Goal: Task Accomplishment & Management: Complete application form

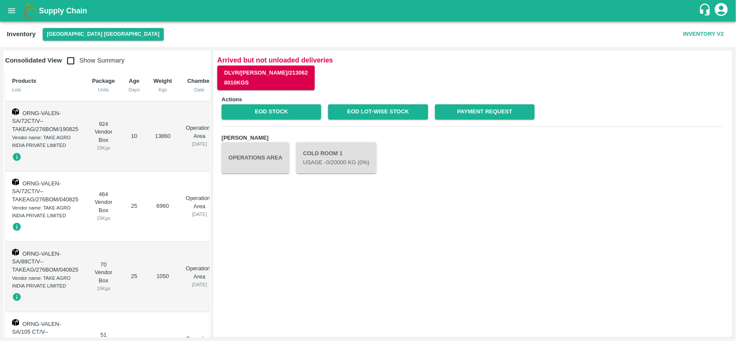
scroll to position [40, 0]
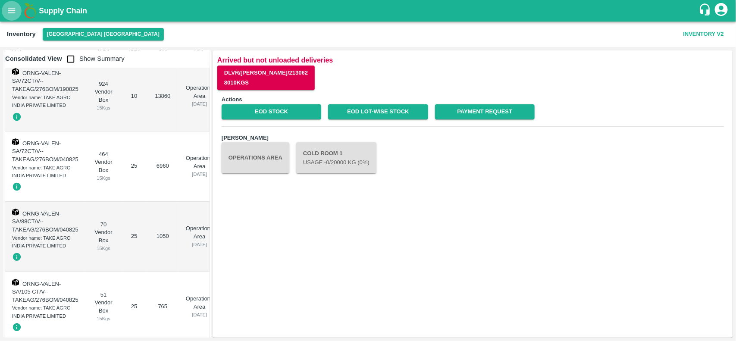
click at [17, 9] on button "open drawer" at bounding box center [12, 11] width 20 height 20
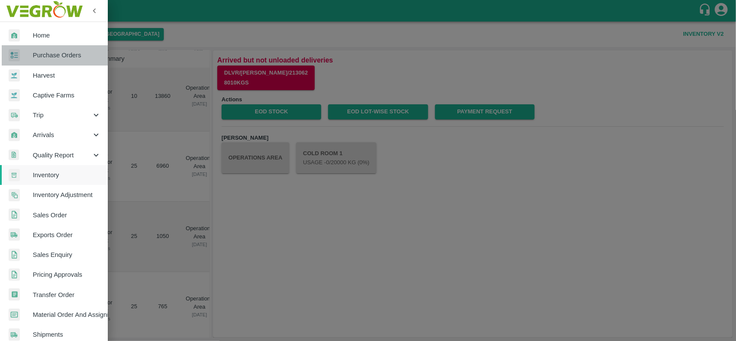
click at [58, 50] on span "Purchase Orders" at bounding box center [67, 54] width 68 height 9
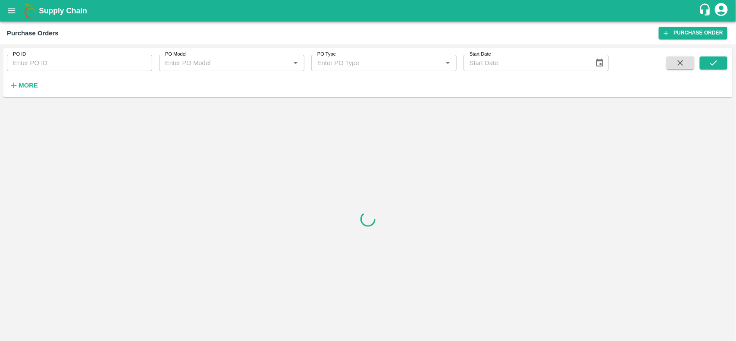
click at [27, 79] on button "More" at bounding box center [23, 85] width 33 height 15
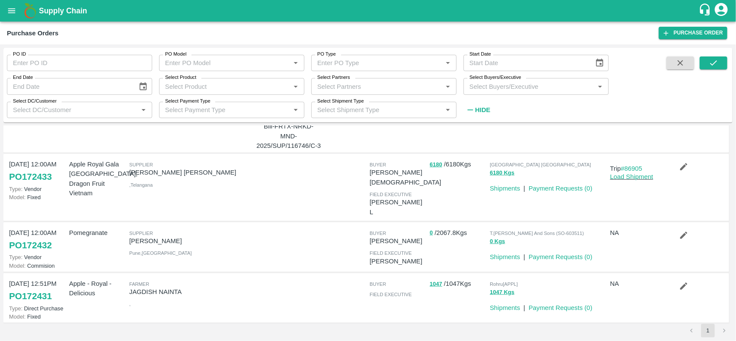
scroll to position [456, 0]
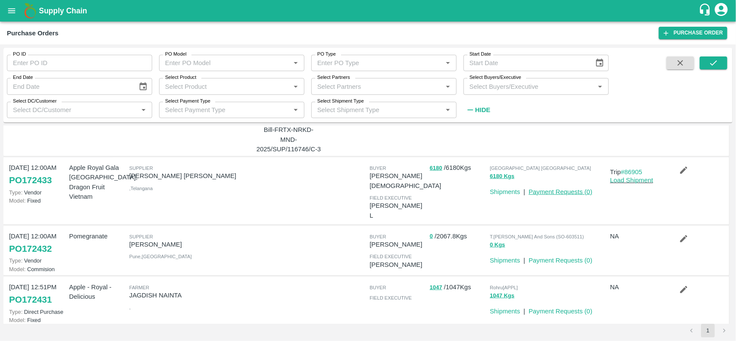
click at [563, 189] on link "Payment Requests ( 0 )" at bounding box center [561, 192] width 64 height 7
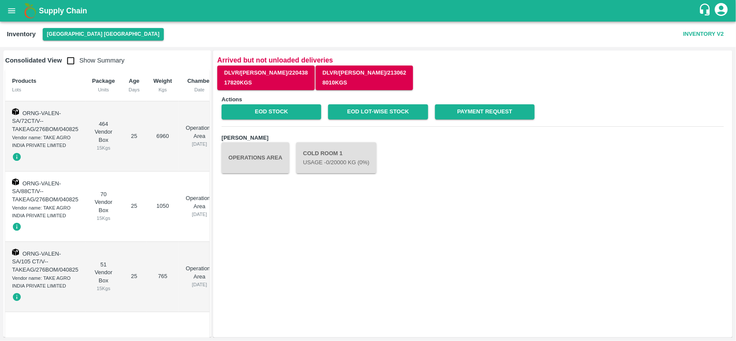
scroll to position [16, 0]
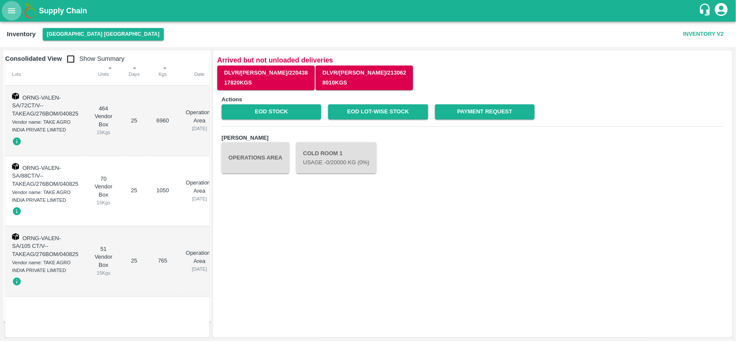
click at [11, 12] on icon "open drawer" at bounding box center [11, 10] width 9 height 9
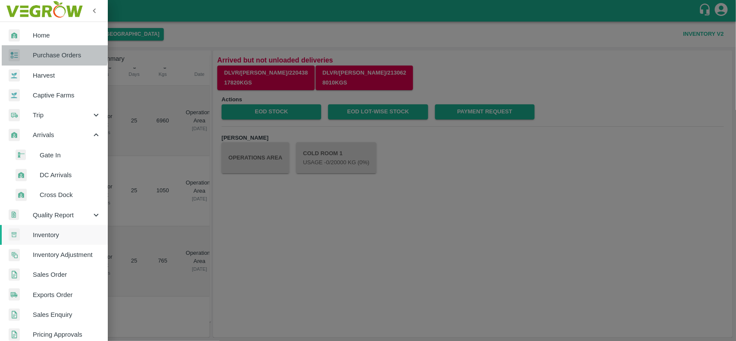
click at [43, 53] on span "Purchase Orders" at bounding box center [67, 54] width 68 height 9
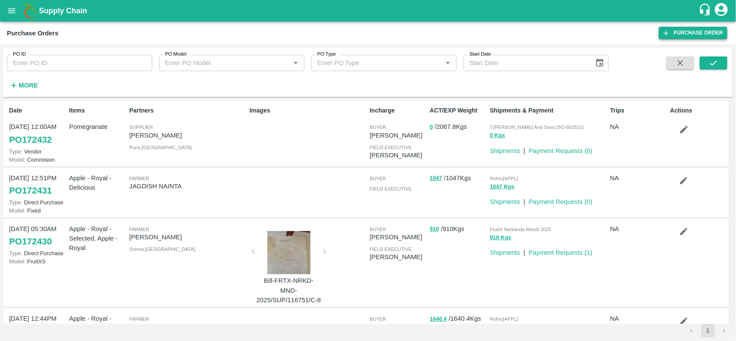
click at [694, 33] on link "Purchase Order" at bounding box center [693, 33] width 69 height 13
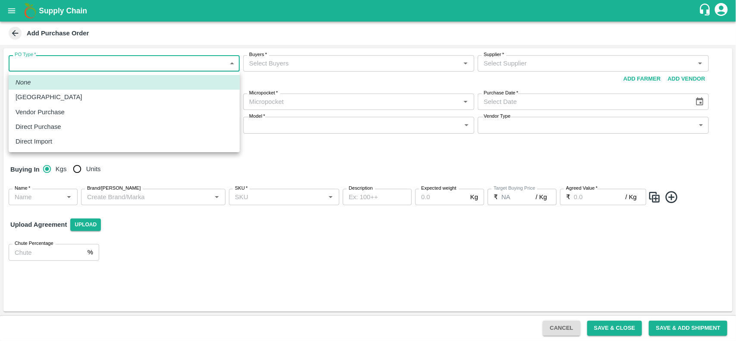
click at [181, 63] on body "Supply Chain Add Purchase Order PO Type   * ​ PO Type Buyers   * Buyers   * Sup…" at bounding box center [368, 170] width 736 height 341
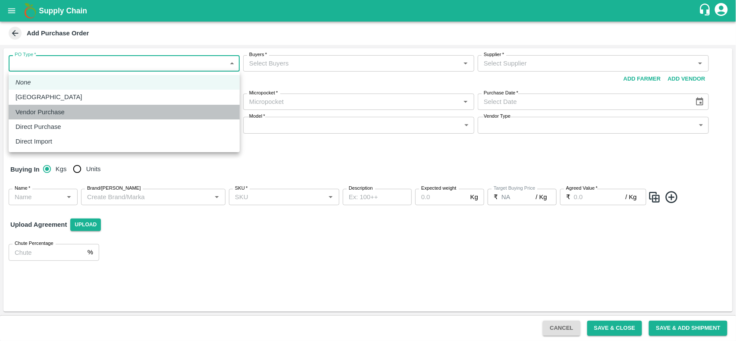
click at [52, 105] on li "Vendor Purchase" at bounding box center [124, 112] width 231 height 15
type input "2"
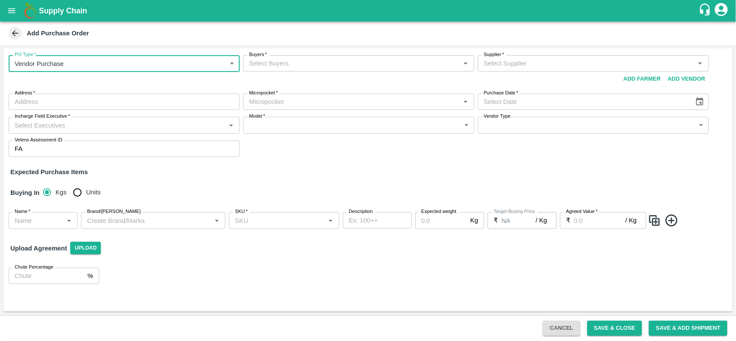
click at [324, 56] on div "Buyers   *" at bounding box center [358, 63] width 231 height 16
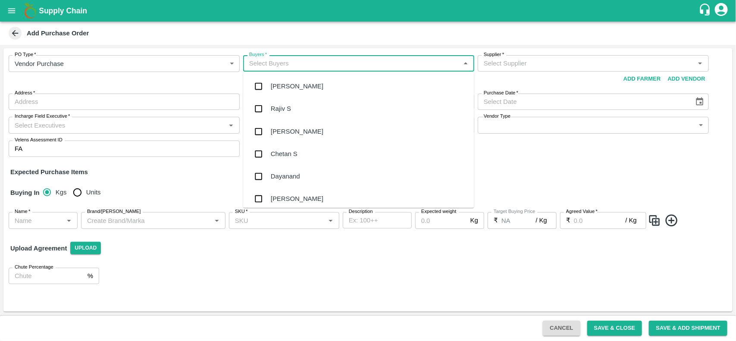
type input "S"
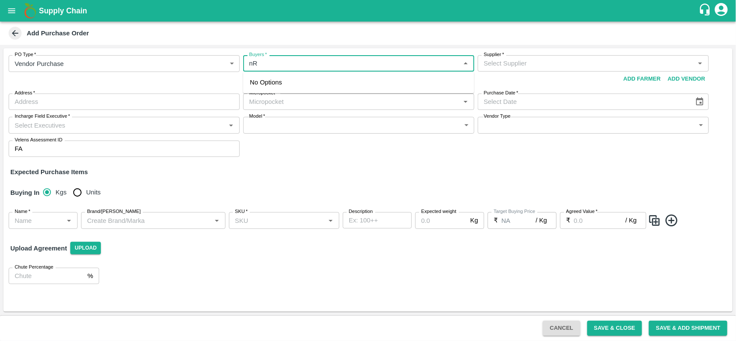
type input "n"
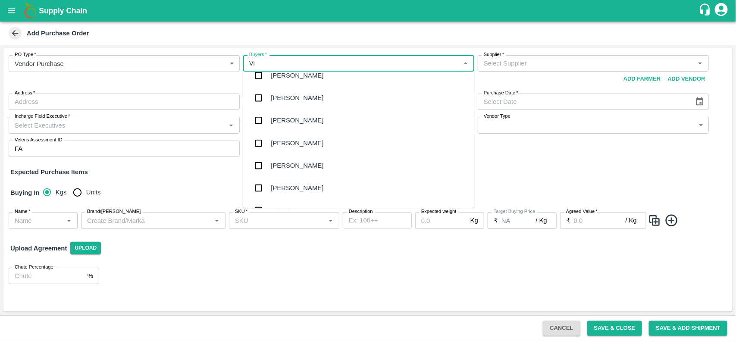
scroll to position [411, 0]
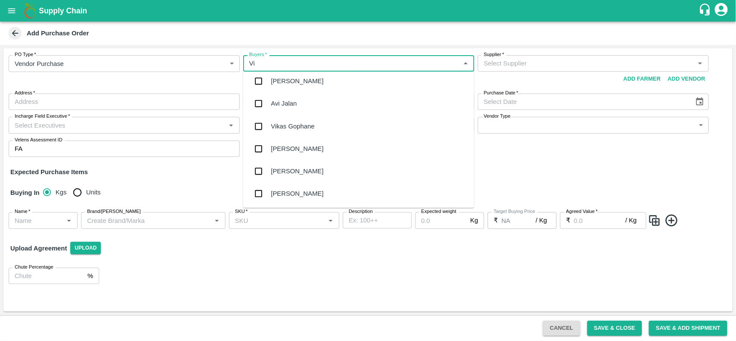
type input "V"
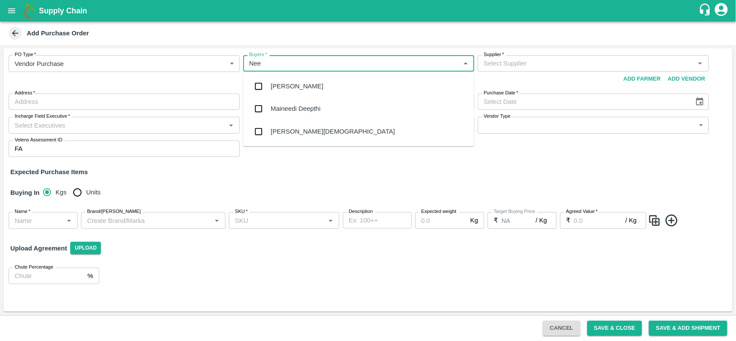
type input "Neet"
click at [293, 107] on div "Neeti Jain" at bounding box center [333, 108] width 124 height 9
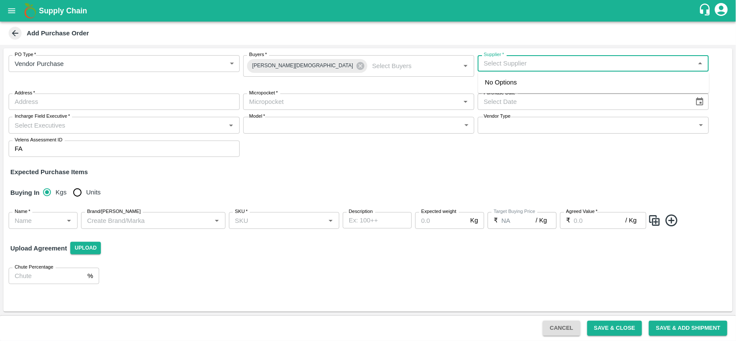
click at [523, 66] on input "Supplier   *" at bounding box center [587, 63] width 212 height 11
click at [513, 79] on div "SYED MUKRAM ALI-, -8639622392(Supplier)" at bounding box center [574, 82] width 178 height 9
type input "SYED MUKRAM ALI-, -8639622392(Supplier)"
type input ", , , [GEOGRAPHIC_DATA]"
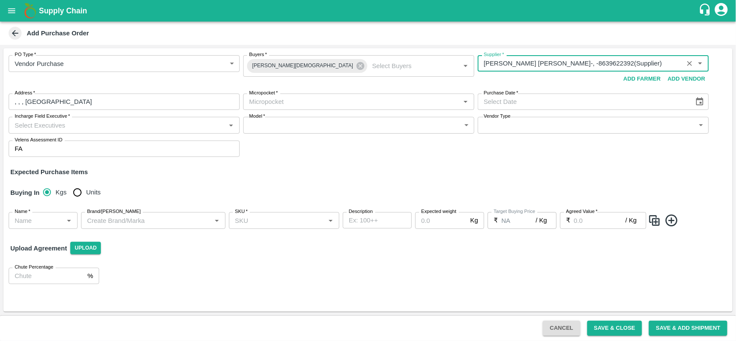
type input "SYED MUKRAM ALI-, -8639622392(Supplier)"
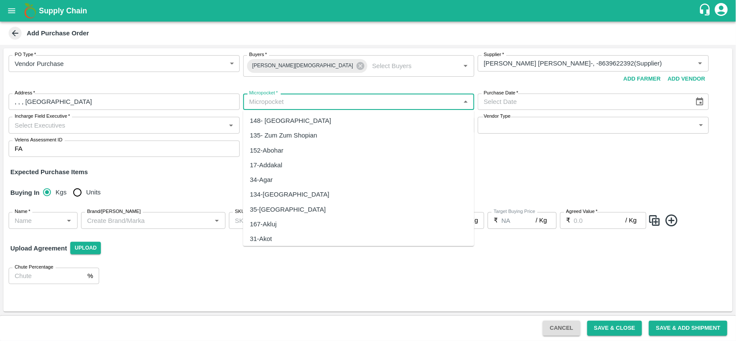
click at [305, 101] on input "Micropocket   *" at bounding box center [352, 101] width 212 height 11
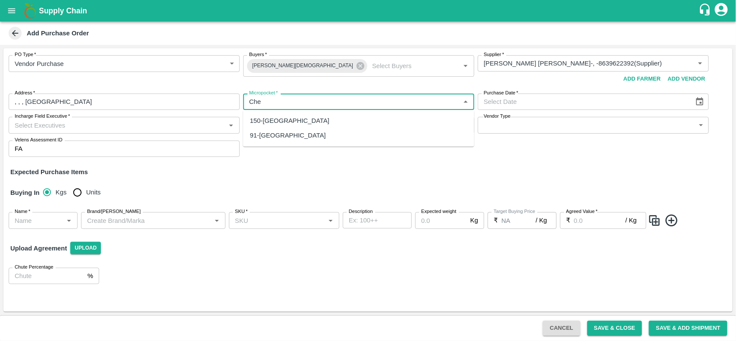
click at [286, 137] on div "91-Chennai" at bounding box center [358, 135] width 231 height 15
type input "91-Chennai"
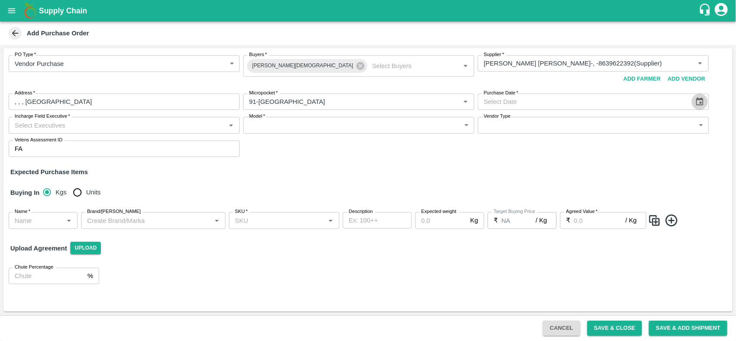
click at [703, 107] on button "Choose date" at bounding box center [700, 102] width 16 height 16
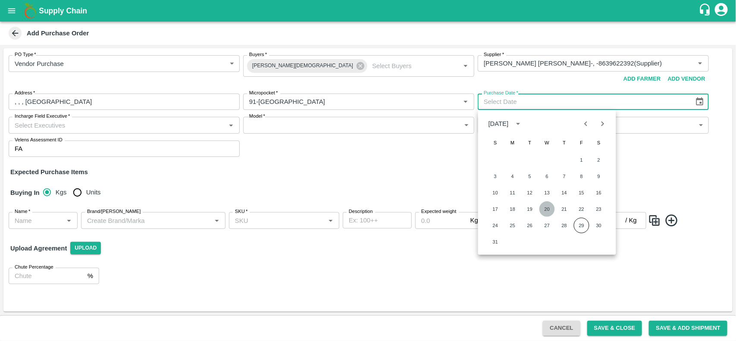
click at [545, 209] on button "20" at bounding box center [548, 209] width 16 height 16
type input "20/08/2025"
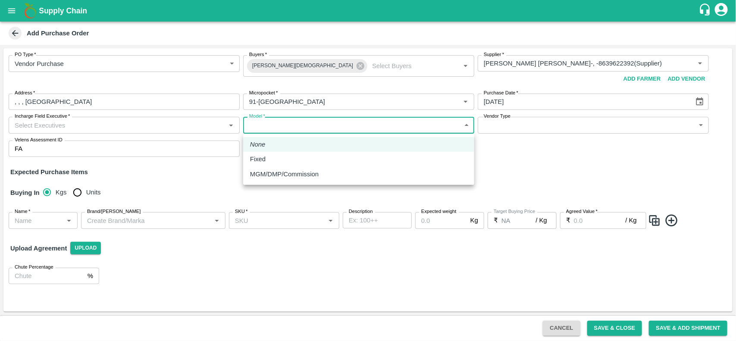
click at [266, 130] on body "Supply Chain Add Purchase Order PO Type   * Vendor Purchase 2 PO Type Buyers   …" at bounding box center [368, 170] width 736 height 341
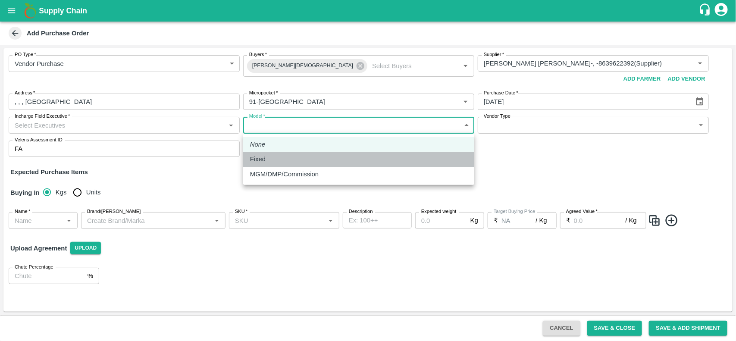
click at [261, 160] on p "Fixed" at bounding box center [258, 158] width 16 height 9
type input "Fixed"
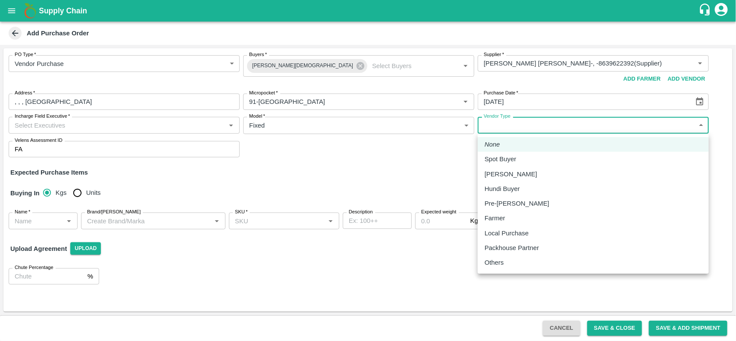
click at [594, 129] on body "Supply Chain Add Purchase Order PO Type   * Vendor Purchase 2 PO Type Buyers   …" at bounding box center [368, 170] width 736 height 341
click at [313, 159] on div at bounding box center [368, 170] width 736 height 341
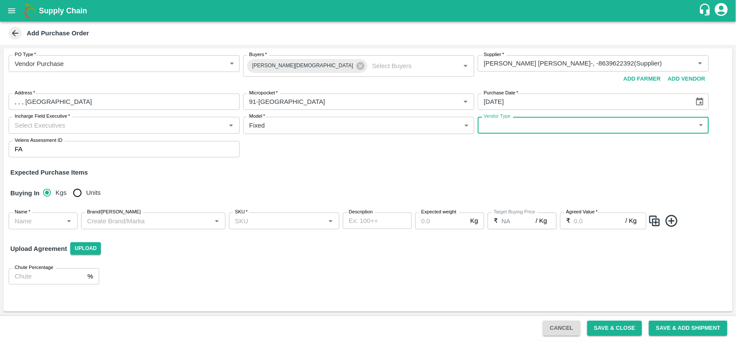
click at [103, 123] on input "Incharge Field Executive   *" at bounding box center [117, 125] width 212 height 11
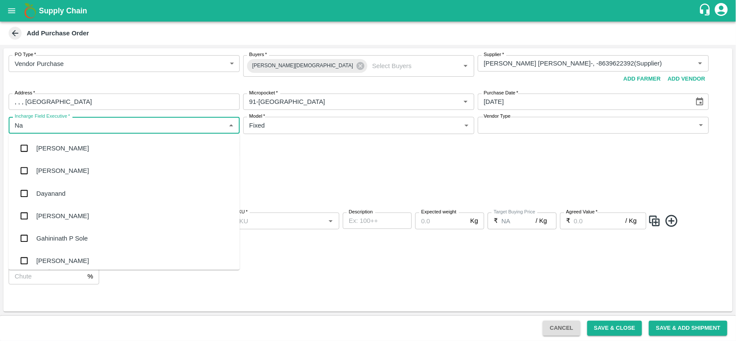
type input "Nan"
click at [65, 173] on div "Nanda Kumar L" at bounding box center [65, 170] width 58 height 9
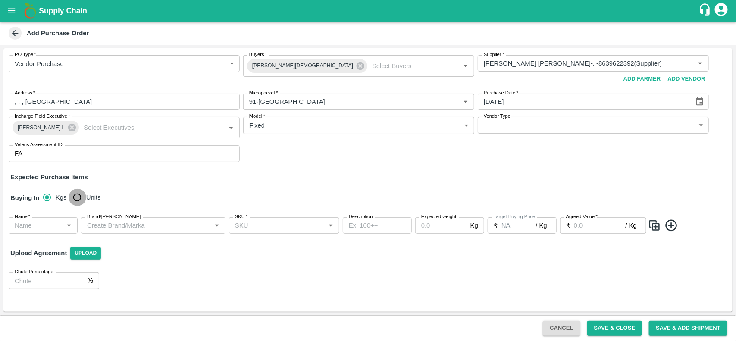
click at [75, 201] on input "Units" at bounding box center [77, 197] width 17 height 17
radio input "true"
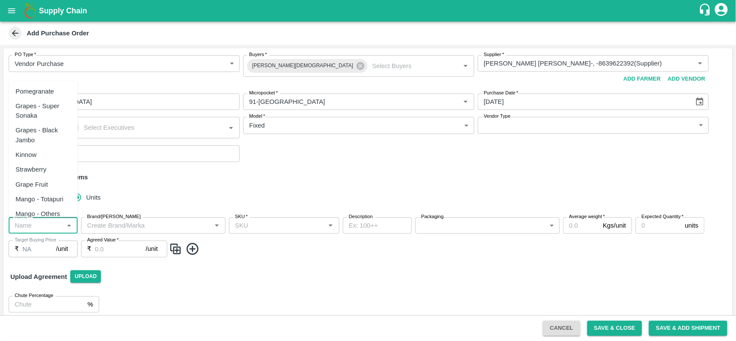
click at [39, 227] on input "Name   *" at bounding box center [36, 225] width 50 height 11
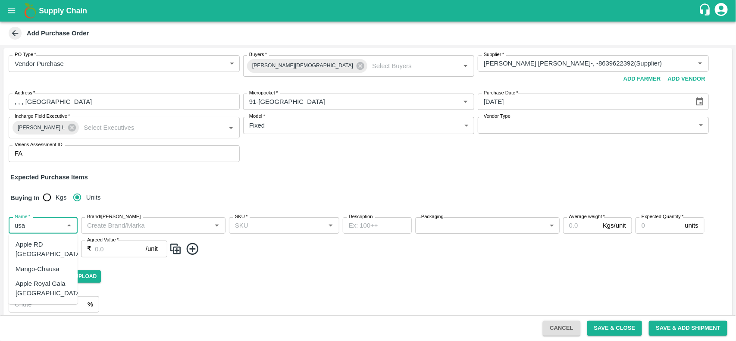
click at [46, 279] on div "Apple Royal Gala USA" at bounding box center [49, 288] width 67 height 19
type input "Apple Royal Gala USA"
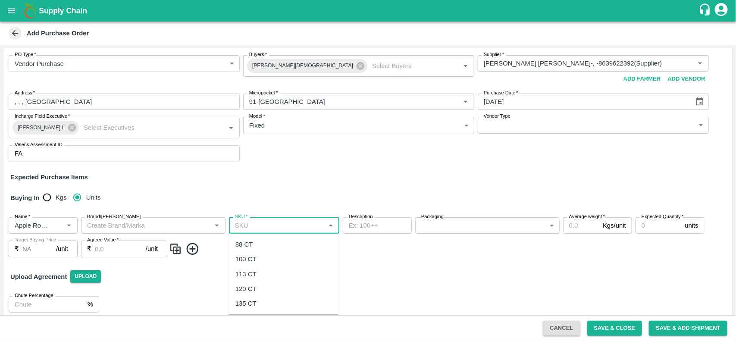
click at [284, 229] on input "SKU   *" at bounding box center [277, 225] width 91 height 11
click at [272, 255] on div "100 CT" at bounding box center [284, 259] width 110 height 15
type input "100 CT"
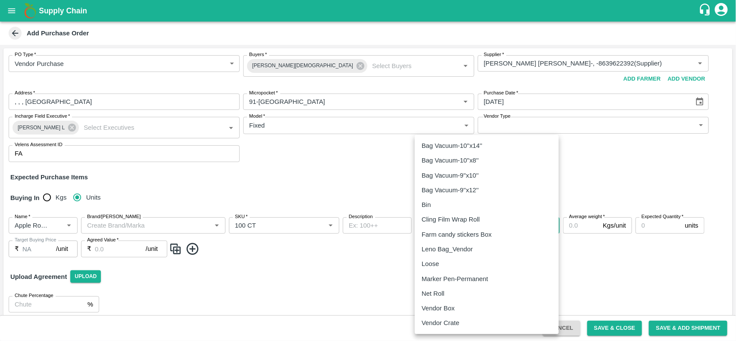
click at [438, 227] on body "Supply Chain Add Purchase Order PO Type   * Vendor Purchase 2 PO Type Buyers   …" at bounding box center [368, 170] width 736 height 341
click at [437, 311] on p "Vendor Box" at bounding box center [438, 308] width 33 height 9
type input "276"
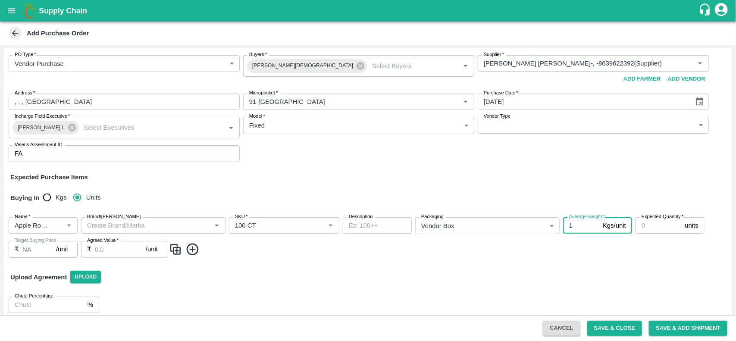
click at [575, 223] on input "1" at bounding box center [581, 225] width 36 height 16
type input "18"
click at [636, 223] on input "Expected Quantity   *" at bounding box center [659, 225] width 46 height 16
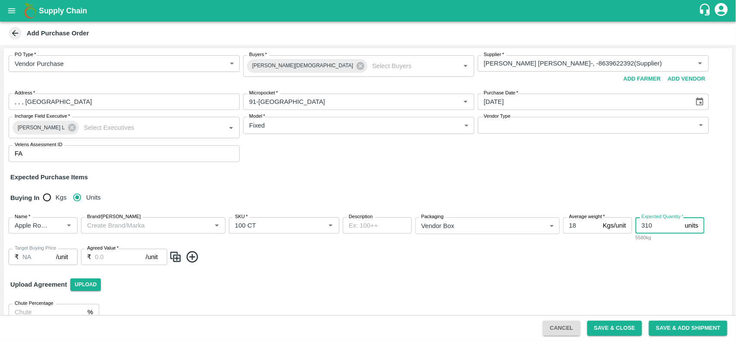
type input "310"
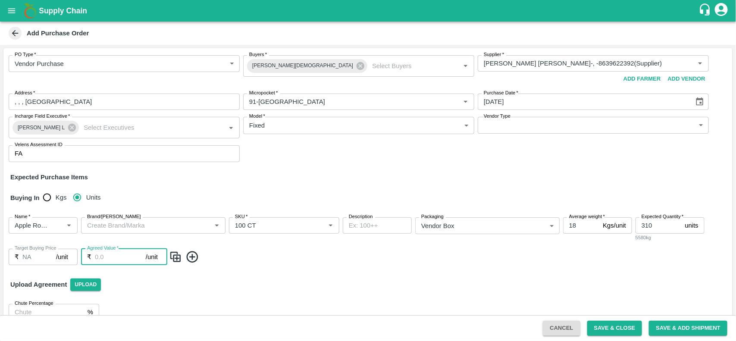
click at [110, 260] on input "Agreed Value   *" at bounding box center [120, 257] width 51 height 16
type input "4400"
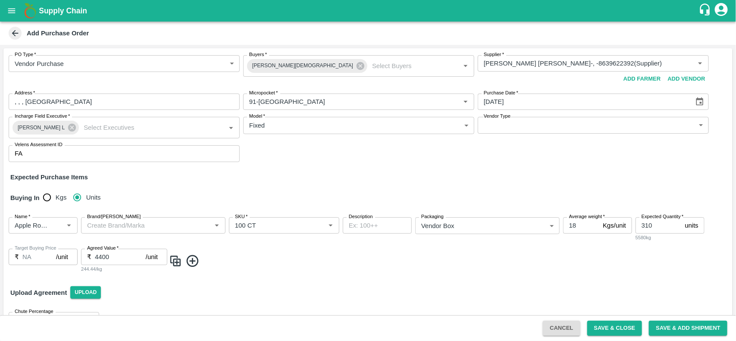
click at [189, 264] on icon at bounding box center [193, 261] width 14 height 14
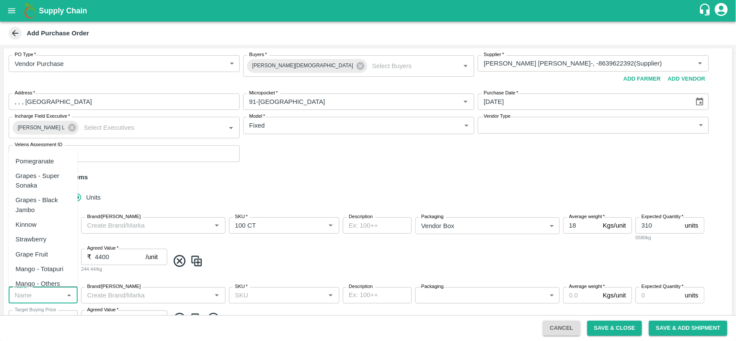
click at [18, 294] on input "Name   *" at bounding box center [36, 295] width 50 height 11
click at [35, 214] on div "Dragon Fruit Vietnam" at bounding box center [43, 207] width 55 height 19
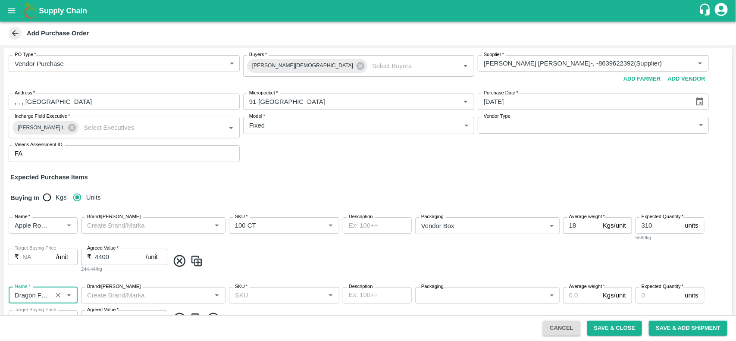
type input "Dragon Fruit Vietnam"
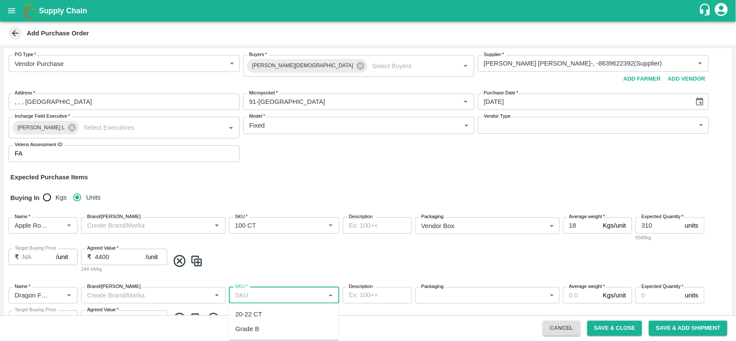
click at [265, 293] on input "SKU   *" at bounding box center [277, 295] width 91 height 11
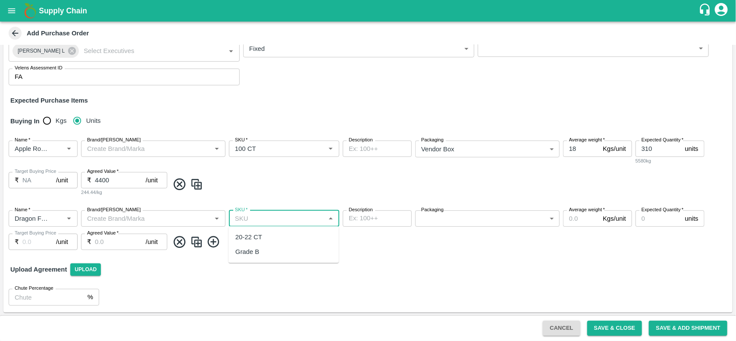
click at [268, 232] on div "20-22 CT" at bounding box center [284, 237] width 110 height 15
type input "20-22 CT"
type input "NA"
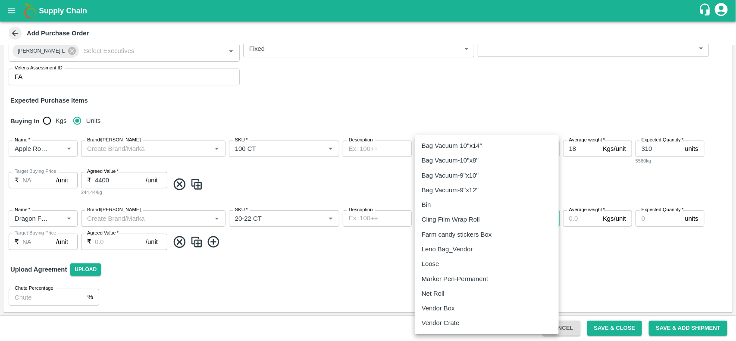
click at [458, 224] on body "Supply Chain Add Purchase Order PO Type   * Vendor Purchase 2 PO Type Buyers   …" at bounding box center [368, 170] width 736 height 341
click at [447, 305] on p "Vendor Box" at bounding box center [438, 308] width 33 height 9
type input "276"
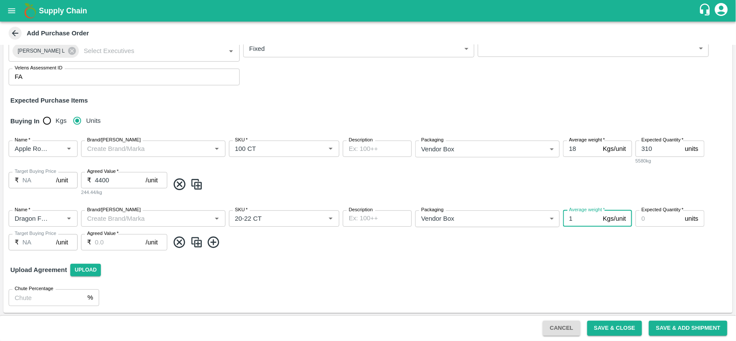
click at [577, 215] on input "1" at bounding box center [581, 219] width 36 height 16
type input "10"
click at [660, 220] on input "Expected Quantity   *" at bounding box center [659, 219] width 46 height 16
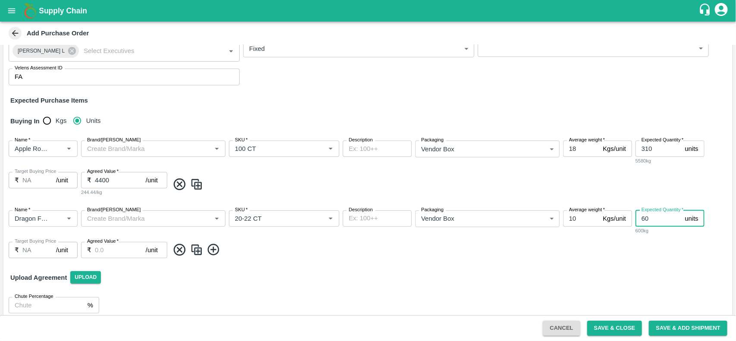
type input "60"
click at [104, 250] on input "Agreed Value   *" at bounding box center [120, 250] width 51 height 16
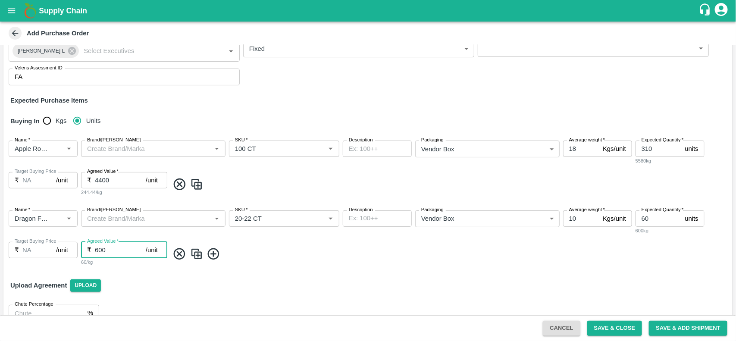
scroll to position [93, 0]
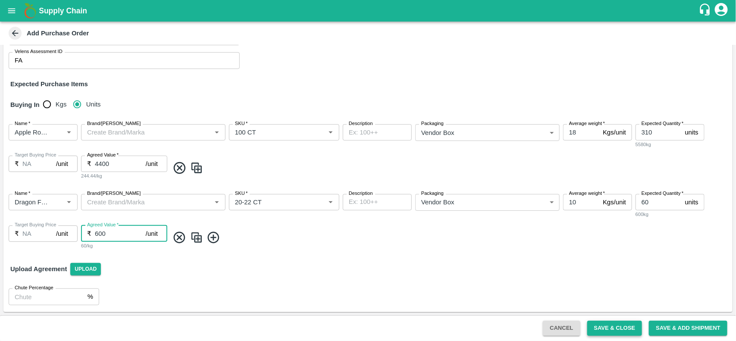
type input "600"
click at [624, 329] on button "Save & Close" at bounding box center [615, 328] width 55 height 15
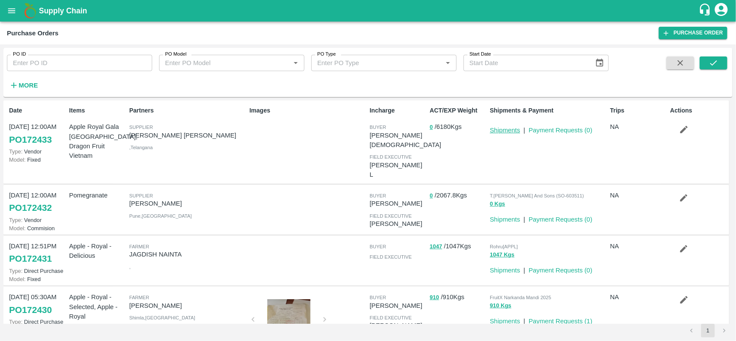
click at [501, 132] on link "Shipments" at bounding box center [505, 130] width 30 height 7
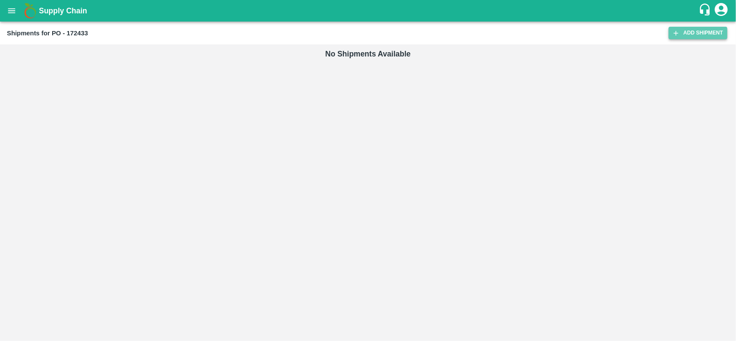
click at [706, 29] on link "Add Shipment" at bounding box center [698, 33] width 59 height 13
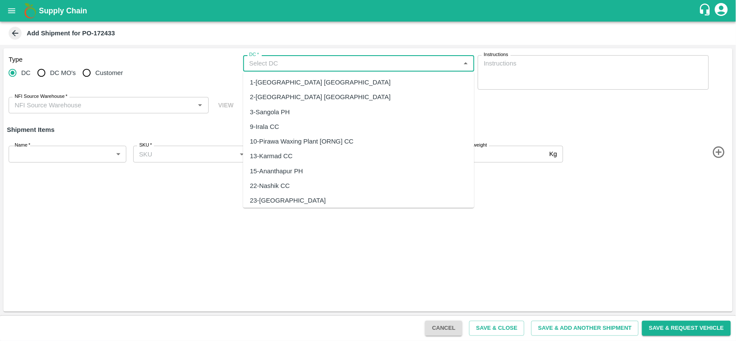
click at [389, 67] on input "DC   *" at bounding box center [352, 63] width 212 height 11
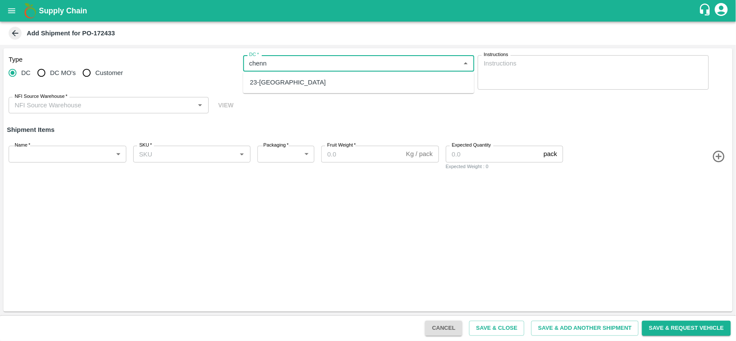
click at [341, 78] on div "23-[GEOGRAPHIC_DATA]" at bounding box center [358, 82] width 231 height 15
type input "23-[GEOGRAPHIC_DATA]"
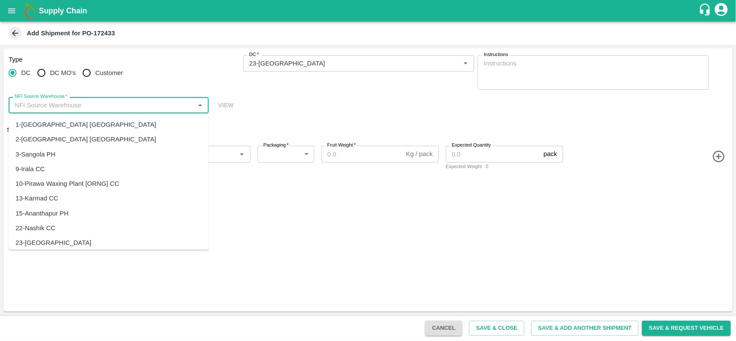
click at [104, 104] on input "NFI Source Warehouse   *" at bounding box center [101, 105] width 181 height 11
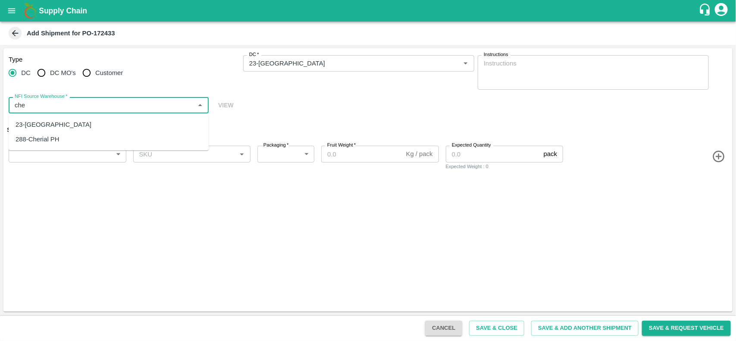
click at [67, 119] on div "23-[GEOGRAPHIC_DATA]" at bounding box center [109, 124] width 200 height 15
type input "23-Chennai DC"
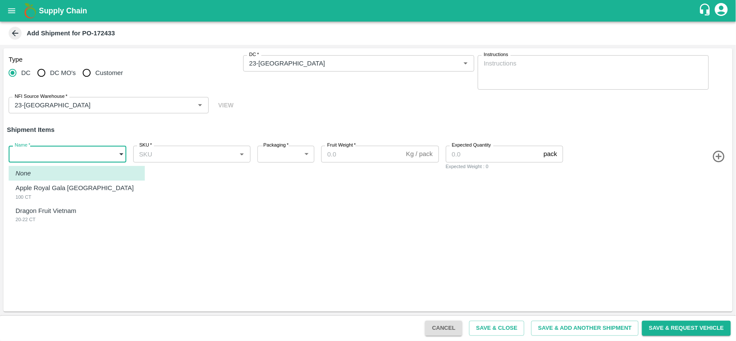
click at [34, 159] on body "Supply Chain Add Shipment for PO-172433 Type DC DC MO's Customer DC   * DC   * …" at bounding box center [368, 170] width 736 height 341
click at [33, 179] on li "None" at bounding box center [77, 173] width 136 height 15
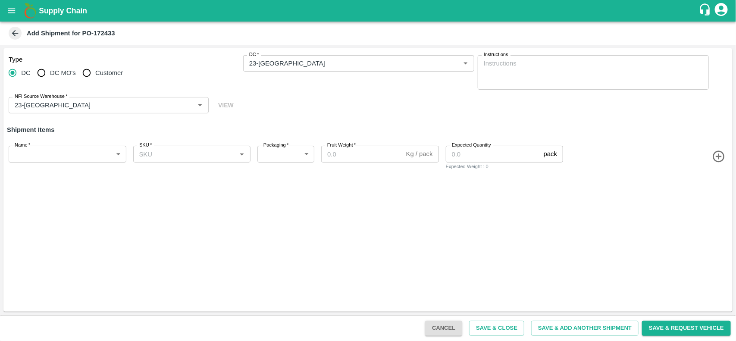
click at [714, 159] on icon "button" at bounding box center [719, 157] width 12 height 12
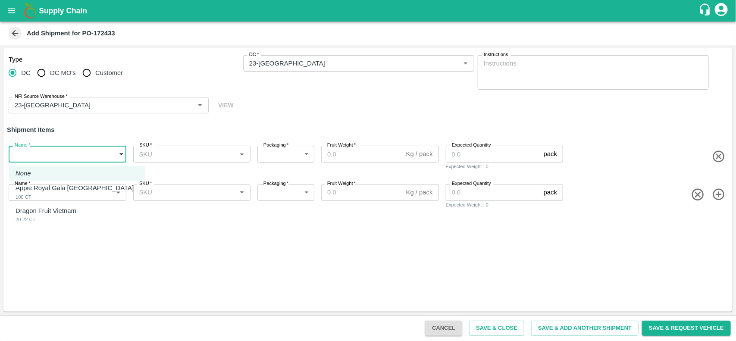
click at [44, 154] on body "Supply Chain Add Shipment for PO-172433 Type DC DC MO's Customer DC   * DC   * …" at bounding box center [368, 170] width 736 height 341
click at [29, 190] on p "Apple Royal Gala [GEOGRAPHIC_DATA]" at bounding box center [75, 187] width 118 height 9
type input "1960343"
type input "276"
type input "18"
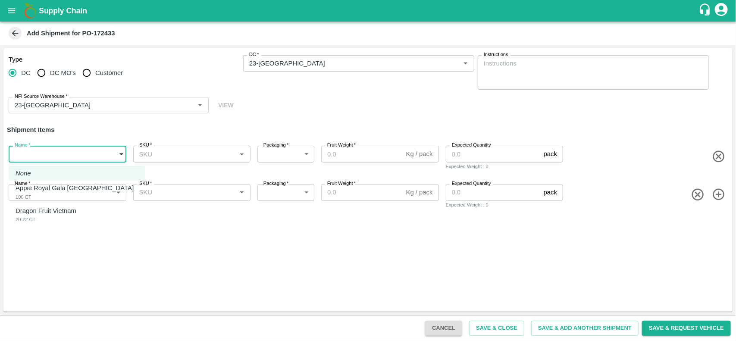
type input "310"
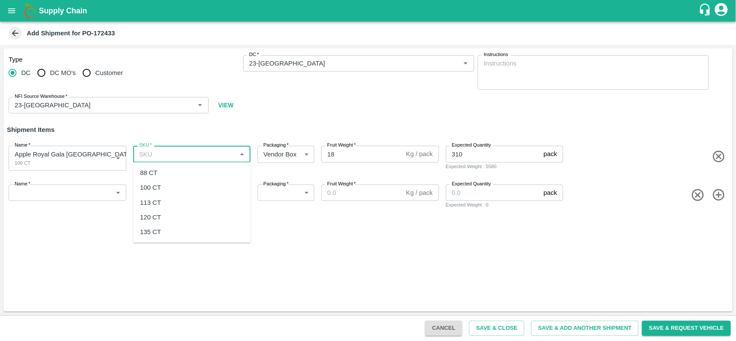
click at [148, 156] on input "SKU   *" at bounding box center [185, 153] width 98 height 11
click at [155, 191] on div "100 CT" at bounding box center [150, 187] width 21 height 9
type input "100 CT"
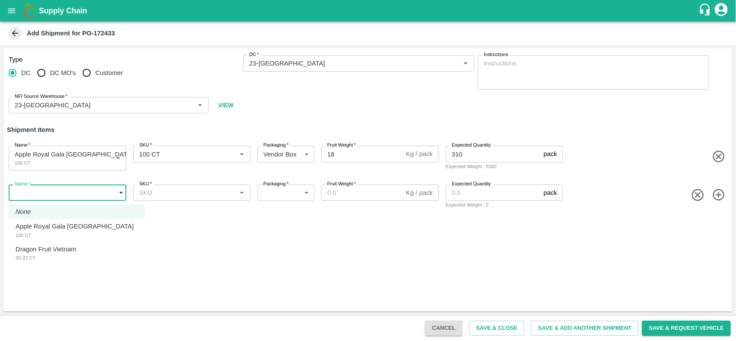
click at [65, 190] on body "Supply Chain Add Shipment for PO-172433 Type DC DC MO's Customer DC   * DC   * …" at bounding box center [368, 170] width 736 height 341
click at [53, 252] on p "Dragon Fruit Vietnam" at bounding box center [46, 249] width 61 height 9
type input "1960344"
type input "276"
type input "10"
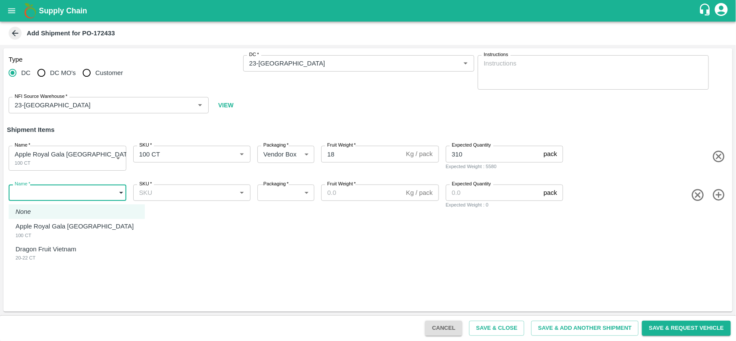
type input "60"
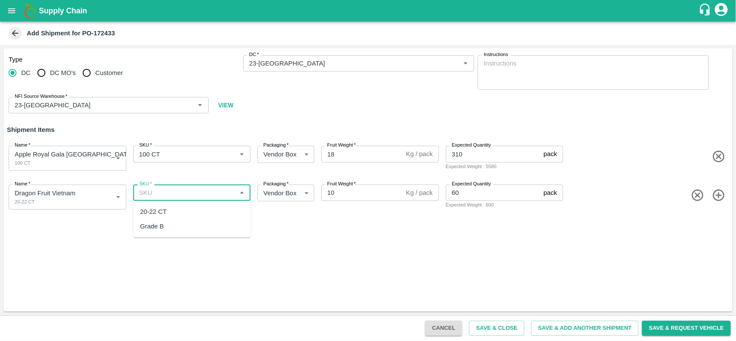
click at [176, 187] on input "SKU   *" at bounding box center [185, 192] width 98 height 11
click at [160, 212] on div "20-22 CT" at bounding box center [153, 211] width 27 height 9
type input "20-22 CT"
click at [486, 330] on button "Save & Close" at bounding box center [496, 328] width 55 height 15
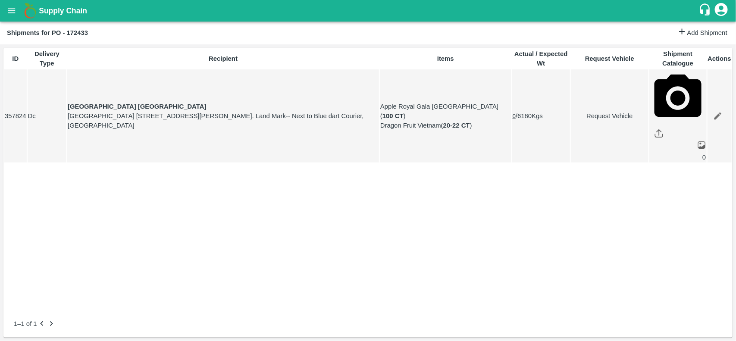
click at [12, 19] on button "open drawer" at bounding box center [12, 11] width 20 height 20
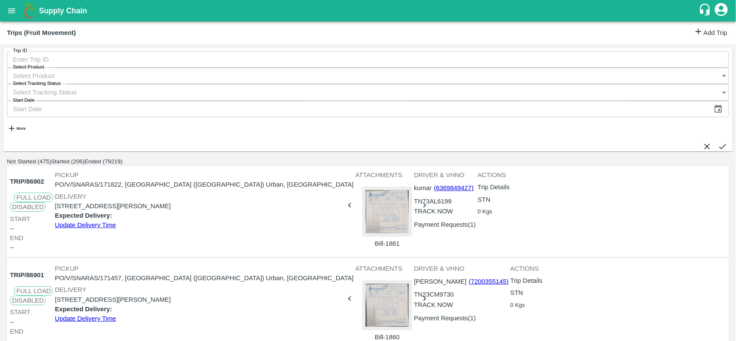
click at [710, 35] on link "Add Trip" at bounding box center [711, 33] width 34 height 13
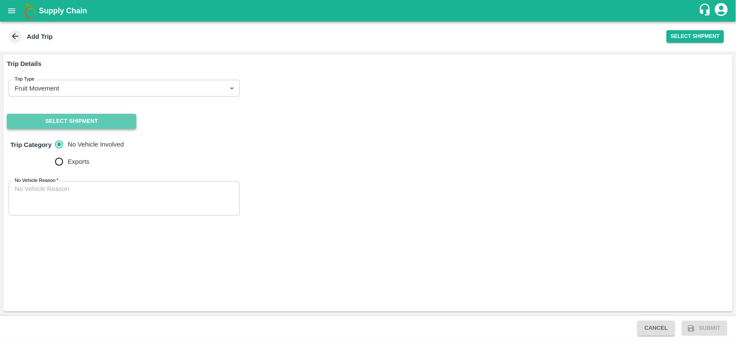
click at [53, 126] on button "Select Shipment" at bounding box center [71, 121] width 129 height 15
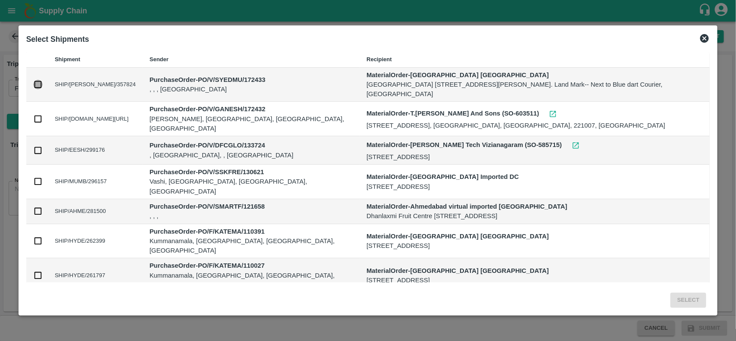
click at [43, 80] on input "checkbox" at bounding box center [37, 84] width 9 height 9
checkbox input "true"
click at [671, 303] on button "Select" at bounding box center [689, 300] width 36 height 15
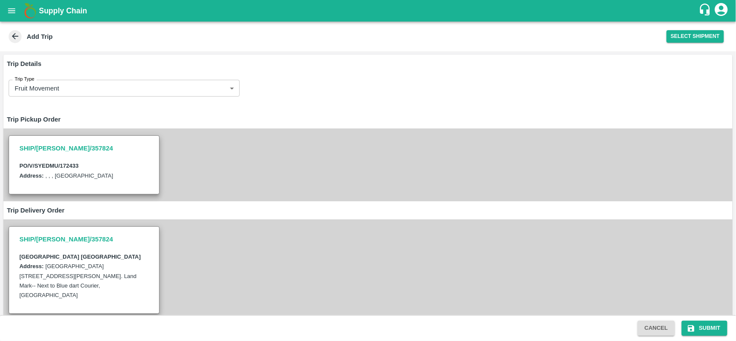
scroll to position [107, 0]
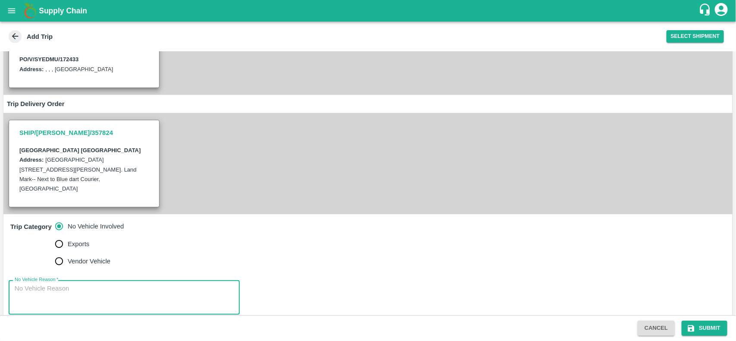
click at [85, 284] on textarea "No Vehicle Reason   *" at bounding box center [124, 297] width 219 height 27
type textarea "na"
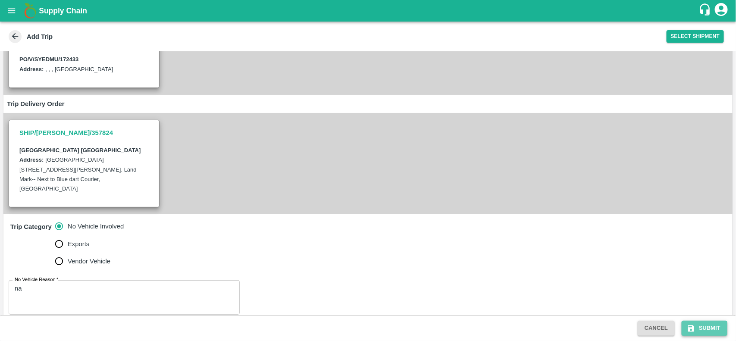
click at [707, 331] on button "Submit" at bounding box center [705, 328] width 46 height 15
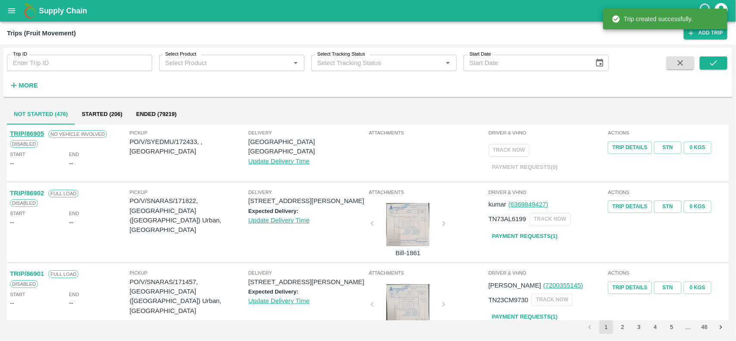
click at [182, 137] on p "PO/V/SYEDMU/172433, , Telangana" at bounding box center [189, 146] width 119 height 19
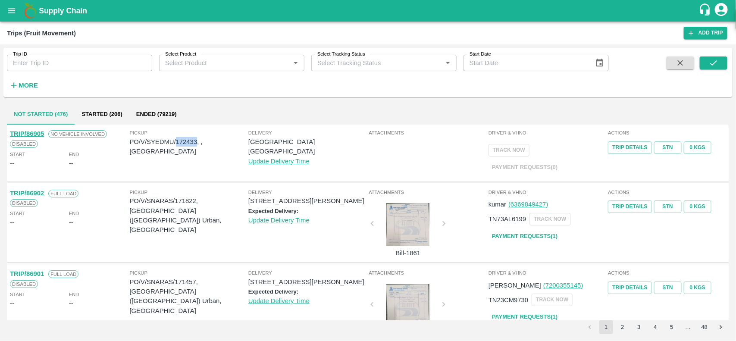
copy p "172433"
click at [11, 12] on icon "open drawer" at bounding box center [11, 10] width 9 height 9
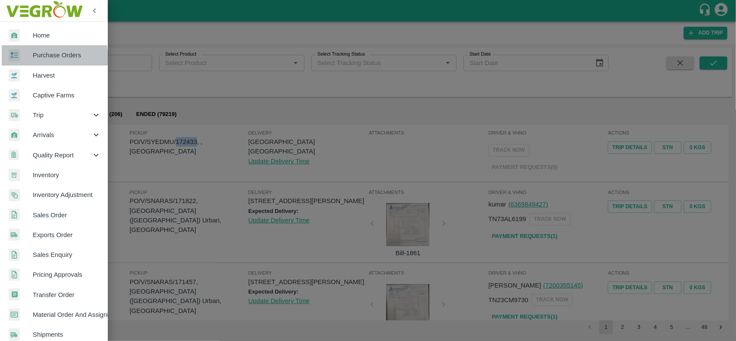
click at [38, 59] on span "Purchase Orders" at bounding box center [67, 54] width 68 height 9
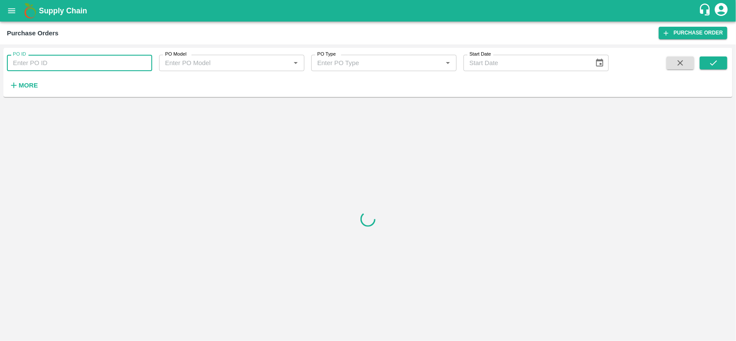
click at [38, 64] on input "PO ID" at bounding box center [79, 63] width 145 height 16
paste input "172433"
type input "172433"
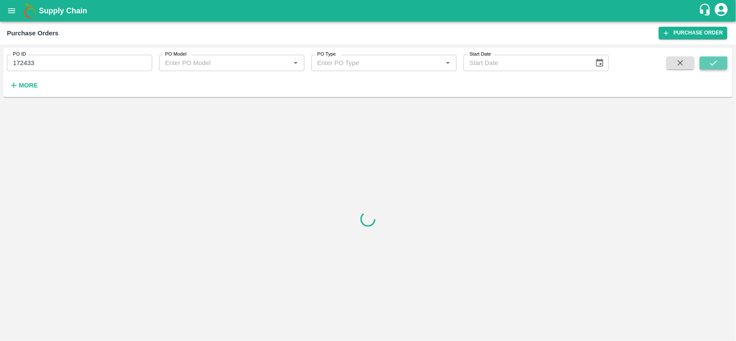
click at [708, 63] on button "submit" at bounding box center [714, 63] width 28 height 13
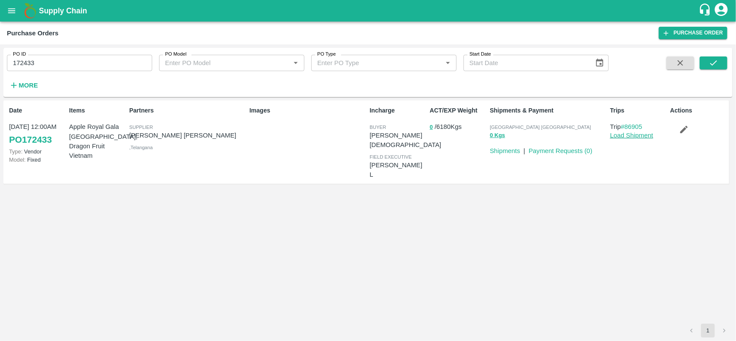
click at [627, 138] on link "Load Shipment" at bounding box center [631, 135] width 43 height 7
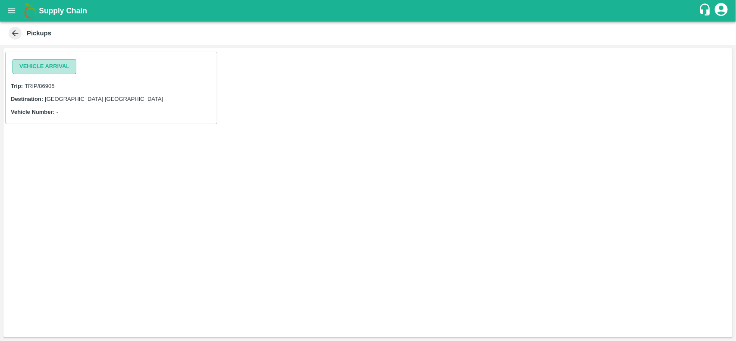
click at [39, 60] on button "Vehicle Arrival" at bounding box center [45, 66] width 64 height 15
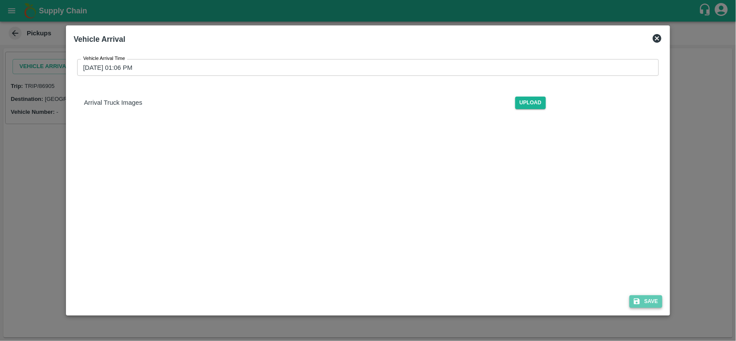
click at [653, 300] on button "Save" at bounding box center [646, 302] width 33 height 13
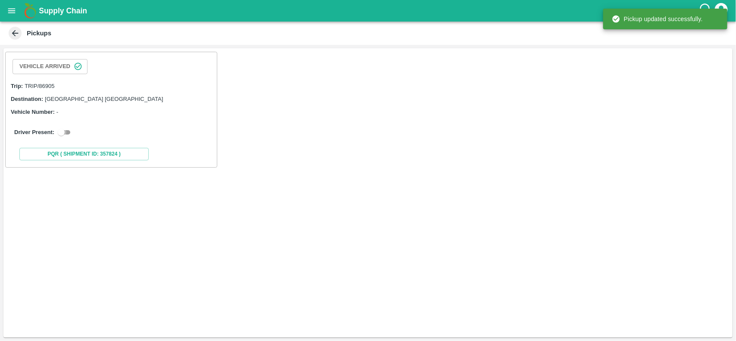
click at [65, 130] on input "checkbox" at bounding box center [61, 132] width 31 height 10
checkbox input "true"
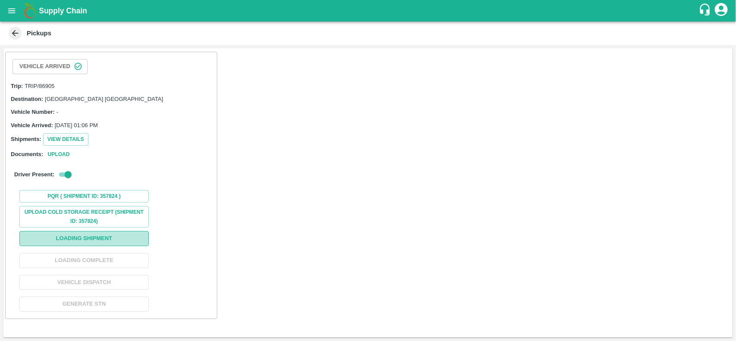
click at [108, 242] on button "Loading Shipment" at bounding box center [83, 238] width 129 height 15
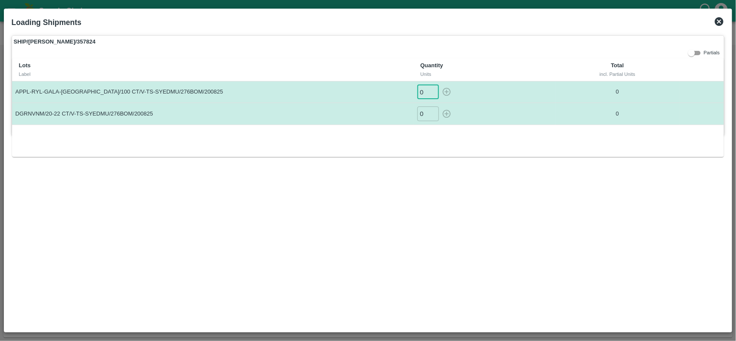
click at [423, 93] on input "0" at bounding box center [429, 92] width 22 height 14
type input "310"
click at [426, 111] on input "0" at bounding box center [429, 114] width 22 height 14
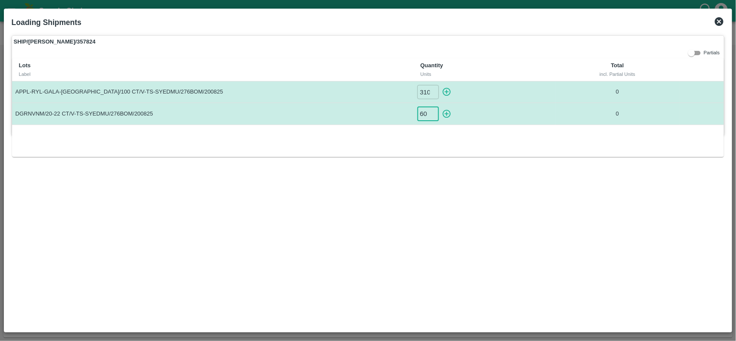
type input "60"
click at [446, 93] on icon "button" at bounding box center [446, 91] width 9 height 9
type input "0"
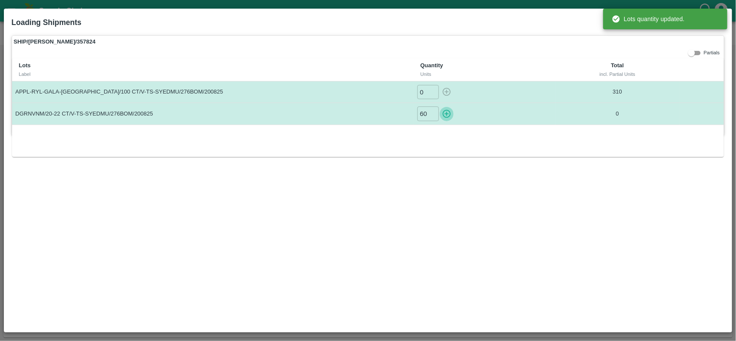
click at [447, 116] on icon "button" at bounding box center [446, 113] width 9 height 9
type input "0"
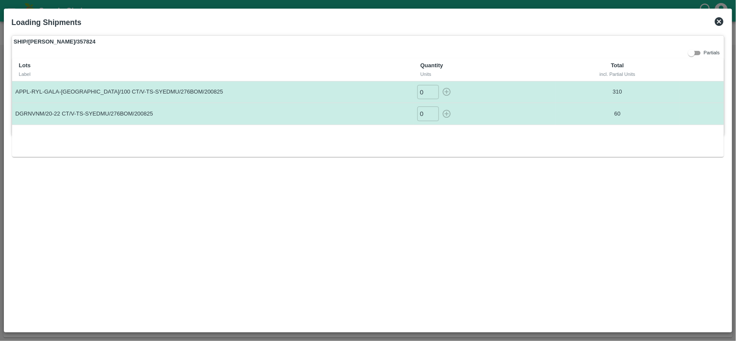
click at [547, 53] on div "SHIP/[PERSON_NAME]/357824 Partials Lots Label Quantity Units Total incl. Partia…" at bounding box center [369, 85] width 714 height 100
click at [720, 25] on icon at bounding box center [719, 21] width 9 height 9
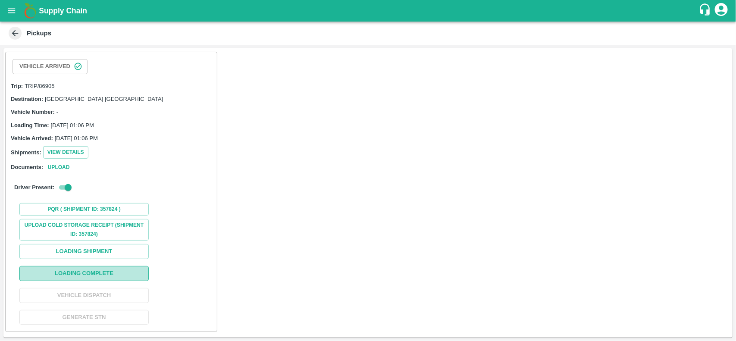
click at [136, 271] on button "Loading Complete" at bounding box center [83, 273] width 129 height 15
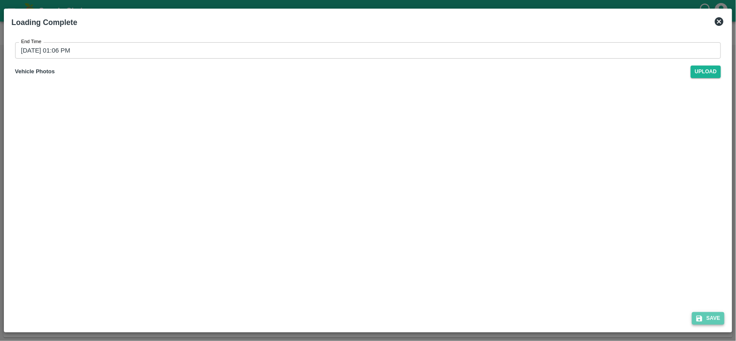
click at [717, 322] on button "Save" at bounding box center [708, 318] width 33 height 13
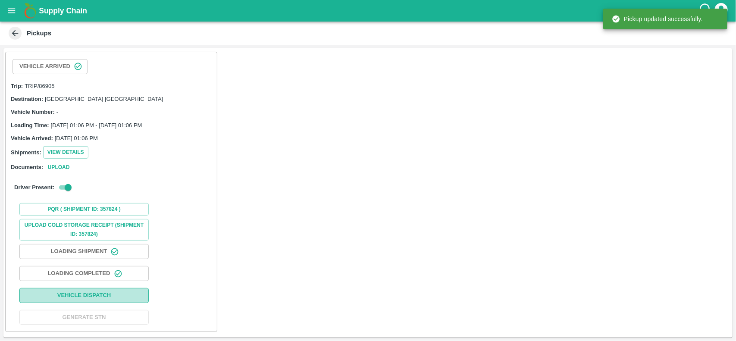
click at [102, 298] on button "Vehicle Dispatch" at bounding box center [83, 295] width 129 height 15
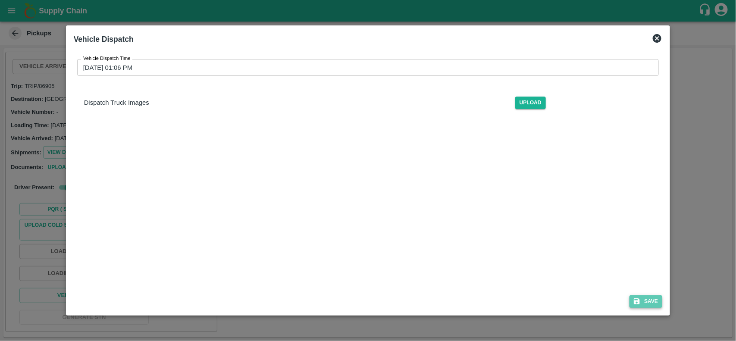
click at [643, 301] on button "Save" at bounding box center [646, 302] width 33 height 13
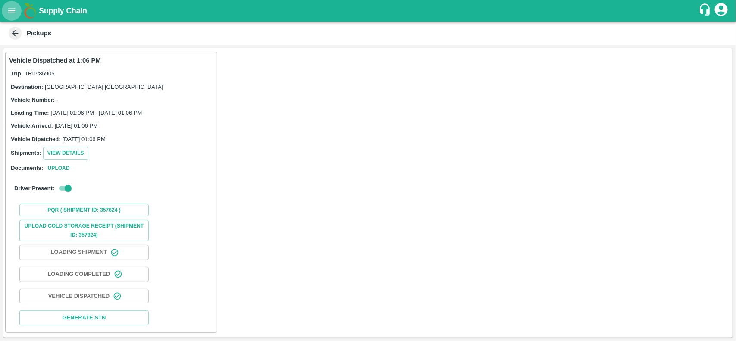
click at [15, 7] on icon "open drawer" at bounding box center [11, 10] width 9 height 9
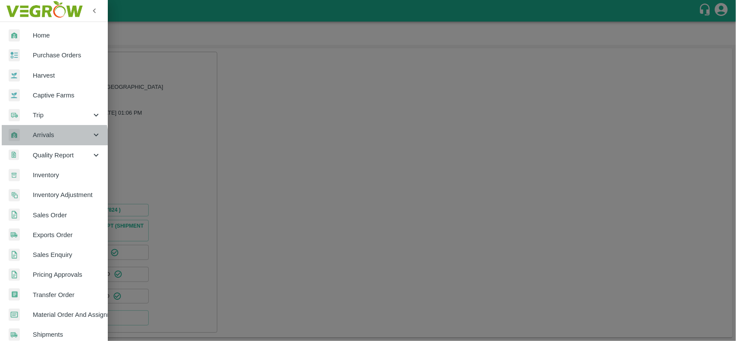
click at [42, 140] on div "Arrivals" at bounding box center [54, 135] width 108 height 20
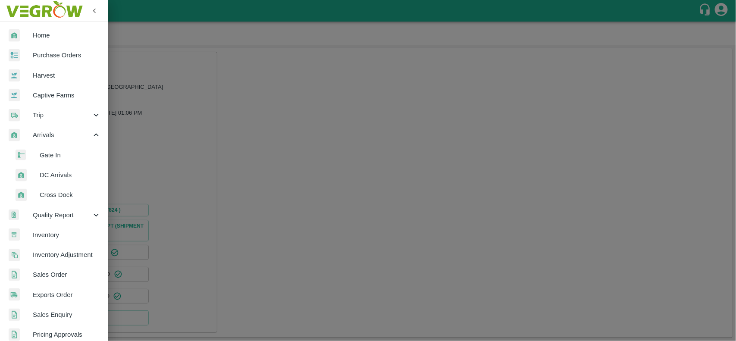
click at [54, 175] on span "DC Arrivals" at bounding box center [70, 174] width 61 height 9
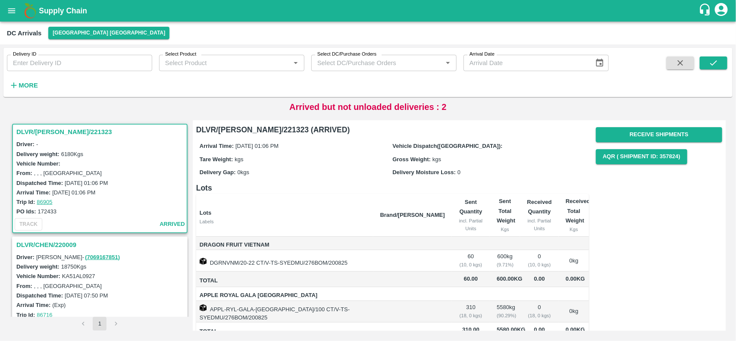
click at [54, 135] on h3 "DLVR/CHEN/221323" at bounding box center [101, 131] width 170 height 11
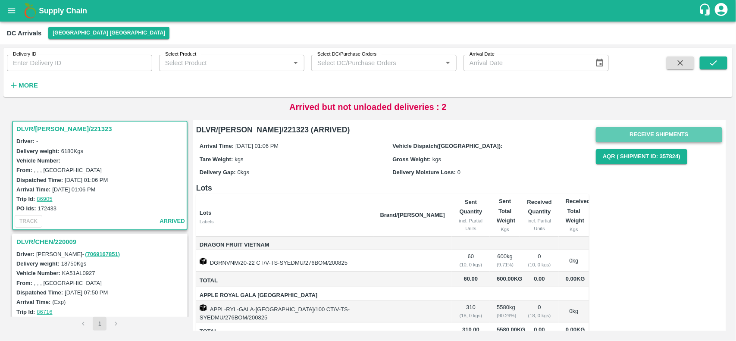
click at [656, 133] on button "Receive Shipments" at bounding box center [659, 134] width 126 height 15
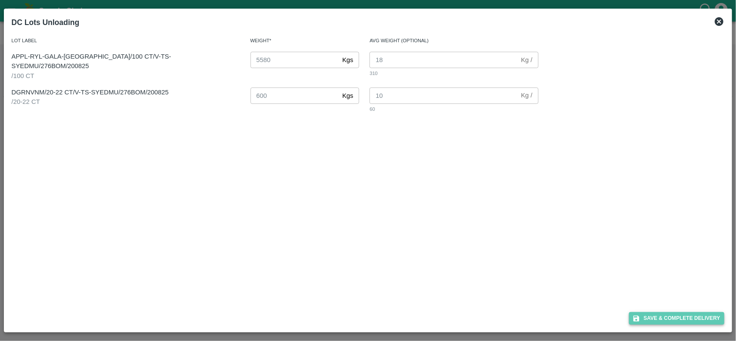
click at [666, 312] on button "Save & Complete Delivery" at bounding box center [677, 318] width 96 height 13
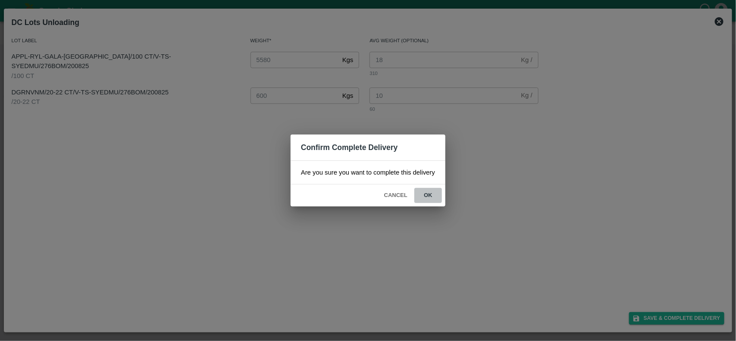
click at [430, 193] on button "ok" at bounding box center [429, 195] width 28 height 15
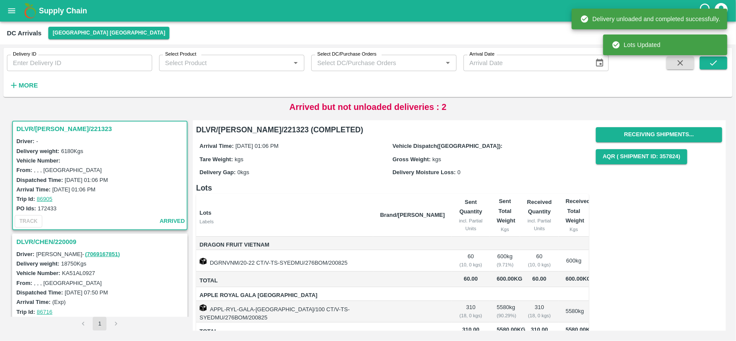
click at [430, 194] on th "Brand/Marka" at bounding box center [413, 215] width 79 height 42
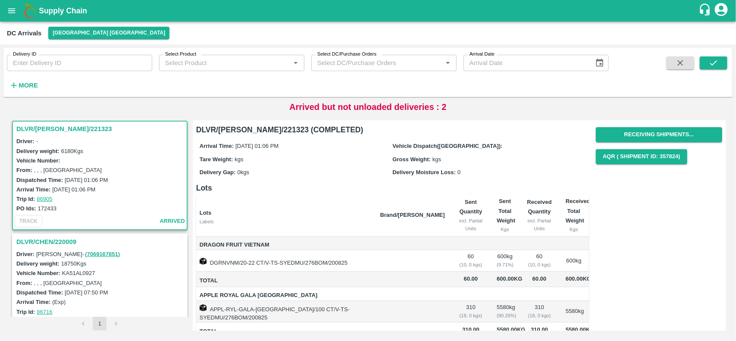
click at [430, 194] on th "Brand/Marka" at bounding box center [413, 215] width 79 height 42
click at [11, 5] on button "open drawer" at bounding box center [12, 11] width 20 height 20
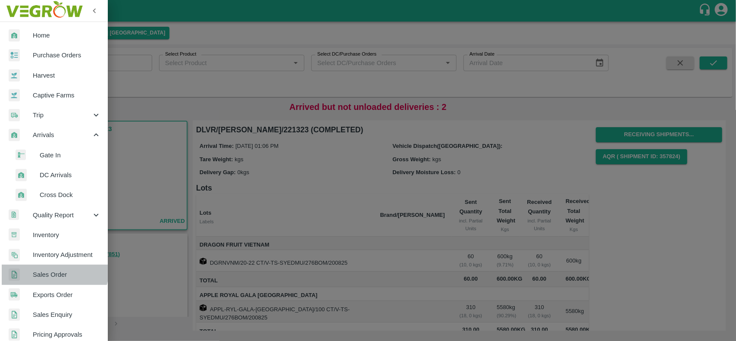
click at [53, 270] on span "Sales Order" at bounding box center [67, 274] width 68 height 9
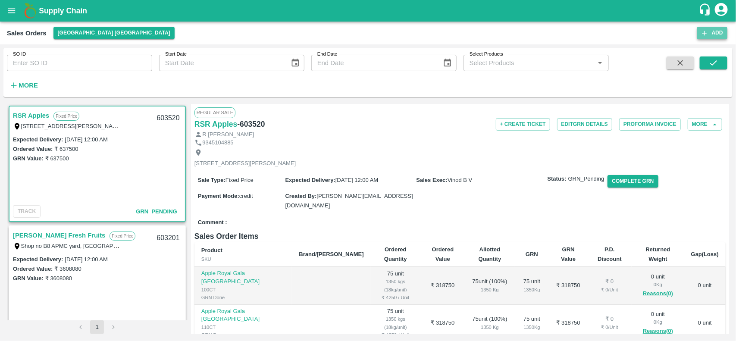
click at [712, 35] on button "Add" at bounding box center [713, 33] width 30 height 13
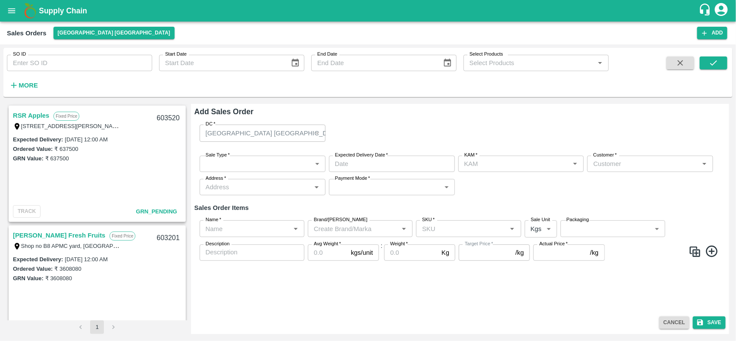
type input "[PERSON_NAME]"
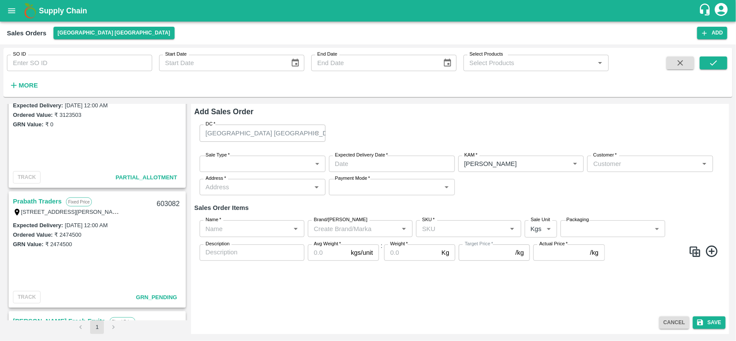
scroll to position [278, 0]
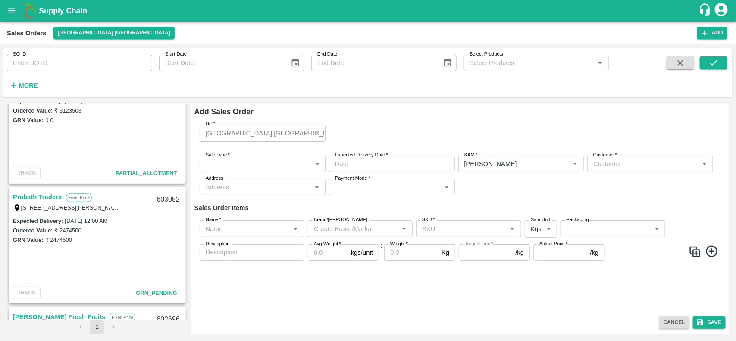
click at [37, 192] on link "Prabath Traders" at bounding box center [37, 197] width 49 height 11
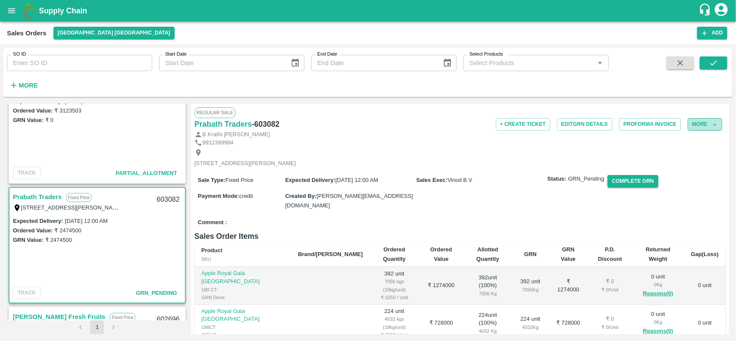
click at [696, 125] on button "More" at bounding box center [705, 124] width 35 height 13
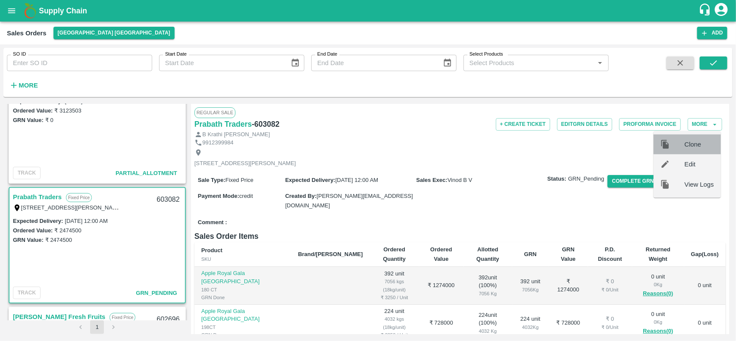
click at [692, 143] on span "Clone" at bounding box center [699, 144] width 29 height 9
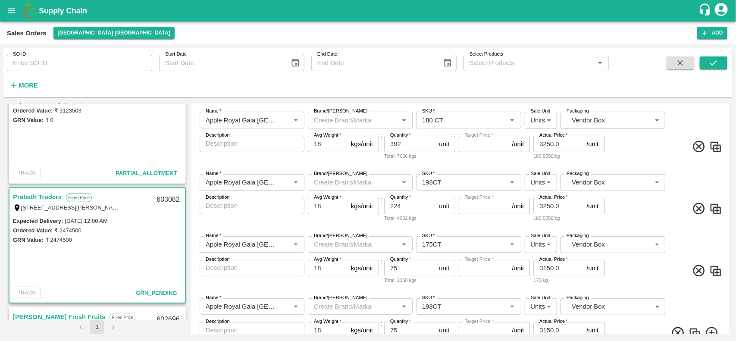
scroll to position [142, 0]
click at [701, 142] on icon at bounding box center [699, 146] width 12 height 12
type input "198CT"
type input "224"
type input "Apple Royal Gala [GEOGRAPHIC_DATA]"
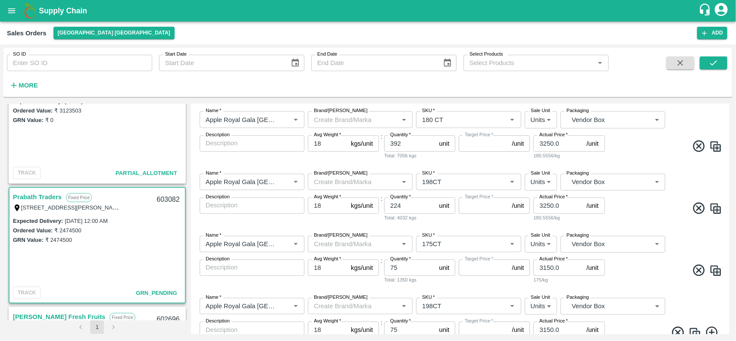
type input "175CT"
type input "75"
type input "3150.0"
type input "198CT"
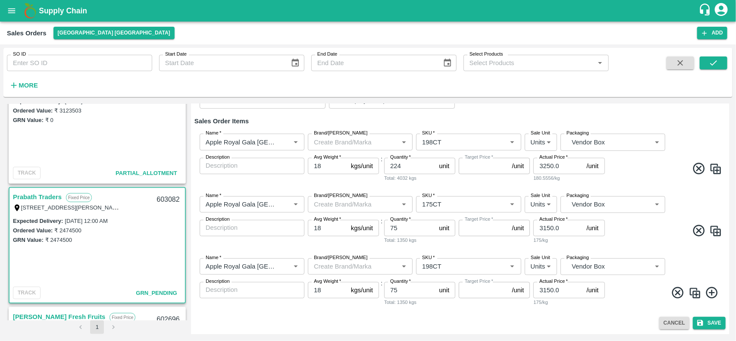
scroll to position [119, 0]
click at [701, 142] on div "Name   * Name   * Brand/Marka Brand/Marka SKU   * SKU   * Sale Unit Units 2 Sal…" at bounding box center [461, 158] width 532 height 62
click at [697, 167] on icon at bounding box center [699, 169] width 12 height 12
type input "Apple Royal Gala Chile"
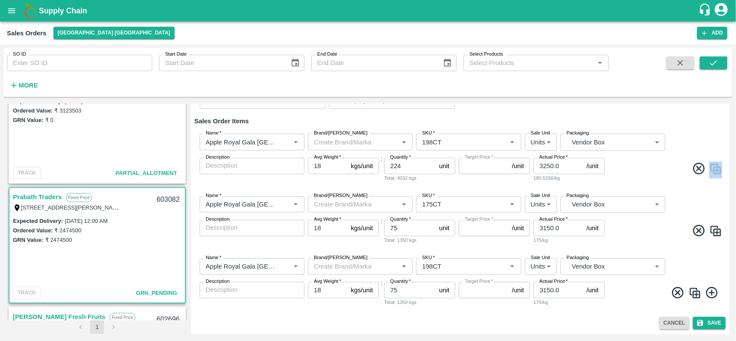
type input "175CT"
type input "75"
type input "3150.0"
type input "198CT"
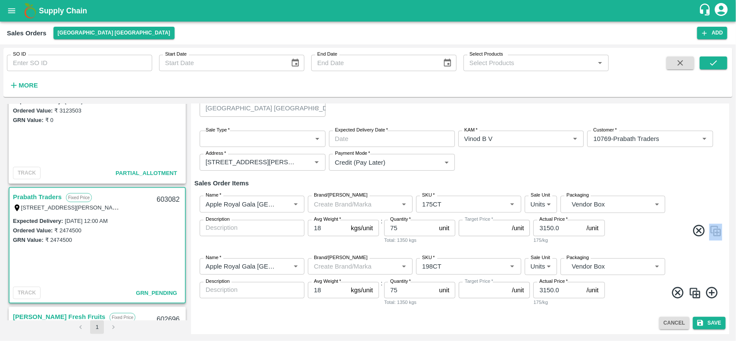
scroll to position [57, 0]
click at [697, 167] on div "Sale Type   * ​ Sale Type Expected Delivery Date   * Expected Delivery Date KAM…" at bounding box center [461, 151] width 532 height 54
click at [697, 225] on icon at bounding box center [699, 231] width 12 height 12
type input "198CT"
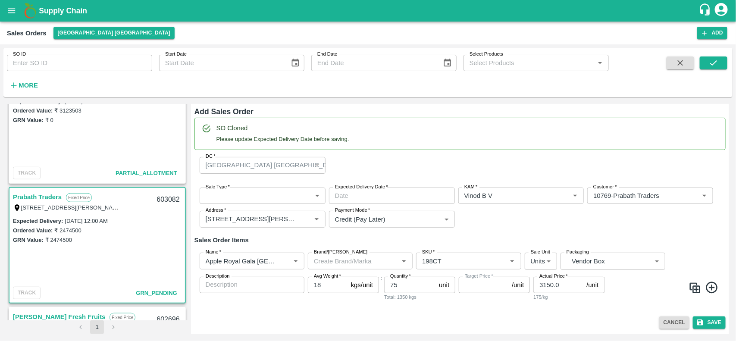
click at [720, 282] on span at bounding box center [665, 289] width 116 height 17
click at [712, 283] on icon at bounding box center [712, 288] width 14 height 14
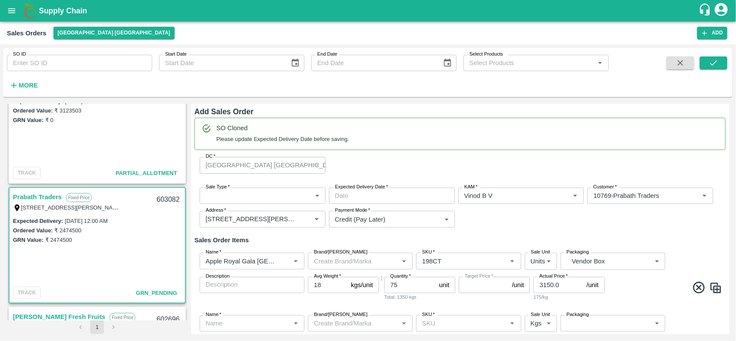
click at [698, 285] on icon at bounding box center [699, 288] width 14 height 14
type input "1"
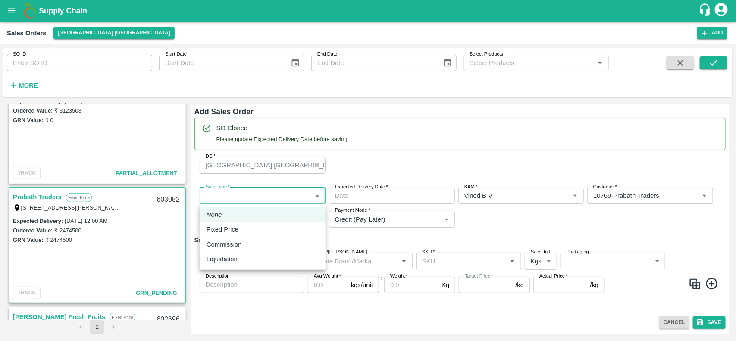
click at [254, 195] on body "Supply Chain Sales Orders Chennai DC Add SO ID SO ID Start Date Start Date End …" at bounding box center [368, 170] width 736 height 341
click at [258, 225] on div "Fixed Price" at bounding box center [263, 229] width 112 height 9
type input "1"
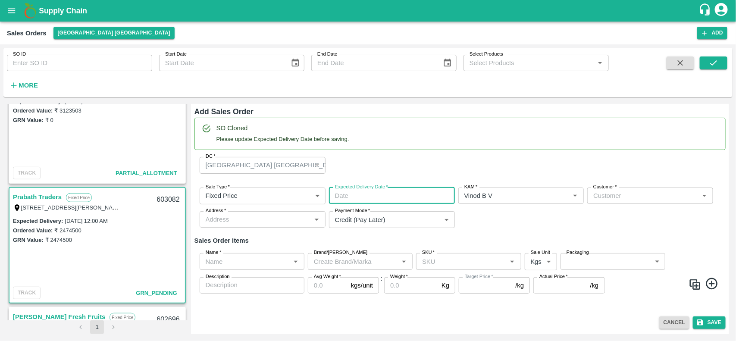
type input "DD/MM/YYYY hh:mm aa"
click at [357, 198] on input "DD/MM/YYYY hh:mm aa" at bounding box center [389, 196] width 120 height 16
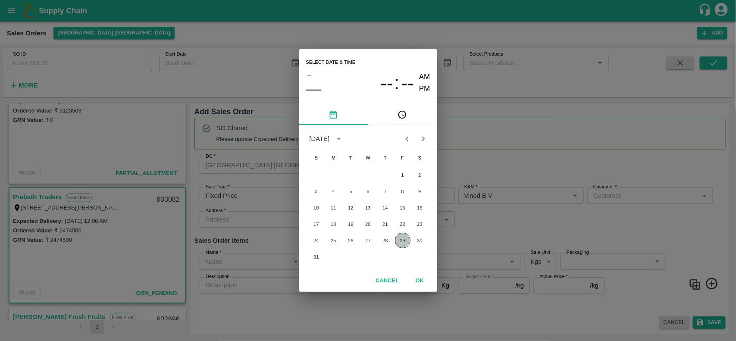
click at [404, 236] on button "29" at bounding box center [403, 241] width 16 height 16
type input "29/08/2025 12:00 AM"
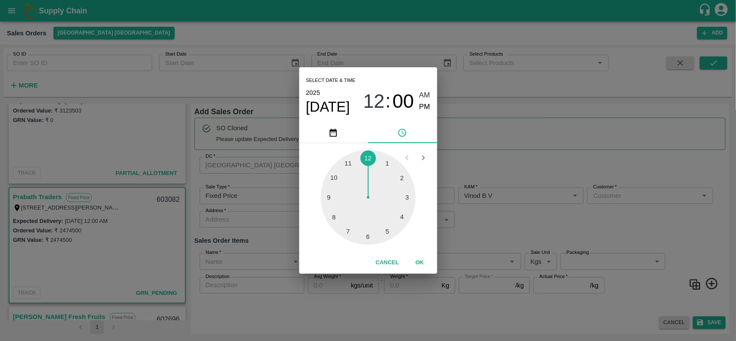
drag, startPoint x: 615, startPoint y: 185, endPoint x: 615, endPoint y: 199, distance: 14.2
click at [615, 199] on div "Select date & time 2025 Aug 29 12 : 00 AM PM 1 2 3 4 5 6 7 8 9 10 11 12 Cancel …" at bounding box center [368, 170] width 736 height 341
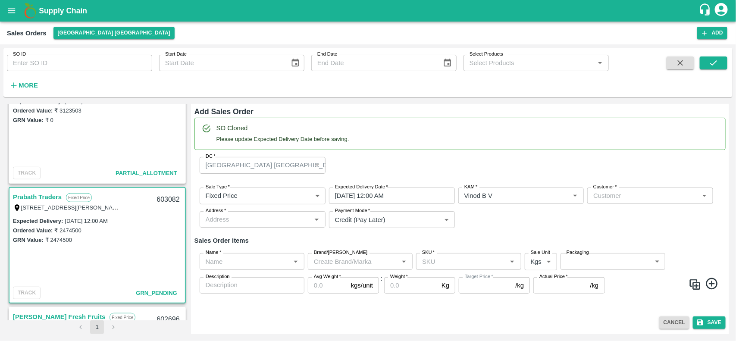
click at [615, 199] on input "Customer   *" at bounding box center [643, 195] width 107 height 11
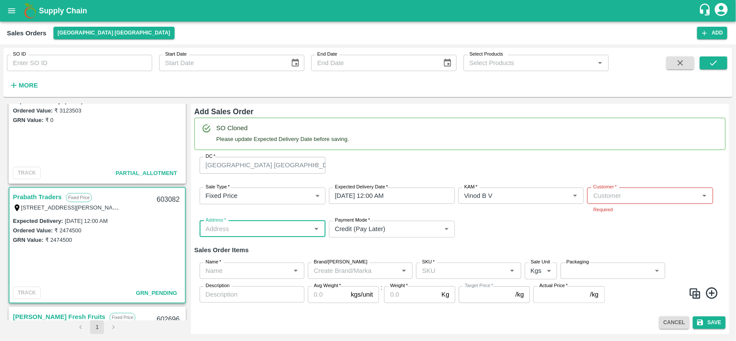
type input "P"
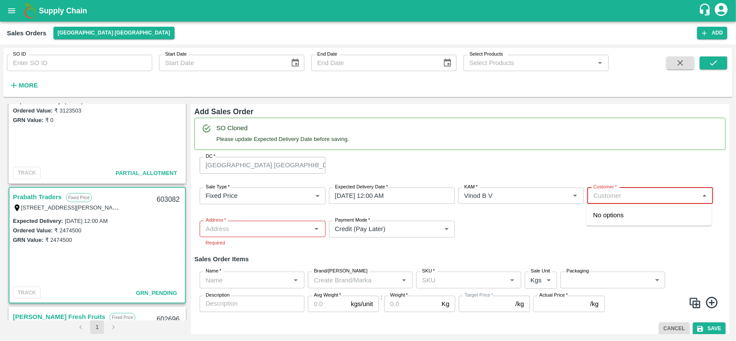
click at [632, 199] on input "Customer   *" at bounding box center [643, 195] width 107 height 11
click at [616, 220] on p "Prabath Traders" at bounding box center [617, 215] width 46 height 9
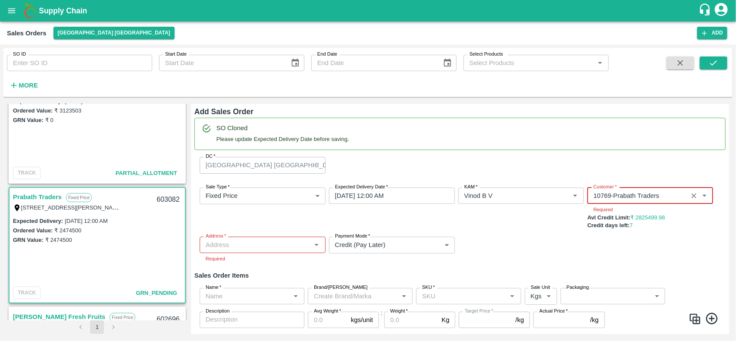
type input "10769-Prabath Traders"
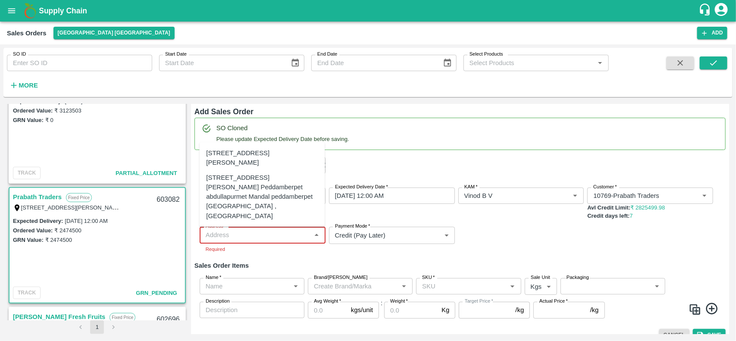
click at [253, 246] on div "Address   * Address   * Required" at bounding box center [263, 240] width 126 height 26
click at [235, 157] on div "Plot No: 131,, Sadasiva heavens, Peddamberpet, Abdullapurmet Mandal ,, Hyderaba…" at bounding box center [263, 157] width 112 height 19
type input "Plot No: 131,, Sadasiva heavens, Peddamberpet, Abdullapurmet Mandal ,, Hyderaba…"
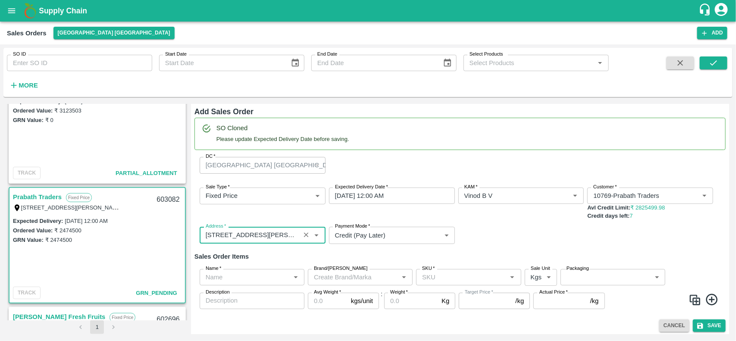
scroll to position [3, 0]
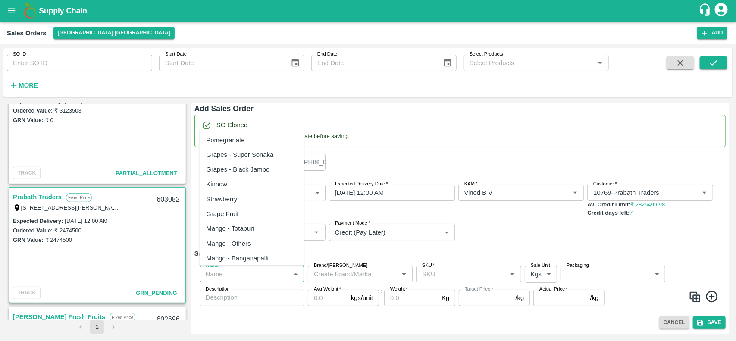
click at [234, 272] on input "Name   *" at bounding box center [244, 274] width 85 height 11
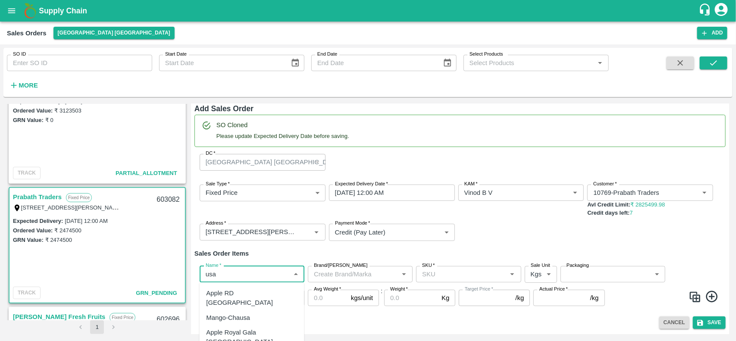
click at [251, 328] on div "Apple Royal Gala USA" at bounding box center [252, 337] width 91 height 19
type input "Apple Royal Gala USA"
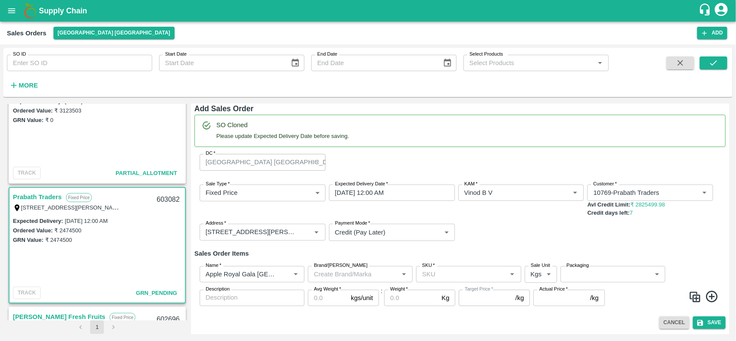
click at [708, 299] on icon at bounding box center [712, 297] width 14 height 14
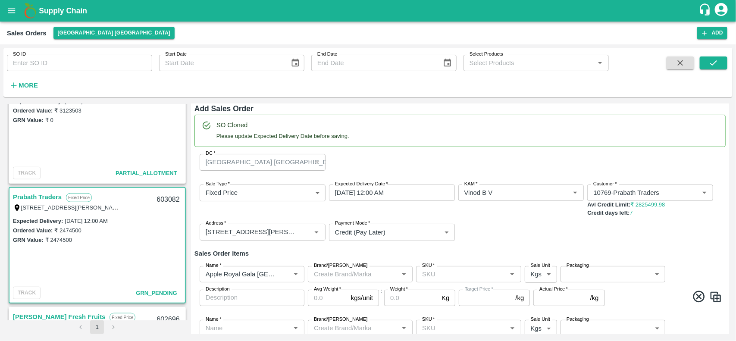
scroll to position [57, 0]
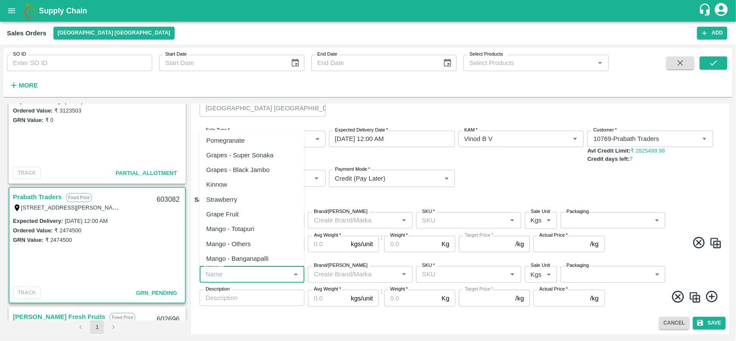
click at [231, 272] on input "Name   *" at bounding box center [244, 274] width 85 height 11
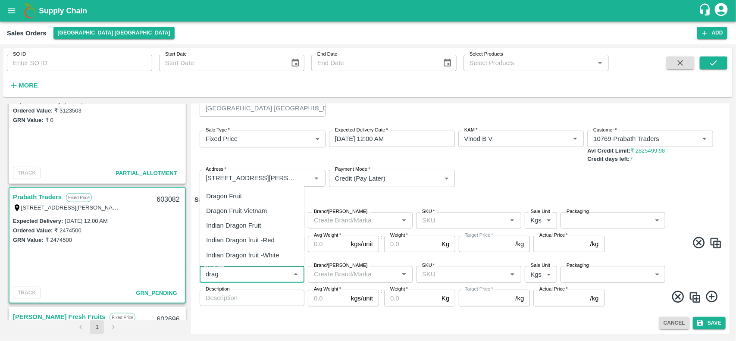
click at [233, 214] on div "Dragon Fruit Vietnam" at bounding box center [237, 210] width 61 height 9
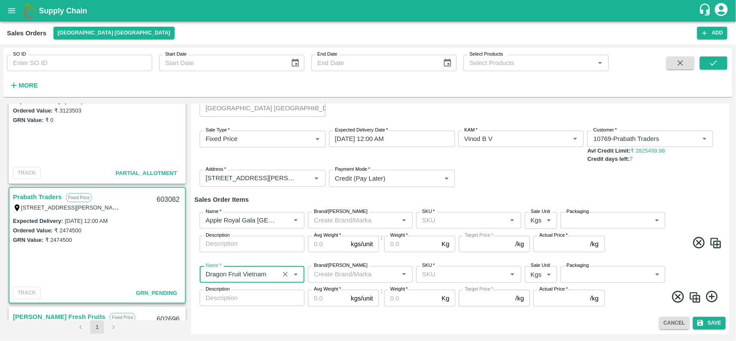
click at [434, 226] on div "SKU   *" at bounding box center [468, 220] width 105 height 16
type input "Dragon Fruit Vietnam"
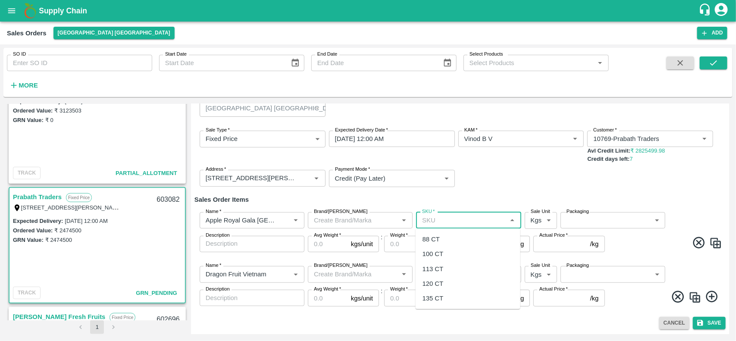
click at [437, 258] on div "100 CT" at bounding box center [433, 253] width 21 height 9
type input "100 CT"
type input "NA"
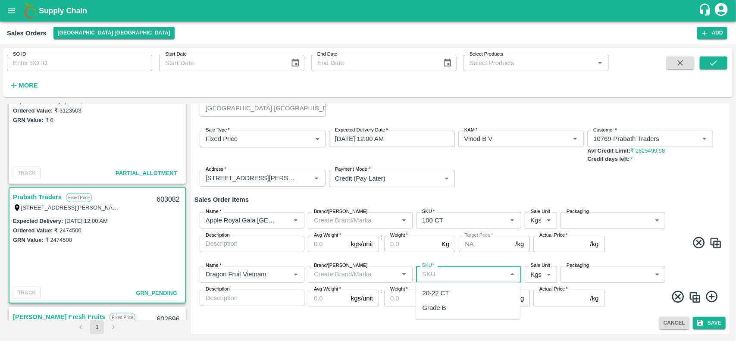
click at [434, 277] on input "SKU   *" at bounding box center [461, 274] width 85 height 11
click at [437, 297] on div "20-22 CT" at bounding box center [436, 293] width 27 height 9
type input "20-22 CT"
type input "NA"
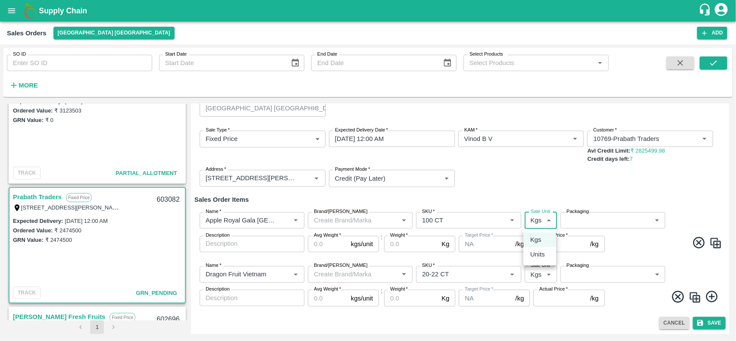
click at [540, 217] on body "Supply Chain Sales Orders Chennai DC Add SO ID SO ID Start Date Start Date End …" at bounding box center [368, 170] width 736 height 341
click at [544, 251] on p "Units" at bounding box center [538, 254] width 15 height 9
type input "2"
click at [544, 267] on label "Sale Unit" at bounding box center [540, 265] width 19 height 7
click at [543, 269] on body "Supply Chain Sales Orders Chennai DC Add SO ID SO ID Start Date Start Date End …" at bounding box center [368, 170] width 736 height 341
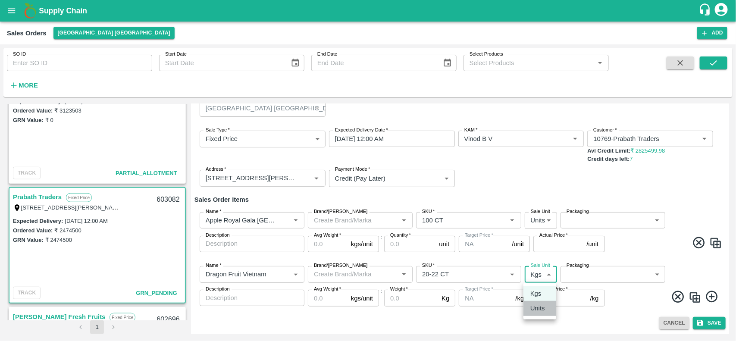
click at [536, 310] on p "Units" at bounding box center [538, 308] width 15 height 9
type input "2"
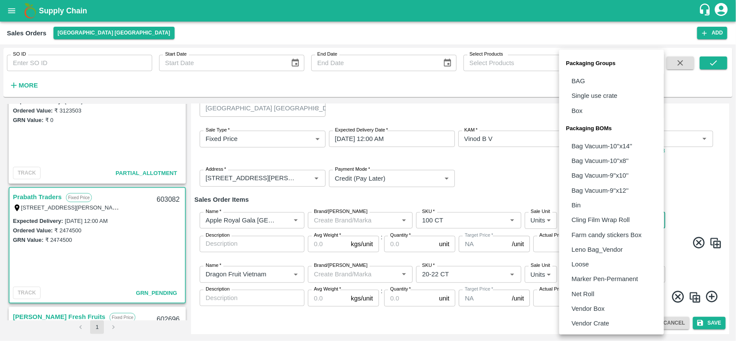
click at [585, 223] on body "Supply Chain Sales Orders Chennai DC Add SO ID SO ID Start Date Start Date End …" at bounding box center [368, 170] width 736 height 341
click at [585, 302] on li "Vendor Box" at bounding box center [612, 309] width 105 height 15
type input "BOM/276"
click at [593, 278] on body "Supply Chain Sales Orders Chennai DC Add SO ID SO ID Start Date Start Date End …" at bounding box center [368, 170] width 736 height 341
click at [594, 309] on p "Vendor Box" at bounding box center [588, 308] width 33 height 9
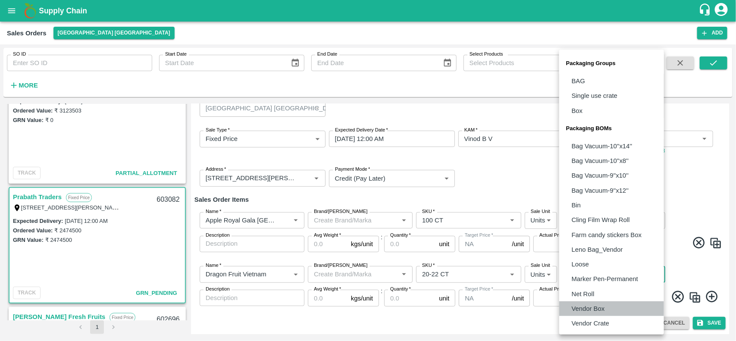
type input "BOM/276"
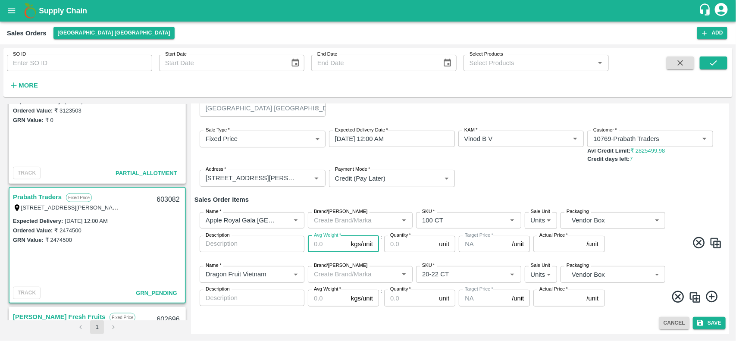
click at [329, 246] on input "Avg Weight   *" at bounding box center [328, 244] width 40 height 16
type input "18"
click at [331, 298] on input "Avg Weight   *" at bounding box center [328, 298] width 40 height 16
type input "10"
click at [422, 238] on input "Quantity   *" at bounding box center [409, 244] width 51 height 16
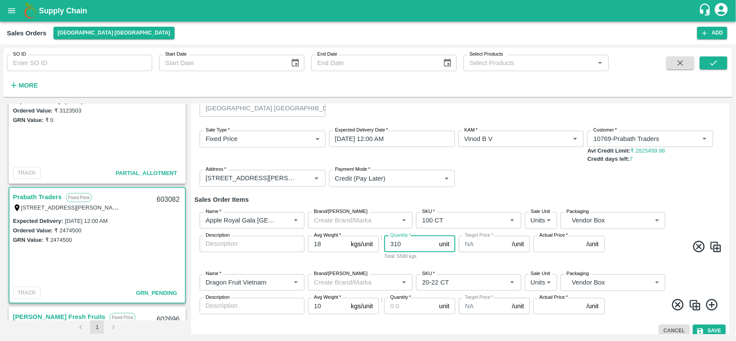
type input "310"
click at [421, 313] on input "Quantity   *" at bounding box center [409, 306] width 51 height 16
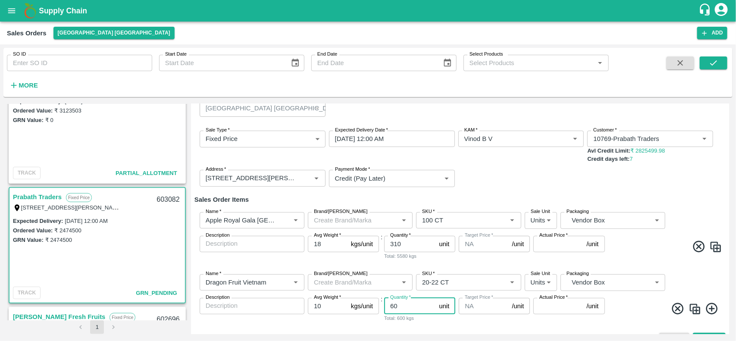
type input "60"
click at [562, 245] on input "Actual Price   *" at bounding box center [559, 244] width 50 height 16
type input "4444"
click at [558, 310] on input "Actual Price   *" at bounding box center [559, 306] width 50 height 16
type input "606"
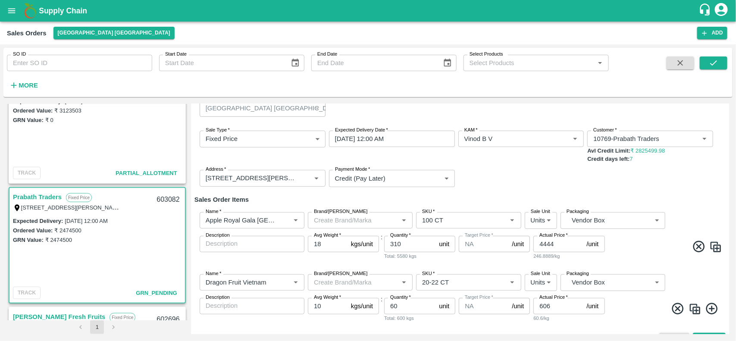
click at [682, 255] on span at bounding box center [665, 248] width 116 height 17
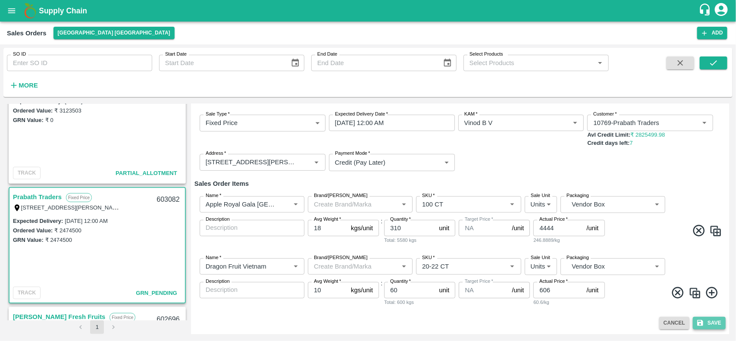
click at [703, 321] on button "Save" at bounding box center [709, 323] width 33 height 13
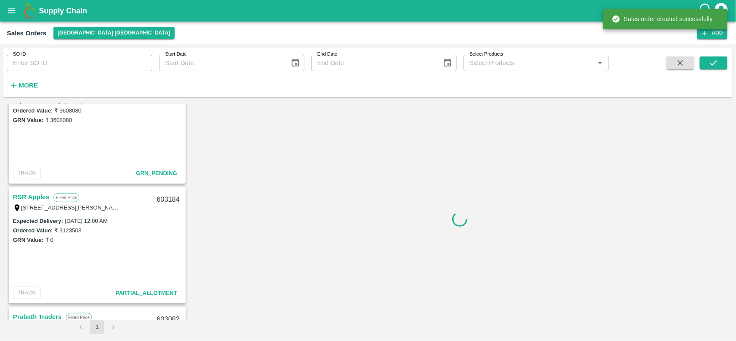
scroll to position [361, 0]
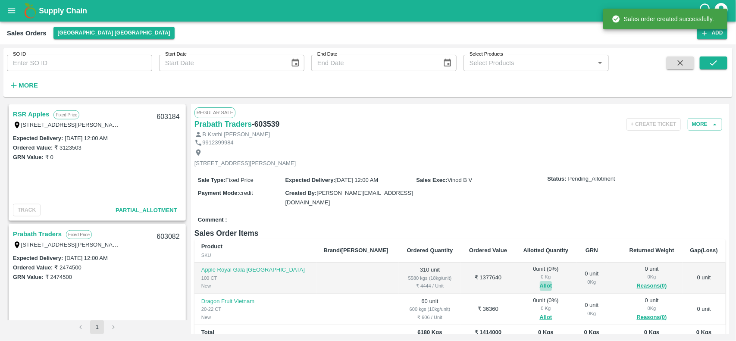
click at [540, 286] on button "Allot" at bounding box center [546, 286] width 13 height 10
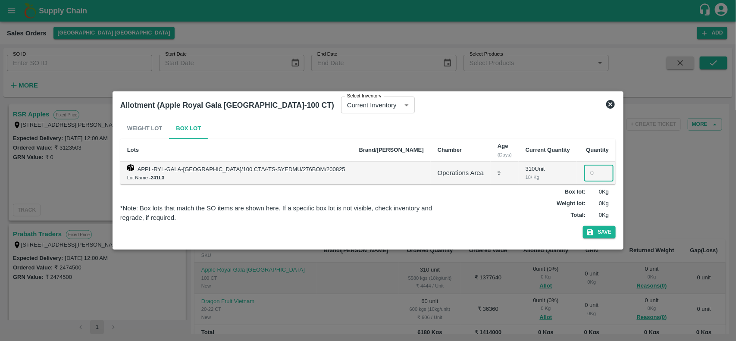
click at [585, 175] on input "number" at bounding box center [599, 173] width 29 height 16
type input "310"
click at [583, 232] on button "Save" at bounding box center [599, 232] width 33 height 13
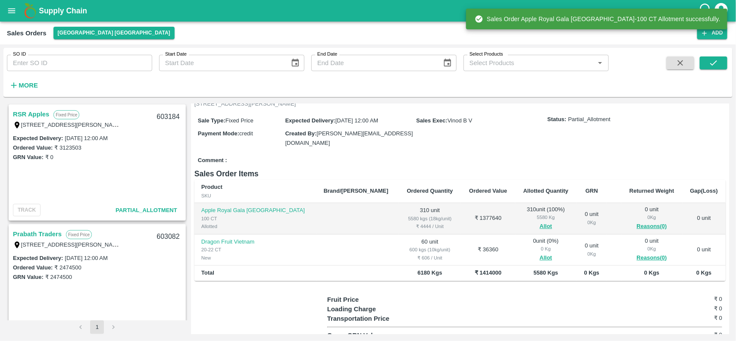
scroll to position [60, 0]
click at [540, 258] on button "Allot" at bounding box center [546, 257] width 13 height 10
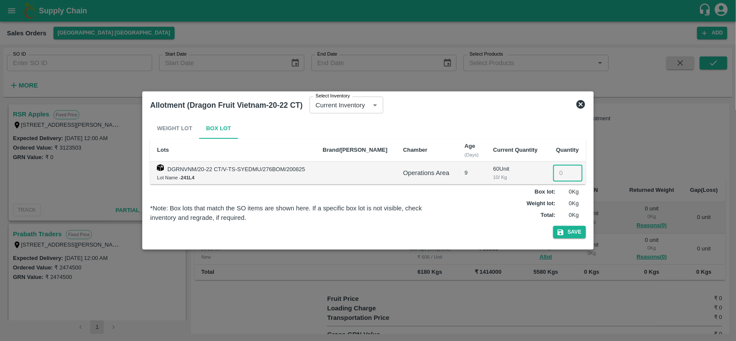
click at [554, 175] on input "number" at bounding box center [568, 173] width 29 height 16
type input "60"
click at [572, 226] on button "Save" at bounding box center [570, 232] width 33 height 13
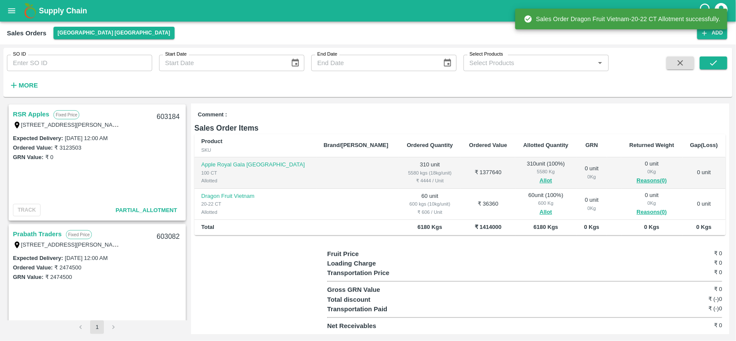
scroll to position [0, 0]
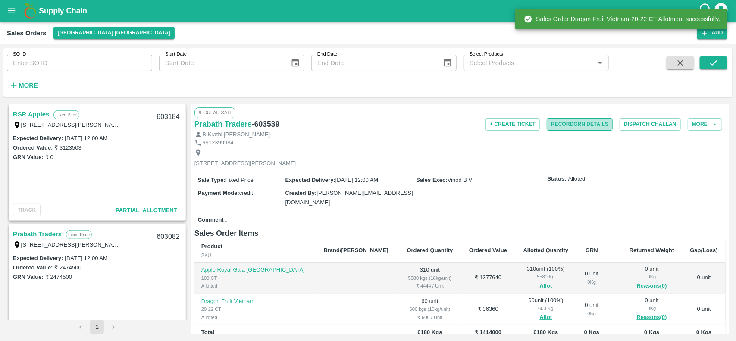
click at [571, 121] on button "Record GRN Details" at bounding box center [580, 124] width 66 height 13
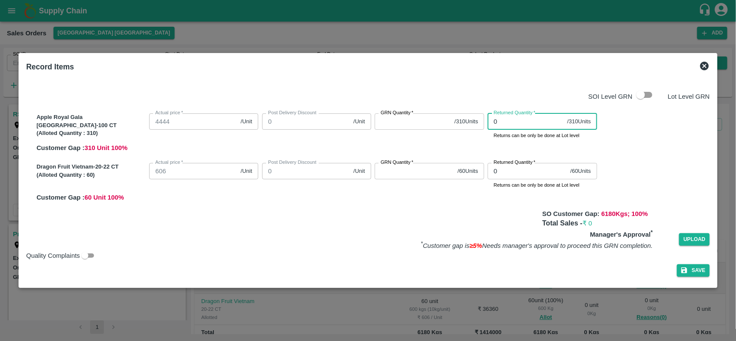
click at [495, 120] on input "0" at bounding box center [526, 121] width 76 height 16
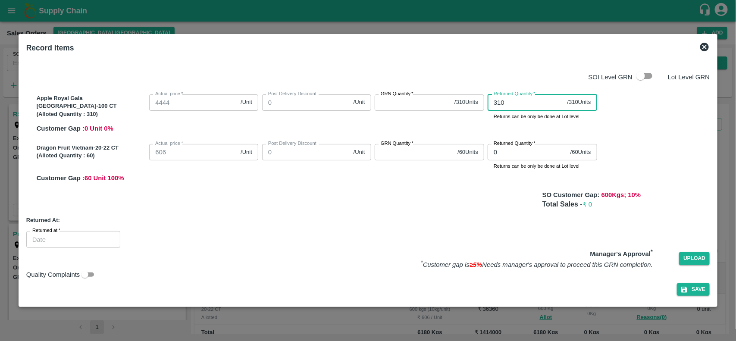
type input "310"
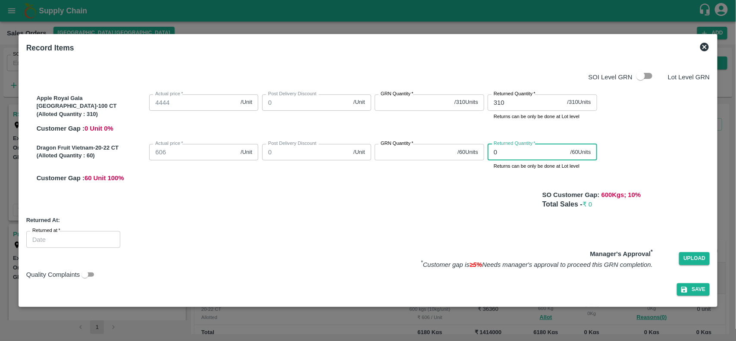
click at [497, 147] on input "0" at bounding box center [527, 152] width 79 height 16
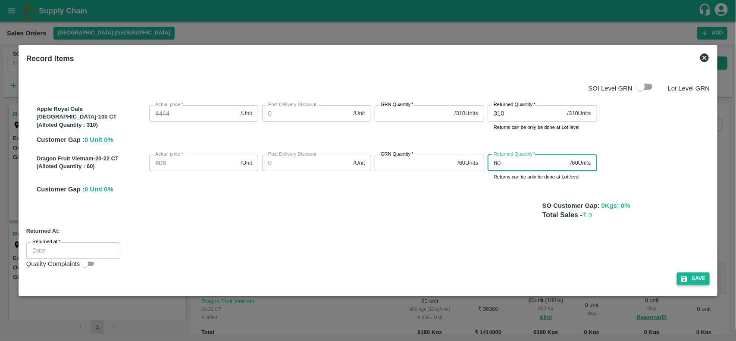
type input "60"
click at [683, 278] on button "Save" at bounding box center [693, 279] width 33 height 13
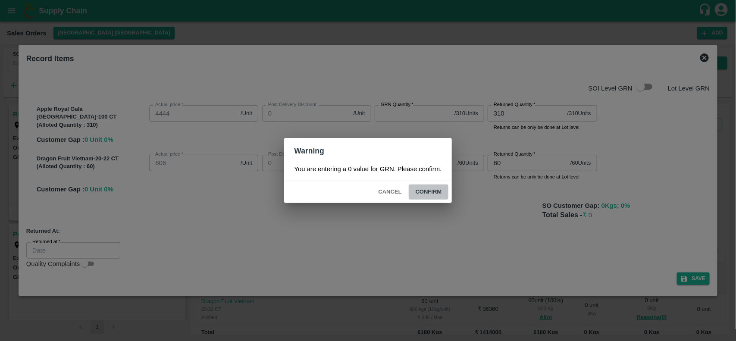
click at [426, 188] on button "Confirm" at bounding box center [429, 192] width 40 height 15
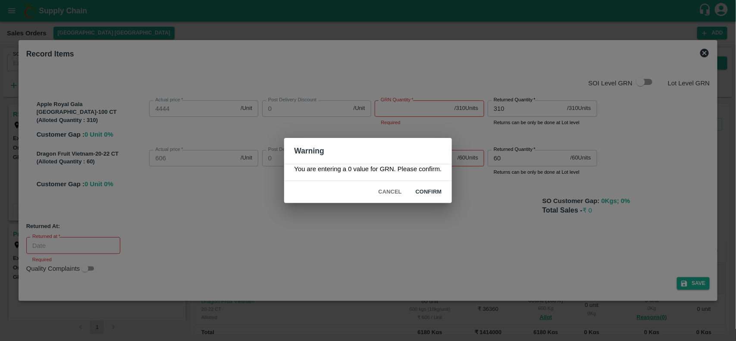
click at [383, 184] on div "Cancel Confirm" at bounding box center [368, 192] width 168 height 22
click at [388, 189] on button "Cancel" at bounding box center [390, 192] width 30 height 15
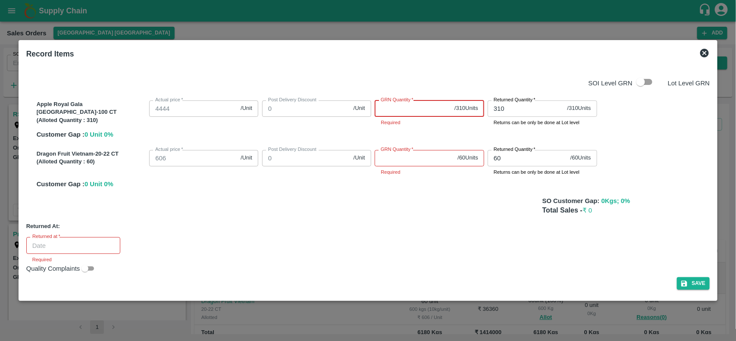
click at [413, 108] on input "GRN Quantity   *" at bounding box center [413, 109] width 76 height 16
type input "310"
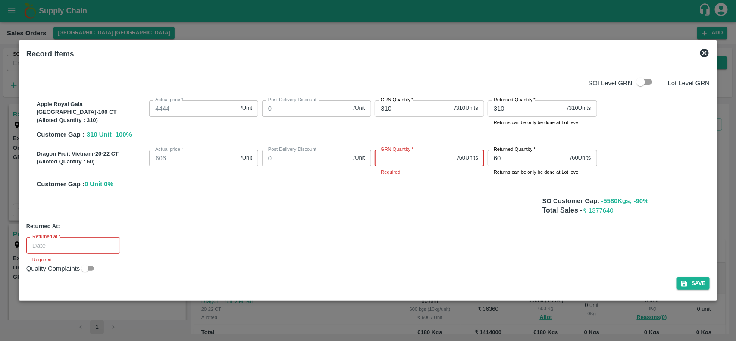
click at [406, 160] on input "GRN Quantity   *" at bounding box center [414, 158] width 79 height 16
type input "60"
click at [681, 282] on icon "button" at bounding box center [685, 284] width 8 height 8
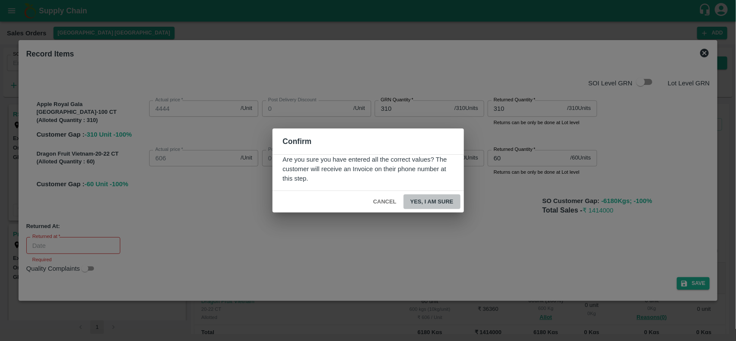
click at [434, 201] on button "Yes, I am sure" at bounding box center [432, 202] width 57 height 15
click at [508, 298] on div "Confirm Are you sure you have entered all the correct values? The customer will…" at bounding box center [368, 170] width 736 height 341
click at [691, 61] on div "Confirm Are you sure you have entered all the correct values? The customer will…" at bounding box center [368, 170] width 736 height 341
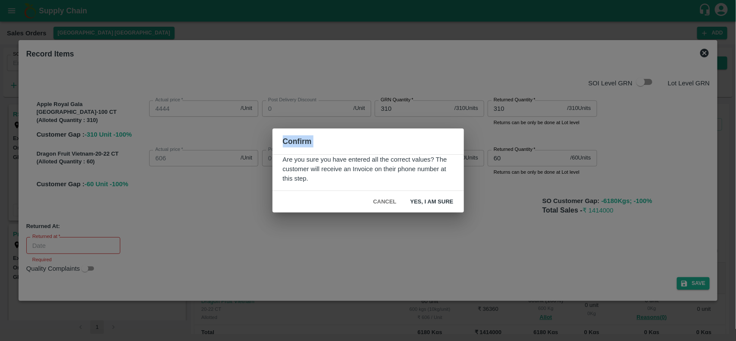
click at [691, 61] on div "Confirm Are you sure you have entered all the correct values? The customer will…" at bounding box center [368, 170] width 736 height 341
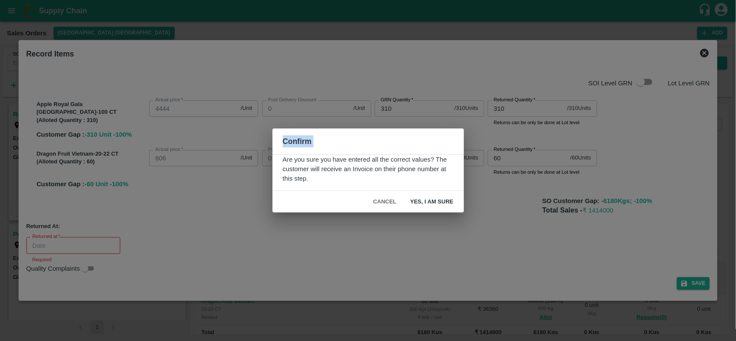
click at [691, 61] on div "Confirm Are you sure you have entered all the correct values? The customer will…" at bounding box center [368, 170] width 736 height 341
click at [381, 203] on button "Cancel" at bounding box center [385, 202] width 30 height 15
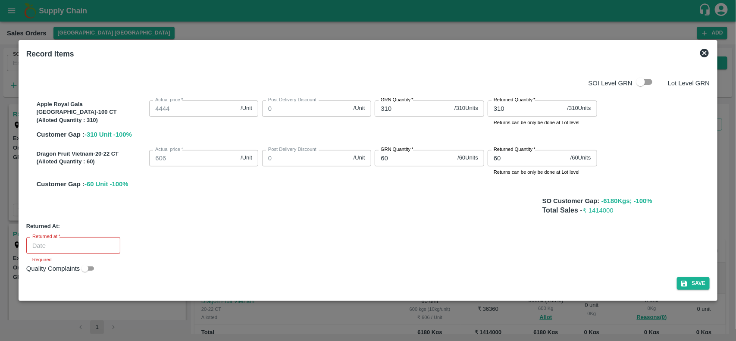
click at [381, 203] on button "Cancel" at bounding box center [385, 202] width 30 height 15
click at [381, 203] on div "SO Customer Gap: -6180 Kgs; -100 %" at bounding box center [368, 200] width 684 height 9
click at [682, 278] on button "Save" at bounding box center [693, 283] width 33 height 13
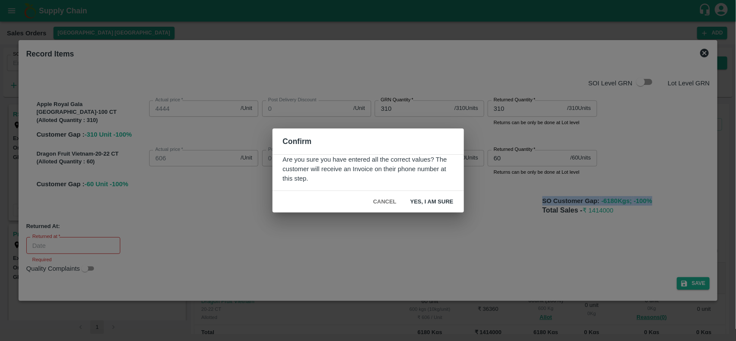
click at [443, 201] on button "Yes, I am sure" at bounding box center [432, 202] width 57 height 15
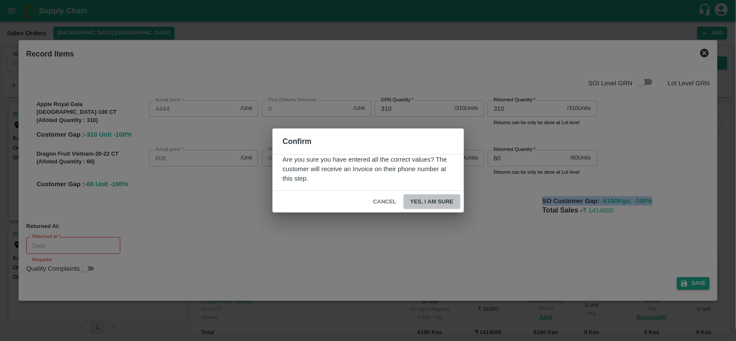
click at [443, 201] on button "Yes, I am sure" at bounding box center [432, 202] width 57 height 15
click at [524, 185] on div "Confirm Are you sure you have entered all the correct values? The customer will…" at bounding box center [368, 170] width 736 height 341
click at [387, 204] on button "Cancel" at bounding box center [385, 202] width 30 height 15
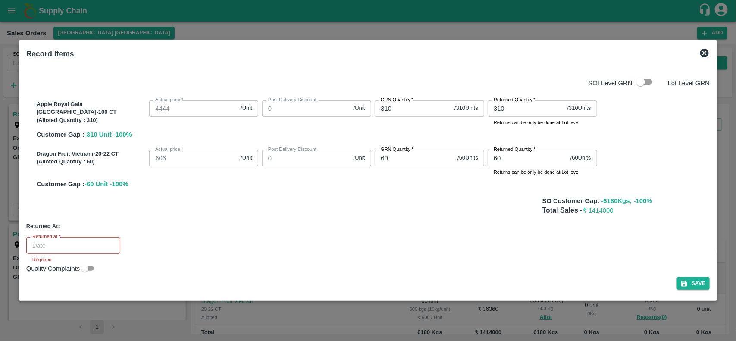
click at [387, 204] on button "Cancel" at bounding box center [385, 202] width 30 height 15
click at [387, 204] on div "SO Customer Gap: -6180 Kgs; -100 %" at bounding box center [368, 200] width 684 height 9
click at [701, 53] on icon at bounding box center [705, 53] width 9 height 9
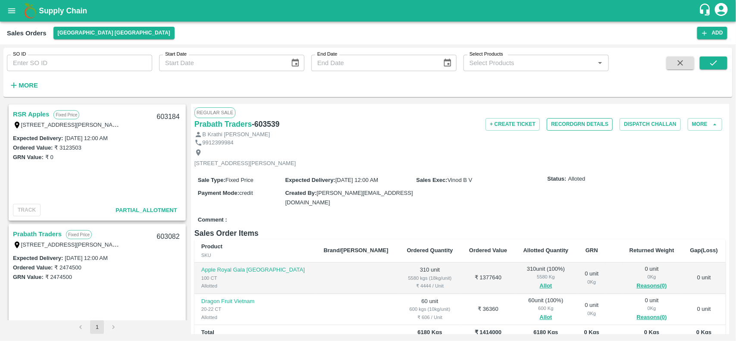
click at [581, 123] on button "Record GRN Details" at bounding box center [580, 124] width 66 height 13
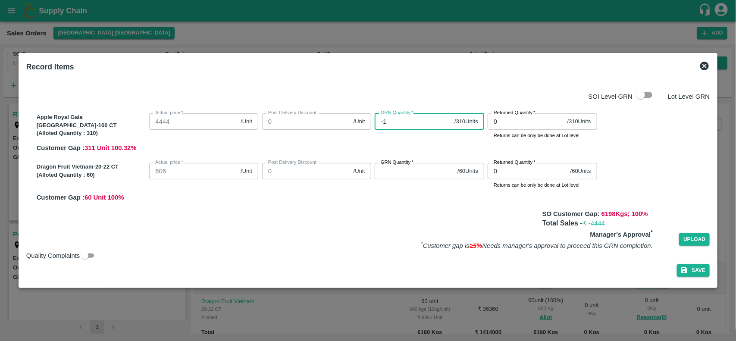
type input "-1"
click at [440, 124] on input "-1" at bounding box center [413, 121] width 76 height 16
type input "310"
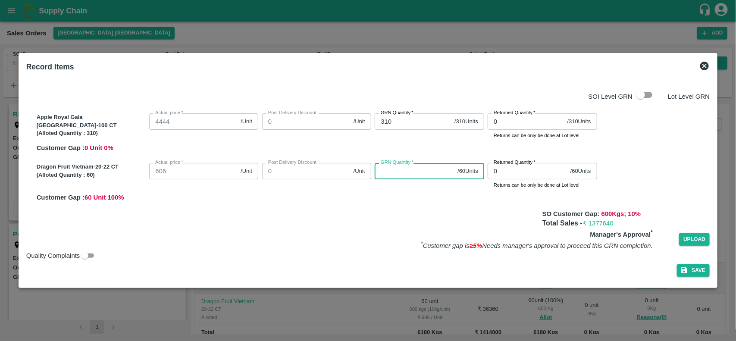
click at [419, 173] on input "GRN Quantity   *" at bounding box center [414, 171] width 79 height 16
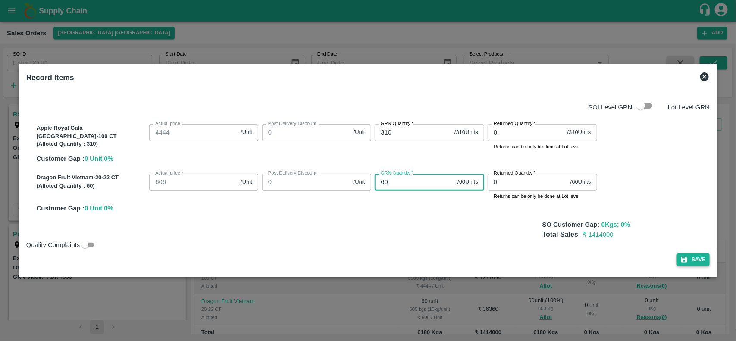
type input "60"
click at [681, 257] on icon "button" at bounding box center [685, 260] width 8 height 8
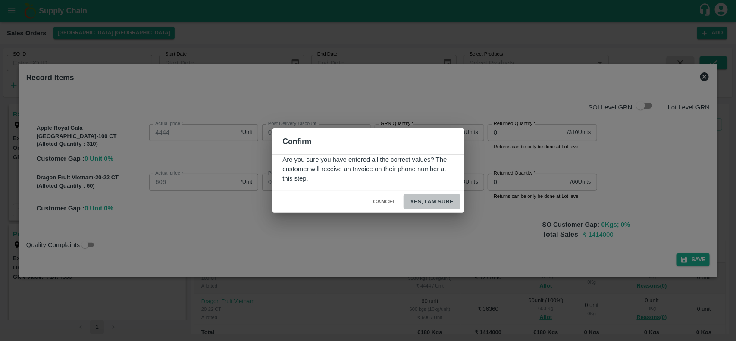
click at [428, 197] on button "Yes, I am sure" at bounding box center [432, 202] width 57 height 15
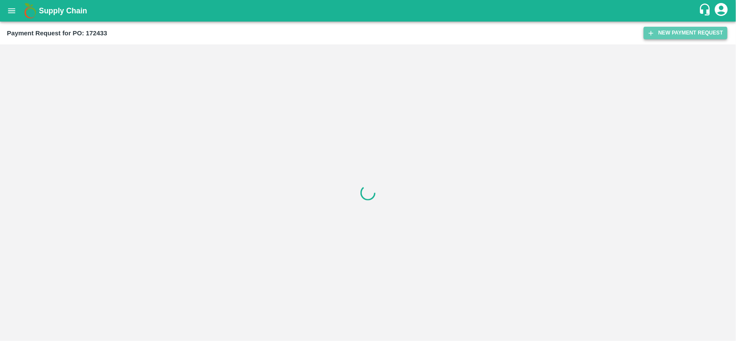
click at [692, 31] on button "New Payment Request" at bounding box center [686, 33] width 84 height 13
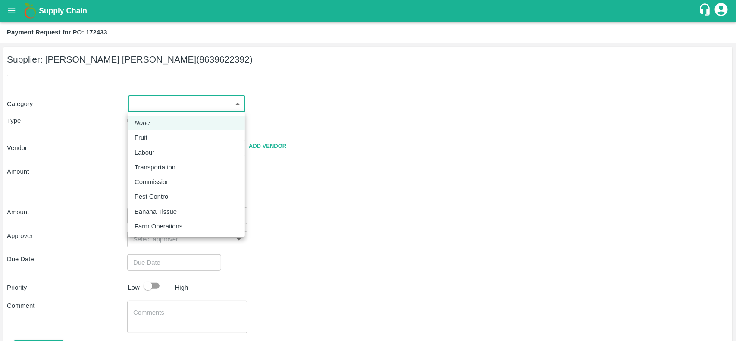
click at [174, 103] on body "Supply Chain Payment Request for PO: 172433 Supplier: [PERSON_NAME] [PERSON_NAM…" at bounding box center [368, 170] width 736 height 341
click at [160, 136] on div "Fruit" at bounding box center [187, 137] width 104 height 9
type input "1"
type input "SYED MUKRAM ALI - 8639622392(Supplier)"
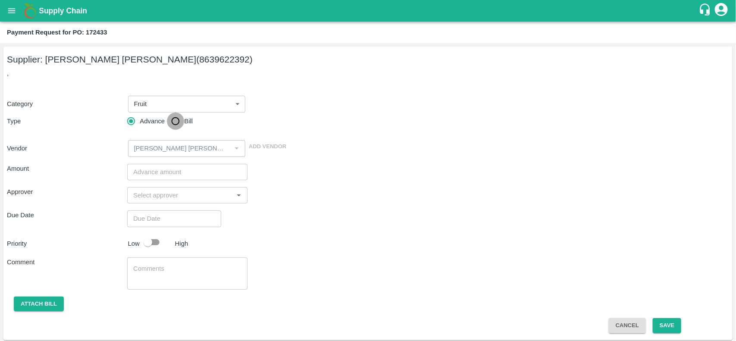
click at [179, 120] on input "Bill" at bounding box center [175, 121] width 17 height 17
radio input "true"
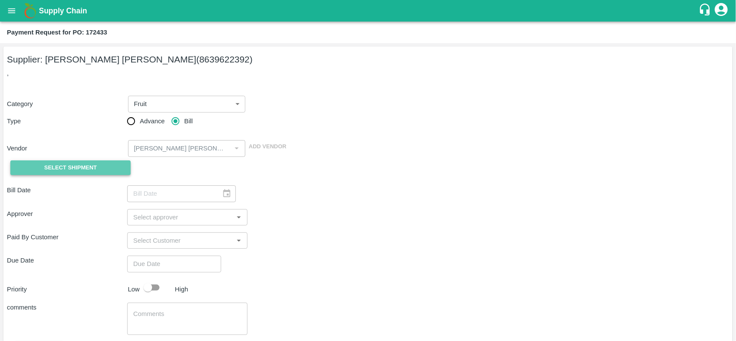
click at [94, 164] on span "Select Shipment" at bounding box center [70, 168] width 53 height 10
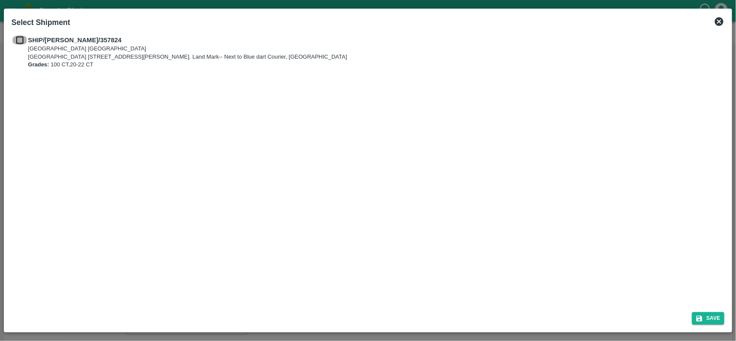
click at [17, 38] on input "checkbox" at bounding box center [20, 39] width 16 height 9
checkbox input "true"
click at [698, 313] on button "Save" at bounding box center [708, 318] width 33 height 13
type input "29/08/2025"
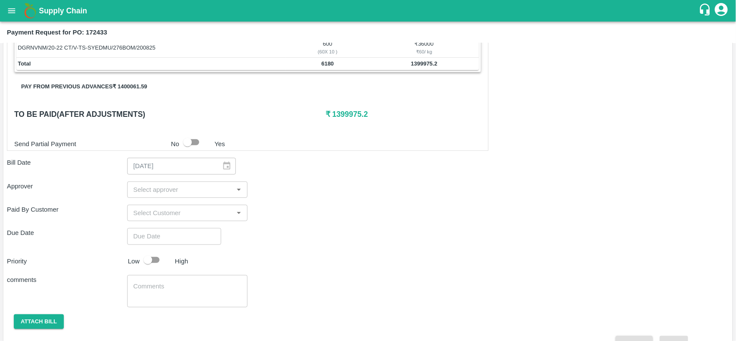
scroll to position [188, 0]
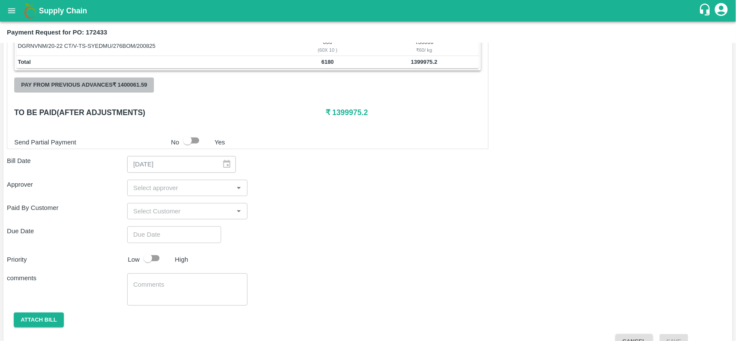
click at [106, 87] on button "Pay from previous advances ₹ 1400061.59" at bounding box center [84, 85] width 140 height 15
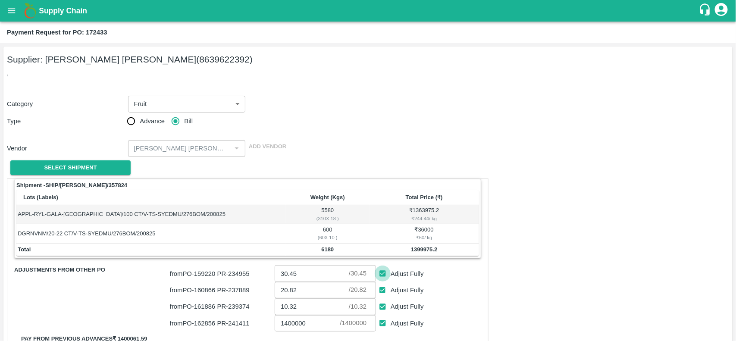
click at [385, 275] on input "Adjust Fully" at bounding box center [383, 274] width 16 height 16
checkbox input "false"
type input "0"
click at [385, 296] on input "Adjust Fully" at bounding box center [383, 291] width 16 height 16
checkbox input "false"
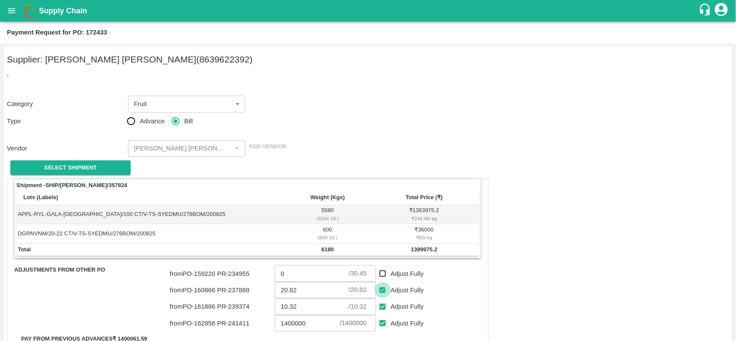
type input "0"
click at [383, 309] on input "Adjust Fully" at bounding box center [383, 307] width 16 height 16
checkbox input "false"
type input "0"
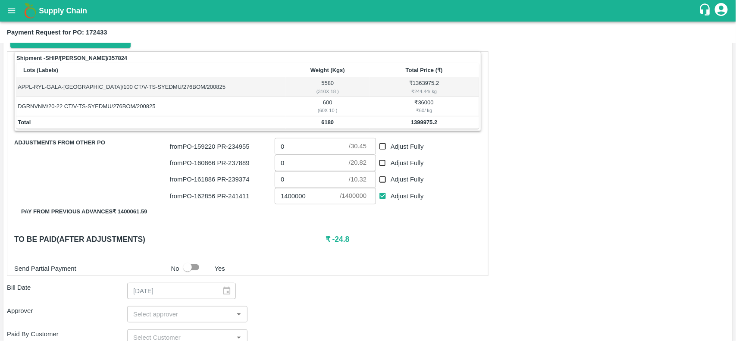
scroll to position [128, 0]
click at [380, 196] on input "Adjust Fully" at bounding box center [383, 196] width 16 height 16
checkbox input "false"
click at [417, 120] on b "1399975.2" at bounding box center [424, 122] width 26 height 6
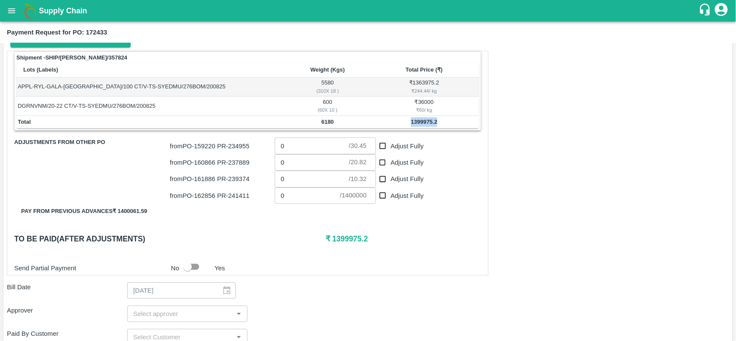
copy b "1399975.2"
click at [295, 204] on input "0" at bounding box center [307, 196] width 65 height 16
paste input "1399975.2"
type input "01399975.2"
click at [264, 271] on div "Send Partial Payment No Yes" at bounding box center [246, 267] width 471 height 16
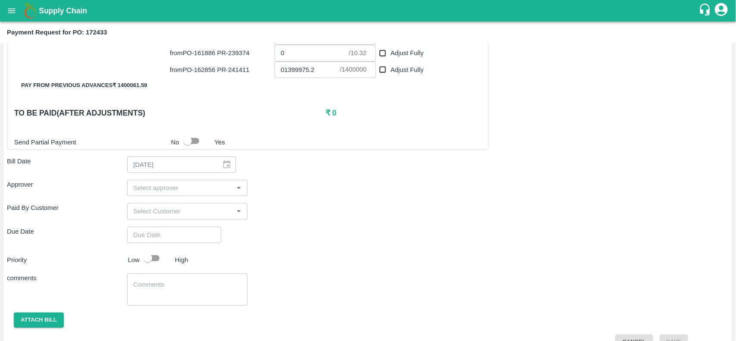
scroll to position [255, 0]
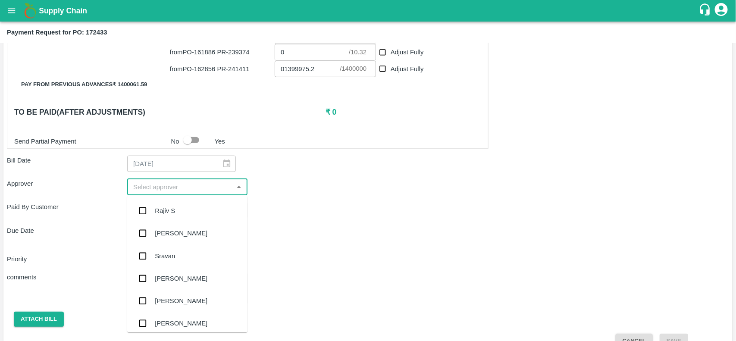
click at [148, 186] on input "input" at bounding box center [180, 187] width 101 height 11
type input "nee"
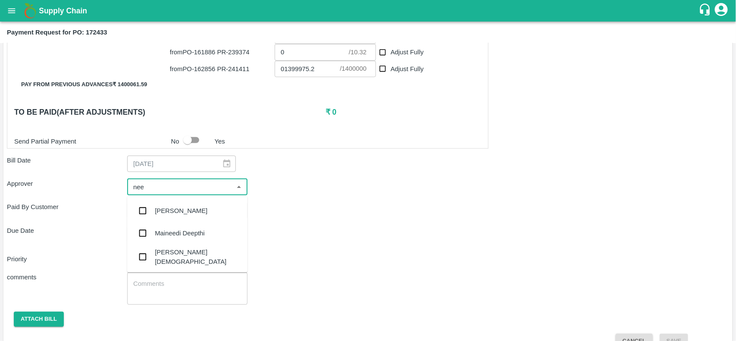
click at [151, 256] on div "[PERSON_NAME][DEMOGRAPHIC_DATA]" at bounding box center [187, 257] width 120 height 25
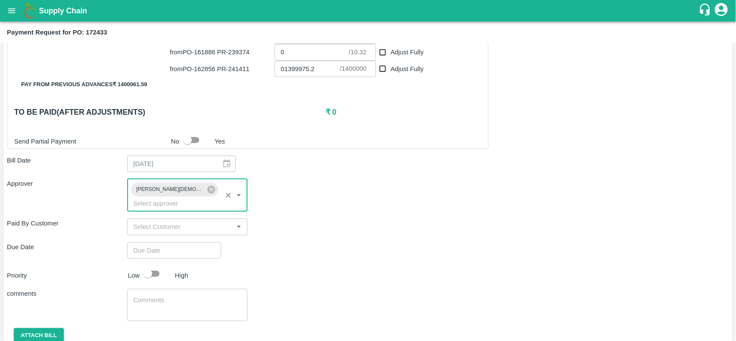
type input "DD/MM/YYYY hh:mm aa"
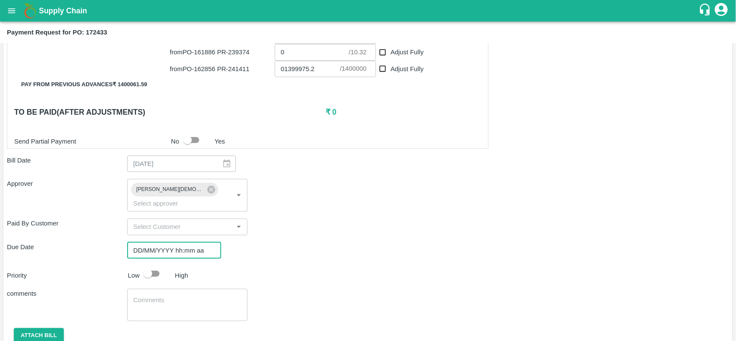
click at [154, 242] on input "DD/MM/YYYY hh:mm aa" at bounding box center [171, 250] width 88 height 16
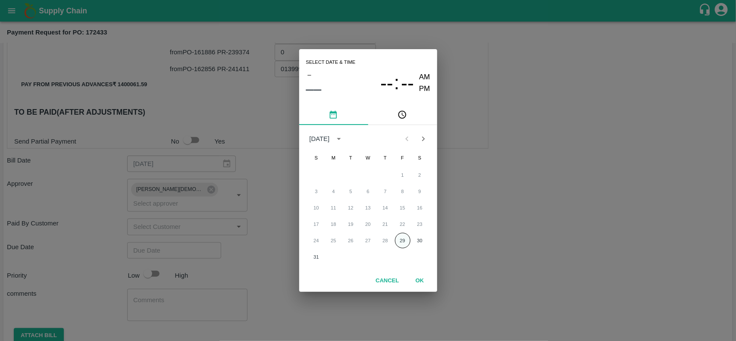
click at [399, 242] on button "29" at bounding box center [403, 241] width 16 height 16
type input "29/08/2025 12:00 AM"
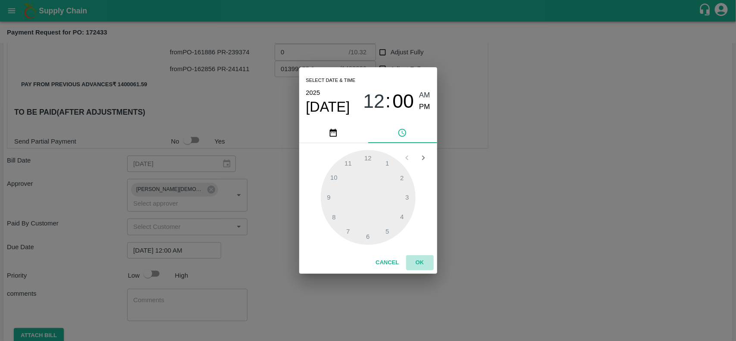
click at [420, 262] on button "OK" at bounding box center [420, 262] width 28 height 15
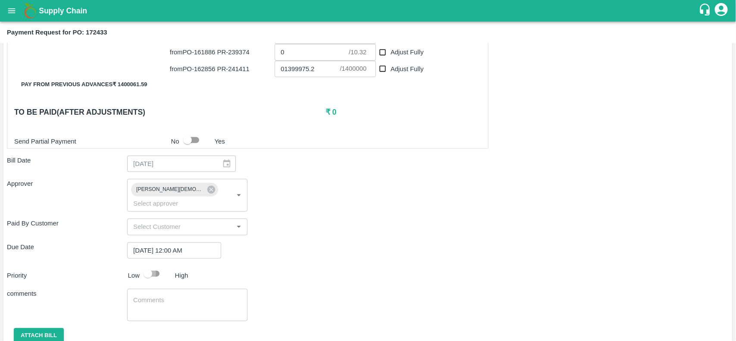
click at [153, 266] on input "checkbox" at bounding box center [147, 274] width 49 height 16
checkbox input "true"
click at [22, 328] on button "Attach bill" at bounding box center [39, 335] width 50 height 15
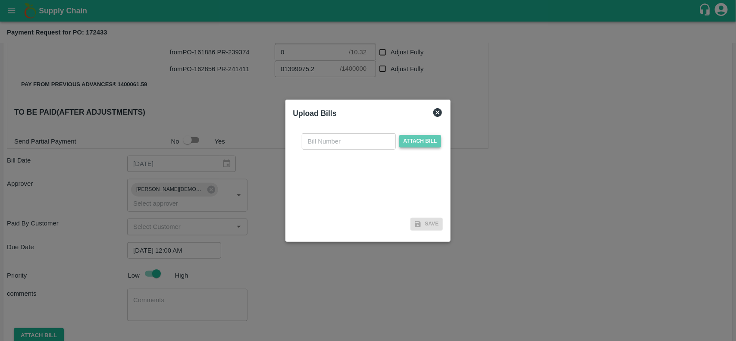
click at [419, 141] on span "Attach bill" at bounding box center [421, 141] width 42 height 13
click at [0, 0] on input "Attach bill" at bounding box center [0, 0] width 0 height 0
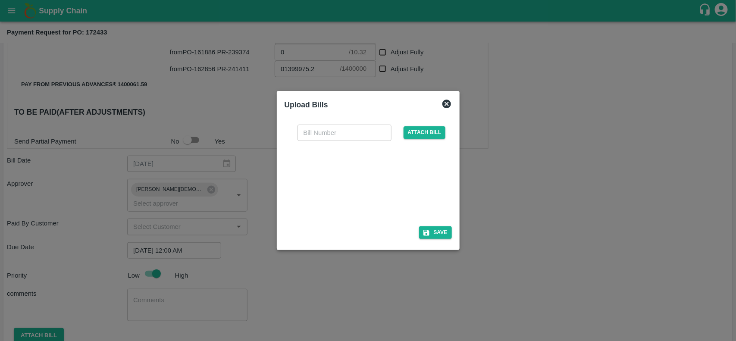
click at [352, 179] on div at bounding box center [366, 181] width 129 height 46
click at [330, 118] on div "​ Attach bill" at bounding box center [368, 171] width 167 height 106
click at [324, 130] on input "text" at bounding box center [345, 133] width 94 height 16
click at [372, 125] on input "SMA/CApvttd/HYD/25-26/06/o002" at bounding box center [345, 133] width 94 height 16
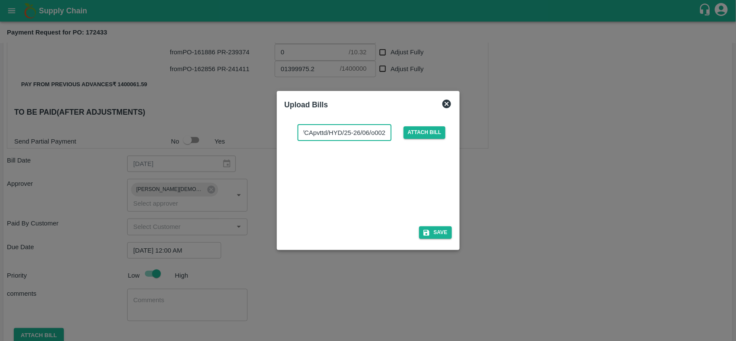
click at [363, 130] on input "SMA/CApvttd/HYD/25-26/06/o002" at bounding box center [345, 133] width 94 height 16
type input "SMA/CApvttd/HYD/25-26/08/o005"
click at [434, 236] on button "Save" at bounding box center [435, 232] width 33 height 13
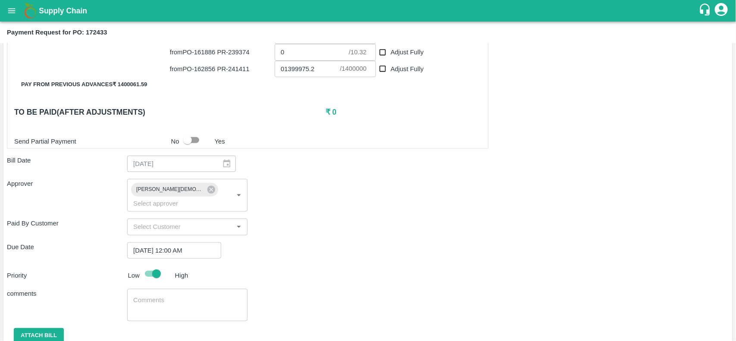
scroll to position [324, 0]
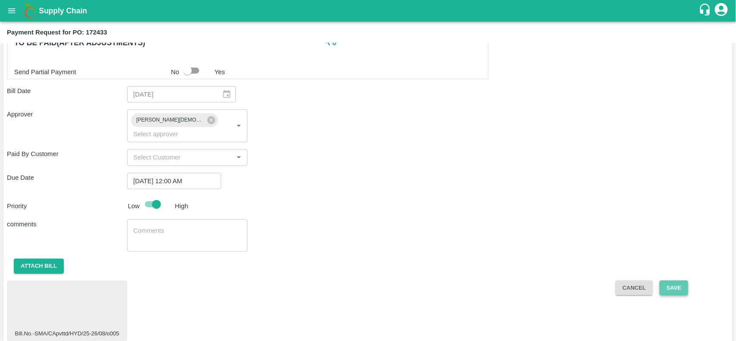
click at [665, 281] on button "Save" at bounding box center [674, 288] width 28 height 15
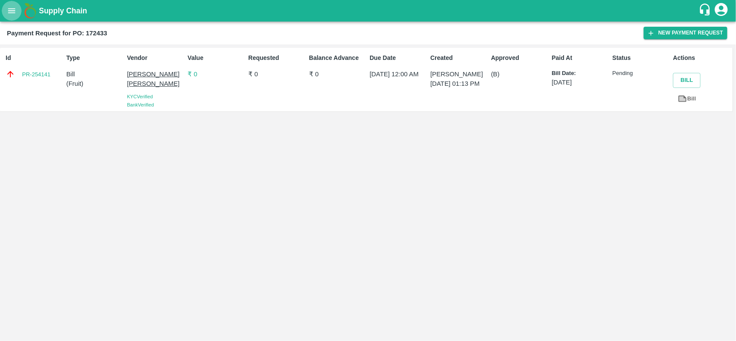
click at [6, 10] on button "open drawer" at bounding box center [12, 11] width 20 height 20
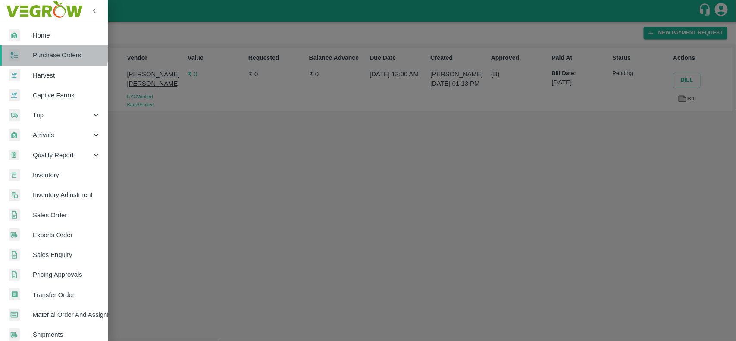
click at [32, 50] on div at bounding box center [21, 55] width 24 height 13
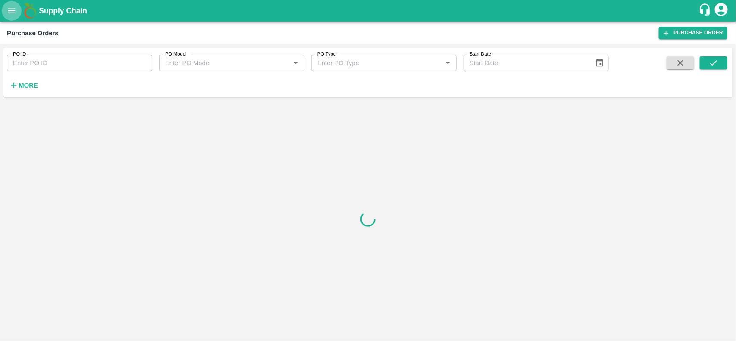
click at [9, 13] on icon "open drawer" at bounding box center [11, 10] width 7 height 5
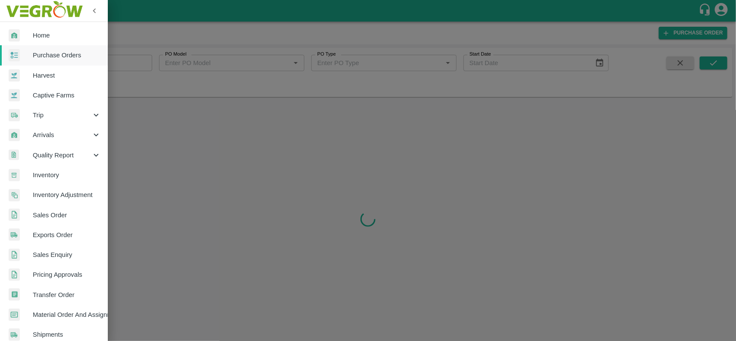
scroll to position [149, 0]
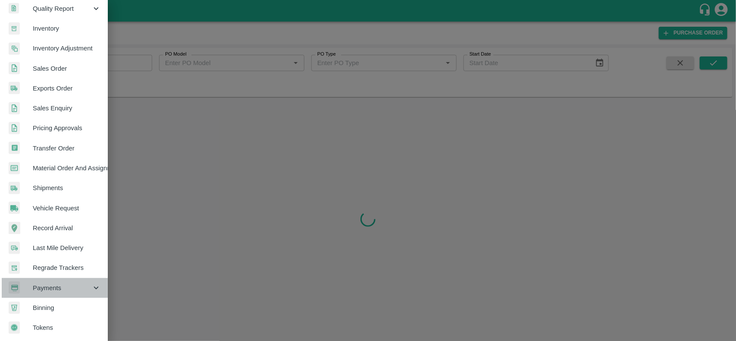
click at [61, 286] on span "Payments" at bounding box center [62, 287] width 59 height 9
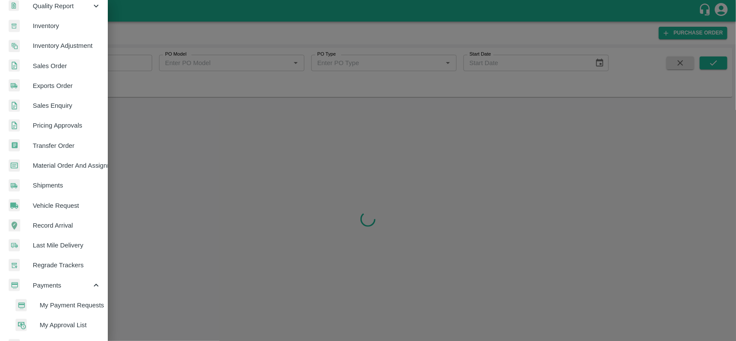
click at [68, 299] on li "My Payment Requests" at bounding box center [57, 306] width 101 height 20
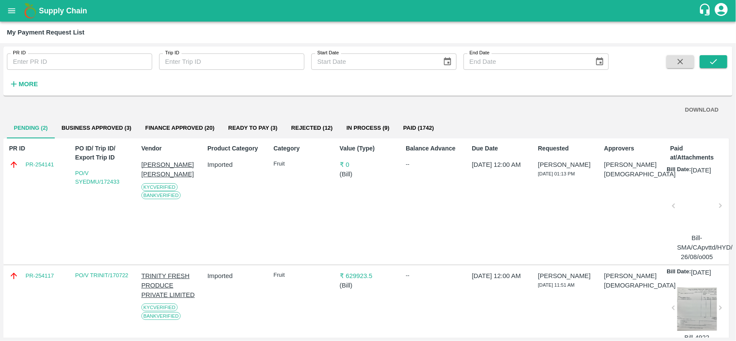
click at [414, 129] on button "Paid (1742)" at bounding box center [418, 128] width 44 height 21
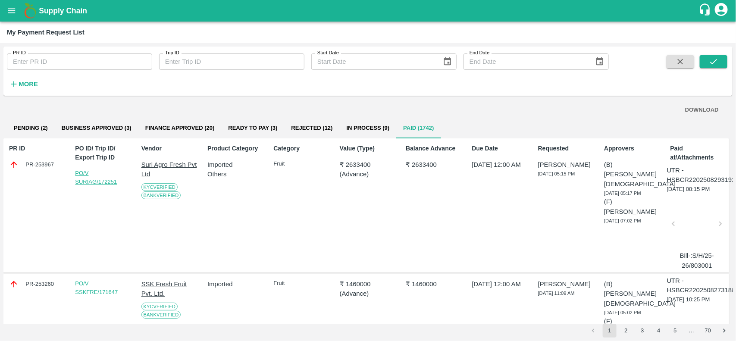
click at [110, 179] on link "PO/V SURIAG/172251" at bounding box center [96, 177] width 42 height 15
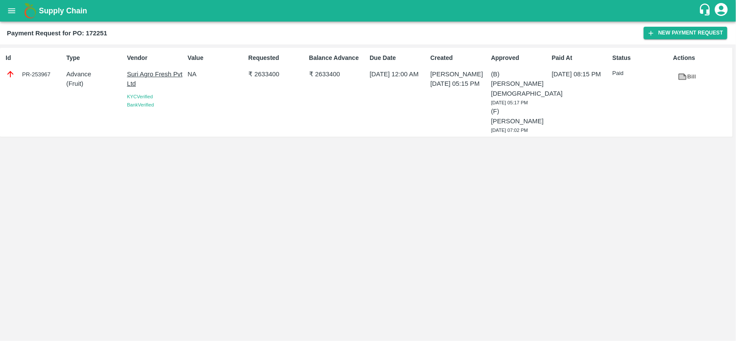
click at [91, 30] on b "Payment Request for PO: 172251" at bounding box center [57, 33] width 101 height 7
copy b "172251"
click at [5, 3] on button "open drawer" at bounding box center [12, 11] width 20 height 20
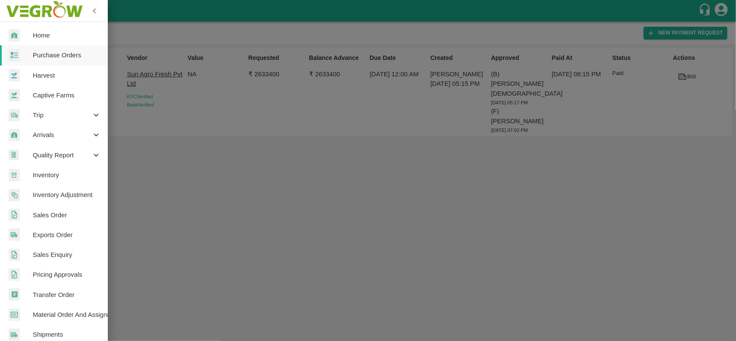
click at [33, 59] on span "Purchase Orders" at bounding box center [67, 54] width 68 height 9
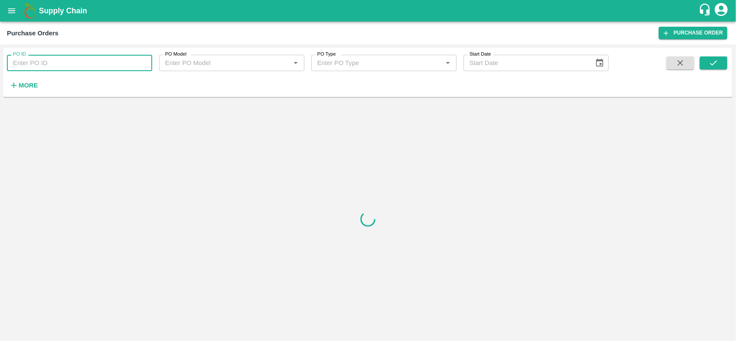
click at [40, 64] on input "PO ID" at bounding box center [79, 63] width 145 height 16
paste input "172251"
type input "172251"
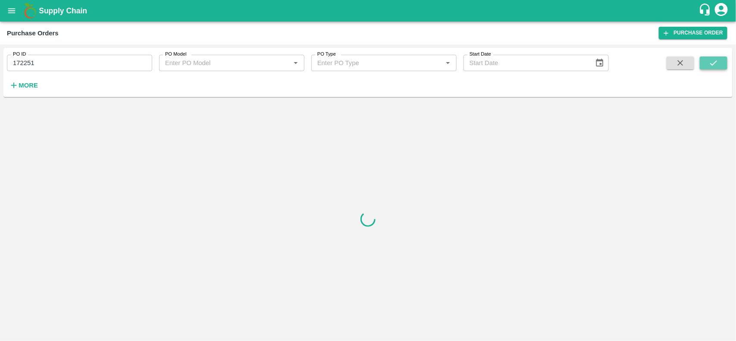
click at [703, 68] on button "submit" at bounding box center [714, 63] width 28 height 13
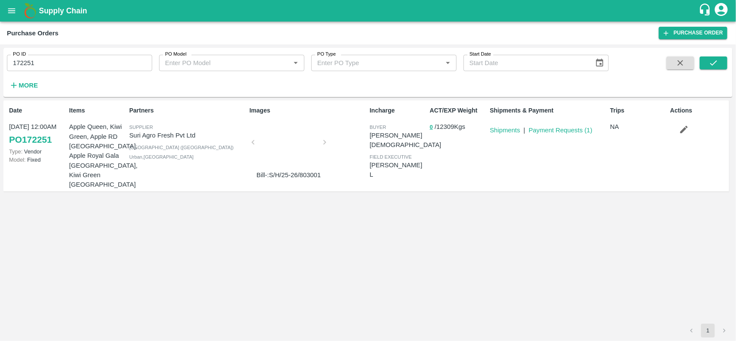
click at [292, 150] on div at bounding box center [289, 145] width 65 height 46
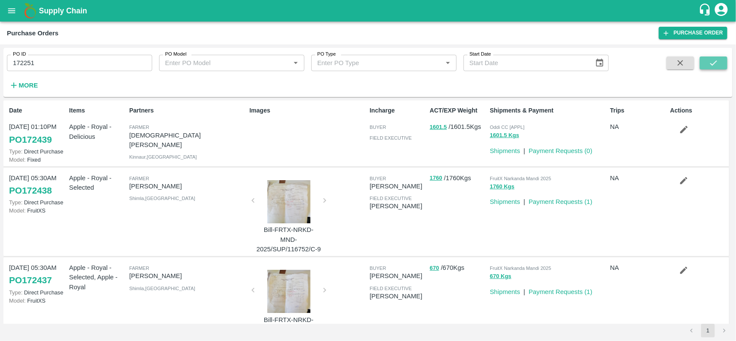
click at [718, 66] on icon "submit" at bounding box center [713, 62] width 9 height 9
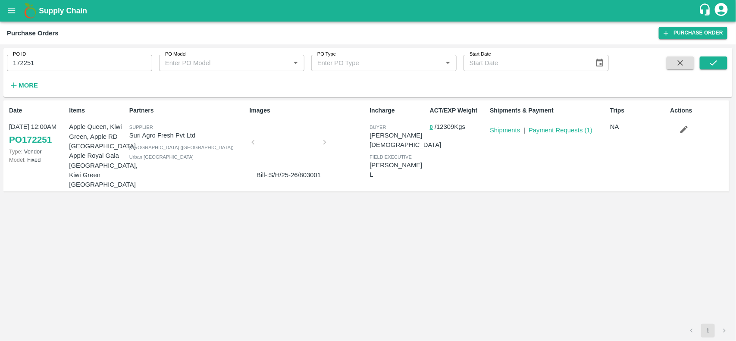
click at [290, 162] on div at bounding box center [289, 145] width 65 height 46
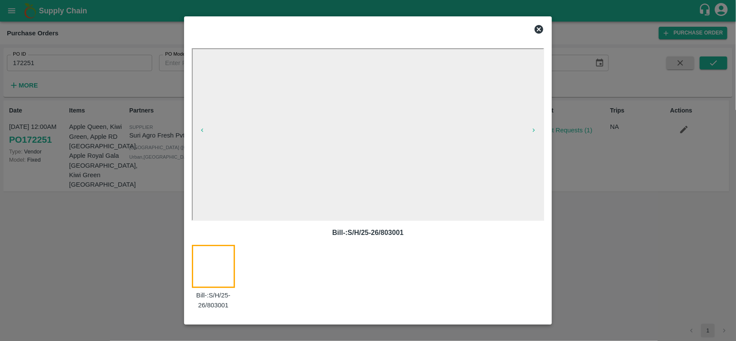
click at [538, 29] on icon at bounding box center [539, 29] width 9 height 9
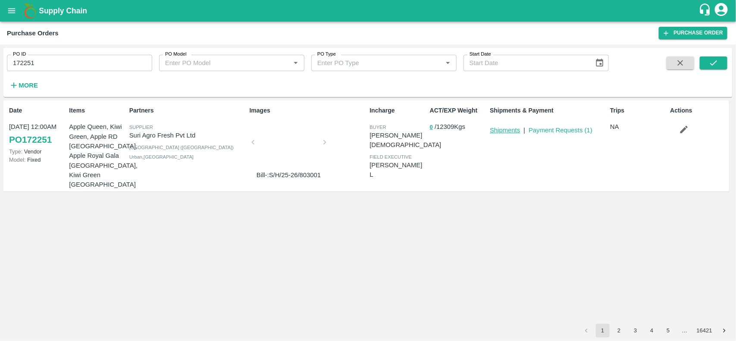
click at [496, 132] on link "Shipments" at bounding box center [505, 130] width 30 height 7
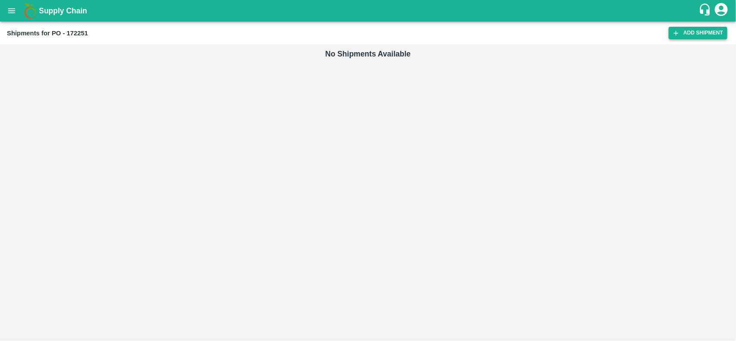
click at [705, 31] on link "Add Shipment" at bounding box center [698, 33] width 59 height 13
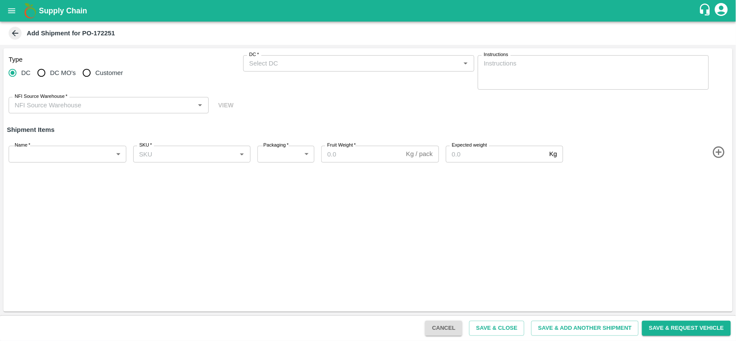
click at [277, 68] on input "DC   *" at bounding box center [352, 63] width 212 height 11
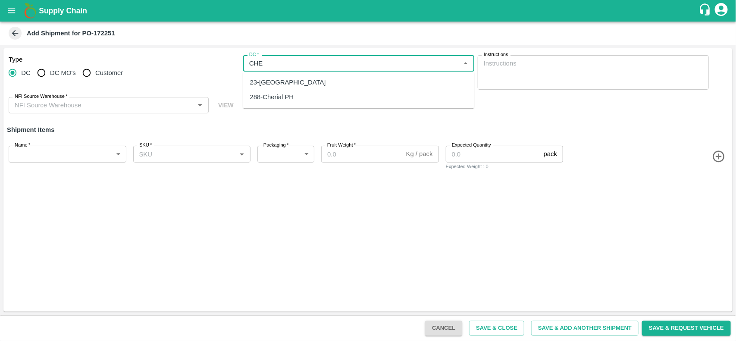
click at [279, 80] on div "23-[GEOGRAPHIC_DATA]" at bounding box center [288, 82] width 76 height 9
type input "23-[GEOGRAPHIC_DATA]"
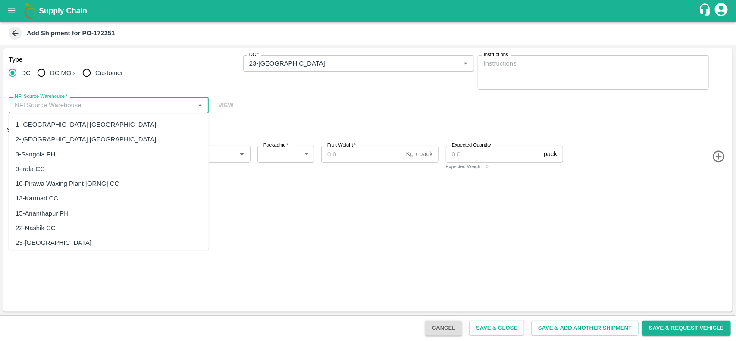
click at [79, 104] on input "NFI Source Warehouse   *" at bounding box center [101, 105] width 181 height 11
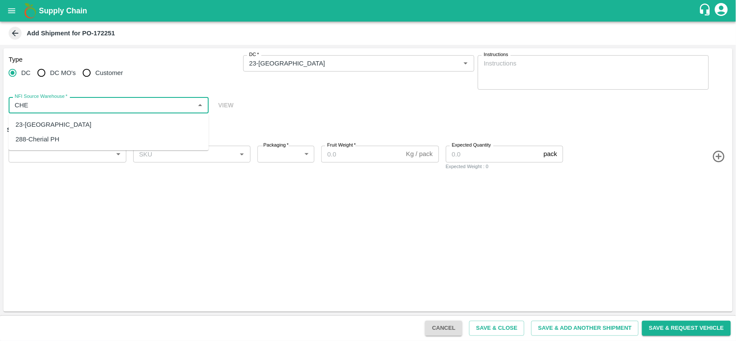
click at [59, 123] on div "23-[GEOGRAPHIC_DATA]" at bounding box center [54, 124] width 76 height 9
type input "23-[GEOGRAPHIC_DATA]"
click at [108, 30] on b "Add Shipment for PO-172251" at bounding box center [71, 33] width 88 height 7
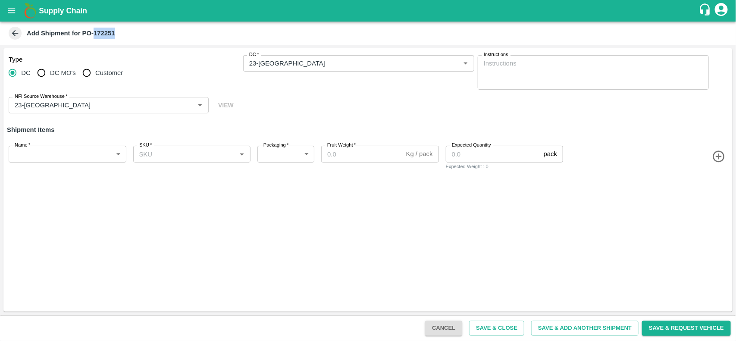
click at [108, 30] on b "Add Shipment for PO-172251" at bounding box center [71, 33] width 88 height 7
copy b "172251"
click at [10, 13] on icon "open drawer" at bounding box center [11, 10] width 7 height 5
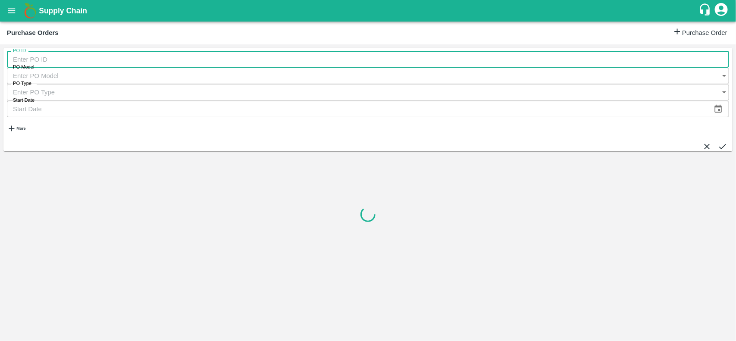
click at [40, 63] on input "PO ID" at bounding box center [368, 59] width 723 height 16
paste input "172251"
type input "172251"
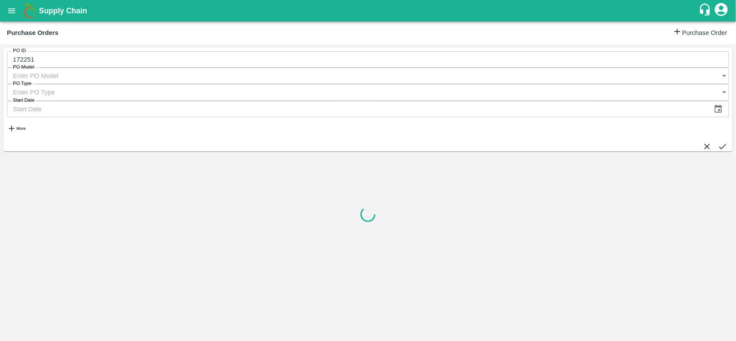
click at [718, 142] on icon "submit" at bounding box center [722, 146] width 9 height 9
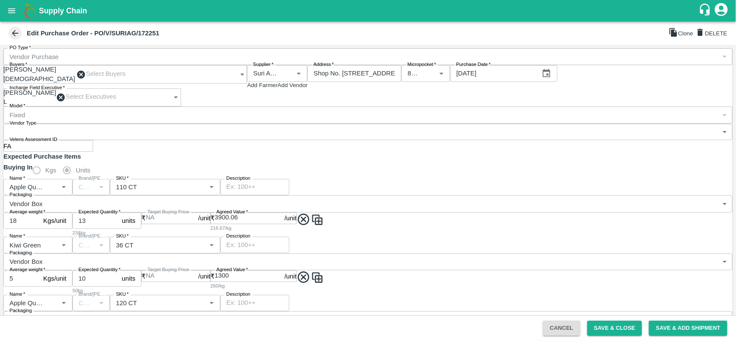
scroll to position [64, 0]
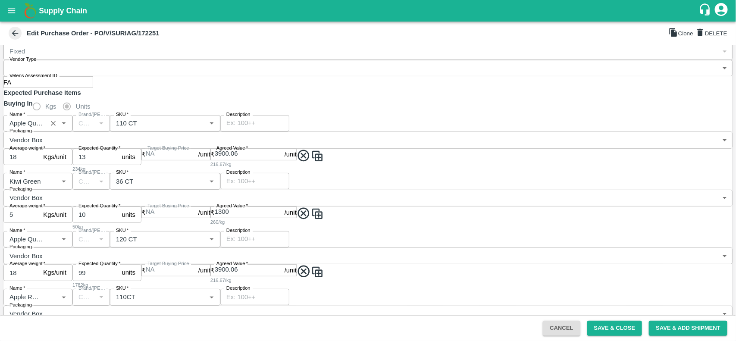
drag, startPoint x: 9, startPoint y: 247, endPoint x: 41, endPoint y: 157, distance: 94.8
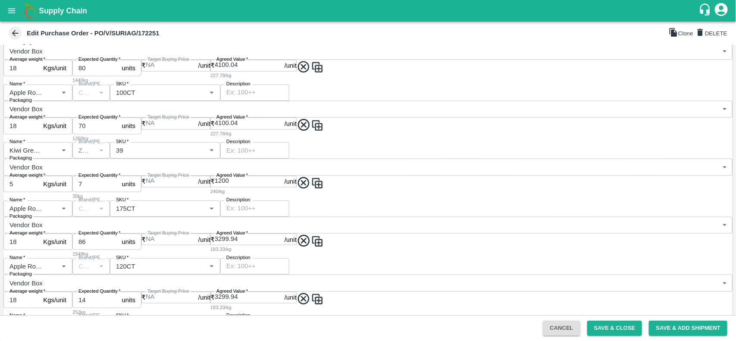
scroll to position [113, 0]
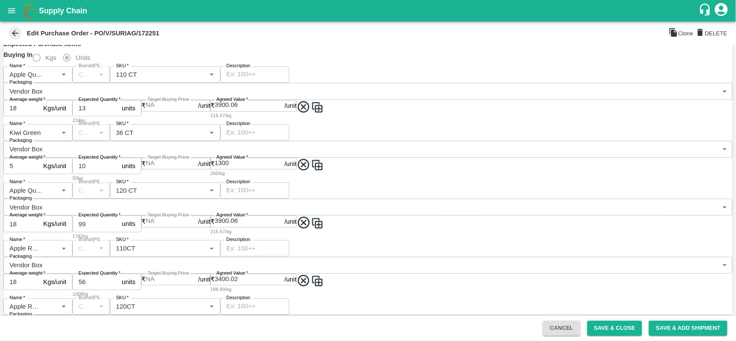
click at [298, 113] on icon at bounding box center [304, 107] width 12 height 12
type input "Kiwi Green"
type input "36 CT"
type input "18"
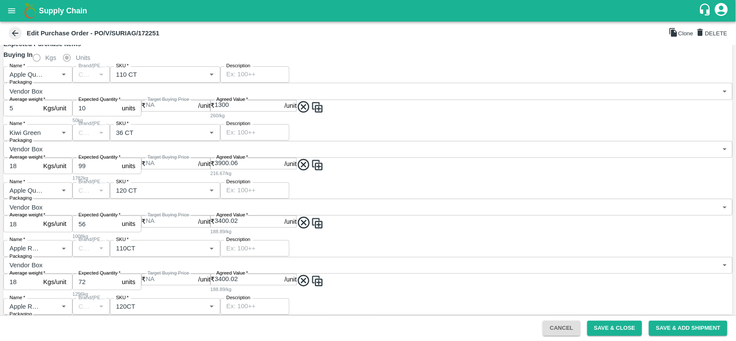
type input "99"
type input "3900.06"
type input "Apple Queen"
type input "120 CT"
type input "18"
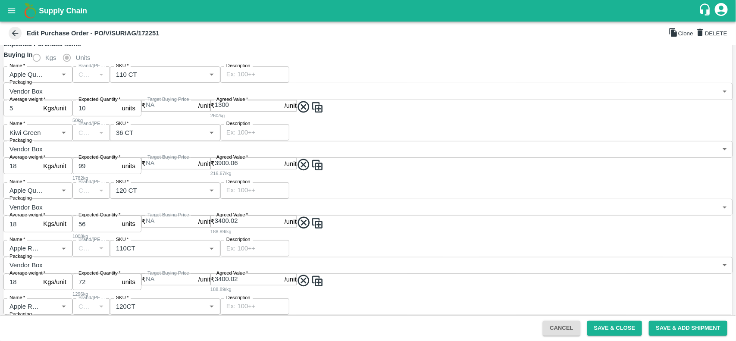
type input "56"
type input "3400.02"
type input "Apple RD Turkey"
type input "110CT"
type input "72"
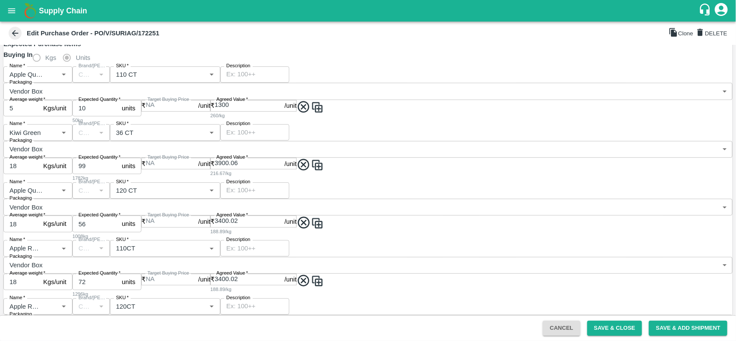
type input "3400.02"
type input "120CT"
type input "80"
type input "4100.04"
type input "Apple Royal Gala NZ"
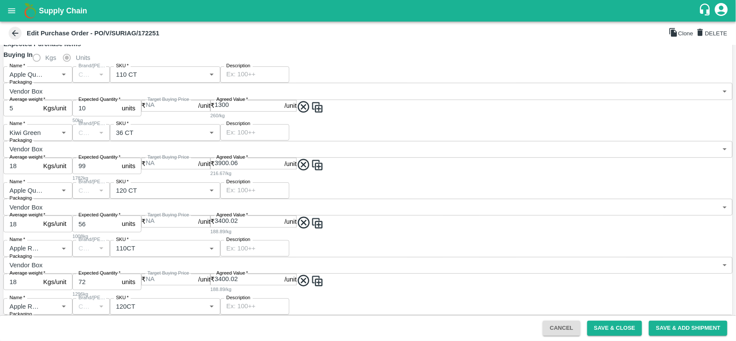
type input "163CT"
type input "70"
type input "4100.04"
type input "100CT"
type input "5"
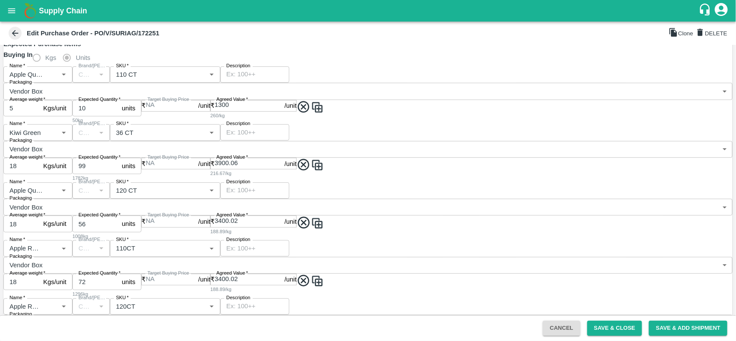
type input "7"
type input "1200"
type input "Kiwi Green Chile"
type input "ZESPRI"
type input "39"
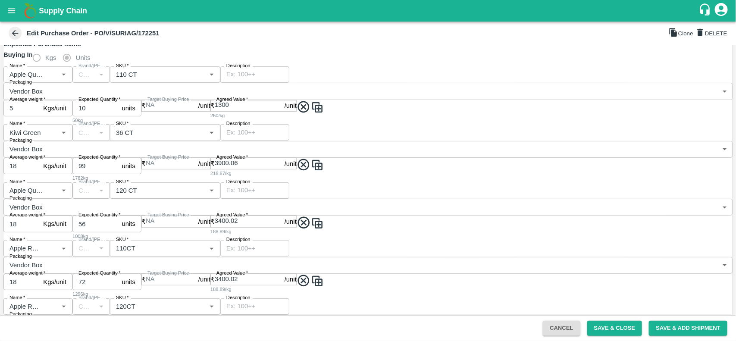
type input "18"
type input "86"
type input "3299.94"
type input "Apple Royal Gala [GEOGRAPHIC_DATA]"
type input "175CT"
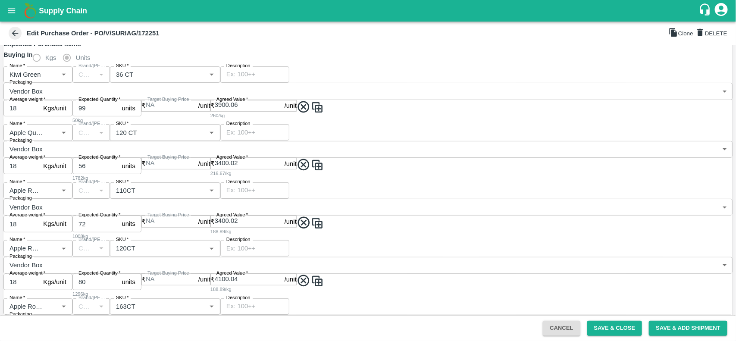
type input "18"
type input "14"
type input "3299.94"
type input "120CT"
type input "48"
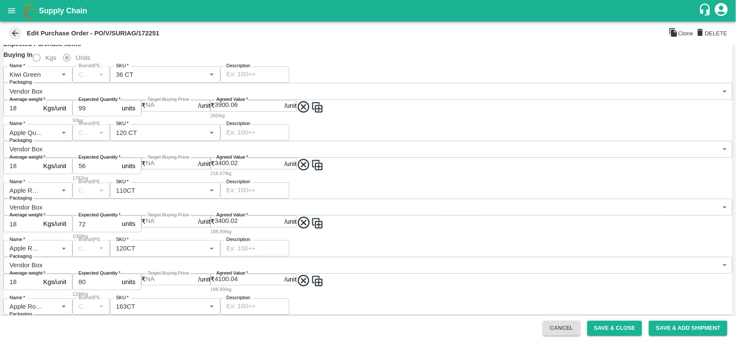
type input "3999.96"
type input "100CT"
type input "5"
type input "40"
type input "2400"
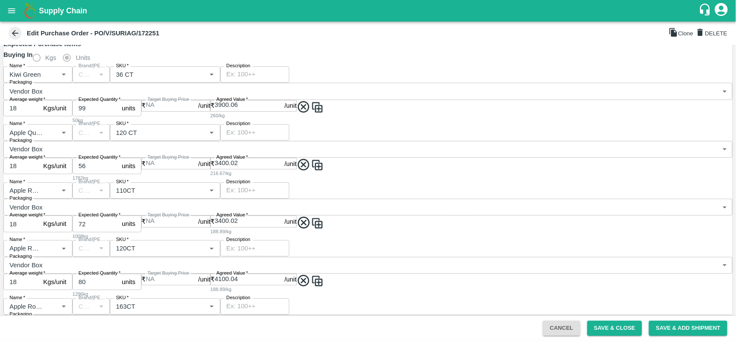
type input "Kiwi Green"
type input "ZESPRI"
type input "42 CT"
type input "18"
type input "130"
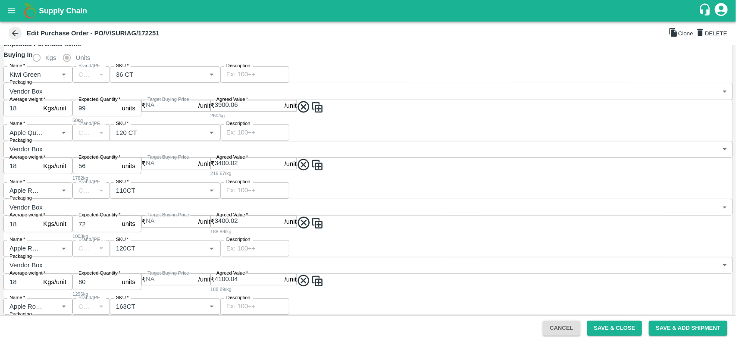
type input "3900.06"
type input "Apple Royal Gala [GEOGRAPHIC_DATA]"
type input "90CT"
click at [298, 113] on icon at bounding box center [304, 107] width 12 height 12
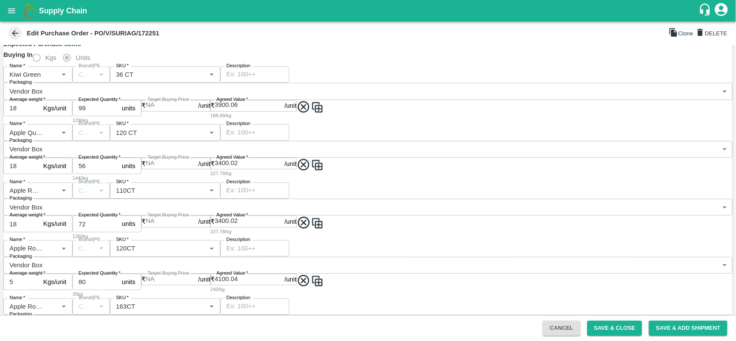
type input "Apple Queen"
type input "120 CT"
type input "72"
type input "3400.02"
type input "Apple RD [GEOGRAPHIC_DATA]"
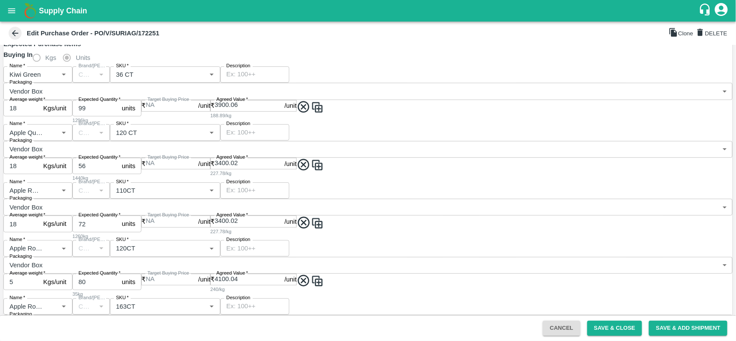
type input "110CT"
type input "80"
type input "4100.04"
type input "120CT"
type input "70"
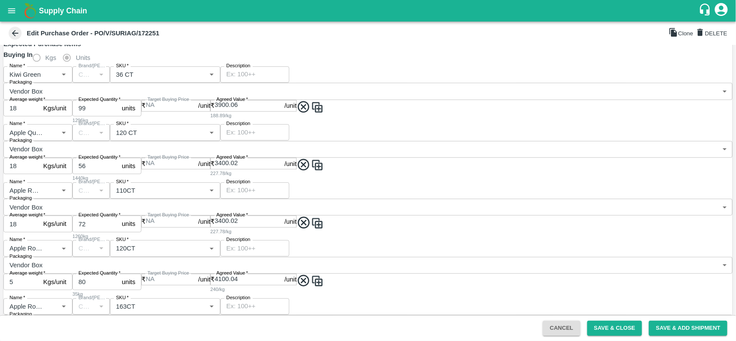
type input "4100.04"
type input "Apple Royal Gala NZ"
type input "163CT"
type input "5"
type input "7"
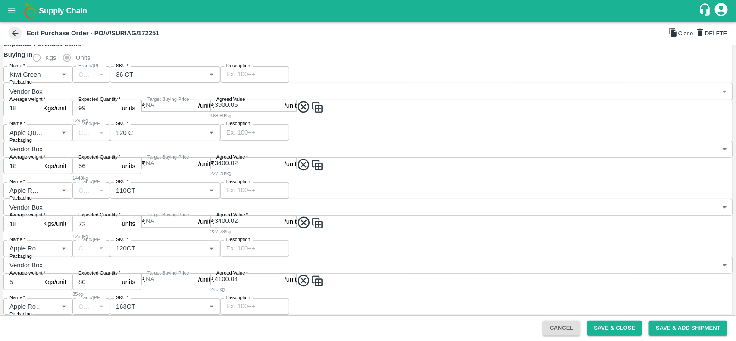
type input "1200"
type input "100CT"
type input "18"
type input "86"
type input "3299.94"
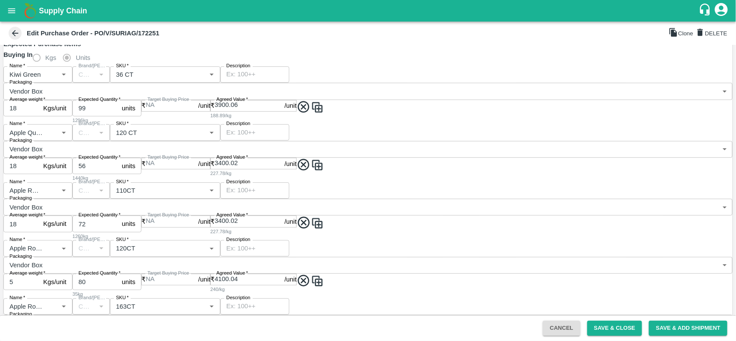
type input "Kiwi Green Chile"
type input "ZESPRI"
type input "39"
type input "18"
type input "14"
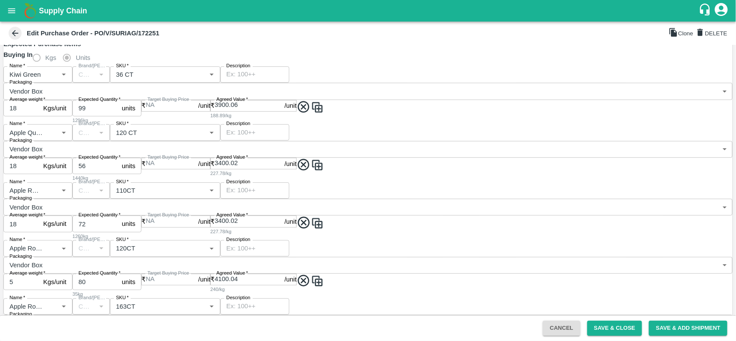
type input "3299.94"
type input "Apple Royal Gala NZ"
type input "175CT"
type input "48"
type input "3999.96"
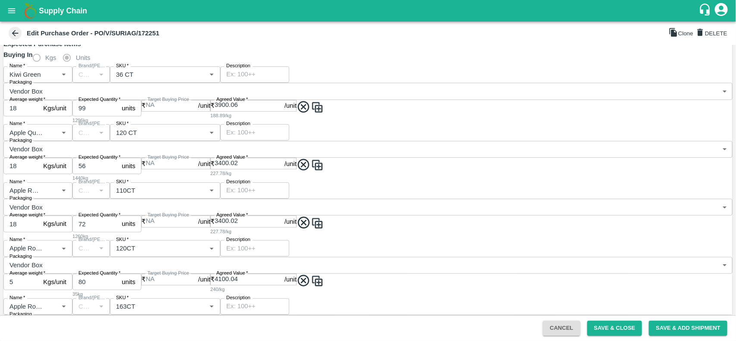
type input "120CT"
type input "5"
type input "40"
type input "2400"
click at [298, 113] on icon at bounding box center [304, 107] width 12 height 12
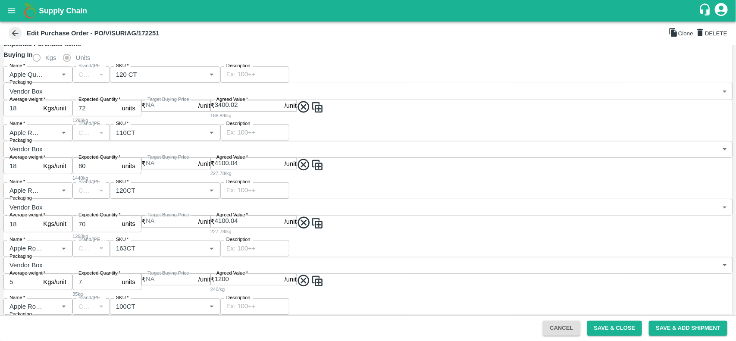
click at [298, 113] on icon at bounding box center [304, 107] width 12 height 12
type input "Apple RD Turkey"
type input "120CT"
type input "70"
type input "4100.04"
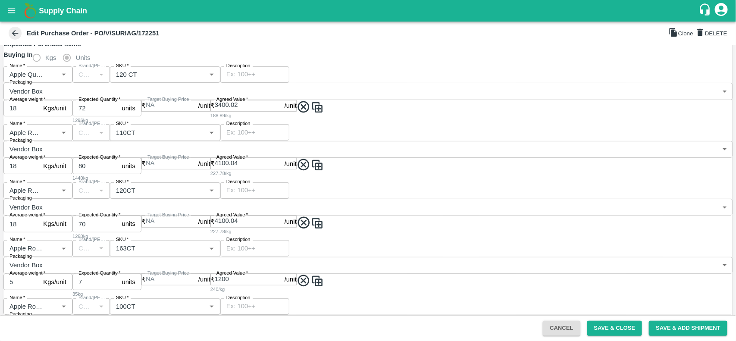
type input "Apple Royal Gala NZ"
type input "163CT"
type input "5"
type input "7"
type input "1200"
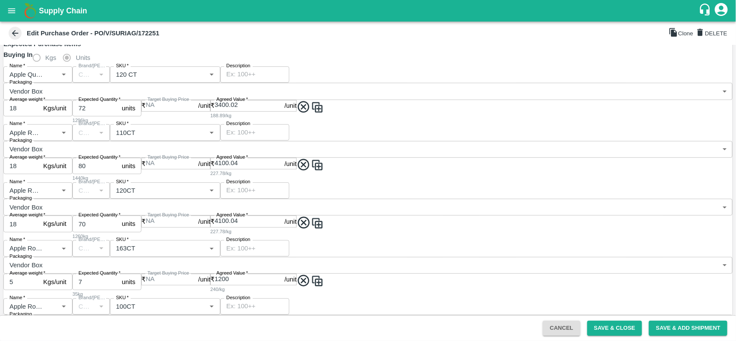
type input "Apple Royal Gala NZ"
type input "100CT"
type input "18"
type input "86"
type input "3299.94"
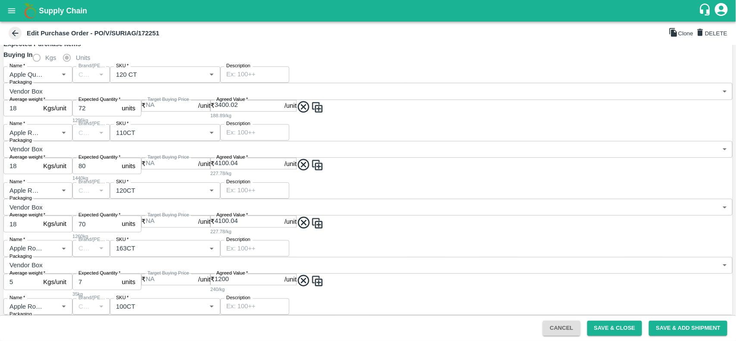
type input "Kiwi Green Chile"
type input "ZESPRI"
type input "39"
type input "18"
type input "14"
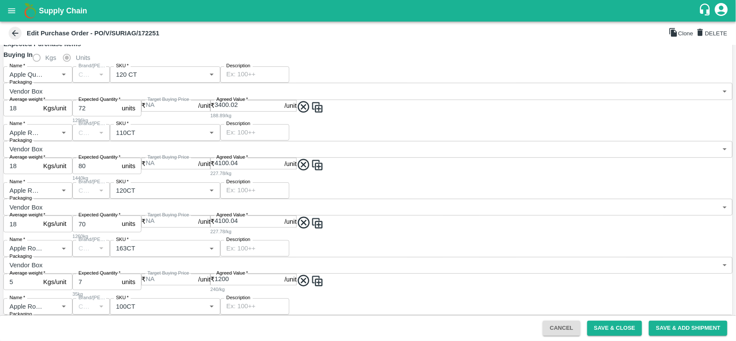
type input "3299.94"
type input "Kiwi Green Chile"
type input "ZESPRI"
type input "175CT"
type input "48"
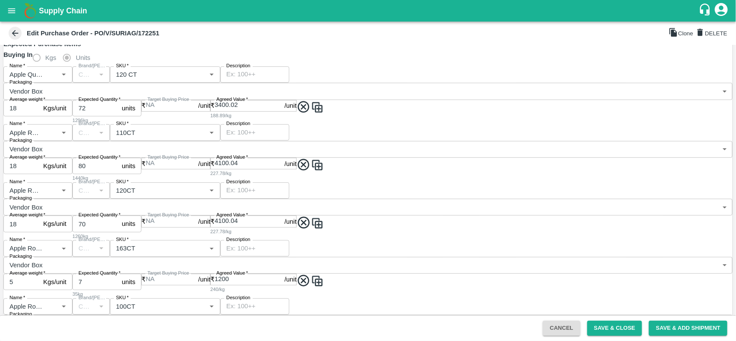
type input "3999.96"
type input "Apple Royal Gala NZ"
type input "120CT"
type input "5"
type input "40"
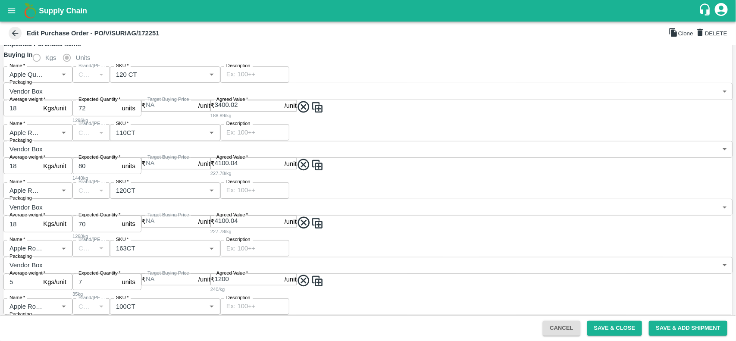
type input "2400"
type input "100CT"
type input "18"
type input "130"
type input "3900.06"
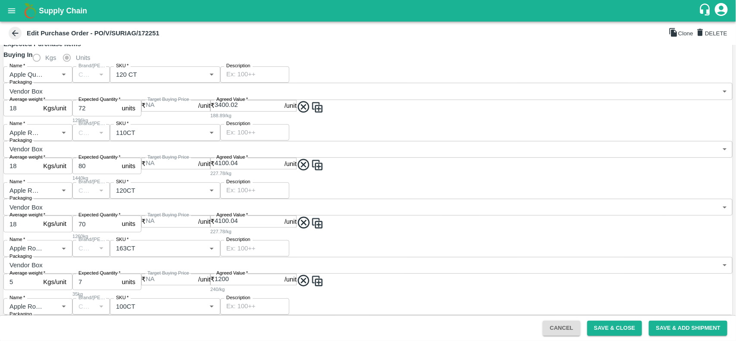
type input "Kiwi Green"
type input "ZESPRI"
type input "42 CT"
click at [298, 113] on icon at bounding box center [304, 107] width 12 height 12
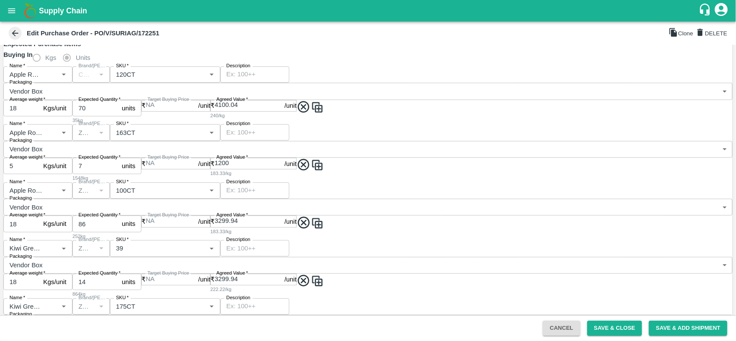
type input "Apple Royal Gala NZ"
type input "100CT"
type input "18"
type input "86"
type input "3299.94"
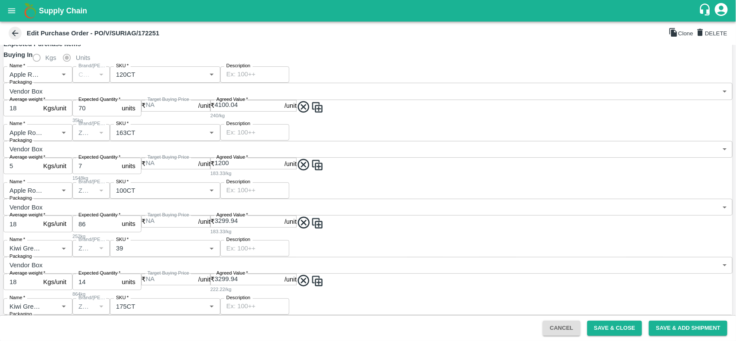
type input "Kiwi Green Chile"
type input "ZESPRI"
type input "39"
type input "18"
type input "14"
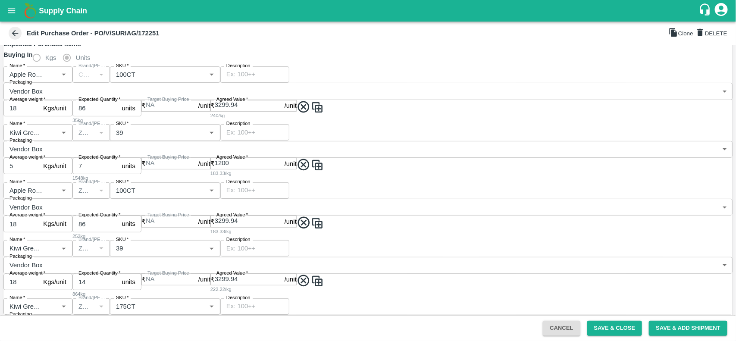
type input "3299.94"
type input "Kiwi Green Chile"
type input "ZESPRI"
type input "175CT"
type input "48"
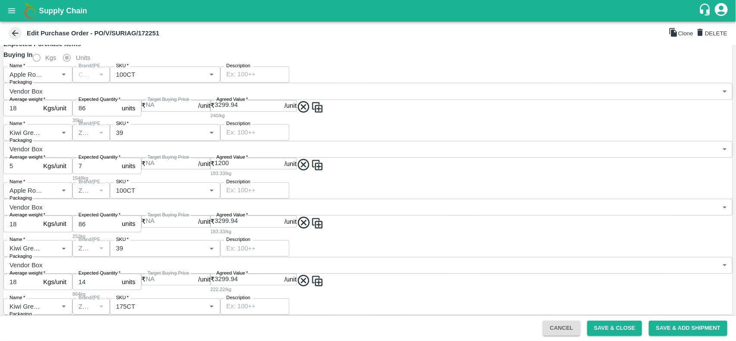
type input "3999.96"
type input "Apple Royal Gala NZ"
type input "120CT"
type input "5"
type input "40"
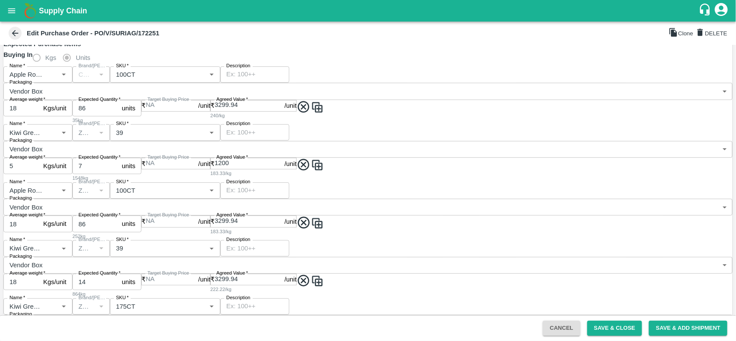
type input "2400"
type input "Apple Royal Gala NZ"
type input "100CT"
type input "18"
type input "130"
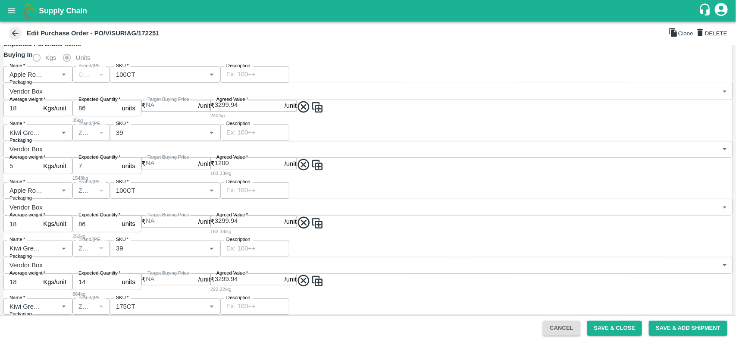
type input "3900.06"
type input "Kiwi Green"
type input "ZESPRI"
type input "42 CT"
type input "Kiwi Green"
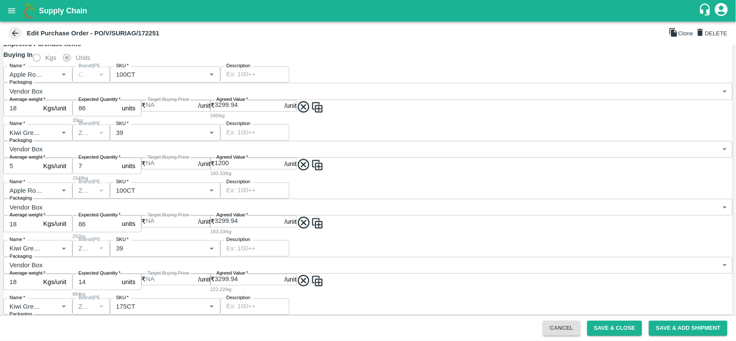
type input "ZESPRI"
type input "90CT"
click at [298, 113] on icon at bounding box center [304, 107] width 12 height 12
type input "Kiwi Green Chile"
type input "ZESPRI"
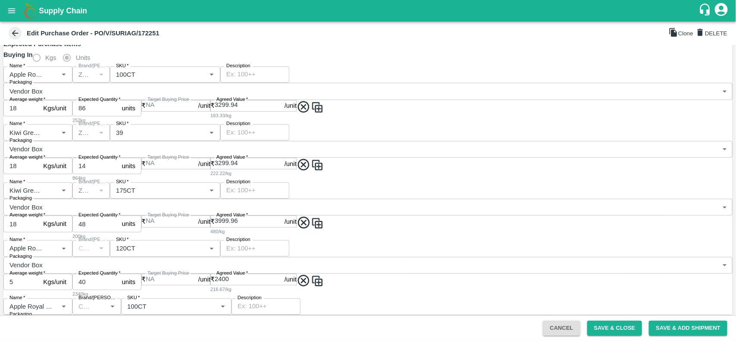
type input "175CT"
type input "14"
type input "Apple Royal Gala NZ"
type input "120CT"
type input "48"
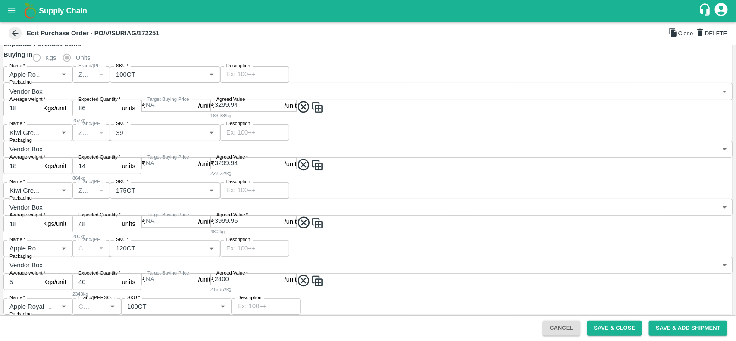
type input "3999.96"
type input "Apple Royal Gala NZ"
type input "100CT"
type input "5"
type input "40"
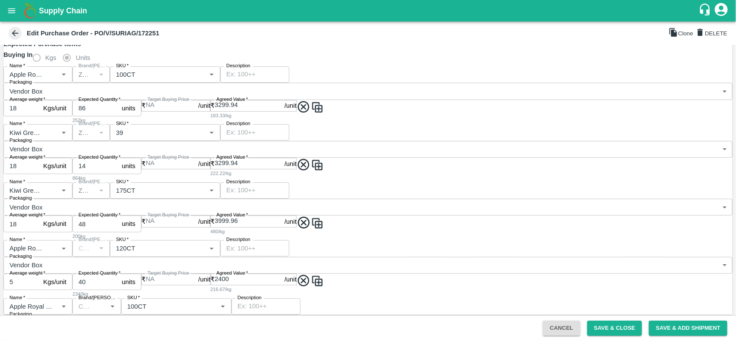
type input "2400"
type input "Kiwi Green"
type input "ZESPRI"
type input "42 CT"
click at [298, 113] on icon at bounding box center [304, 107] width 12 height 12
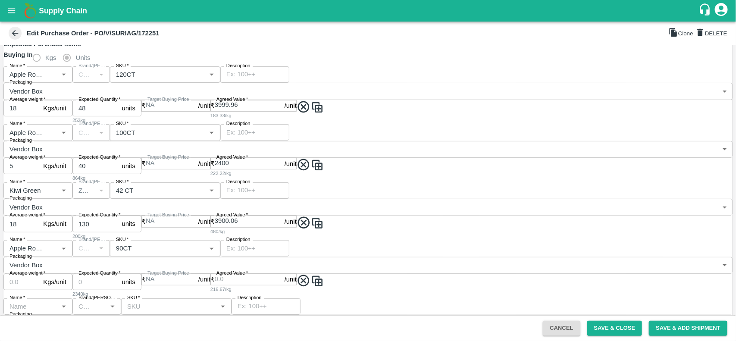
click at [298, 113] on icon at bounding box center [304, 107] width 12 height 12
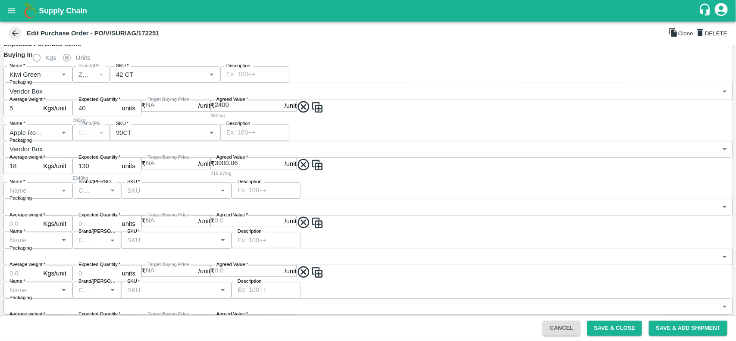
click at [298, 113] on icon at bounding box center [304, 107] width 12 height 12
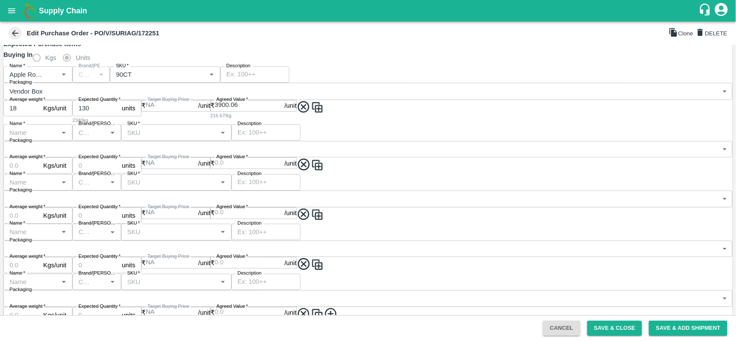
click at [298, 113] on icon at bounding box center [304, 107] width 12 height 12
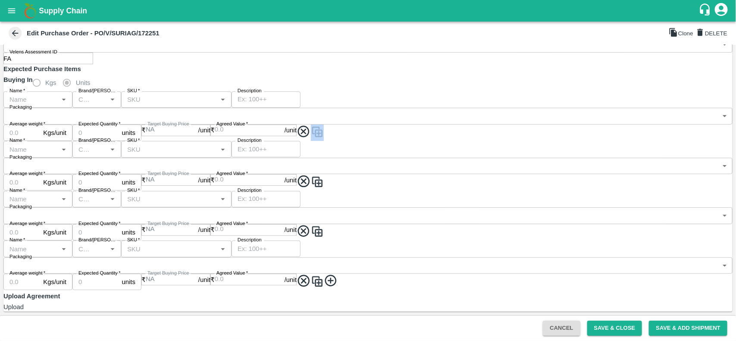
click at [177, 141] on div "Name   * Name   * Brand/Marka Brand/Marka SKU   * SKU   * Description x Descrip…" at bounding box center [368, 116] width 730 height 50
drag, startPoint x: 177, startPoint y: 144, endPoint x: 176, endPoint y: 136, distance: 7.9
click at [176, 136] on div "Name   * Name   * Brand/Marka Brand/Marka SKU   * SKU   * Description x Descrip…" at bounding box center [368, 116] width 730 height 50
click at [297, 136] on icon at bounding box center [304, 132] width 14 height 14
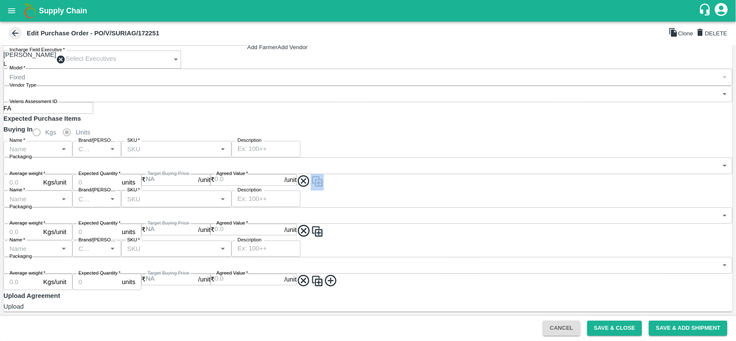
scroll to position [85, 0]
click at [93, 144] on input "Brand/Marka" at bounding box center [84, 149] width 18 height 11
click at [298, 175] on icon at bounding box center [304, 181] width 12 height 12
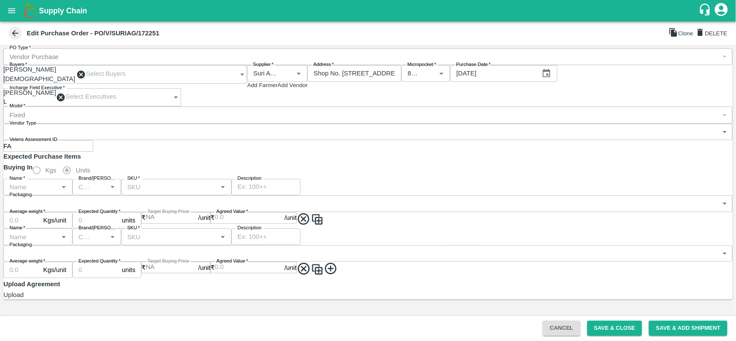
scroll to position [31, 0]
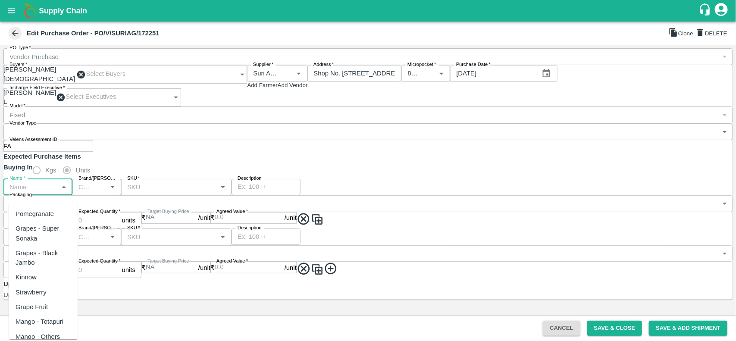
click at [29, 191] on input "Name   *" at bounding box center [31, 187] width 50 height 11
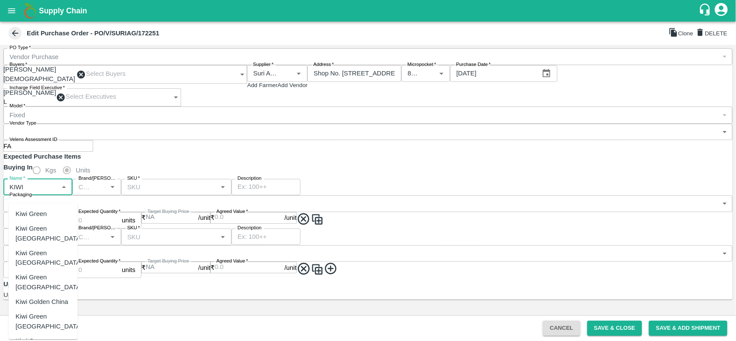
click at [39, 249] on div "Kiwi Green NZ" at bounding box center [49, 258] width 67 height 19
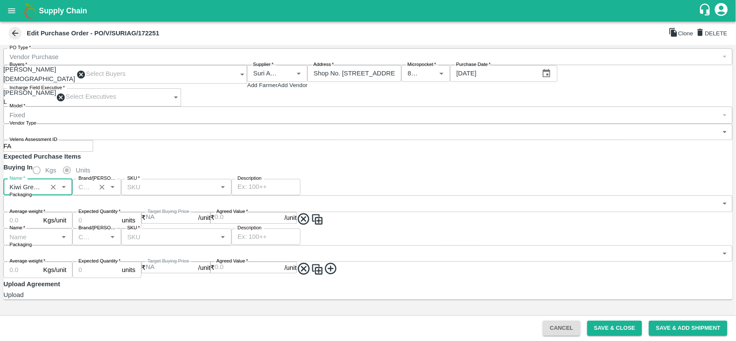
click at [121, 195] on div "Brand/Marka" at bounding box center [96, 187] width 49 height 16
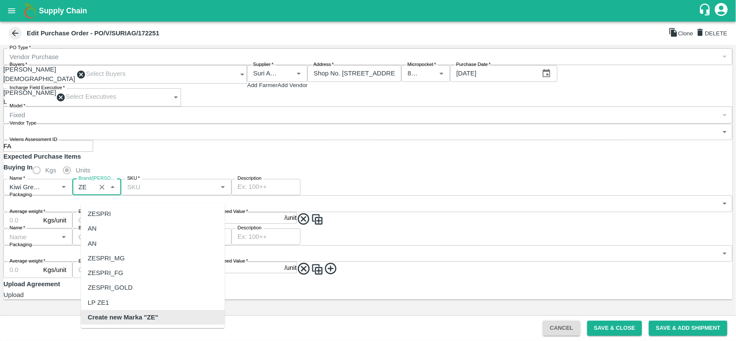
scroll to position [0, 0]
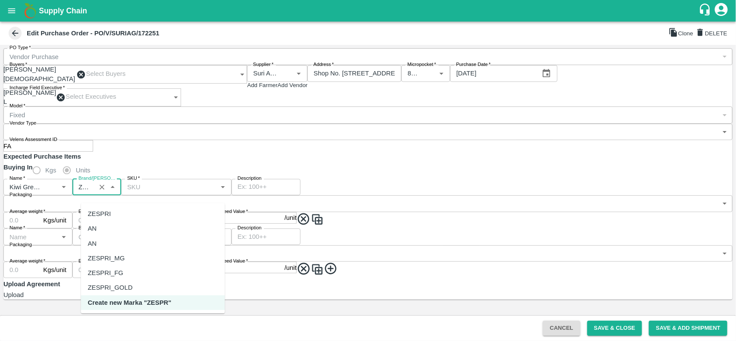
click at [114, 213] on div "ZESPRI" at bounding box center [153, 214] width 144 height 15
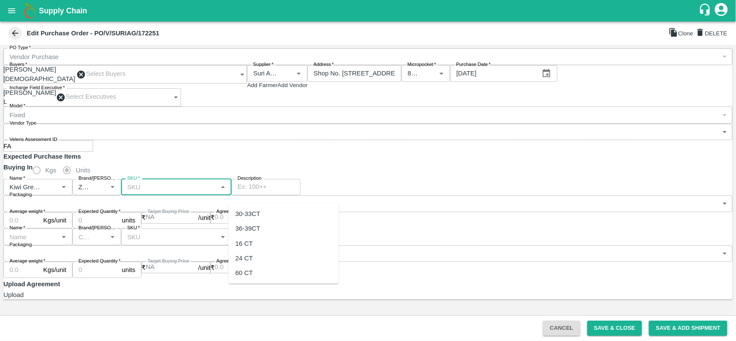
click at [215, 193] on input "SKU   *" at bounding box center [169, 187] width 91 height 11
click at [244, 232] on div "36-39CT" at bounding box center [248, 228] width 25 height 9
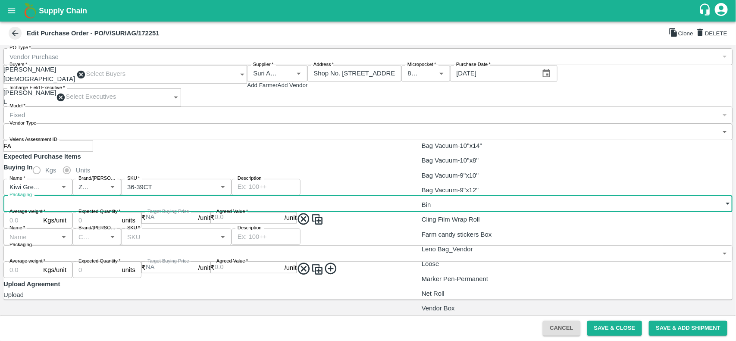
click at [462, 199] on body "Supply Chain Edit Purchase Order - PO/V/SURIAG/172251 Clone DELETE PO Type   * …" at bounding box center [368, 170] width 736 height 341
click at [444, 305] on p "Vendor Box" at bounding box center [438, 308] width 33 height 9
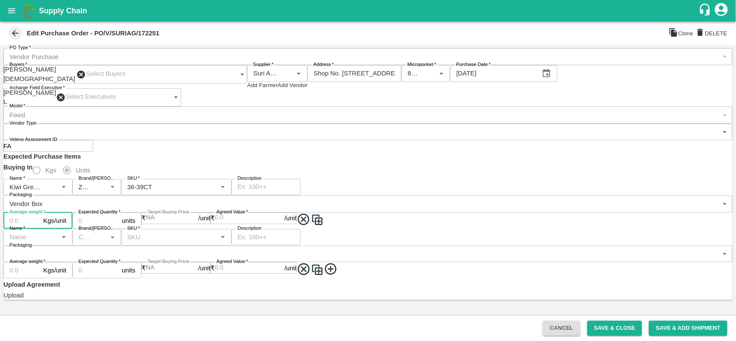
click at [40, 213] on input "Average weight   *" at bounding box center [21, 221] width 36 height 16
click at [119, 213] on input "Expected Quantity   *" at bounding box center [95, 221] width 46 height 16
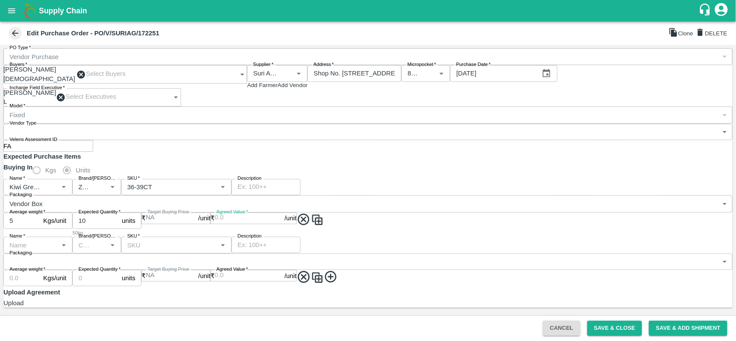
click at [215, 224] on input "Agreed Value   *" at bounding box center [250, 219] width 70 height 12
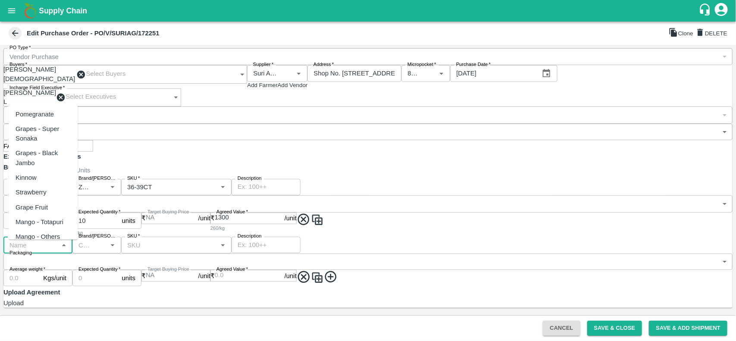
click at [31, 249] on input "Name   *" at bounding box center [31, 244] width 50 height 11
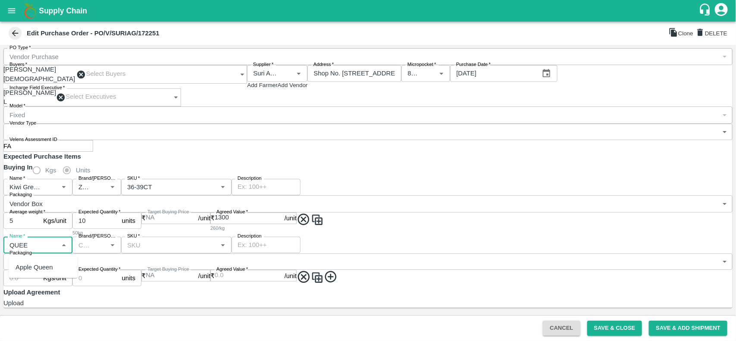
click at [31, 264] on div "Apple Queen" at bounding box center [35, 267] width 38 height 9
click at [311, 272] on img at bounding box center [317, 277] width 13 height 13
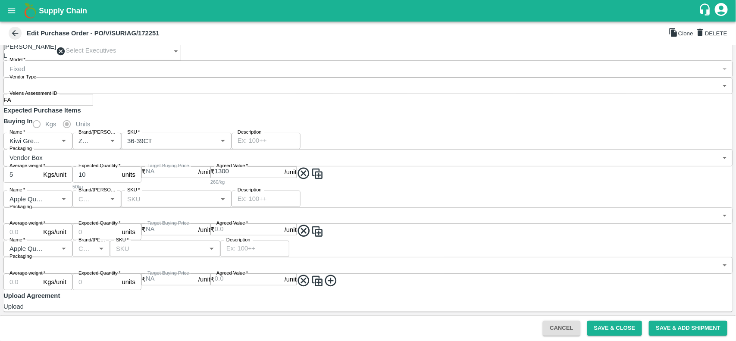
scroll to position [100, 0]
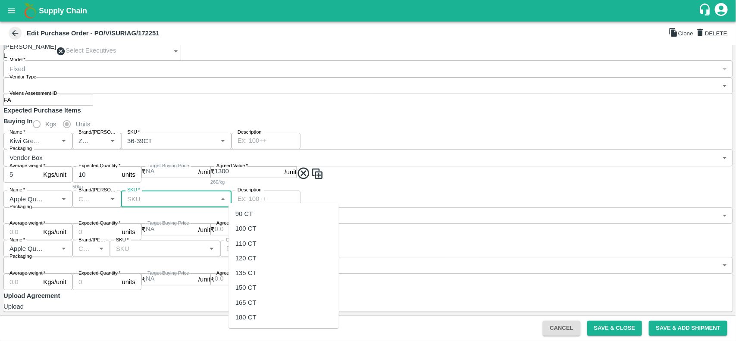
click at [215, 198] on input "SKU   *" at bounding box center [169, 198] width 91 height 11
click at [255, 241] on div "110 CT" at bounding box center [246, 243] width 21 height 9
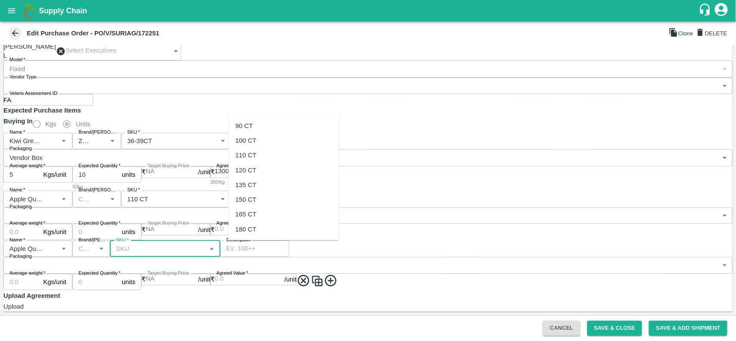
click at [204, 254] on input "SKU   *" at bounding box center [158, 248] width 91 height 11
click at [255, 167] on div "120 CT" at bounding box center [246, 170] width 21 height 9
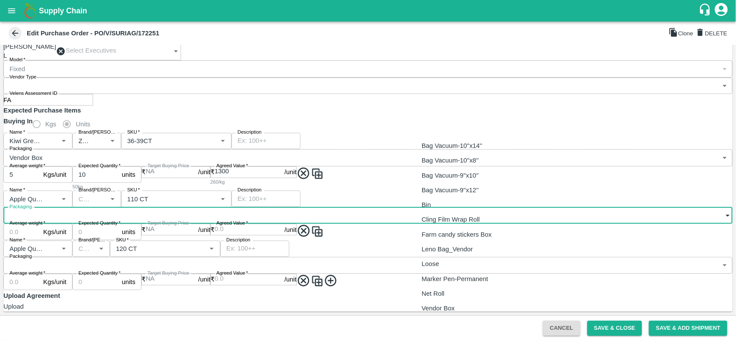
click at [457, 190] on body "Supply Chain Edit Purchase Order - PO/V/SURIAG/172251 Clone DELETE PO Type   * …" at bounding box center [368, 170] width 736 height 341
click at [438, 303] on li "Vendor Box" at bounding box center [487, 308] width 144 height 15
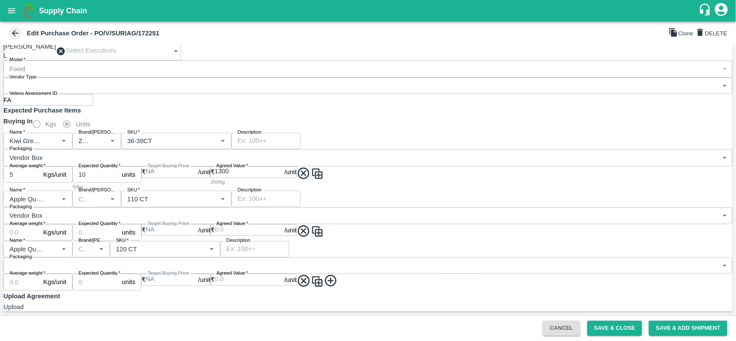
click at [32, 254] on label "Packaging" at bounding box center [20, 257] width 22 height 7
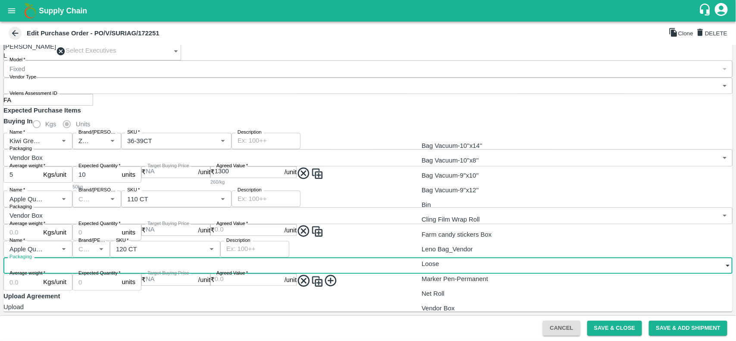
click at [437, 246] on body "Supply Chain Edit Purchase Order - PO/V/SURIAG/172251 Clone DELETE PO Type   * …" at bounding box center [368, 170] width 736 height 341
click at [438, 305] on p "Vendor Box" at bounding box center [438, 308] width 33 height 9
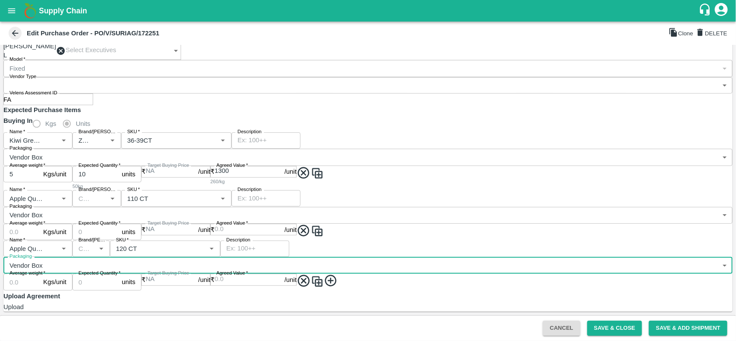
click at [40, 224] on input "Average weight   *" at bounding box center [21, 232] width 36 height 16
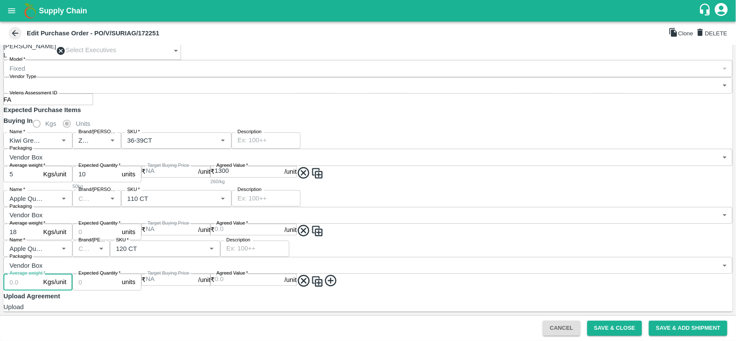
click at [40, 274] on input "Average weight   *" at bounding box center [21, 282] width 36 height 16
click at [119, 224] on input "Expected Quantity   *" at bounding box center [95, 232] width 46 height 16
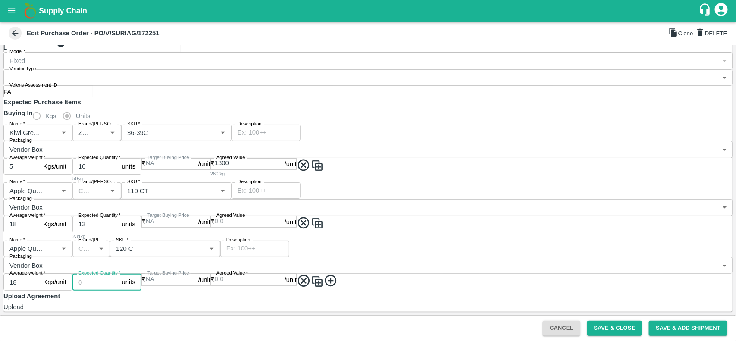
click at [119, 274] on input "Expected Quantity   *" at bounding box center [95, 282] width 46 height 16
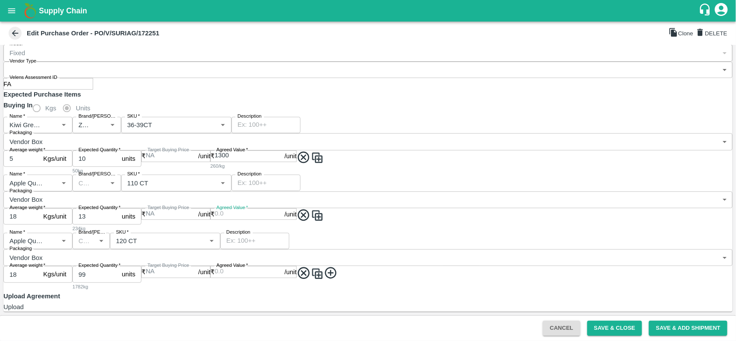
click at [215, 220] on input "Agreed Value   *" at bounding box center [250, 214] width 70 height 12
click at [215, 278] on input "Agreed Value   *" at bounding box center [250, 272] width 70 height 12
click at [297, 291] on span at bounding box center [317, 278] width 41 height 25
click at [325, 267] on icon at bounding box center [331, 273] width 12 height 12
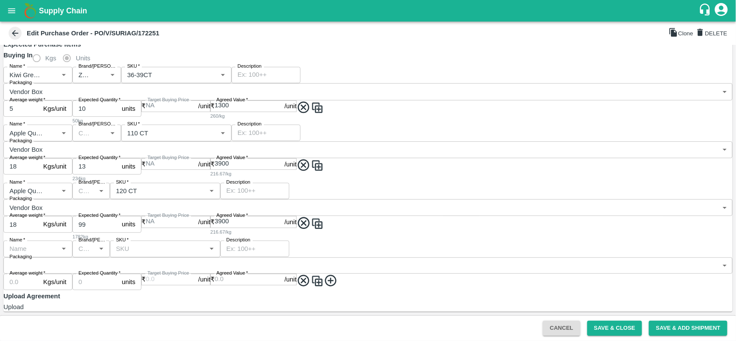
scroll to position [186, 0]
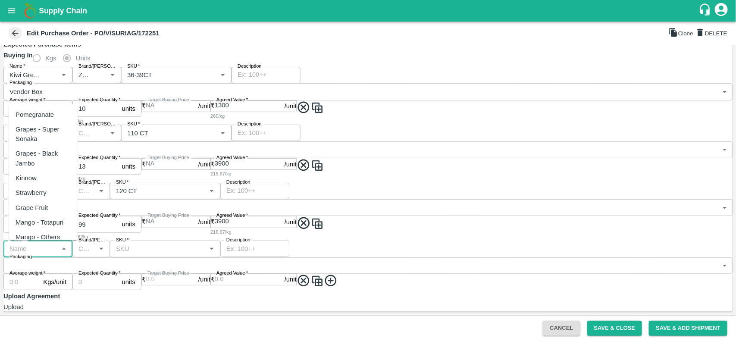
click at [29, 254] on input "Name   *" at bounding box center [31, 248] width 50 height 11
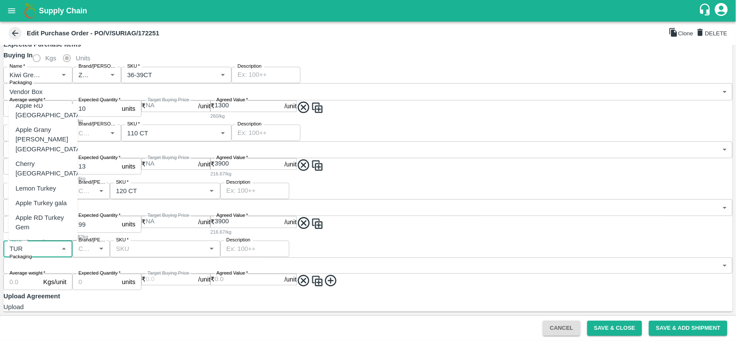
scroll to position [0, 0]
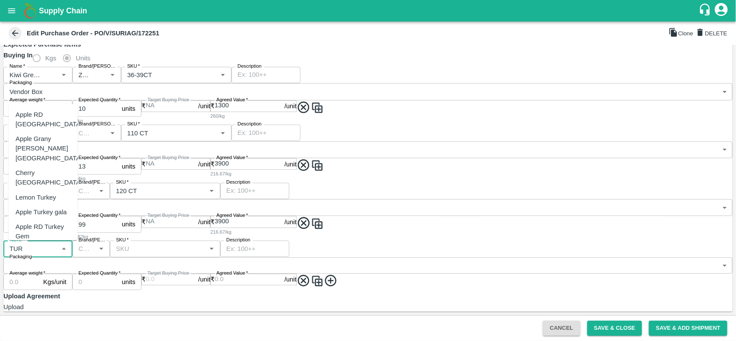
click at [40, 112] on div "Apple RD Turkey" at bounding box center [49, 119] width 67 height 19
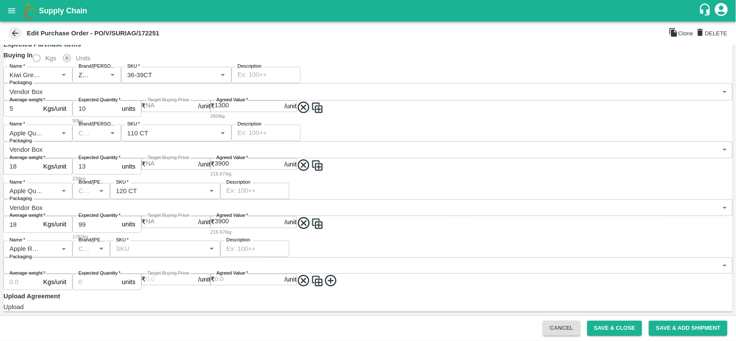
click at [311, 275] on img at bounding box center [317, 281] width 13 height 13
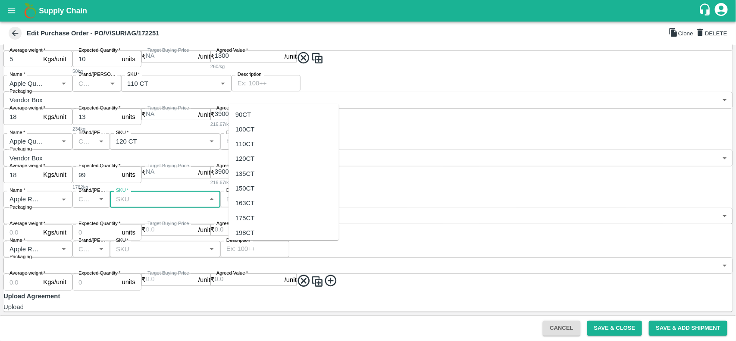
click at [204, 205] on input "SKU   *" at bounding box center [158, 199] width 91 height 11
click at [245, 143] on div "110CT" at bounding box center [245, 143] width 19 height 9
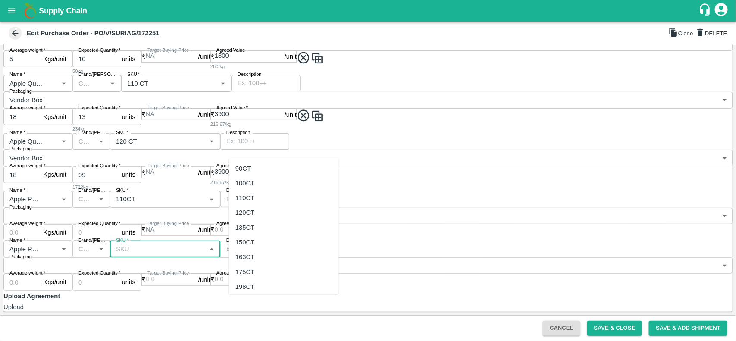
click at [204, 255] on input "SKU   *" at bounding box center [158, 249] width 91 height 11
click at [246, 212] on div "120CT" at bounding box center [245, 212] width 19 height 9
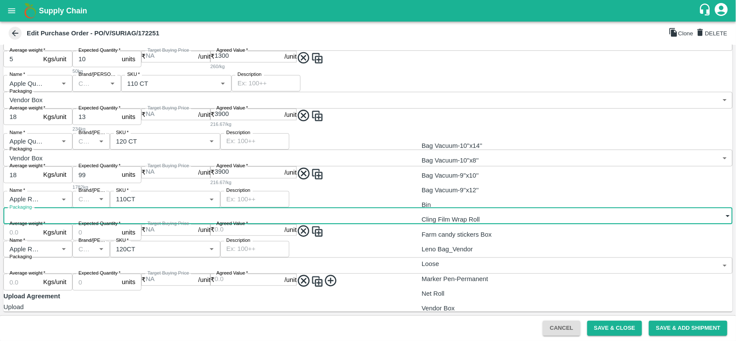
click at [457, 253] on body "Supply Chain Edit Purchase Order - PO/V/SURIAG/172251 Clone DELETE PO Type   * …" at bounding box center [368, 170] width 736 height 341
click at [454, 313] on p "Vendor Box" at bounding box center [438, 308] width 33 height 9
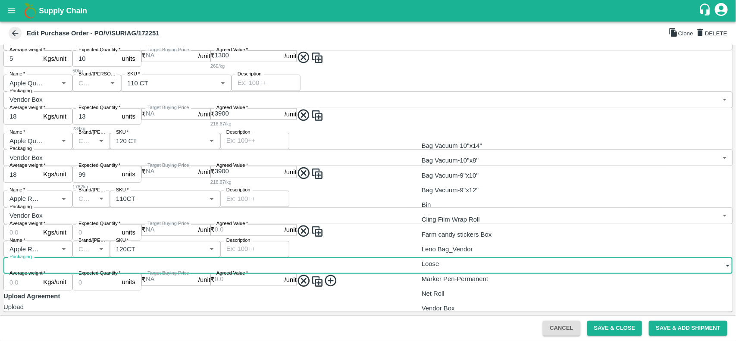
click at [455, 299] on body "Supply Chain Edit Purchase Order - PO/V/SURIAG/172251 Clone DELETE PO Type   * …" at bounding box center [368, 170] width 736 height 341
click at [443, 304] on p "Vendor Box" at bounding box center [438, 308] width 33 height 9
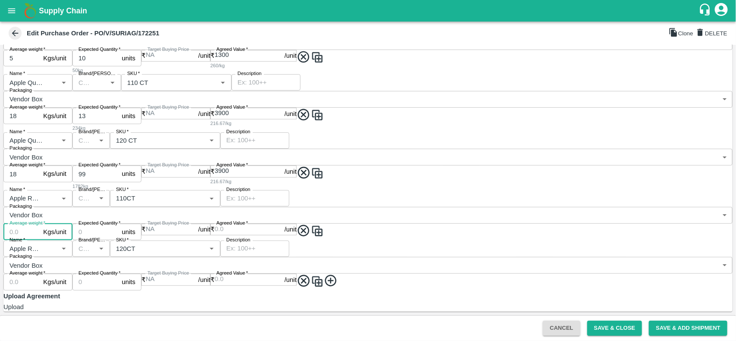
click at [40, 240] on input "Average weight   *" at bounding box center [21, 232] width 36 height 16
click at [40, 290] on input "Average weight   *" at bounding box center [21, 282] width 36 height 16
click at [119, 240] on input "Expected Quantity   *" at bounding box center [95, 232] width 46 height 16
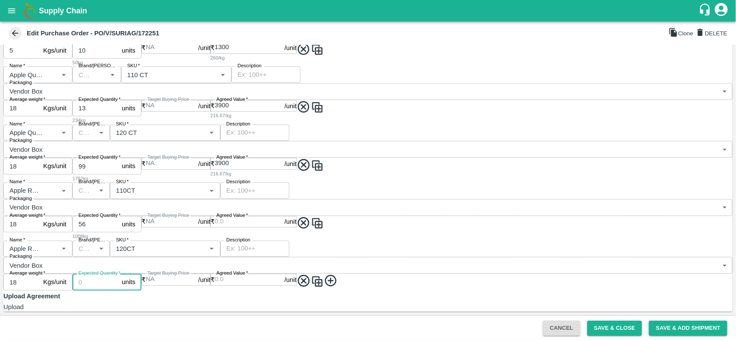
click at [119, 290] on input "Expected Quantity   *" at bounding box center [95, 282] width 46 height 16
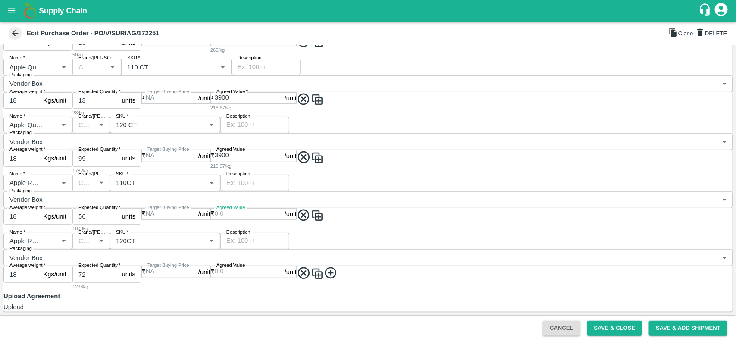
click at [215, 220] on input "Agreed Value   *" at bounding box center [250, 214] width 70 height 12
click at [297, 233] on span at bounding box center [310, 220] width 27 height 25
click at [215, 268] on input "Agreed Value   *" at bounding box center [250, 272] width 70 height 12
click at [325, 277] on icon at bounding box center [331, 273] width 12 height 12
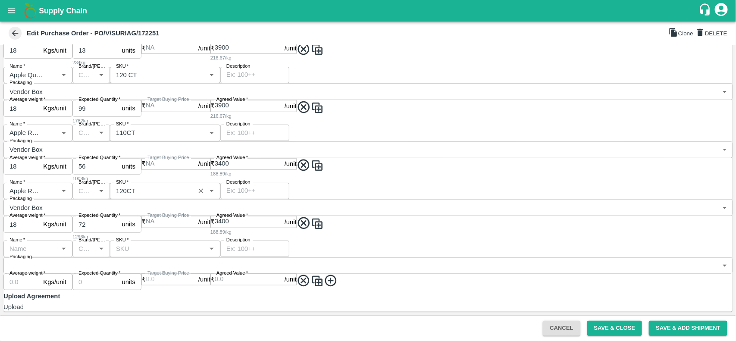
scroll to position [326, 0]
click at [22, 245] on input "Name   *" at bounding box center [31, 248] width 50 height 11
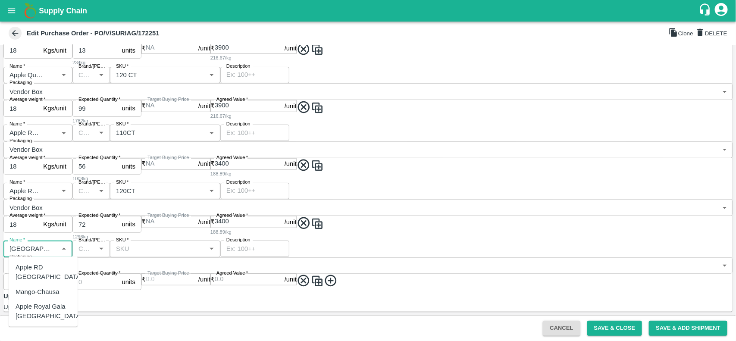
click at [35, 261] on div "Apple RD USA" at bounding box center [43, 272] width 69 height 25
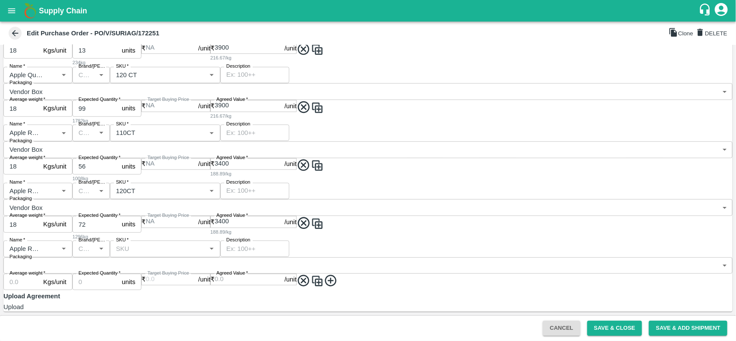
click at [311, 275] on img at bounding box center [317, 281] width 13 height 13
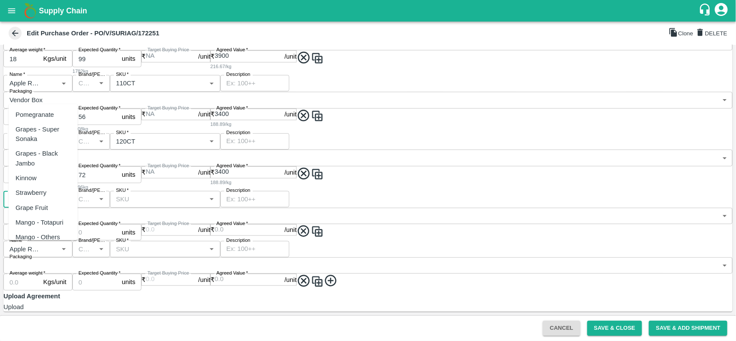
click at [29, 205] on input "Name   *" at bounding box center [25, 199] width 38 height 11
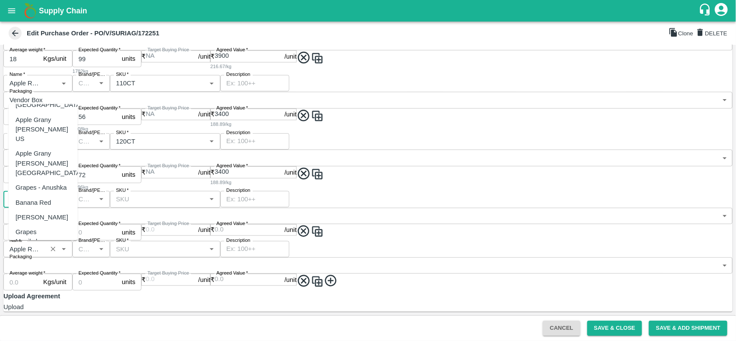
click at [23, 255] on input "Name   *" at bounding box center [25, 249] width 38 height 11
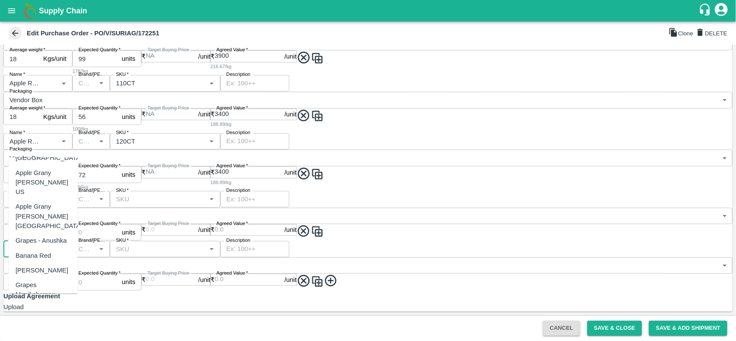
click at [315, 241] on span at bounding box center [310, 232] width 27 height 17
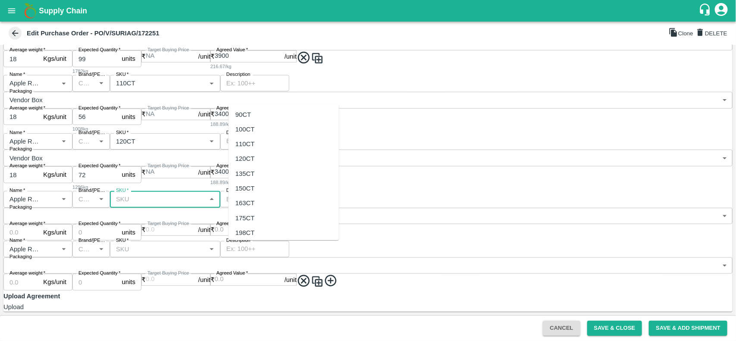
click at [204, 205] on input "SKU   *" at bounding box center [158, 199] width 91 height 11
click at [246, 145] on div "110CT" at bounding box center [245, 143] width 19 height 9
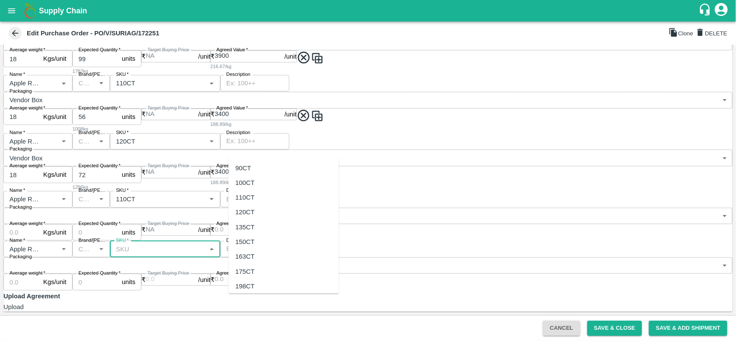
click at [204, 255] on input "SKU   *" at bounding box center [158, 249] width 91 height 11
click at [247, 182] on div "100CT" at bounding box center [245, 182] width 19 height 9
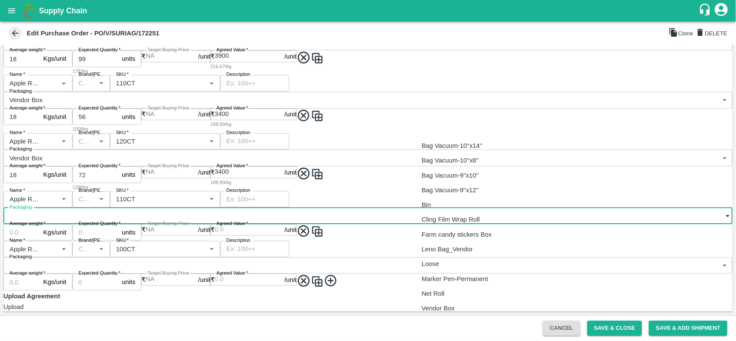
click at [469, 247] on body "Supply Chain Edit Purchase Order - PO/V/SURIAG/172251 Clone DELETE PO Type   * …" at bounding box center [368, 170] width 736 height 341
click at [454, 305] on p "Vendor Box" at bounding box center [438, 308] width 33 height 9
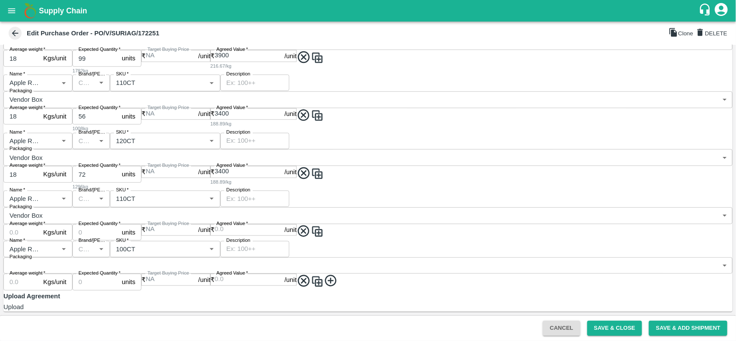
click at [485, 241] on div "Name   * Name   * Brand/Marka Brand/Marka SKU   * SKU   * Description x Descrip…" at bounding box center [368, 216] width 730 height 50
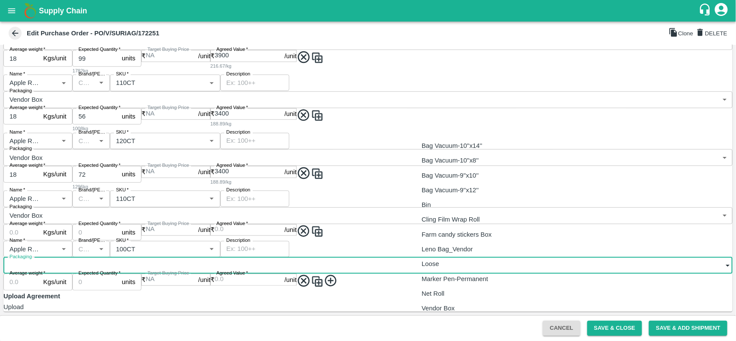
click at [466, 253] on body "Supply Chain Edit Purchase Order - PO/V/SURIAG/172251 Clone DELETE PO Type   * …" at bounding box center [368, 170] width 736 height 341
click at [447, 305] on p "Vendor Box" at bounding box center [438, 308] width 33 height 9
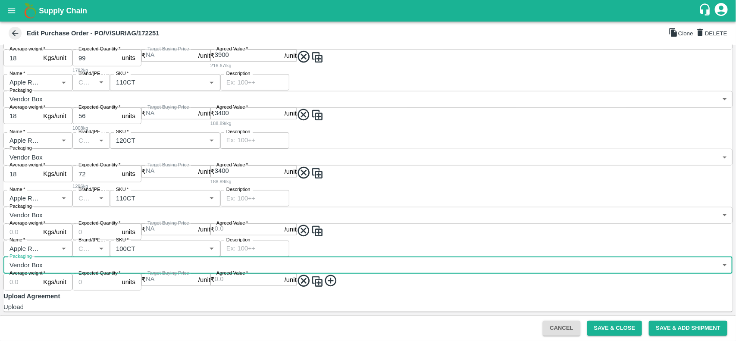
click at [40, 224] on input "Average weight   *" at bounding box center [21, 232] width 36 height 16
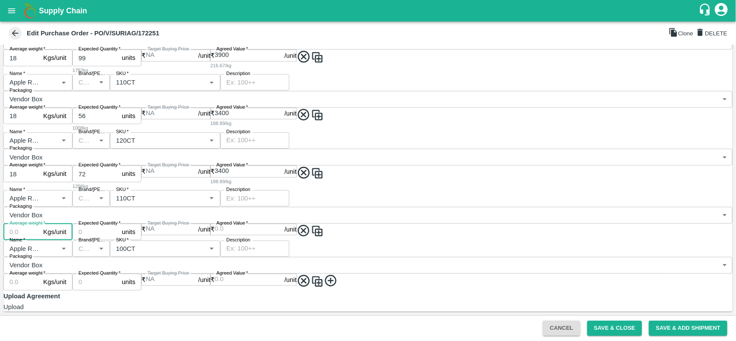
click at [40, 224] on input "Average weight   *" at bounding box center [21, 232] width 36 height 16
click at [40, 274] on input "Average weight   *" at bounding box center [21, 282] width 36 height 16
click at [297, 274] on icon at bounding box center [304, 281] width 14 height 14
click at [40, 224] on input "86" at bounding box center [21, 232] width 36 height 16
click at [119, 224] on input "Expected Quantity   *" at bounding box center [95, 232] width 46 height 16
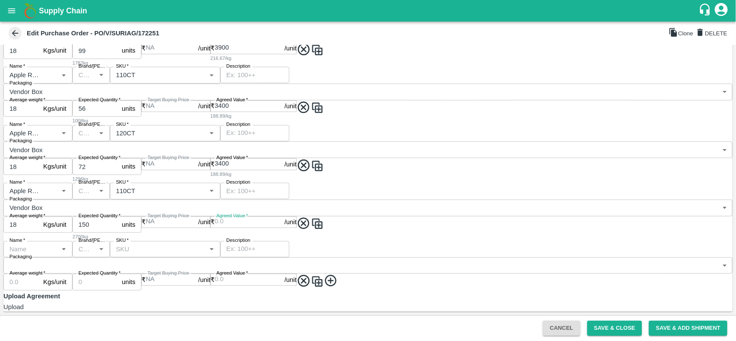
click at [215, 228] on input "Agreed Value   *" at bounding box center [250, 223] width 70 height 12
click at [37, 255] on input "Name   *" at bounding box center [31, 249] width 50 height 11
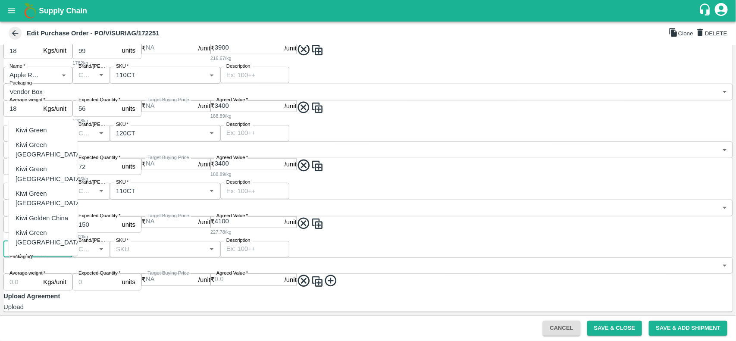
click at [48, 184] on div "Kiwi Green NZ" at bounding box center [49, 174] width 67 height 19
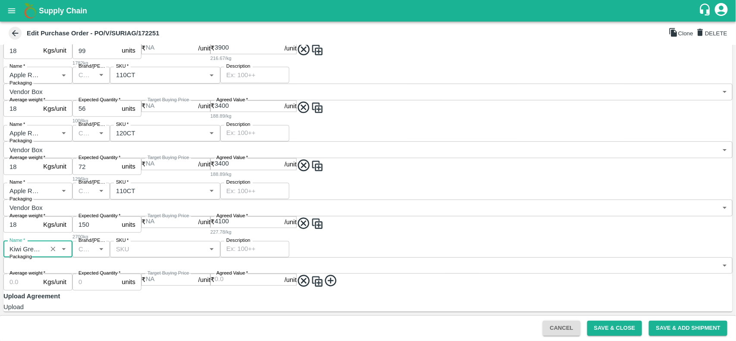
click at [93, 255] on input "Brand/Marka" at bounding box center [84, 249] width 18 height 11
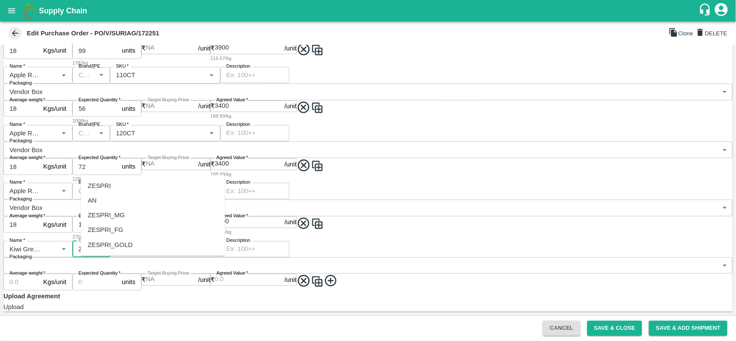
click at [119, 243] on div "ZESPRI_GOLD" at bounding box center [110, 244] width 45 height 9
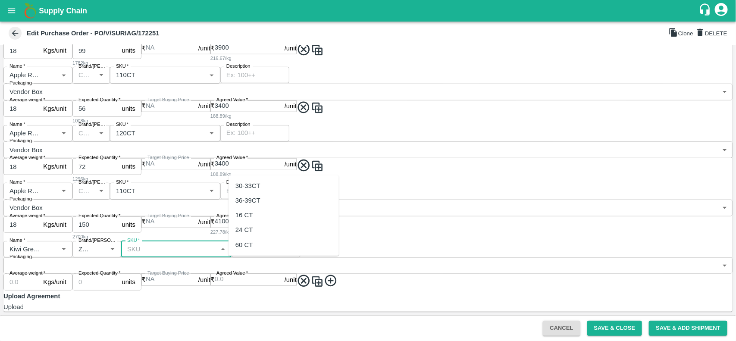
click at [215, 255] on input "SKU   *" at bounding box center [169, 249] width 91 height 11
click at [252, 202] on div "36-39CT" at bounding box center [248, 200] width 25 height 9
click at [204, 255] on input "SKU   *" at bounding box center [164, 249] width 80 height 11
click at [247, 184] on div "30-33CT" at bounding box center [248, 185] width 25 height 9
click at [444, 263] on body "Supply Chain Edit Purchase Order - PO/V/SURIAG/172251 Clone DELETE PO Type   * …" at bounding box center [368, 170] width 736 height 341
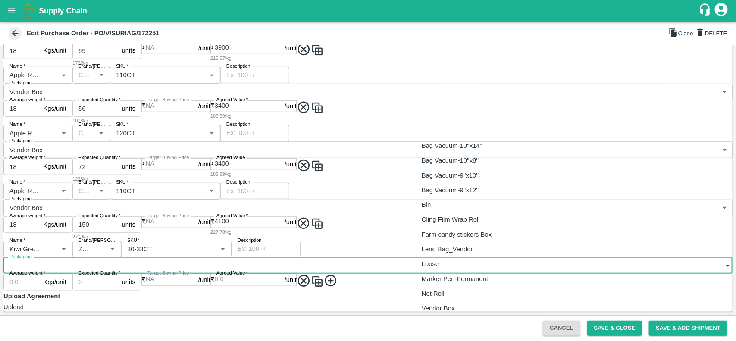
click at [440, 308] on p "Vendor Box" at bounding box center [438, 308] width 33 height 9
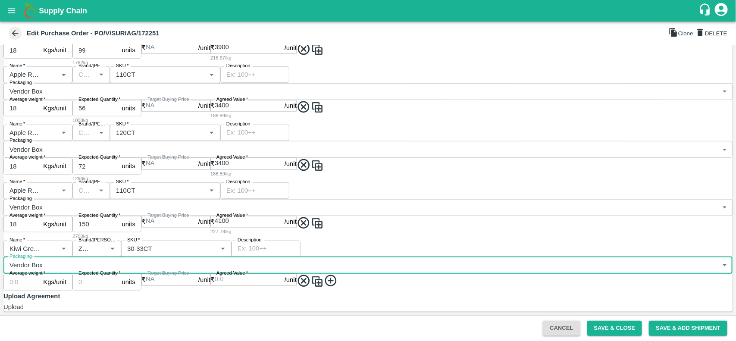
click at [40, 274] on input "Average weight   *" at bounding box center [21, 282] width 36 height 16
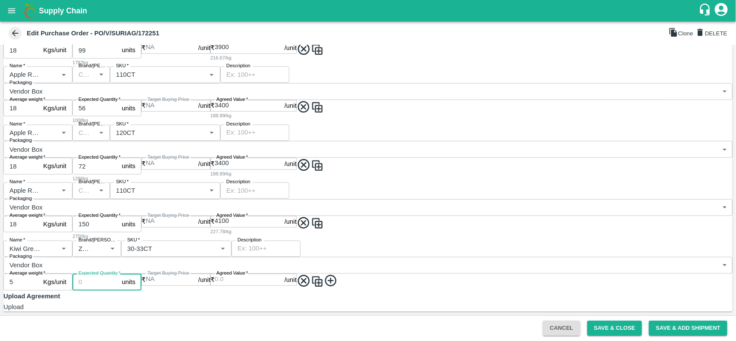
click at [119, 274] on input "Expected Quantity   *" at bounding box center [95, 282] width 46 height 16
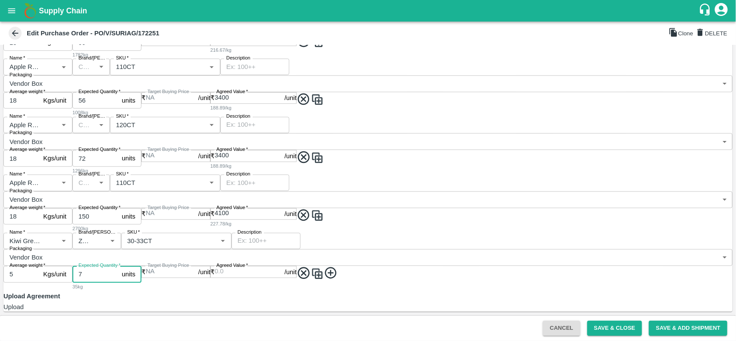
click at [215, 278] on input "Agreed Value   *" at bounding box center [250, 272] width 70 height 12
click at [324, 272] on icon at bounding box center [331, 273] width 14 height 14
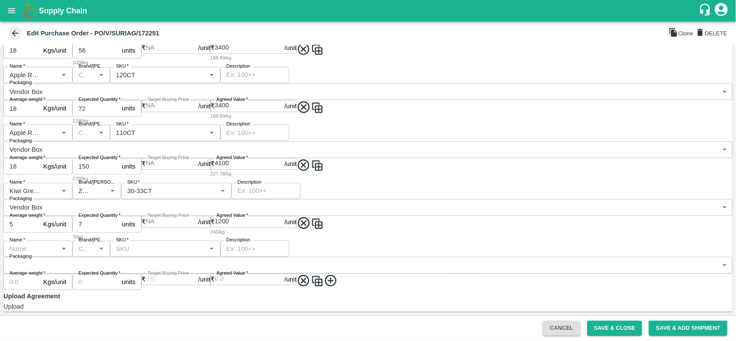
scroll to position [465, 0]
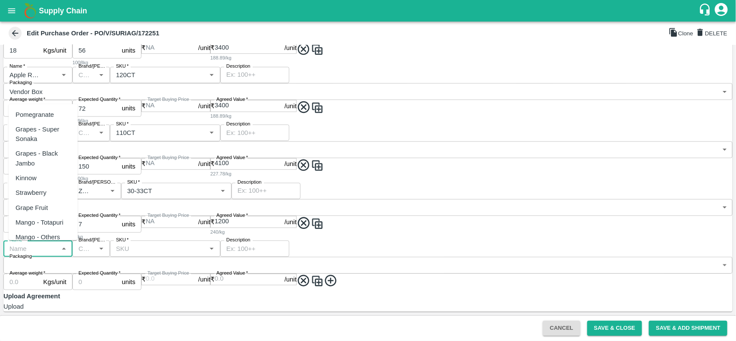
click at [37, 247] on input "Name   *" at bounding box center [31, 248] width 50 height 11
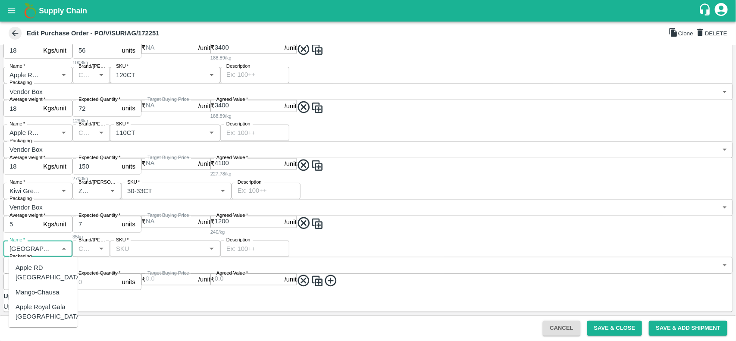
click at [41, 302] on div "Apple Royal Gala [GEOGRAPHIC_DATA]" at bounding box center [49, 311] width 67 height 19
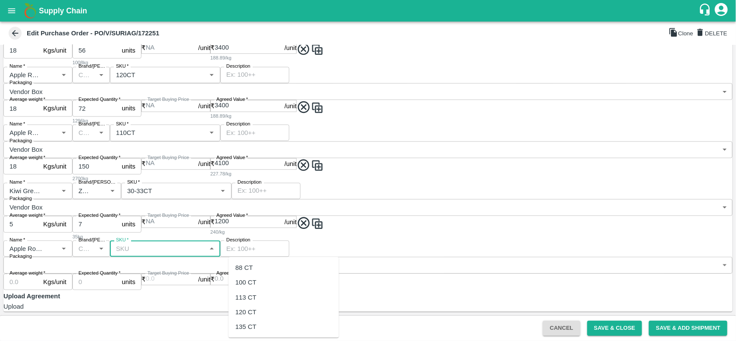
click at [204, 251] on input "SKU   *" at bounding box center [158, 248] width 91 height 11
click at [57, 249] on icon "Clear" at bounding box center [53, 249] width 8 height 8
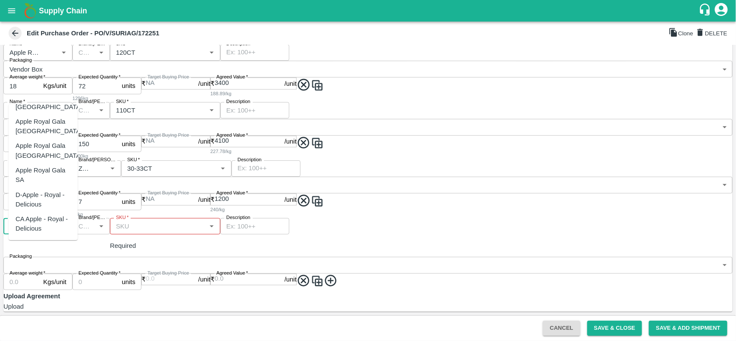
scroll to position [92, 0]
click at [46, 167] on div "Apple Royal Gala SA" at bounding box center [43, 173] width 55 height 19
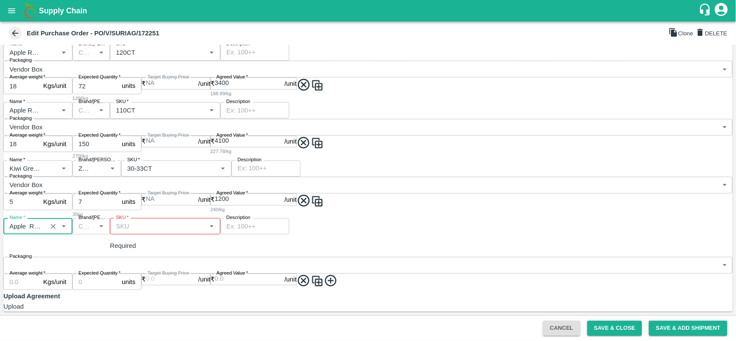
click at [204, 232] on input "SKU   *" at bounding box center [158, 226] width 91 height 11
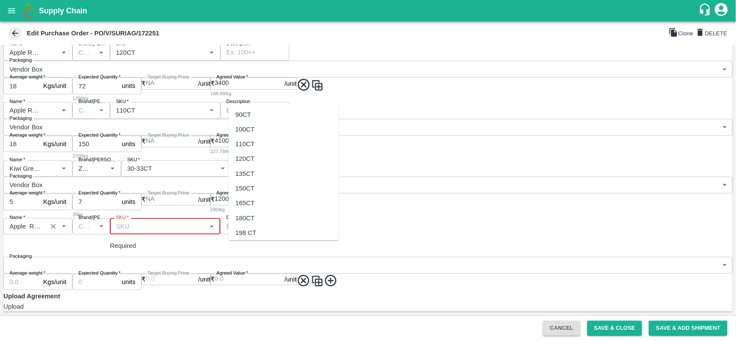
click at [249, 132] on div "100CT" at bounding box center [245, 129] width 19 height 9
click at [445, 249] on body "Supply Chain Edit Purchase Order - PO/V/SURIAG/172251 Clone DELETE PO Type   * …" at bounding box center [368, 170] width 736 height 341
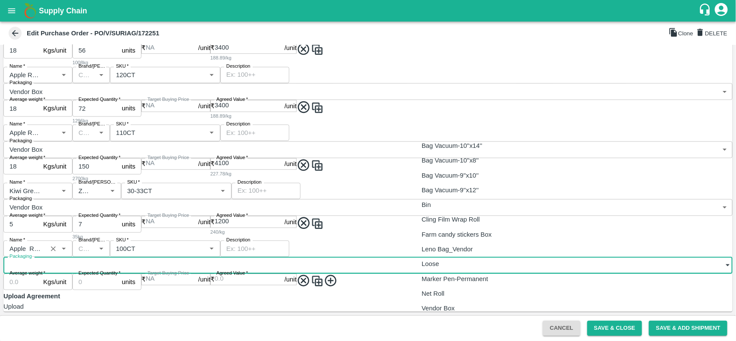
click at [452, 307] on p "Vendor Box" at bounding box center [438, 308] width 33 height 9
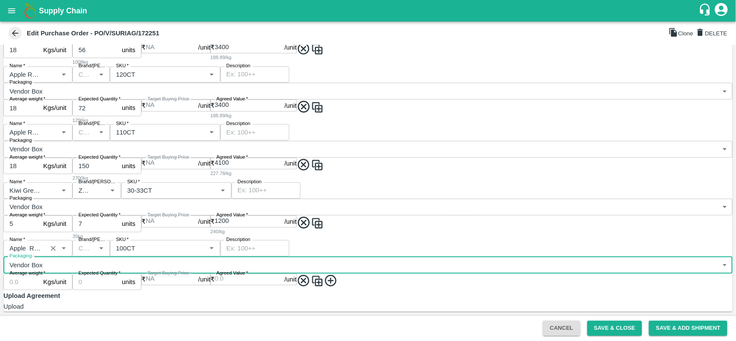
click at [40, 274] on input "Average weight   *" at bounding box center [21, 282] width 36 height 16
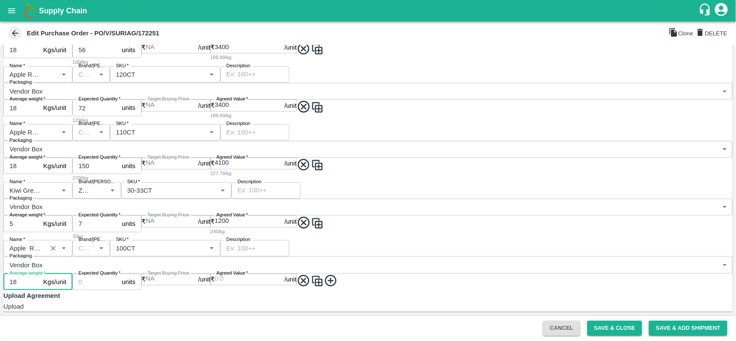
click at [119, 274] on input "Expected Quantity   *" at bounding box center [95, 282] width 46 height 16
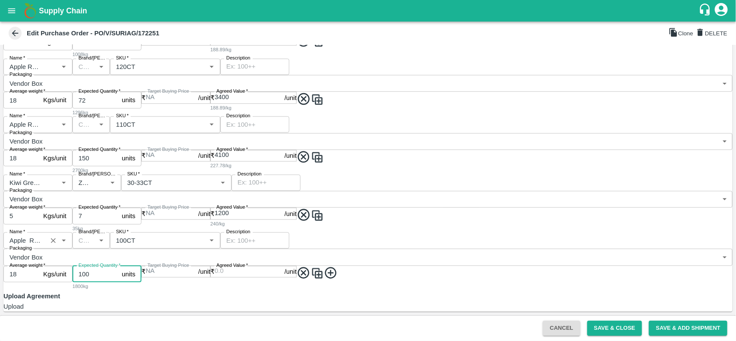
click at [215, 278] on input "Agreed Value   *" at bounding box center [250, 272] width 70 height 12
click at [311, 280] on img at bounding box center [317, 273] width 13 height 13
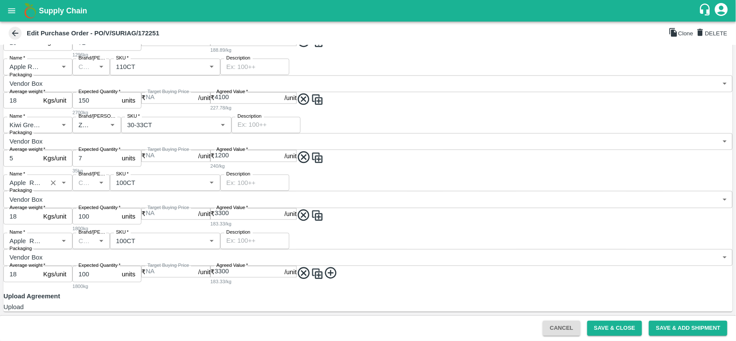
scroll to position [550, 0]
click at [192, 236] on input "SKU   *" at bounding box center [153, 241] width 80 height 11
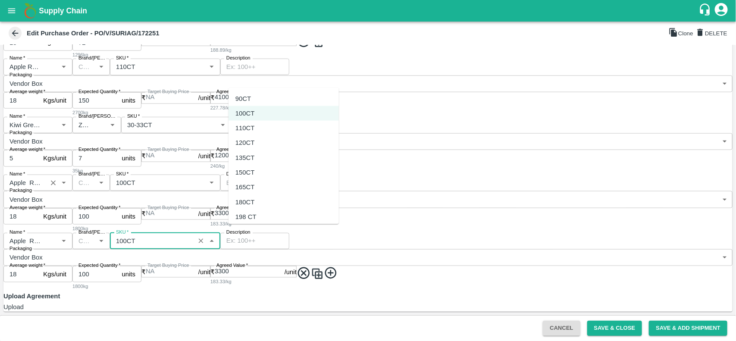
click at [255, 147] on div "120CT" at bounding box center [284, 142] width 110 height 15
click at [192, 236] on input "SKU   *" at bounding box center [153, 241] width 80 height 11
click at [249, 132] on div "110CT" at bounding box center [245, 127] width 19 height 9
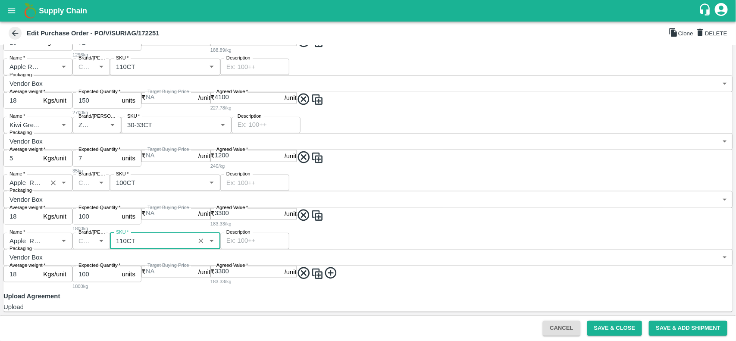
click at [119, 266] on input "100" at bounding box center [95, 274] width 46 height 16
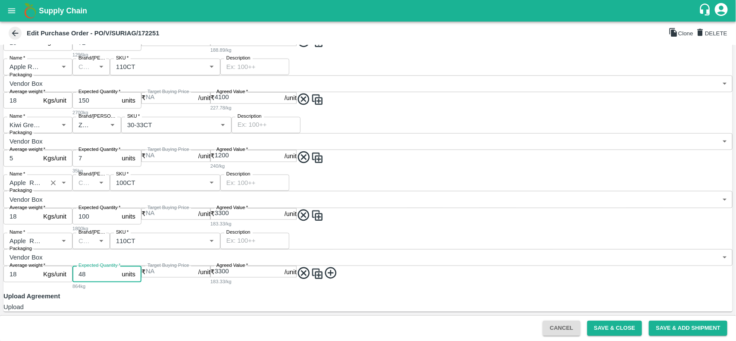
click at [215, 266] on input "3300" at bounding box center [250, 272] width 70 height 12
click at [324, 270] on icon at bounding box center [331, 273] width 14 height 14
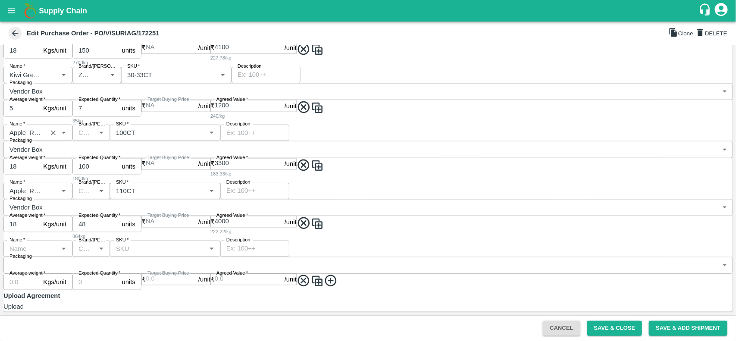
scroll to position [604, 0]
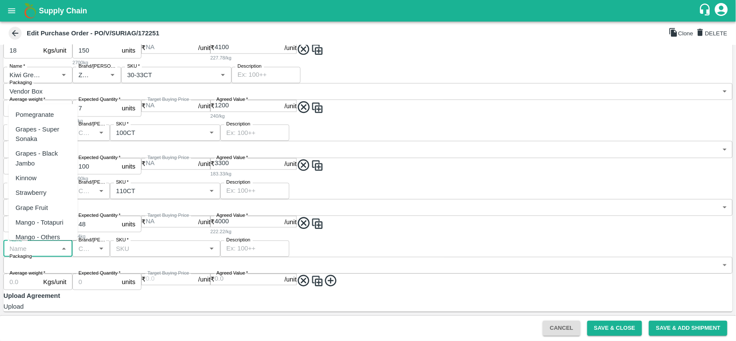
click at [48, 246] on input "Name   *" at bounding box center [31, 248] width 50 height 11
click at [47, 169] on div "Kiwi Green NZ" at bounding box center [49, 158] width 67 height 19
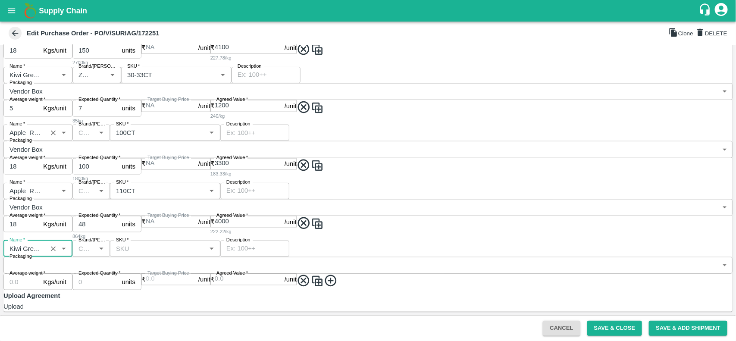
click at [204, 246] on input "SKU   *" at bounding box center [158, 248] width 91 height 11
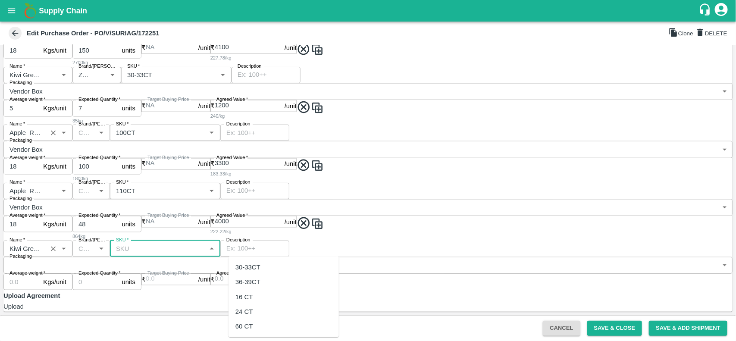
click at [53, 249] on button "Clear" at bounding box center [53, 249] width 12 height 12
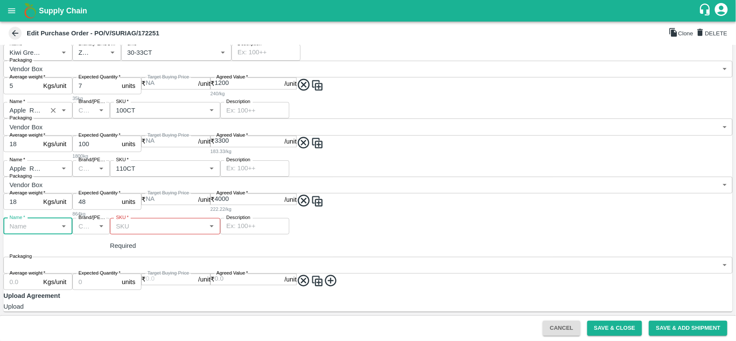
scroll to position [0, 0]
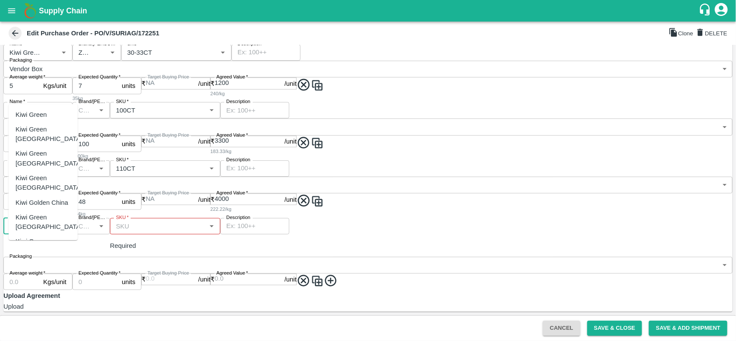
click at [29, 120] on div "Kiwi Green" at bounding box center [31, 114] width 31 height 9
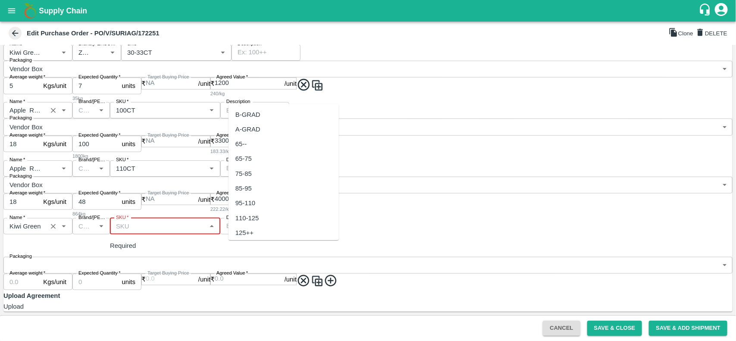
click at [204, 232] on input "SKU   *" at bounding box center [158, 226] width 91 height 11
click at [242, 171] on div "42 CT" at bounding box center [244, 171] width 17 height 9
click at [430, 245] on body "Supply Chain Edit Purchase Order - PO/V/SURIAG/172251 Clone DELETE PO Type   * …" at bounding box center [368, 170] width 736 height 341
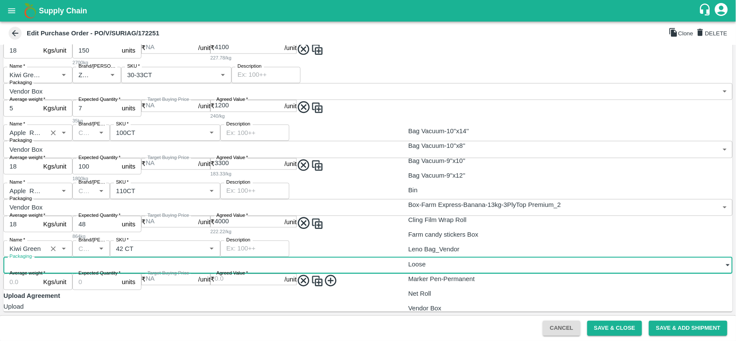
click at [435, 305] on p "Vendor Box" at bounding box center [425, 308] width 33 height 9
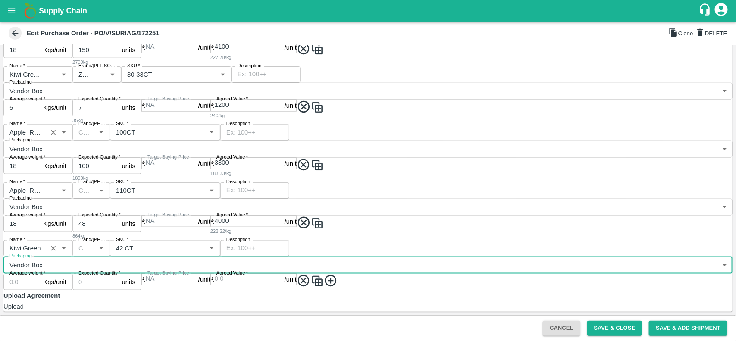
click at [40, 274] on input "Average weight   *" at bounding box center [21, 282] width 36 height 16
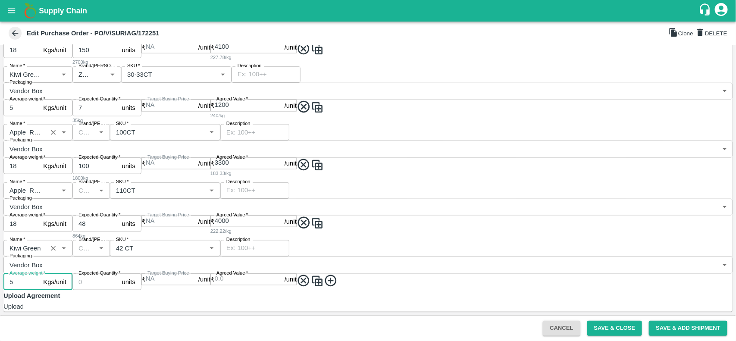
click at [119, 274] on input "Expected Quantity   *" at bounding box center [95, 282] width 46 height 16
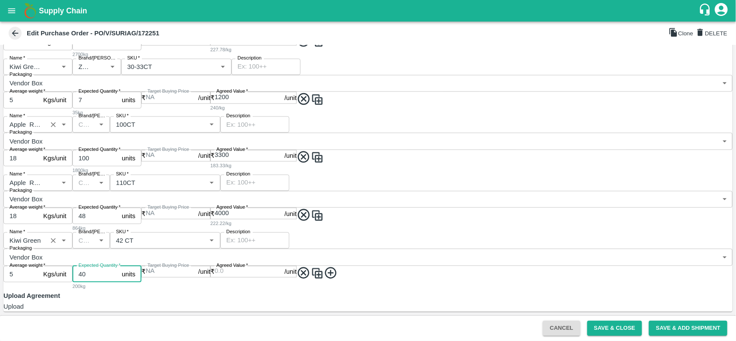
click at [215, 278] on input "Agreed Value   *" at bounding box center [250, 272] width 70 height 12
click at [297, 287] on span at bounding box center [317, 278] width 41 height 25
click at [325, 273] on icon at bounding box center [331, 273] width 12 height 12
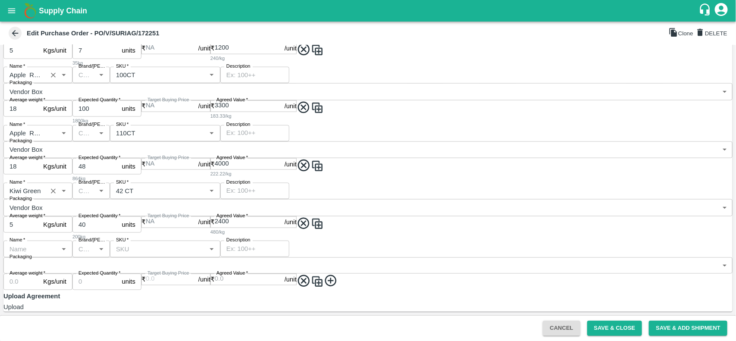
scroll to position [674, 0]
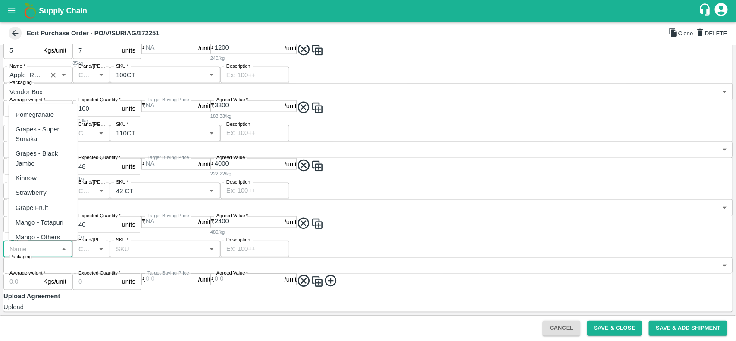
click at [25, 251] on input "Name   *" at bounding box center [31, 248] width 50 height 11
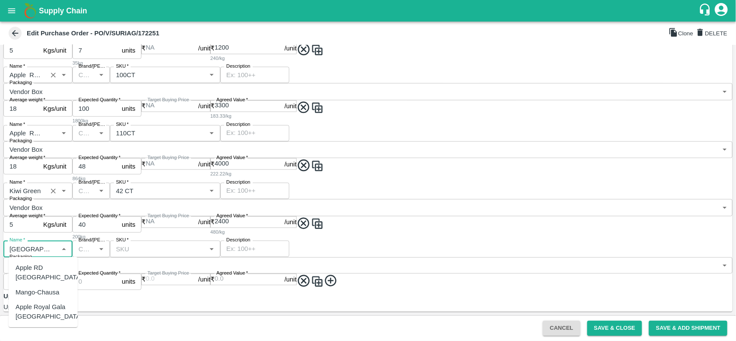
click at [33, 302] on div "Apple Royal Gala [GEOGRAPHIC_DATA]" at bounding box center [49, 311] width 67 height 19
click at [204, 249] on input "SKU   *" at bounding box center [158, 248] width 91 height 11
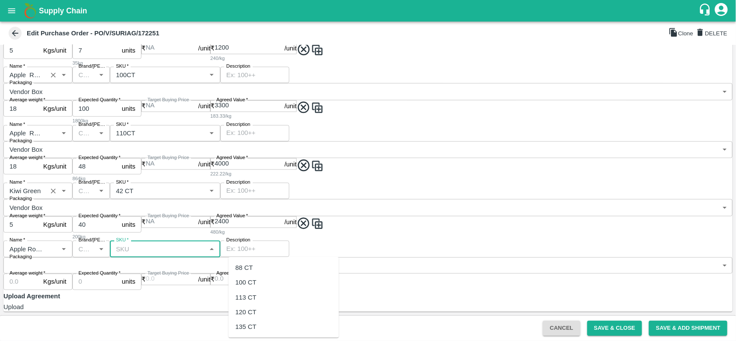
click at [249, 267] on div "88 CT" at bounding box center [244, 267] width 17 height 9
click at [444, 247] on body "Supply Chain Edit Purchase Order - PO/V/SURIAG/172251 Clone DELETE PO Type   * …" at bounding box center [368, 170] width 736 height 341
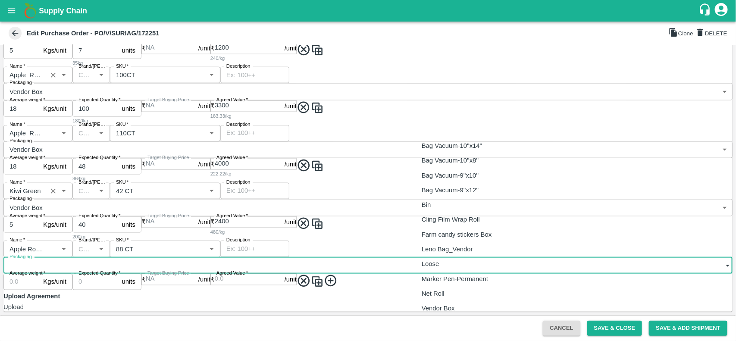
click at [439, 314] on li "Vendor Box" at bounding box center [487, 308] width 144 height 15
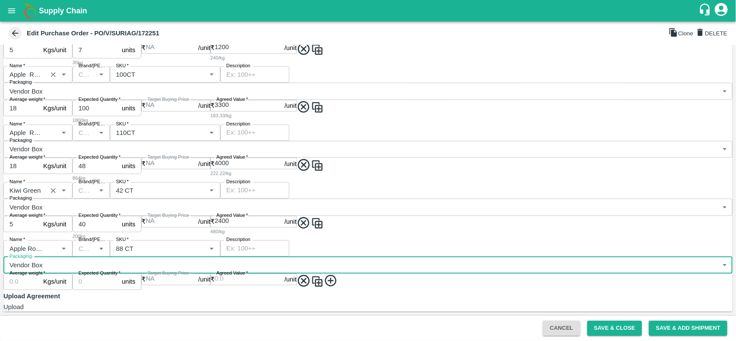
click at [40, 274] on input "Average weight   *" at bounding box center [21, 282] width 36 height 16
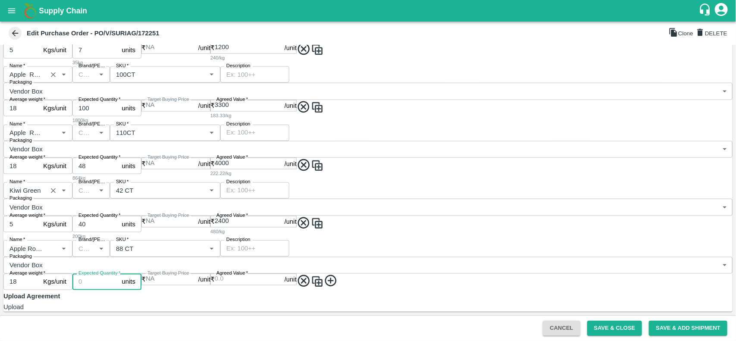
click at [119, 274] on input "Expected Quantity   *" at bounding box center [95, 282] width 46 height 16
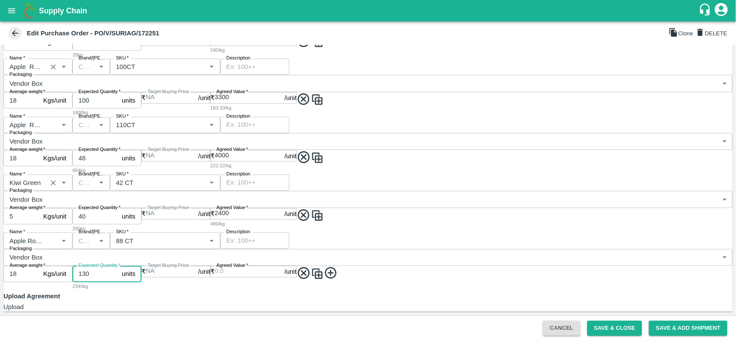
click at [215, 278] on input "Agreed Value   *" at bounding box center [250, 272] width 70 height 12
click at [615, 329] on button "Save & Close" at bounding box center [615, 328] width 55 height 15
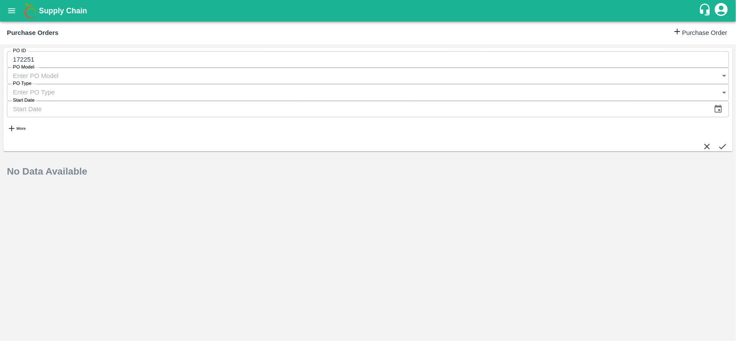
click at [723, 142] on button "submit" at bounding box center [722, 146] width 9 height 9
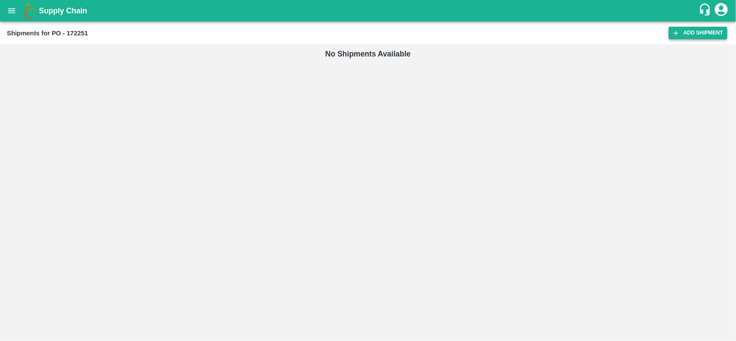
click at [698, 35] on link "Add Shipment" at bounding box center [698, 33] width 59 height 13
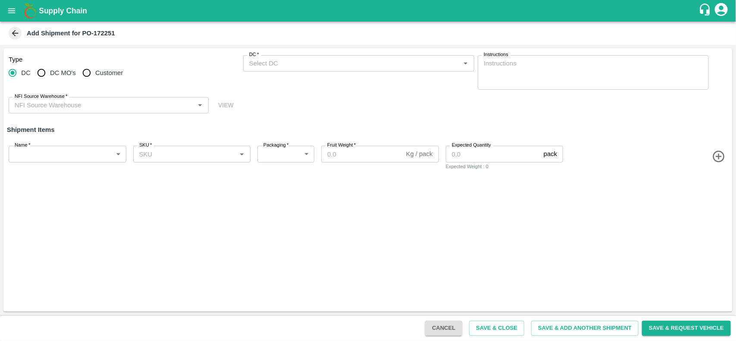
click at [321, 69] on div "DC   *" at bounding box center [358, 63] width 231 height 16
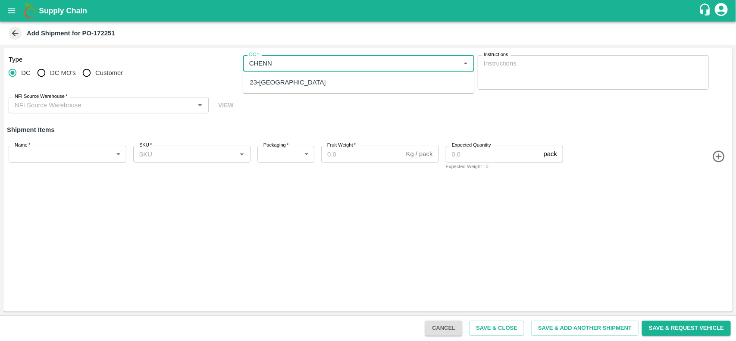
click at [299, 84] on div "23-[GEOGRAPHIC_DATA]" at bounding box center [358, 82] width 231 height 15
type input "23-[GEOGRAPHIC_DATA]"
click at [125, 106] on input "NFI Source Warehouse   *" at bounding box center [101, 105] width 181 height 11
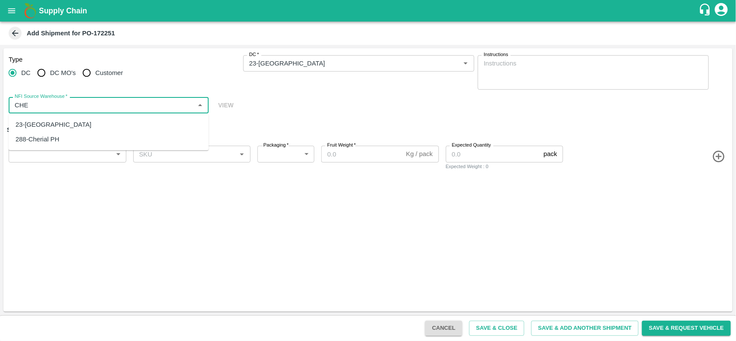
click at [95, 123] on div "23-[GEOGRAPHIC_DATA]" at bounding box center [109, 124] width 200 height 15
type input "23-[GEOGRAPHIC_DATA]"
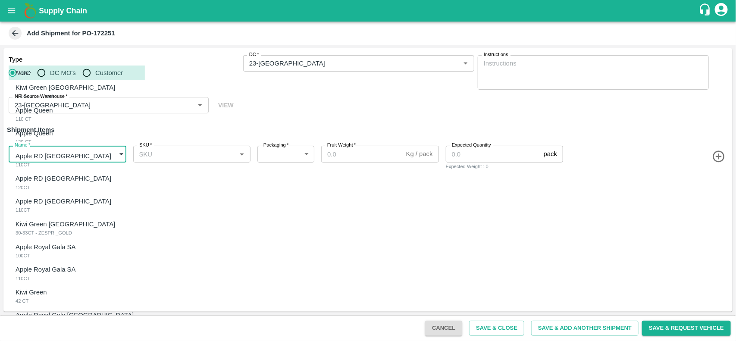
click at [100, 154] on body "Supply Chain Add Shipment for PO-172251 Type [GEOGRAPHIC_DATA] DC MO's Customer…" at bounding box center [368, 170] width 736 height 341
click at [63, 80] on li "None" at bounding box center [77, 73] width 136 height 15
click at [50, 154] on body "Supply Chain Add Shipment for PO-172251 Type [GEOGRAPHIC_DATA] DC MO's Customer…" at bounding box center [368, 170] width 736 height 341
click at [76, 86] on div "Kiwi Green NZ 36-39CT - ZESPRI" at bounding box center [68, 92] width 104 height 18
type input "1960523"
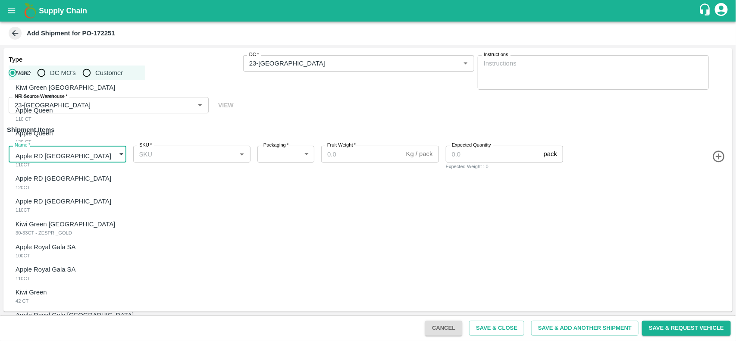
type input "276"
type input "5"
type input "10"
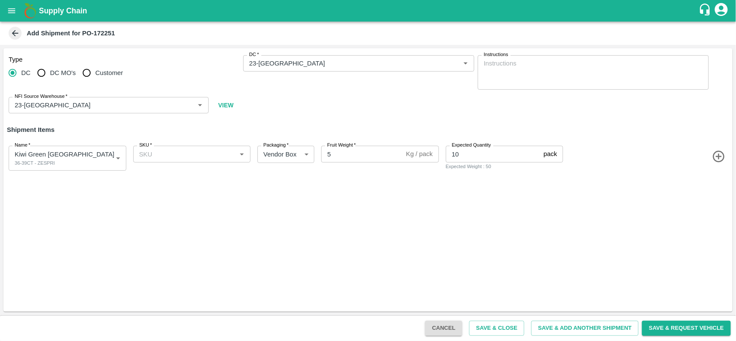
click at [724, 157] on icon "button" at bounding box center [719, 157] width 14 height 14
click at [72, 191] on body "Supply Chain Add Shipment for PO-172251 Type DC DC MO's Customer DC   * DC   * …" at bounding box center [368, 170] width 736 height 341
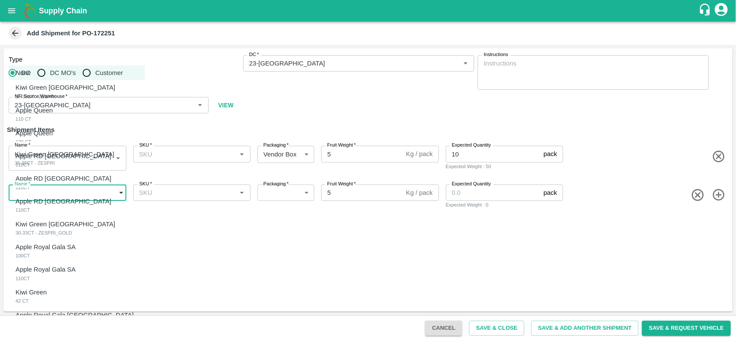
click at [38, 119] on div "Apple Queen 110 CT" at bounding box center [37, 115] width 42 height 18
type input "1960524"
type input "276"
type input "18"
type input "13"
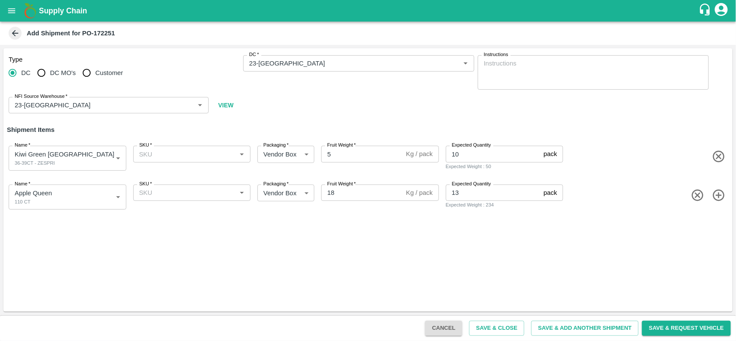
click at [720, 195] on icon "button" at bounding box center [719, 196] width 14 height 14
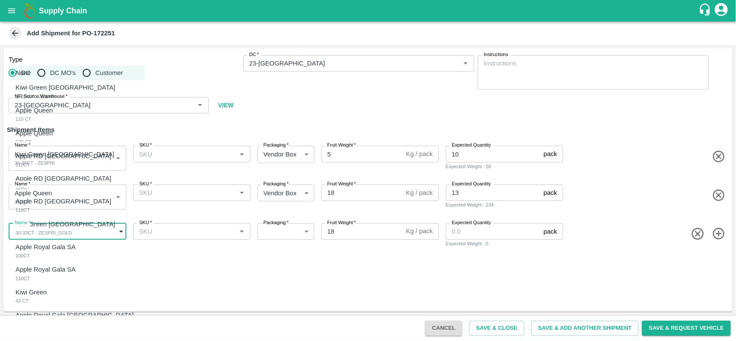
click at [72, 233] on body "Supply Chain Add Shipment for PO-172251 Type DC DC MO's Customer DC   * DC   * …" at bounding box center [368, 170] width 736 height 341
click at [44, 142] on div "Apple Queen 120 CT" at bounding box center [37, 138] width 42 height 18
type input "1960525"
type input "276"
type input "99"
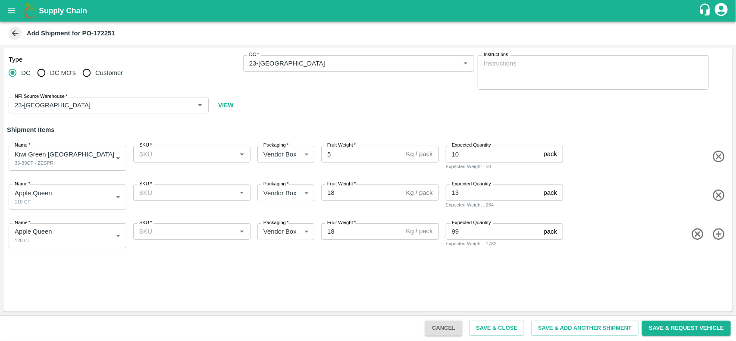
click at [723, 234] on icon "button" at bounding box center [719, 234] width 14 height 14
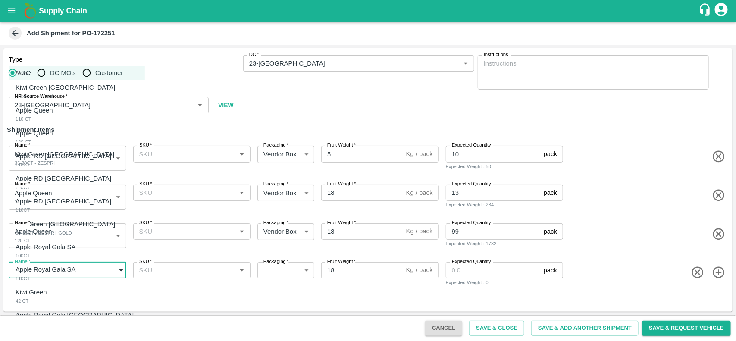
click at [52, 273] on body "Supply Chain Add Shipment for PO-172251 Type DC DC MO's Customer DC   * DC   * …" at bounding box center [368, 170] width 736 height 341
click at [31, 158] on p "Apple RD Turkey" at bounding box center [64, 155] width 96 height 9
type input "1960526"
type input "276"
type input "56"
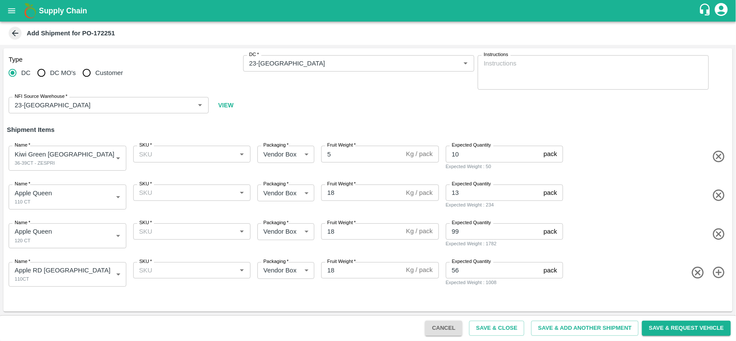
click at [719, 273] on icon "button" at bounding box center [719, 273] width 12 height 12
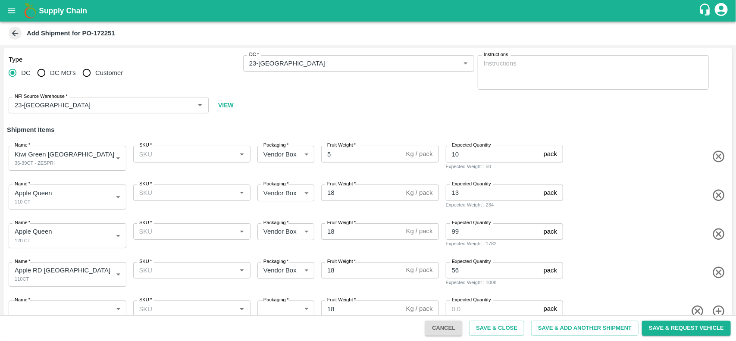
scroll to position [20, 0]
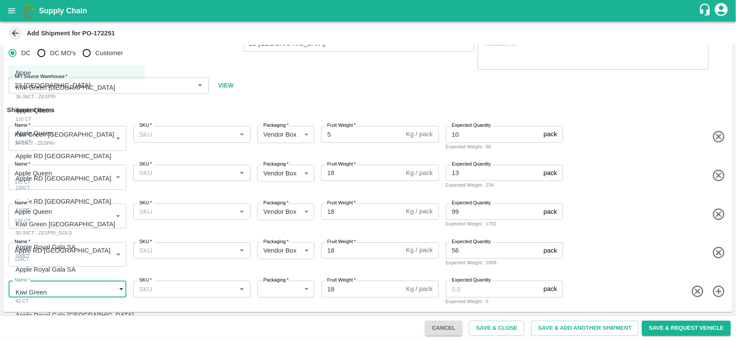
click at [75, 285] on body "Supply Chain Add Shipment for PO-172251 Type DC DC MO's Customer DC   * DC   * …" at bounding box center [368, 170] width 736 height 341
click at [51, 178] on p "Apple RD Turkey" at bounding box center [64, 178] width 96 height 9
type input "1960527"
type input "276"
type input "72"
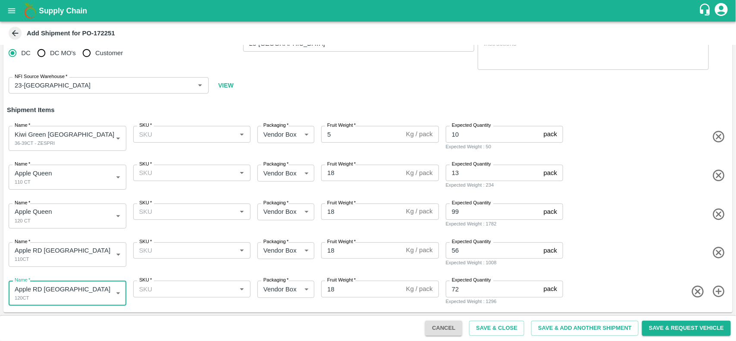
scroll to position [20, 0]
click at [720, 292] on icon "button" at bounding box center [719, 291] width 14 height 14
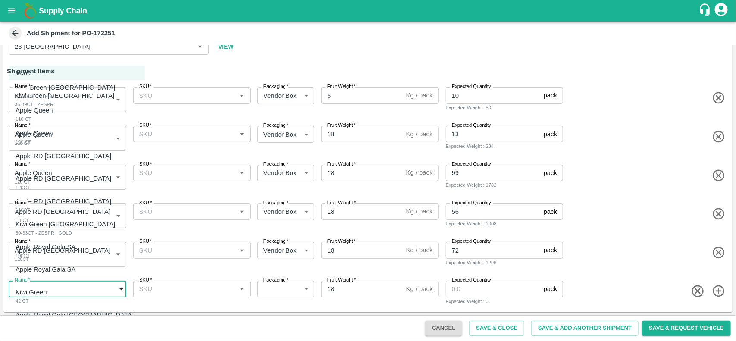
click at [48, 283] on body "Supply Chain Add Shipment for PO-172251 Type DC DC MO's Customer DC   * DC   * …" at bounding box center [368, 170] width 736 height 341
click at [39, 199] on p "Apple RD USA" at bounding box center [64, 201] width 96 height 9
type input "1960528"
type input "276"
type input "150"
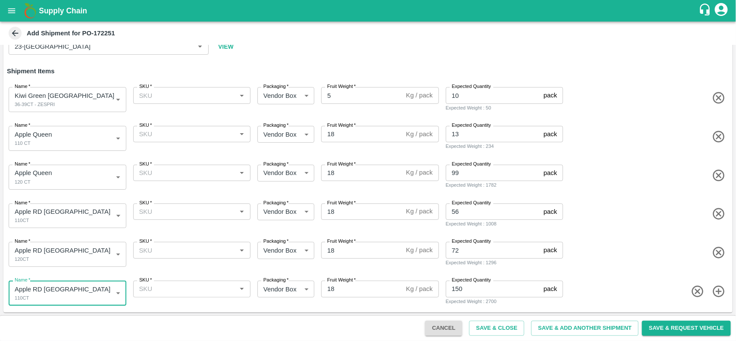
scroll to position [59, 0]
click at [721, 288] on icon "button" at bounding box center [719, 291] width 14 height 14
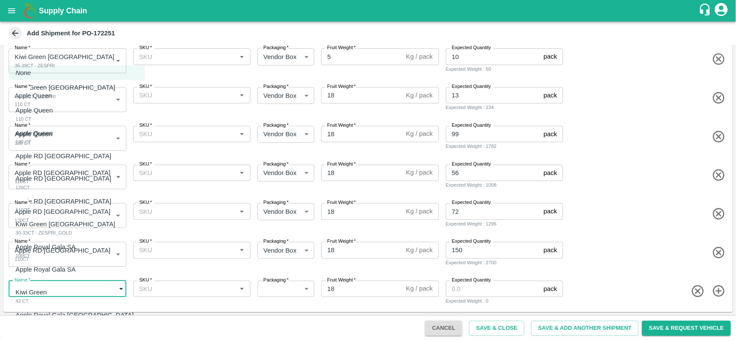
click at [44, 287] on body "Supply Chain Add Shipment for PO-172251 Type DC DC MO's Customer DC   * DC   * …" at bounding box center [368, 170] width 736 height 341
click at [47, 233] on div "30-33CT - ZESPRI_GOLD" at bounding box center [68, 233] width 104 height 8
type input "1960529"
type input "276"
type input "5"
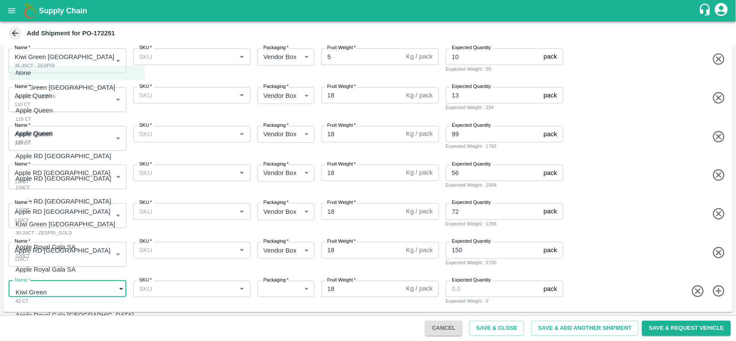
type input "7"
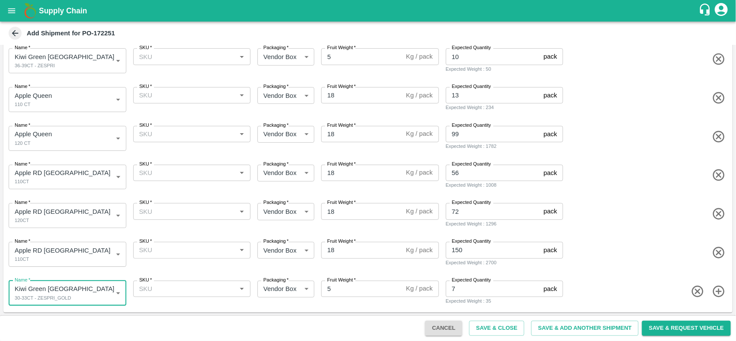
scroll to position [98, 0]
click at [714, 291] on icon "button" at bounding box center [719, 291] width 14 height 14
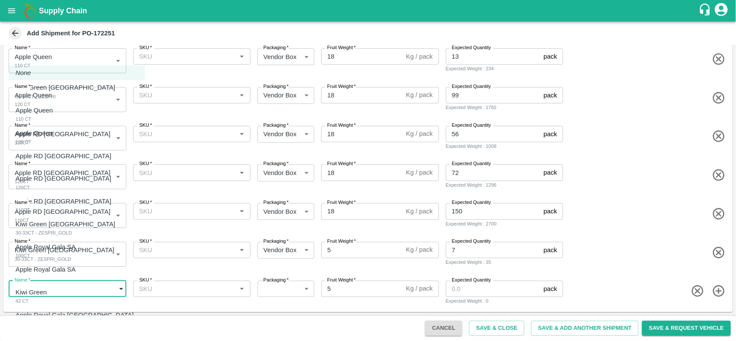
click at [72, 285] on body "Supply Chain Add Shipment for PO-172251 Type DC DC MO's Customer DC   * DC   * …" at bounding box center [368, 170] width 736 height 341
click at [48, 252] on div "Apple Royal Gala SA 100CT" at bounding box center [48, 251] width 64 height 18
type input "1960530"
type input "276"
type input "18"
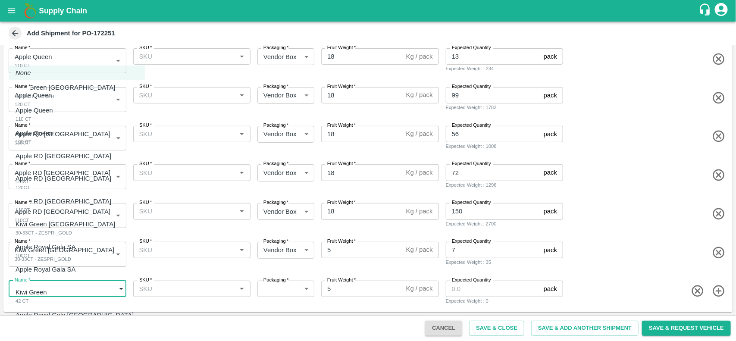
type input "100"
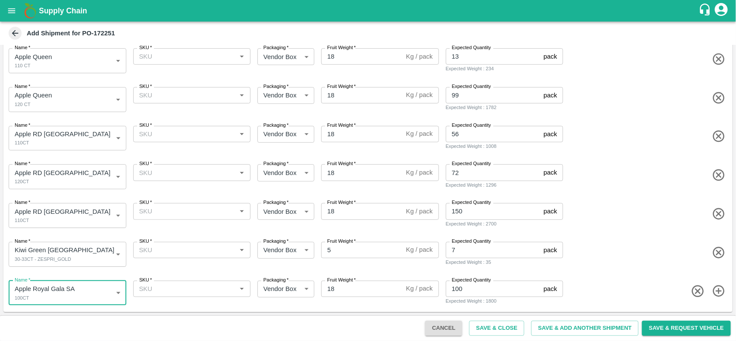
click at [714, 293] on icon "button" at bounding box center [719, 291] width 14 height 14
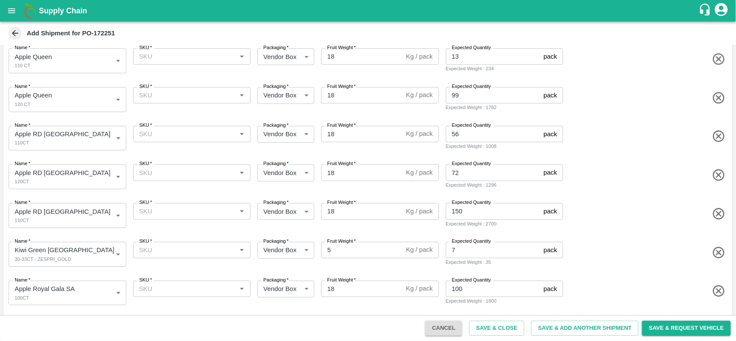
scroll to position [175, 0]
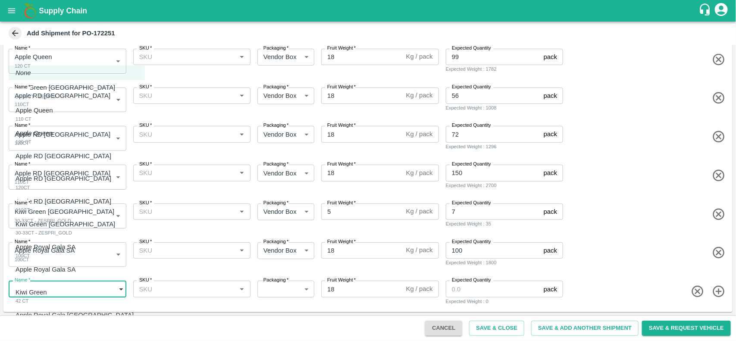
click at [72, 289] on body "Supply Chain Add Shipment for PO-172251 Type DC DC MO's Customer DC   * DC   * …" at bounding box center [368, 170] width 736 height 341
click at [52, 277] on div "Apple Royal Gala SA 110CT" at bounding box center [48, 274] width 64 height 18
type input "1960531"
type input "276"
type input "48"
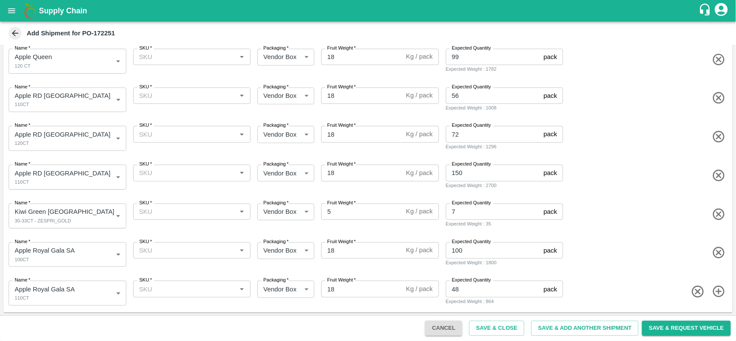
click at [715, 285] on icon "button" at bounding box center [719, 292] width 14 height 14
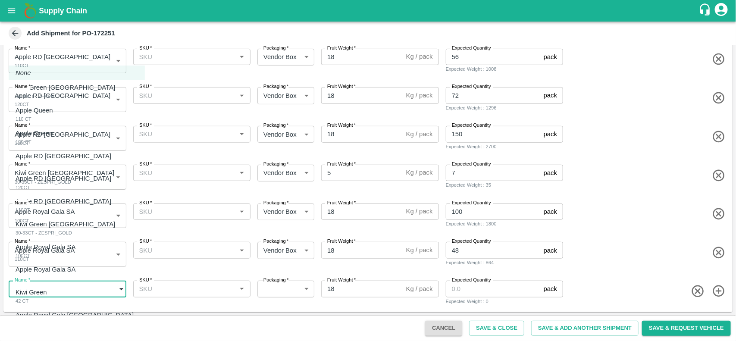
click at [94, 296] on body "Supply Chain Add Shipment for PO-172251 Type DC DC MO's Customer DC   * DC   * …" at bounding box center [368, 170] width 736 height 341
click at [51, 296] on div "Kiwi Green 42 CT" at bounding box center [34, 297] width 36 height 18
type input "1960532"
type input "276"
type input "5"
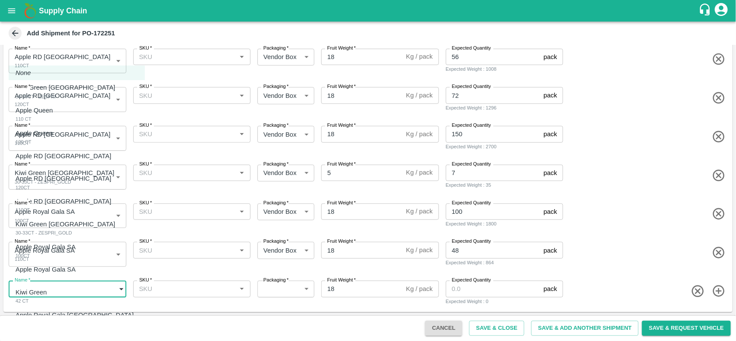
type input "40"
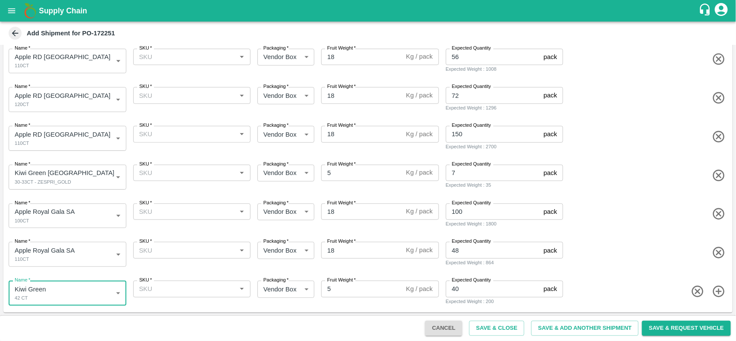
scroll to position [214, 0]
click at [723, 293] on icon "button" at bounding box center [719, 292] width 12 height 12
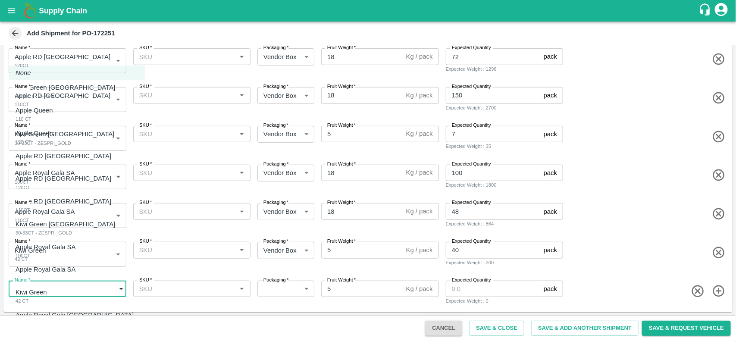
click at [62, 283] on body "Supply Chain Add Shipment for PO-172251 Type DC DC MO's Customer DC   * DC   * …" at bounding box center [368, 170] width 736 height 341
click at [69, 322] on div "Apple Royal Gala USA 88 CT" at bounding box center [77, 320] width 123 height 18
type input "1960533"
type input "276"
type input "18"
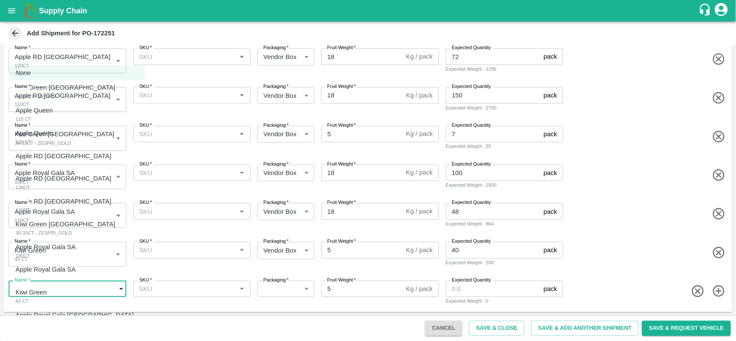
type input "130"
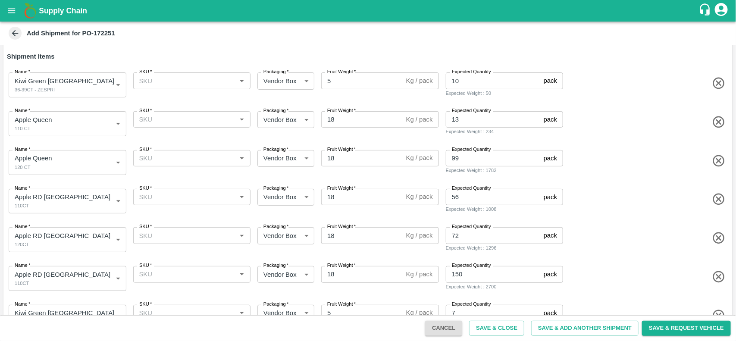
scroll to position [0, 0]
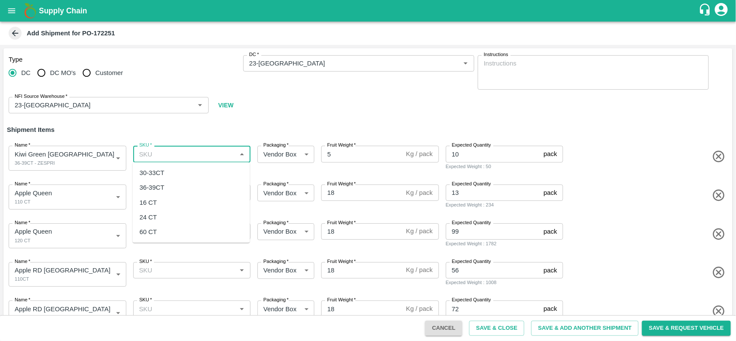
click at [198, 152] on input "SKU   *" at bounding box center [185, 153] width 98 height 11
click at [158, 182] on div "36-39CT" at bounding box center [191, 188] width 117 height 15
type input "36-39CT"
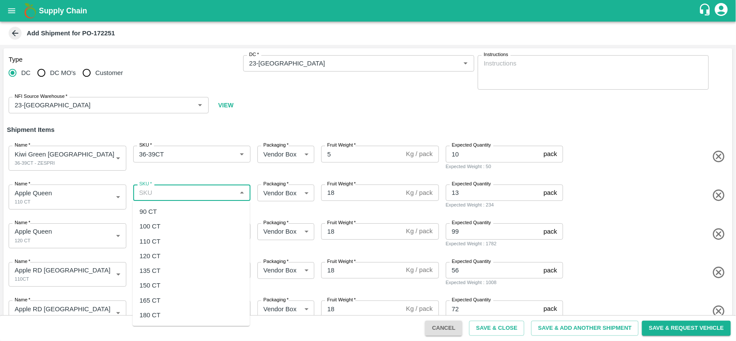
click at [160, 189] on input "SKU   *" at bounding box center [185, 192] width 98 height 11
click at [157, 239] on div "110 CT" at bounding box center [150, 241] width 21 height 9
type input "110 CT"
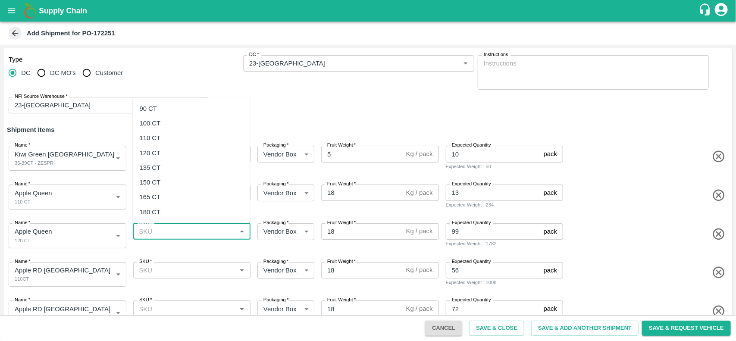
click at [157, 236] on input "SKU   *" at bounding box center [185, 231] width 98 height 11
click at [155, 154] on div "120 CT" at bounding box center [150, 152] width 21 height 9
type input "120 CT"
click at [179, 268] on input "SKU   *" at bounding box center [185, 270] width 98 height 11
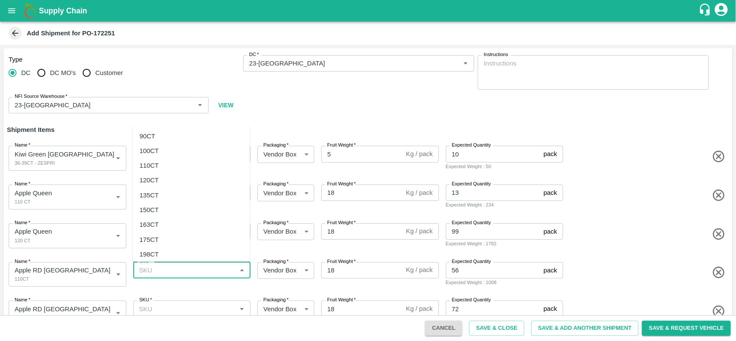
click at [154, 170] on div "110CT" at bounding box center [149, 165] width 19 height 9
type input "110CT"
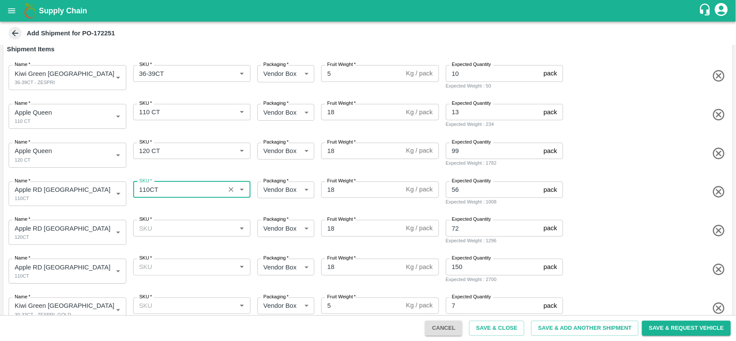
scroll to position [82, 0]
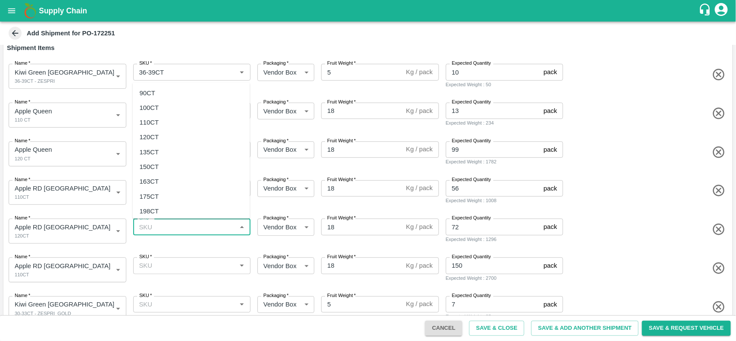
click at [160, 231] on input "SKU   *" at bounding box center [185, 226] width 98 height 11
click at [150, 130] on div "120CT" at bounding box center [191, 137] width 117 height 15
type input "120CT"
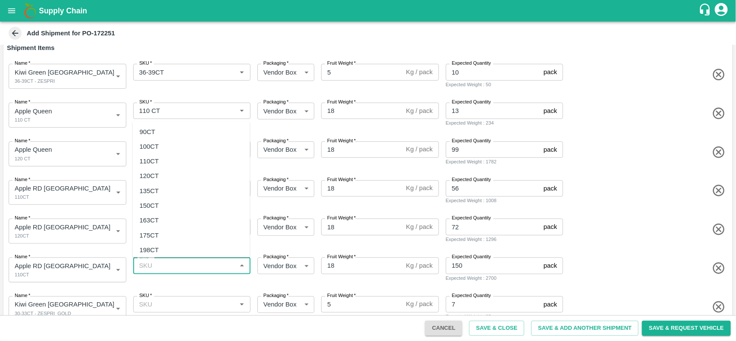
click at [158, 270] on input "SKU   *" at bounding box center [185, 265] width 98 height 11
click at [149, 158] on div "110CT" at bounding box center [149, 161] width 19 height 9
type input "110CT"
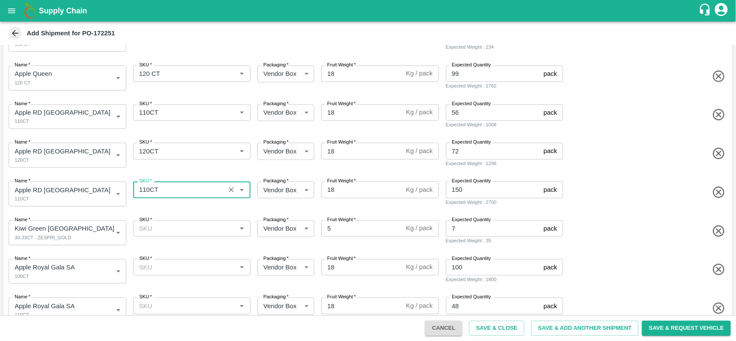
scroll to position [158, 0]
click at [167, 228] on input "SKU   *" at bounding box center [185, 228] width 98 height 11
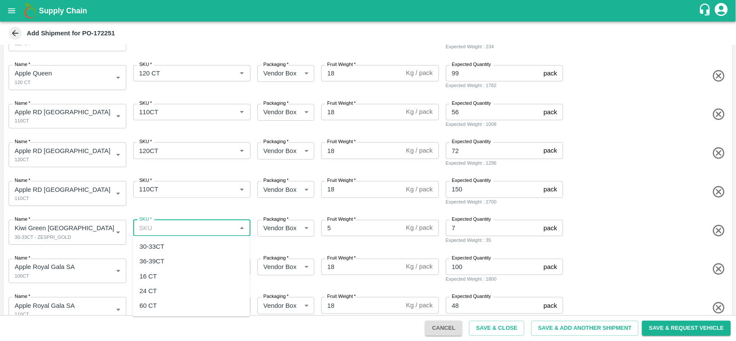
click at [160, 245] on div "30-33CT" at bounding box center [152, 246] width 25 height 9
type input "30-33CT"
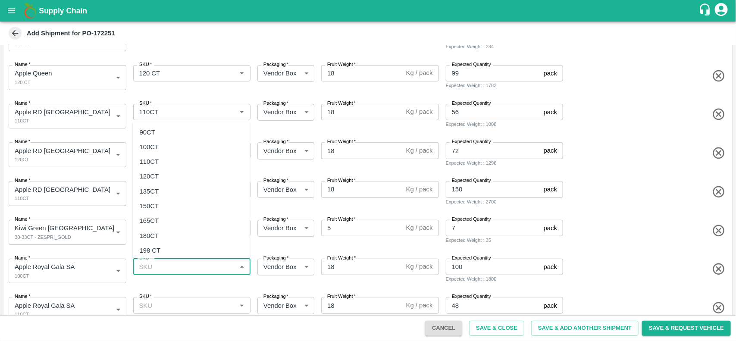
click at [167, 268] on input "SKU   *" at bounding box center [185, 266] width 98 height 11
click at [157, 150] on div "100CT" at bounding box center [149, 146] width 19 height 9
type input "100CT"
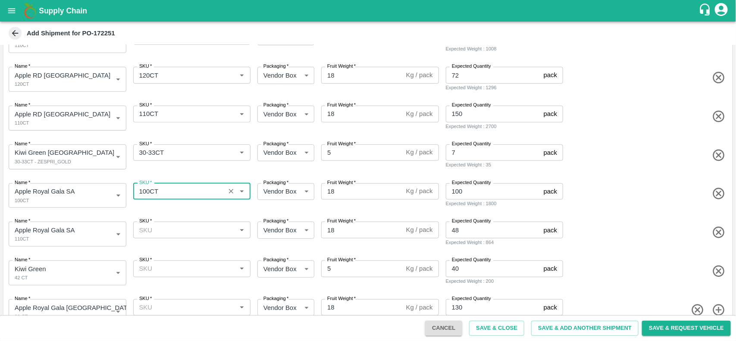
scroll to position [236, 0]
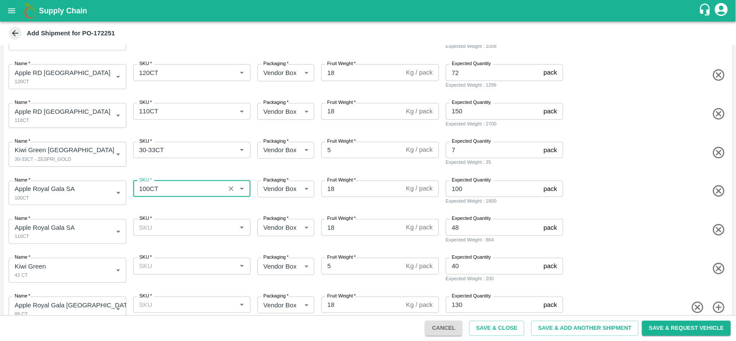
click at [160, 220] on div "SKU   *" at bounding box center [192, 227] width 118 height 16
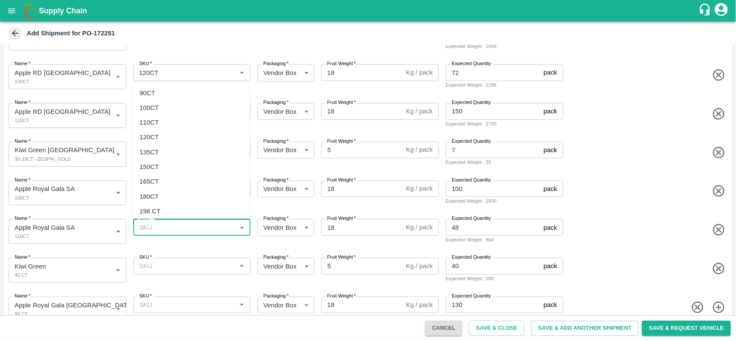
click at [152, 122] on div "110CT" at bounding box center [149, 122] width 19 height 9
type input "110CT"
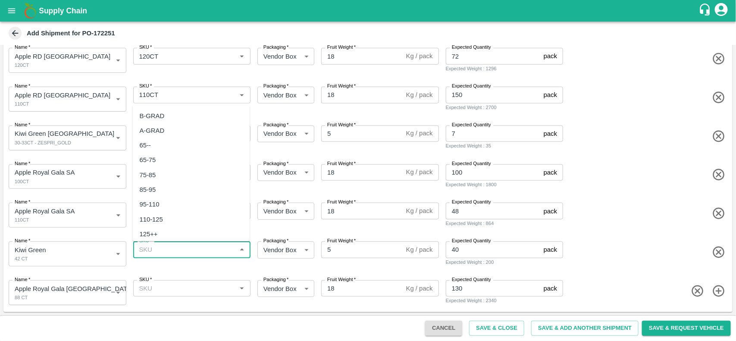
click at [161, 246] on input "SKU   *" at bounding box center [185, 249] width 98 height 11
click at [148, 192] on div "42 CT" at bounding box center [148, 196] width 17 height 9
type input "42 CT"
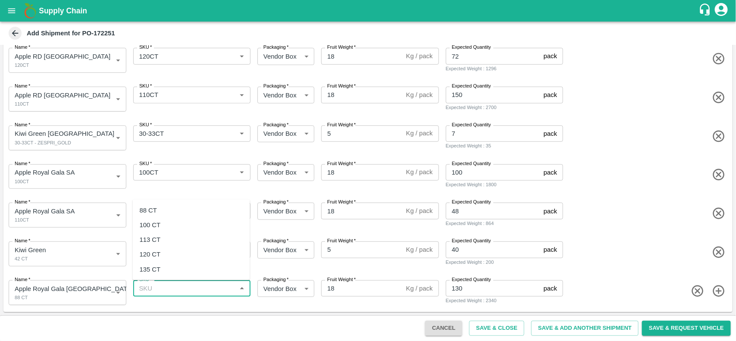
click at [158, 288] on input "SKU   *" at bounding box center [185, 288] width 98 height 11
click at [149, 213] on div "88 CT" at bounding box center [148, 209] width 17 height 9
type input "88 CT"
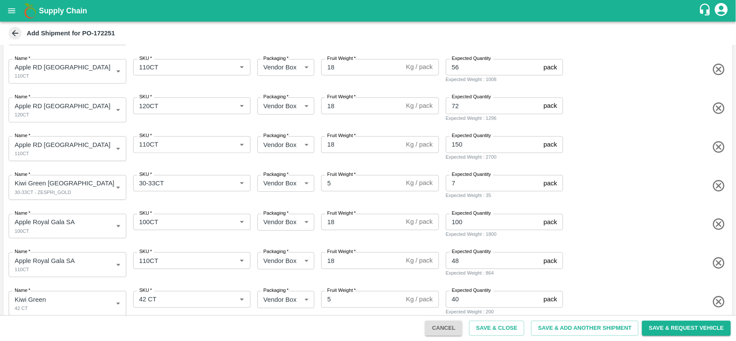
scroll to position [253, 0]
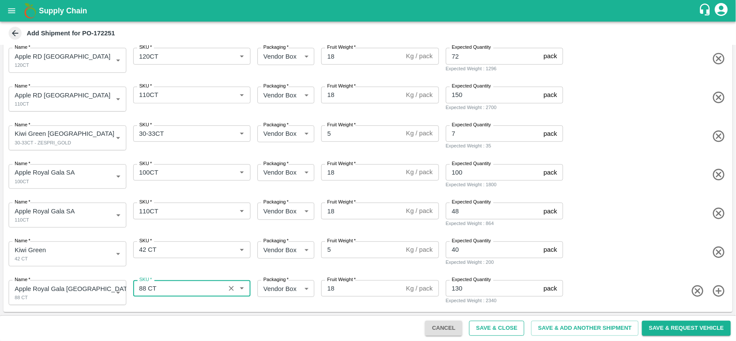
click at [484, 321] on button "Save & Close" at bounding box center [496, 328] width 55 height 15
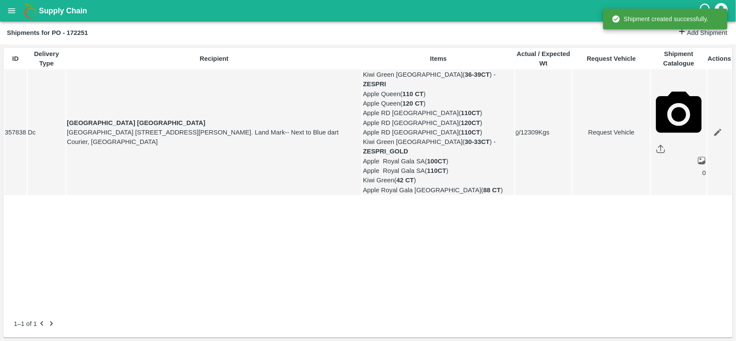
click at [7, 6] on icon "open drawer" at bounding box center [11, 10] width 9 height 9
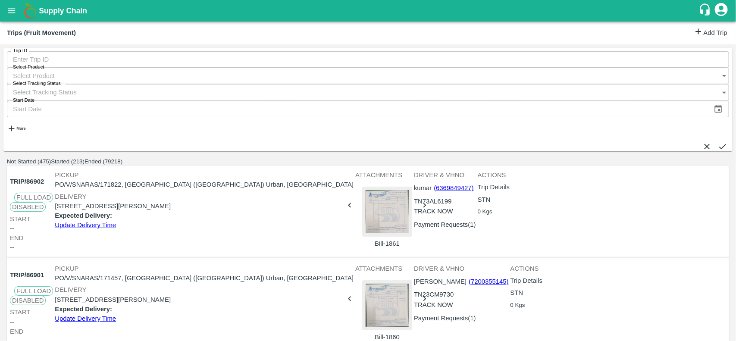
click at [698, 40] on div "Trips (Fruit Movement) Add Trip" at bounding box center [368, 33] width 736 height 23
click at [698, 37] on link "Add Trip" at bounding box center [711, 33] width 34 height 13
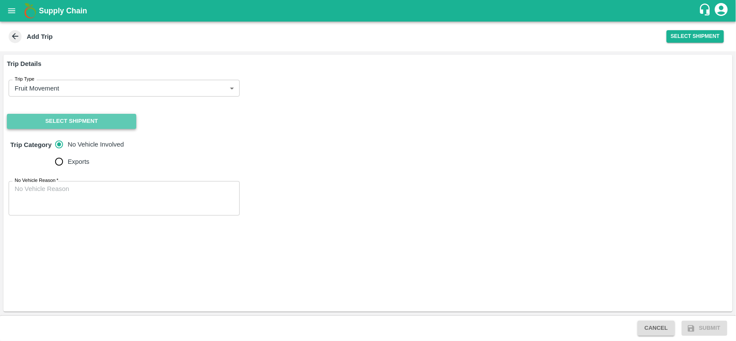
click at [83, 121] on button "Select Shipment" at bounding box center [71, 121] width 129 height 15
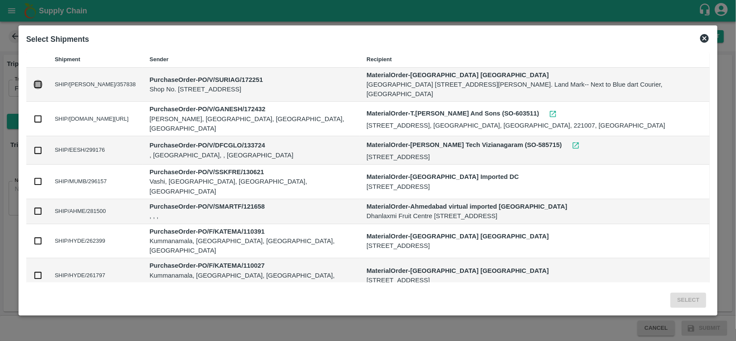
click at [41, 85] on input "checkbox" at bounding box center [37, 84] width 9 height 9
checkbox input "true"
click at [700, 300] on button "Select" at bounding box center [689, 300] width 36 height 15
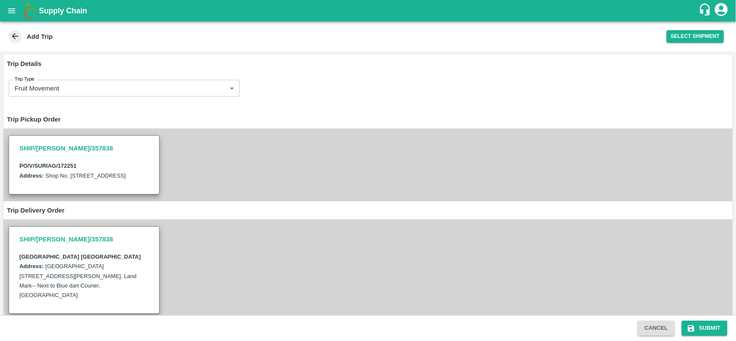
scroll to position [126, 0]
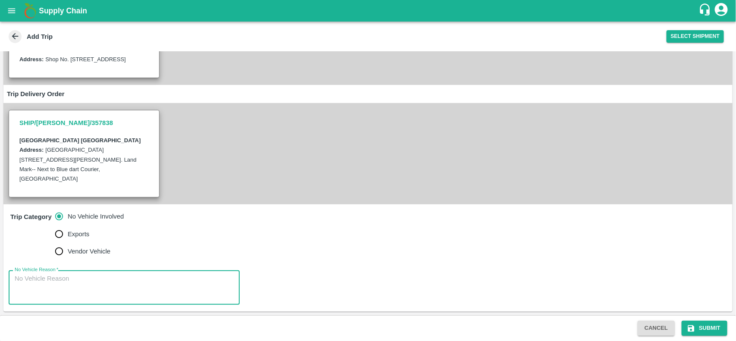
click at [141, 277] on textarea "No Vehicle Reason   *" at bounding box center [124, 287] width 219 height 27
type textarea "NA"
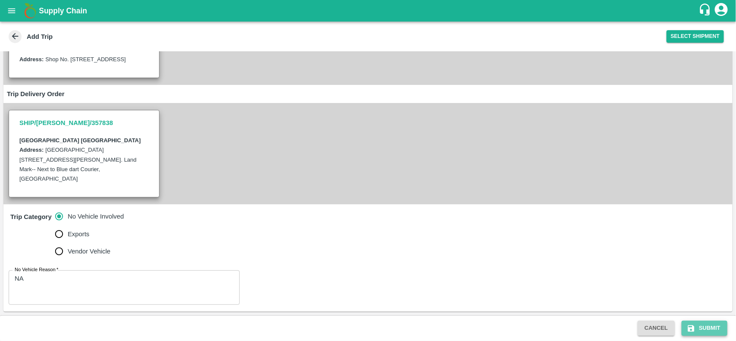
click at [700, 326] on button "Submit" at bounding box center [705, 328] width 46 height 15
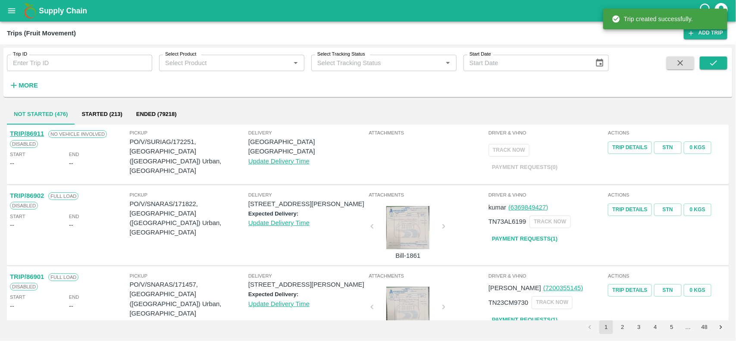
click at [182, 142] on p "PO/V/SURIAG/172251, [GEOGRAPHIC_DATA] ([GEOGRAPHIC_DATA]) Urban, [GEOGRAPHIC_DA…" at bounding box center [189, 156] width 119 height 38
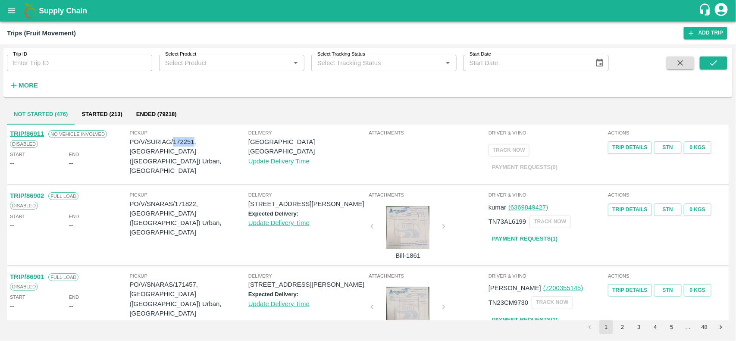
copy p "172251"
click at [11, 13] on icon "open drawer" at bounding box center [11, 10] width 7 height 5
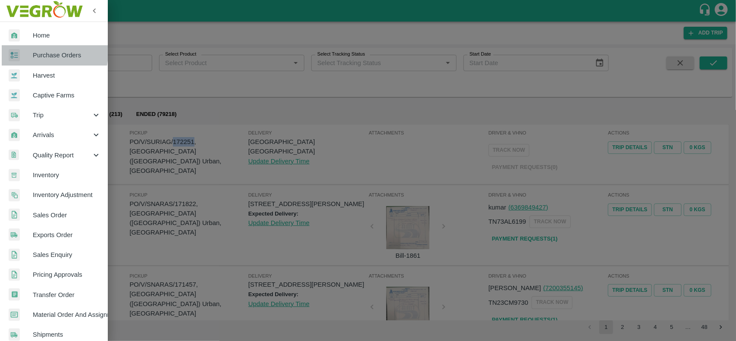
click at [31, 52] on div at bounding box center [21, 55] width 24 height 13
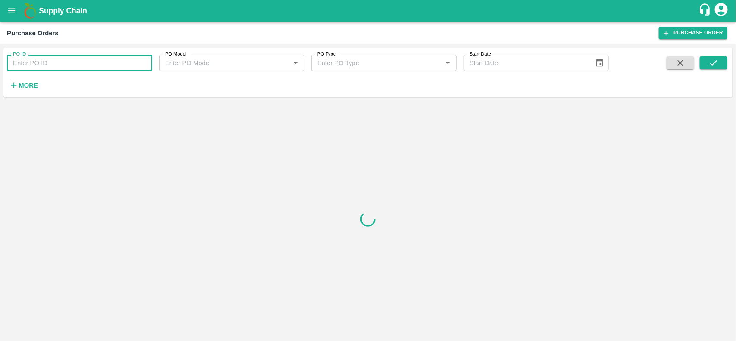
click at [50, 63] on input "PO ID" at bounding box center [79, 63] width 145 height 16
paste input "172251"
type input "172251"
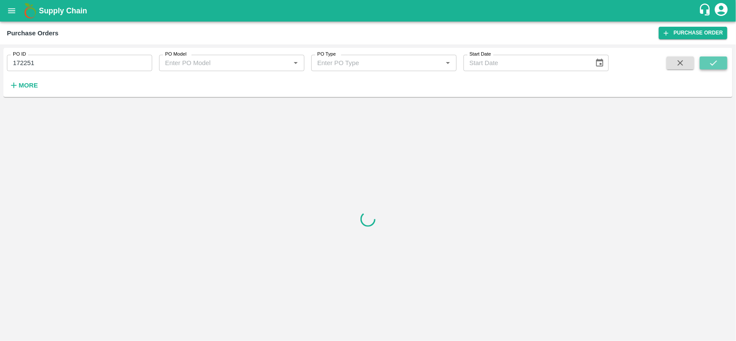
click at [711, 65] on icon "submit" at bounding box center [713, 62] width 9 height 9
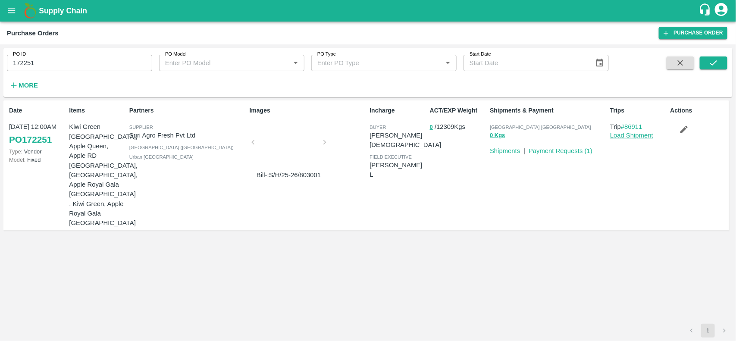
click at [620, 137] on link "Load Shipment" at bounding box center [631, 135] width 43 height 7
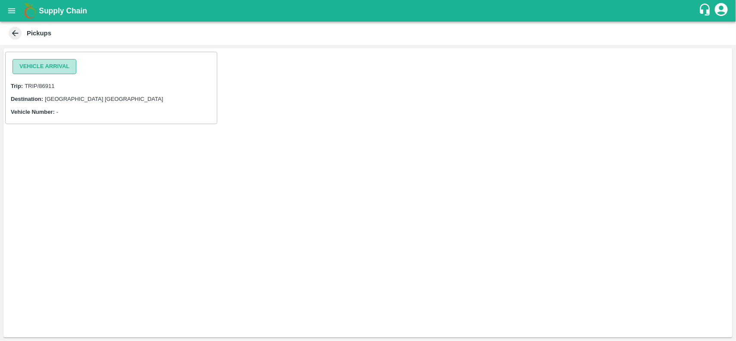
click at [57, 69] on button "Vehicle Arrival" at bounding box center [45, 66] width 64 height 15
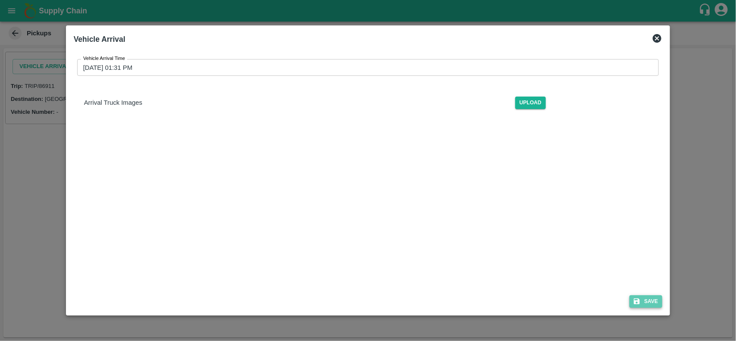
click at [639, 305] on icon "submit" at bounding box center [637, 302] width 8 height 8
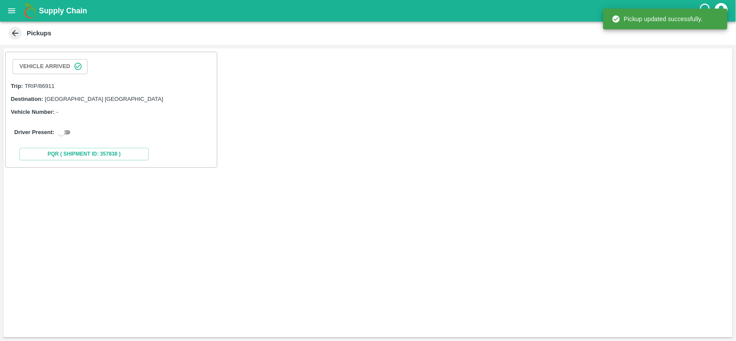
click at [57, 127] on input "checkbox" at bounding box center [61, 132] width 31 height 10
checkbox input "true"
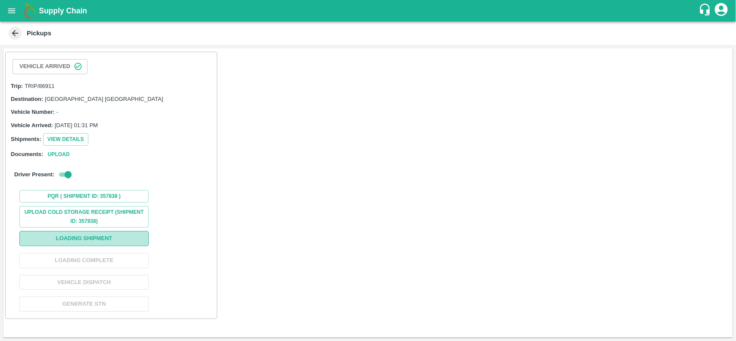
click at [74, 241] on button "Loading Shipment" at bounding box center [83, 238] width 129 height 15
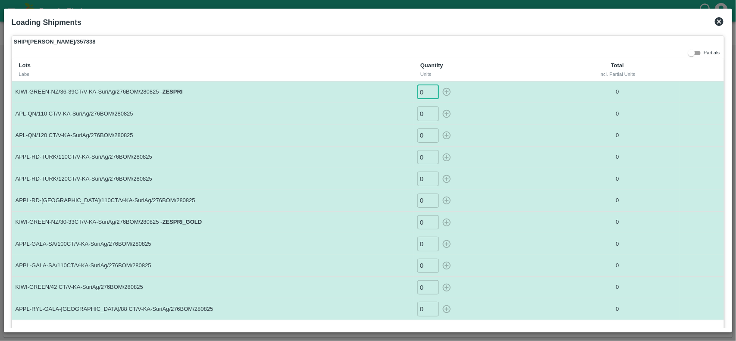
click at [424, 91] on input "0" at bounding box center [429, 92] width 22 height 14
type input "10"
click at [425, 115] on input "0" at bounding box center [429, 114] width 22 height 14
type input "13"
click at [425, 138] on input "0" at bounding box center [429, 136] width 22 height 14
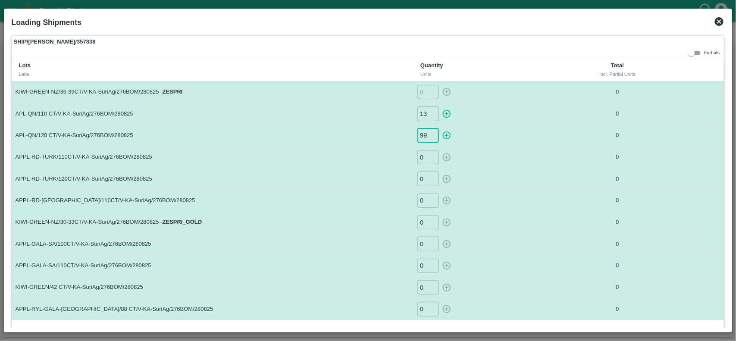
type input "99"
click at [428, 160] on input "0" at bounding box center [429, 157] width 22 height 14
type input "56"
click at [425, 177] on input "0" at bounding box center [429, 179] width 22 height 14
type input "72"
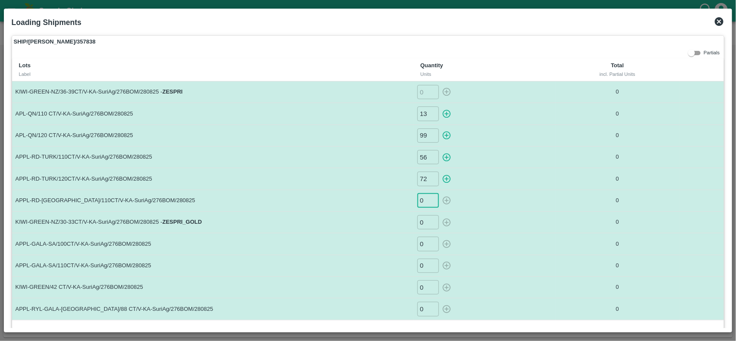
click at [422, 201] on input "0" at bounding box center [429, 201] width 22 height 14
type input "150"
click at [422, 226] on input "0" at bounding box center [429, 222] width 22 height 14
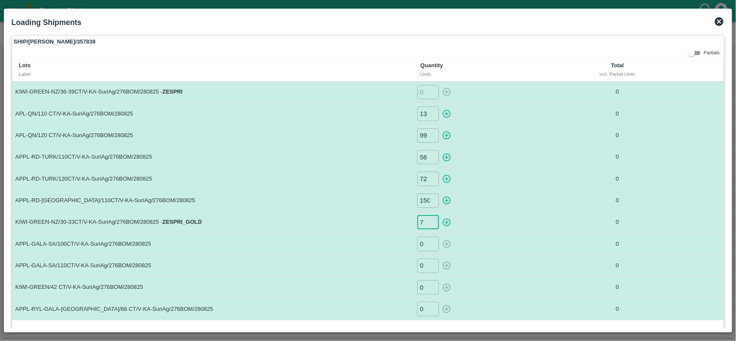
type input "7"
click at [465, 255] on td "0 ​" at bounding box center [485, 266] width 142 height 22
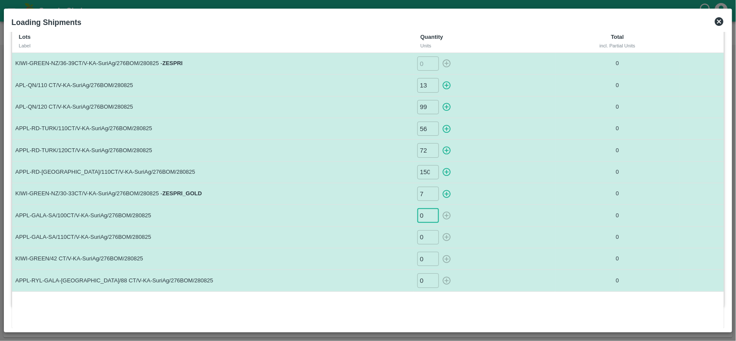
click at [419, 215] on input "0" at bounding box center [429, 215] width 22 height 14
type input "100"
click at [428, 234] on input "0" at bounding box center [429, 237] width 22 height 14
type input "48"
click at [419, 260] on input "0" at bounding box center [429, 259] width 22 height 14
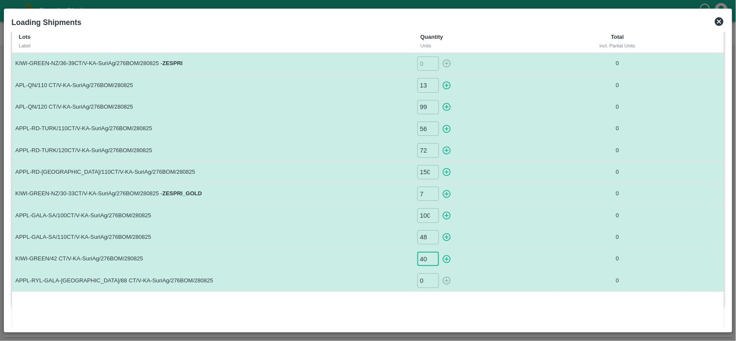
type input "40"
click at [422, 282] on input "0" at bounding box center [429, 281] width 22 height 14
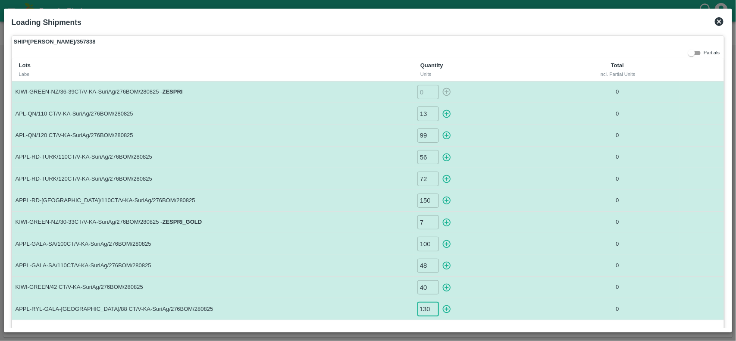
type input "130"
click at [428, 93] on input "number" at bounding box center [429, 92] width 22 height 14
click at [443, 91] on icon "button" at bounding box center [447, 92] width 8 height 8
type input "0"
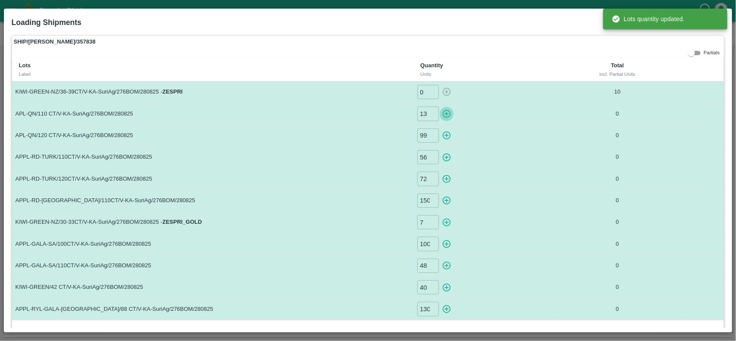
click at [444, 116] on icon "button" at bounding box center [446, 113] width 9 height 9
type input "0"
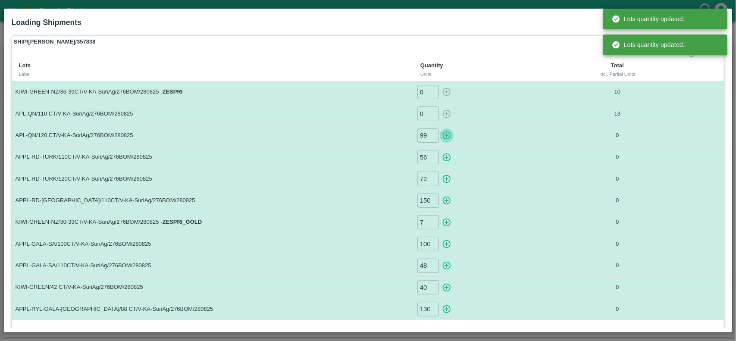
click at [447, 137] on icon "button" at bounding box center [446, 135] width 9 height 9
type input "0"
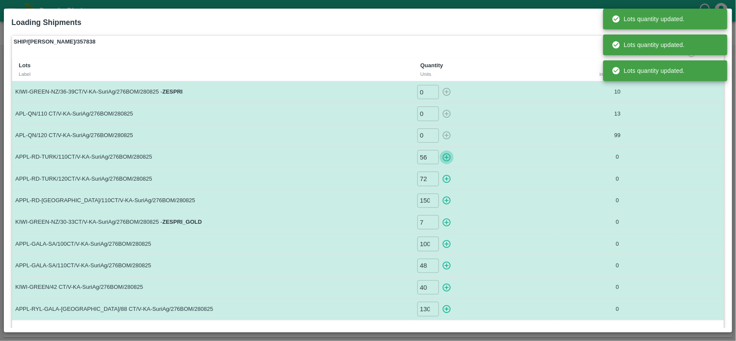
click at [449, 153] on icon "button" at bounding box center [446, 157] width 9 height 9
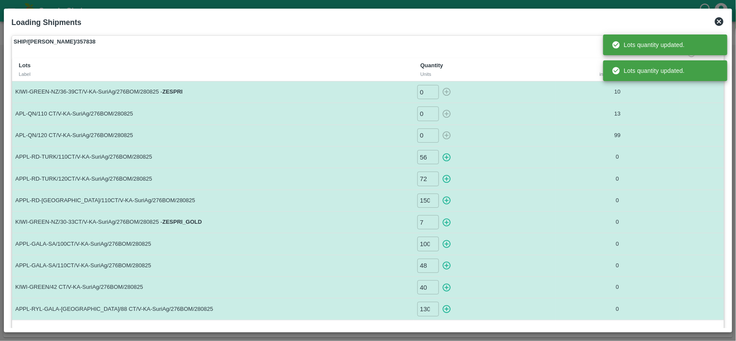
type input "0"
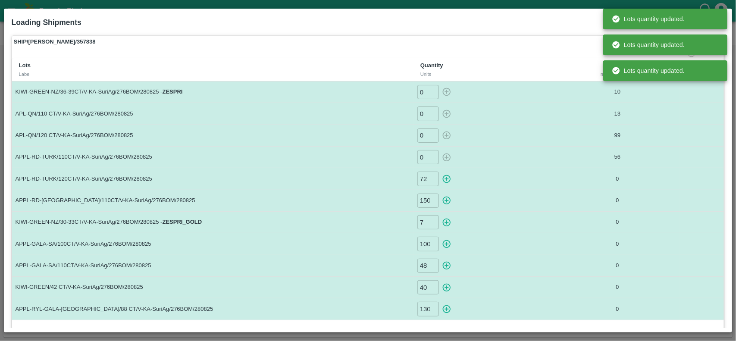
click at [447, 180] on icon "button" at bounding box center [446, 178] width 9 height 9
type input "0"
click at [447, 198] on icon "button" at bounding box center [446, 200] width 9 height 9
type input "0"
click at [447, 223] on icon "button" at bounding box center [446, 222] width 9 height 9
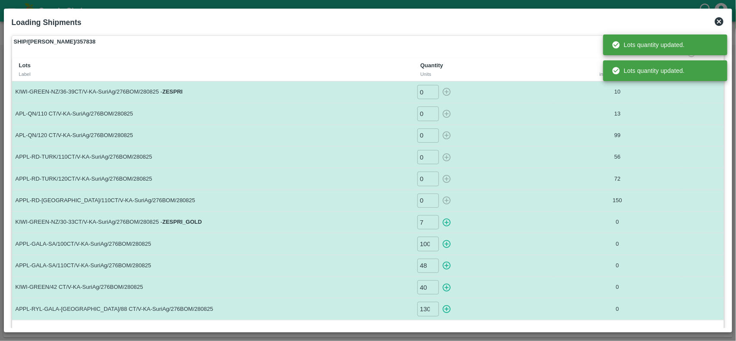
type input "0"
click at [447, 244] on icon "button" at bounding box center [446, 243] width 9 height 9
type input "0"
click at [442, 265] on icon "button" at bounding box center [446, 265] width 9 height 9
type input "0"
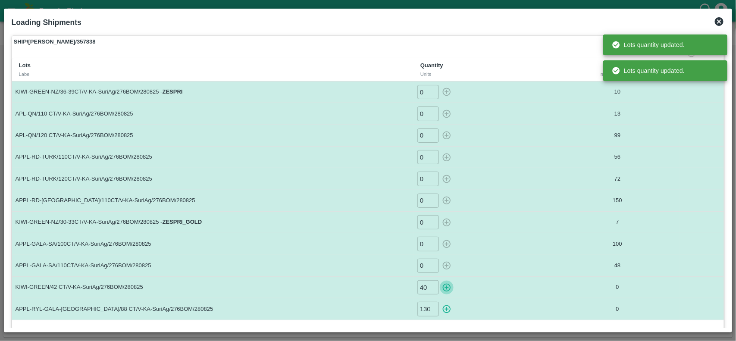
click at [445, 286] on icon "button" at bounding box center [446, 287] width 9 height 9
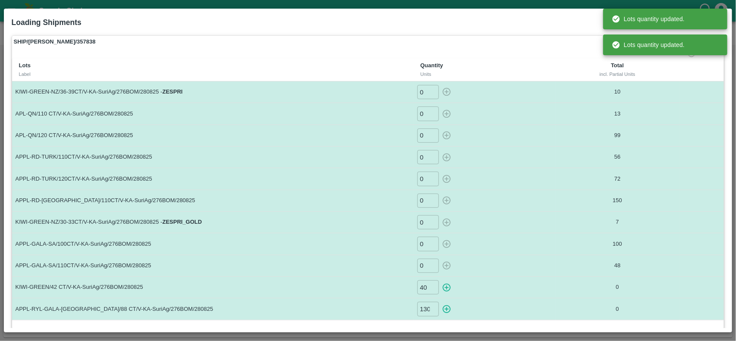
type input "0"
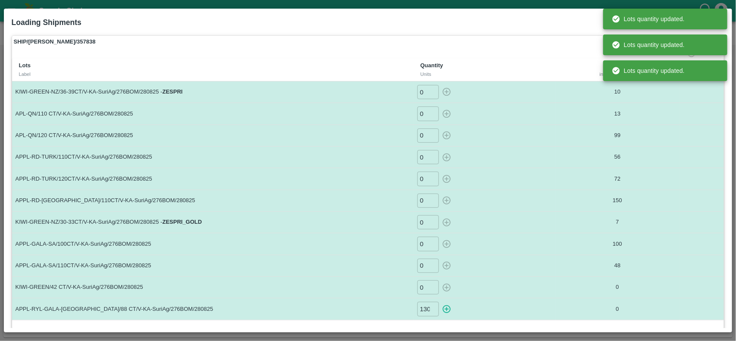
scroll to position [28, 0]
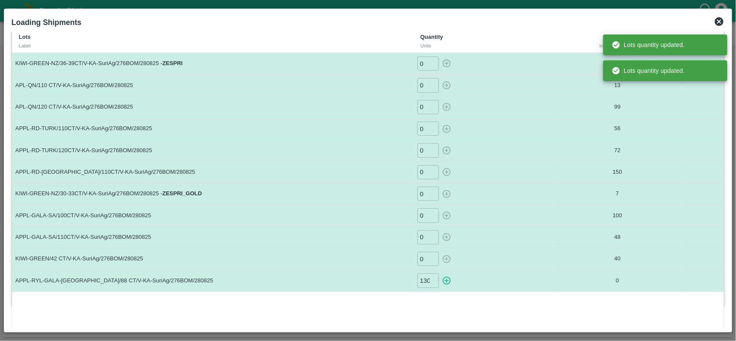
click at [445, 286] on icon "button" at bounding box center [446, 280] width 9 height 9
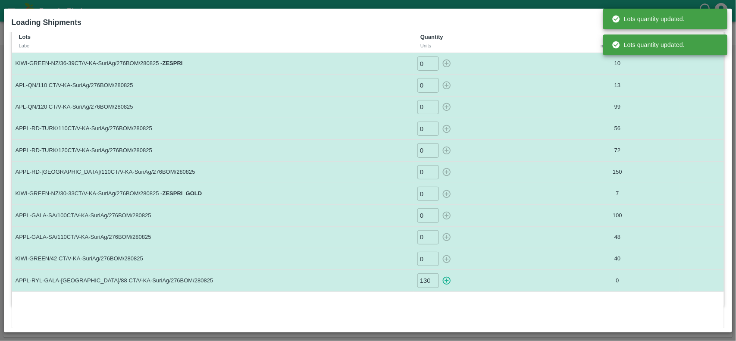
type input "0"
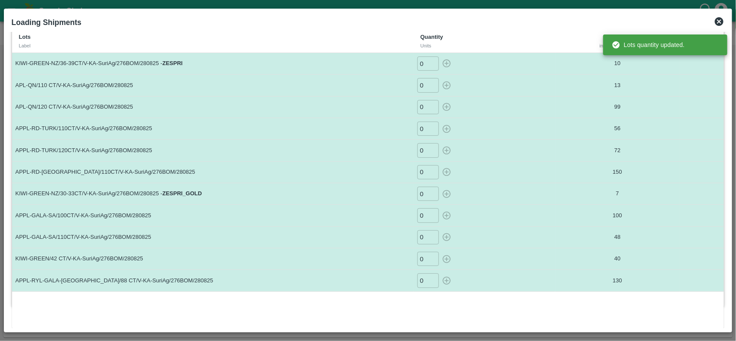
scroll to position [0, 0]
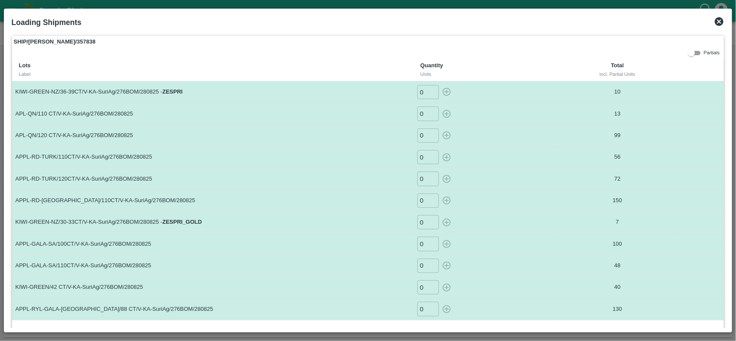
click at [720, 19] on icon at bounding box center [719, 21] width 9 height 9
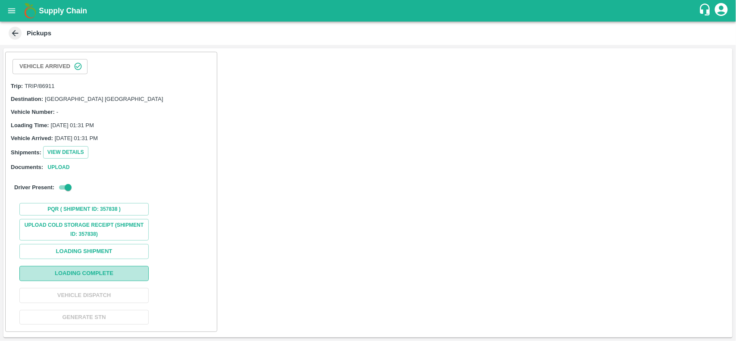
click at [100, 277] on button "Loading Complete" at bounding box center [83, 273] width 129 height 15
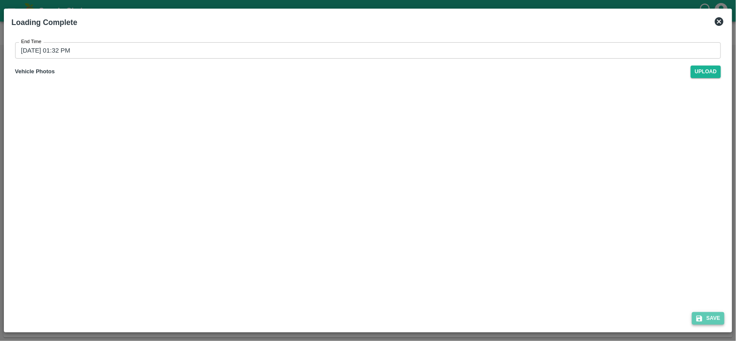
click at [704, 316] on button "Save" at bounding box center [708, 318] width 33 height 13
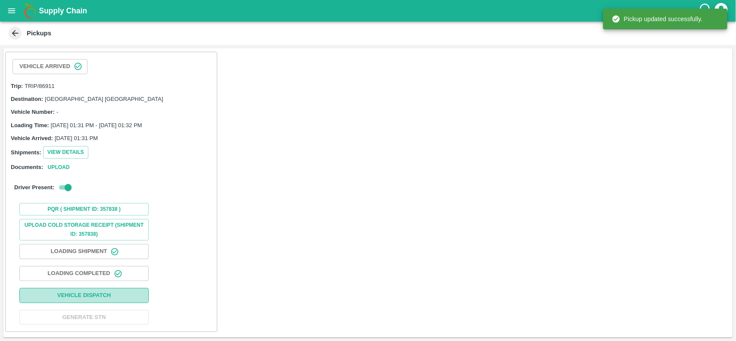
click at [85, 300] on button "Vehicle Dispatch" at bounding box center [83, 295] width 129 height 15
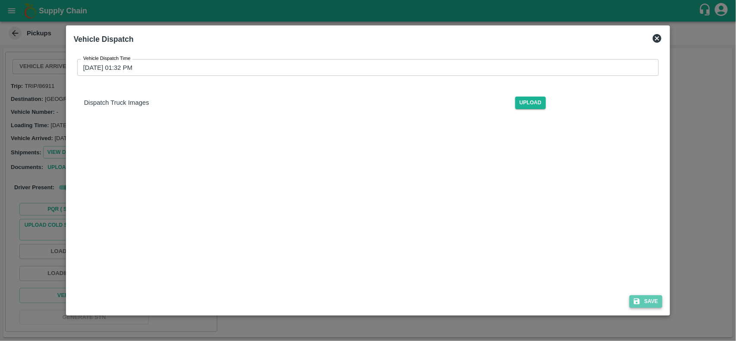
click at [639, 305] on button "Save" at bounding box center [646, 302] width 33 height 13
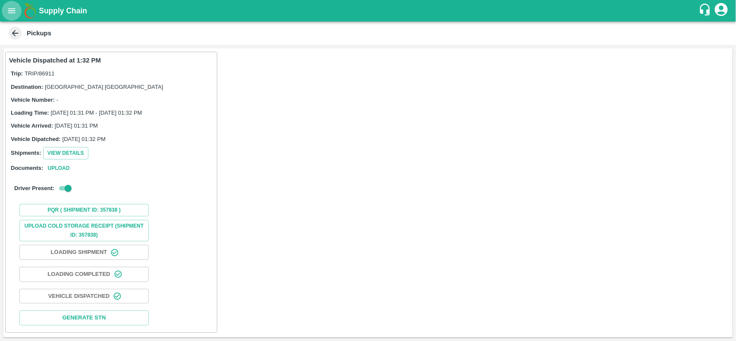
click at [6, 8] on button "open drawer" at bounding box center [12, 11] width 20 height 20
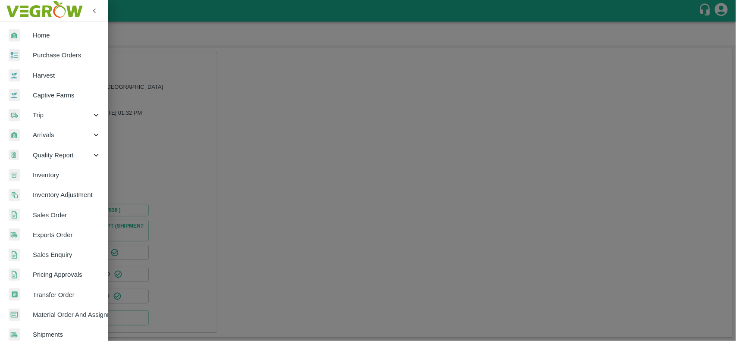
click at [39, 133] on span "Arrivals" at bounding box center [62, 134] width 59 height 9
click at [55, 177] on span "DC Arrivals" at bounding box center [70, 174] width 61 height 9
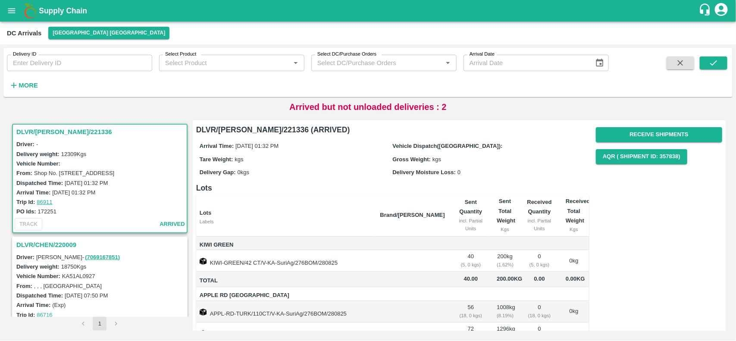
click at [39, 132] on h3 "DLVR/[PERSON_NAME]/221336" at bounding box center [101, 131] width 170 height 11
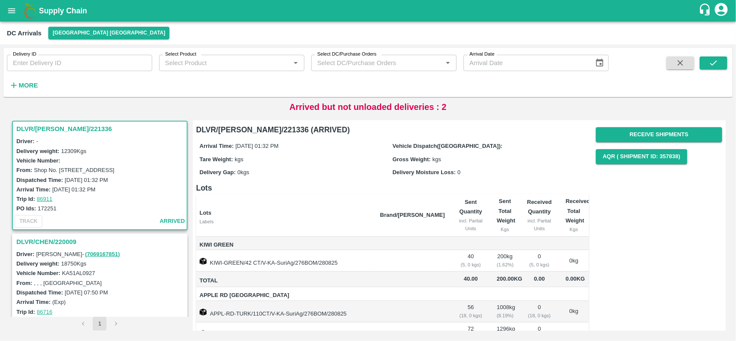
scroll to position [0, 0]
click at [654, 129] on button "Receive Shipments" at bounding box center [659, 134] width 126 height 15
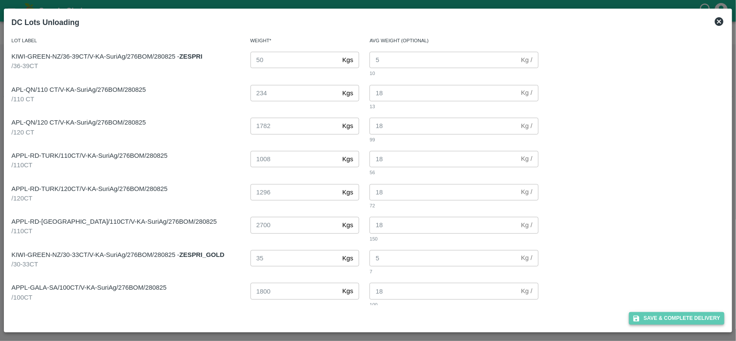
click at [685, 320] on button "Save & Complete Delivery" at bounding box center [677, 318] width 96 height 13
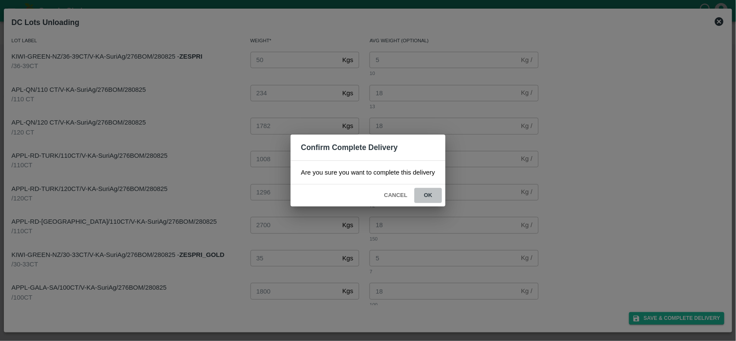
click at [435, 192] on button "ok" at bounding box center [429, 195] width 28 height 15
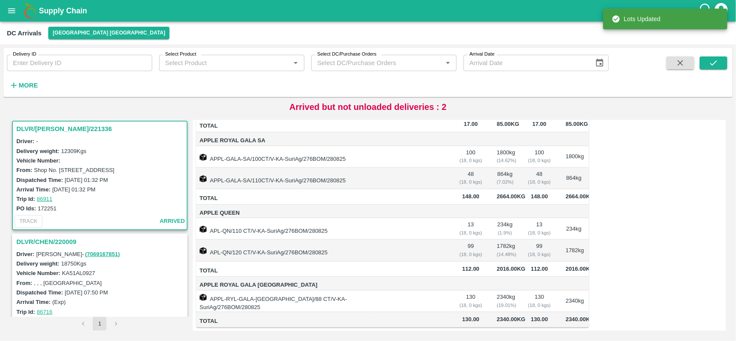
scroll to position [438, 0]
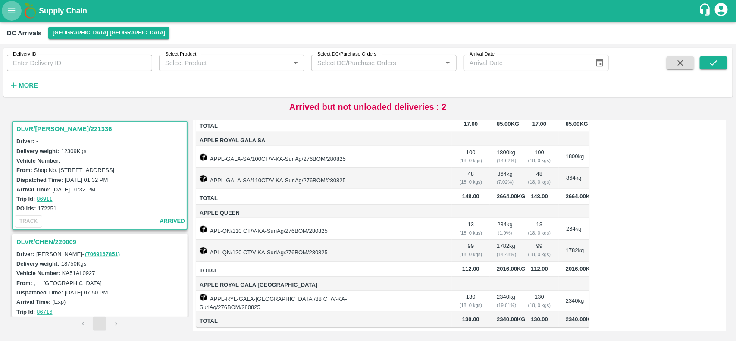
click at [7, 6] on icon "open drawer" at bounding box center [11, 10] width 9 height 9
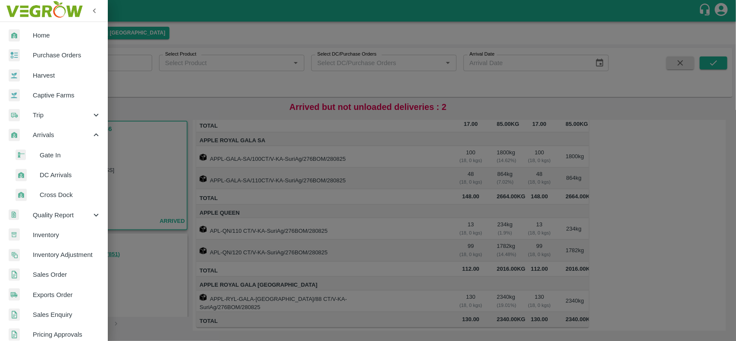
click at [35, 59] on span "Purchase Orders" at bounding box center [67, 54] width 68 height 9
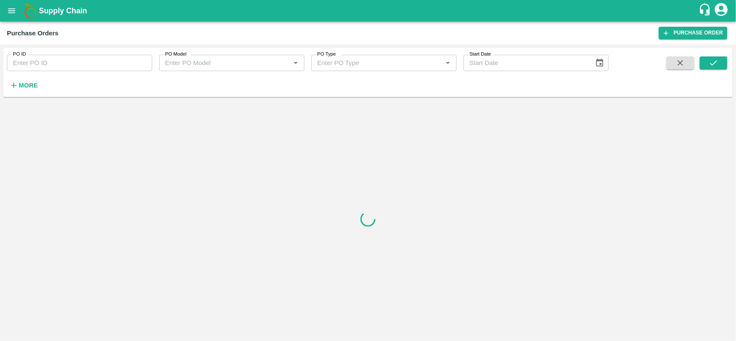
click at [8, 7] on icon "open drawer" at bounding box center [11, 10] width 9 height 9
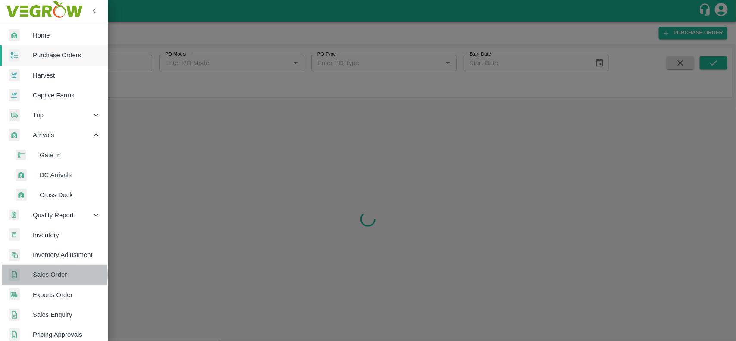
click at [40, 275] on span "Sales Order" at bounding box center [67, 274] width 68 height 9
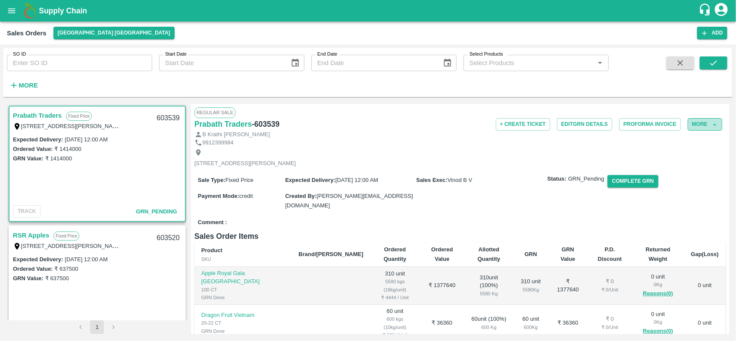
click at [703, 122] on button "More" at bounding box center [705, 124] width 35 height 13
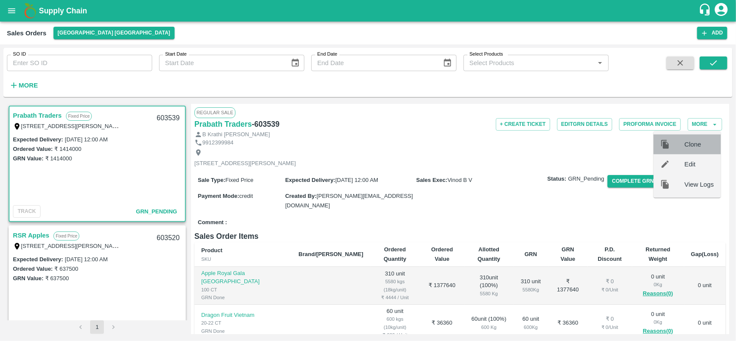
click at [698, 137] on div "Clone" at bounding box center [687, 145] width 67 height 20
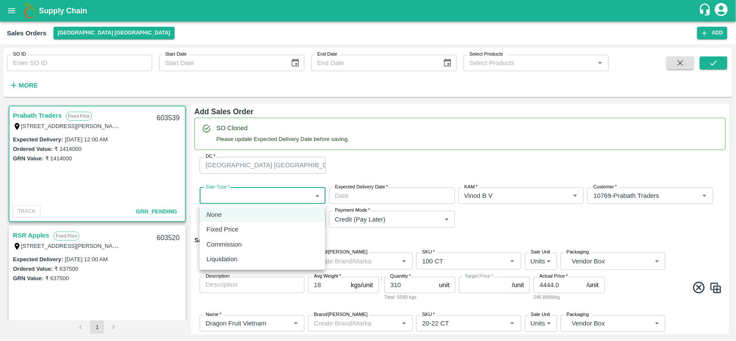
click at [276, 193] on body "Supply Chain Sales Orders Chennai DC Add SO ID SO ID Start Date Start Date End …" at bounding box center [368, 170] width 736 height 341
click at [241, 230] on div "Fixed Price" at bounding box center [225, 229] width 36 height 9
type input "1"
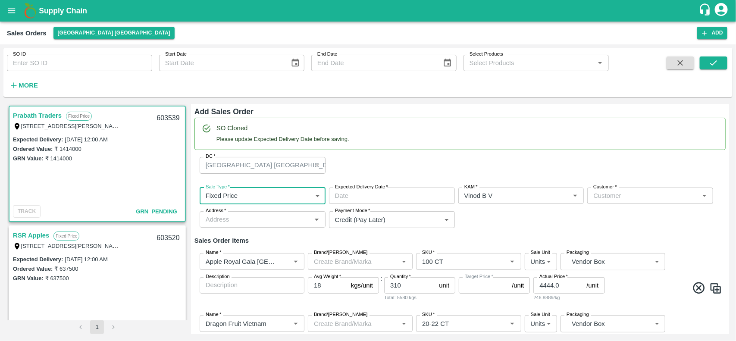
type input "DD/MM/YYYY hh:mm aa"
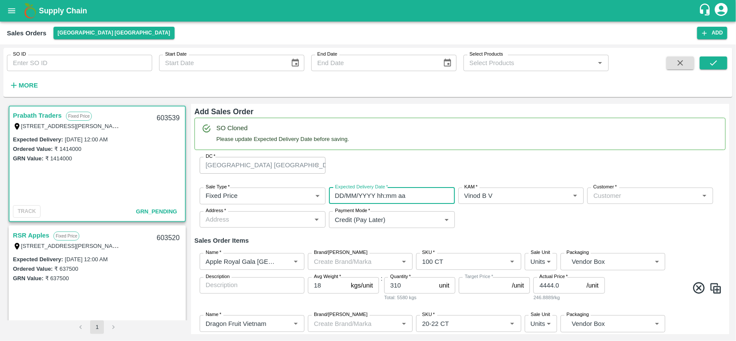
click at [357, 194] on input "DD/MM/YYYY hh:mm aa" at bounding box center [389, 196] width 120 height 16
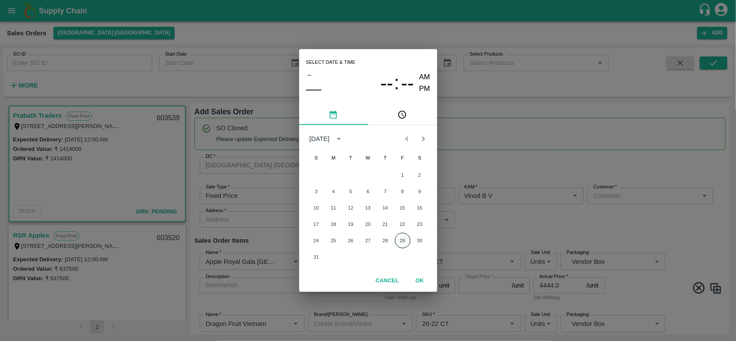
click at [402, 243] on button "29" at bounding box center [403, 241] width 16 height 16
type input "[DATE] 12:00 AM"
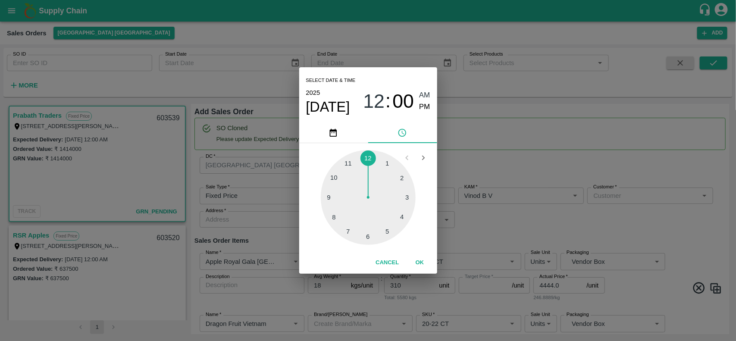
type input "NA"
click at [601, 207] on div "Select date & time 2025 Aug 29 12 : 00 AM PM 1 2 3 4 5 6 7 8 9 10 11 12 Cancel …" at bounding box center [368, 170] width 736 height 341
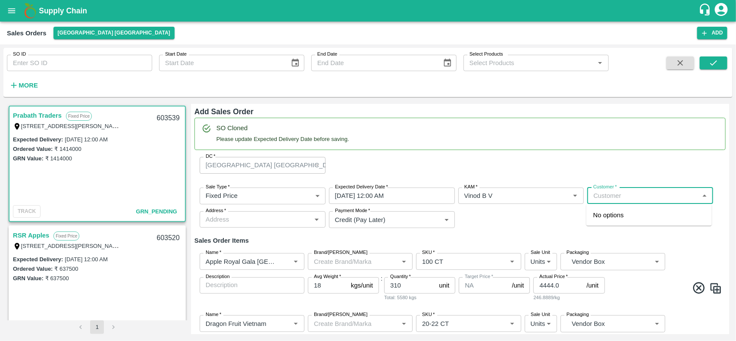
click at [611, 191] on input "Customer   *" at bounding box center [643, 195] width 107 height 11
click at [610, 214] on p "Prabath Traders" at bounding box center [617, 215] width 46 height 9
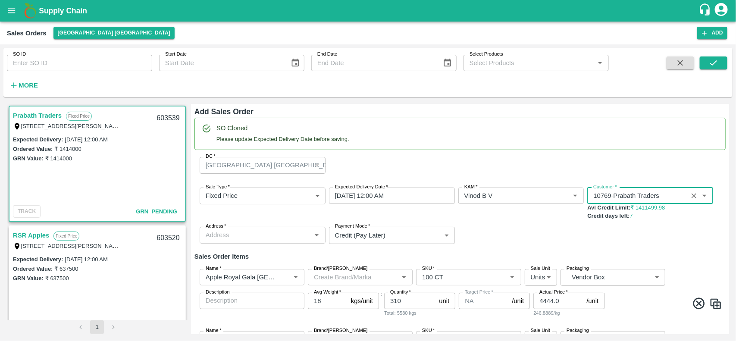
type input "10769-Prabath Traders"
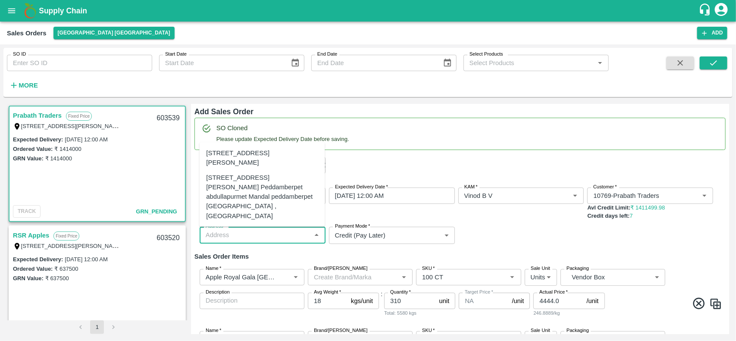
click at [259, 232] on input "Address   *" at bounding box center [255, 235] width 107 height 11
click at [239, 148] on div "Plot No: 131,, Sadasiva heavens, Peddamberpet, Abdullapurmet Mandal ,, Hyderaba…" at bounding box center [263, 157] width 112 height 19
type input "Plot No: 131,, Sadasiva heavens, Peddamberpet, Abdullapurmet Mandal ,, Hyderaba…"
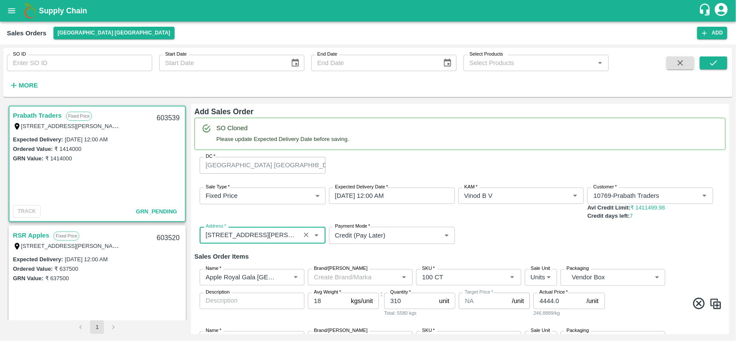
scroll to position [73, 0]
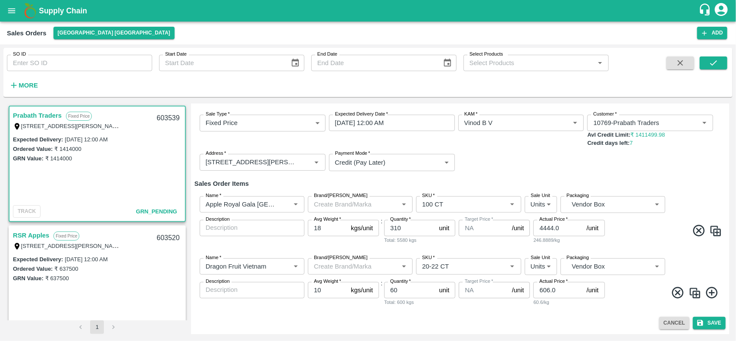
click at [692, 224] on icon at bounding box center [699, 231] width 14 height 14
type input "Dragon Fruit Vietnam"
type input "20-22 CT"
type input "10"
type input "60"
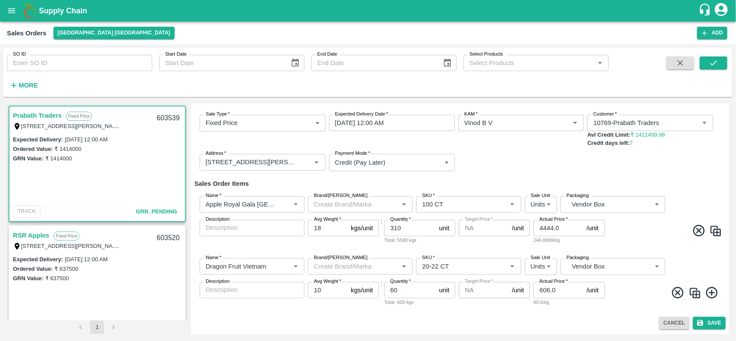
type input "606.0"
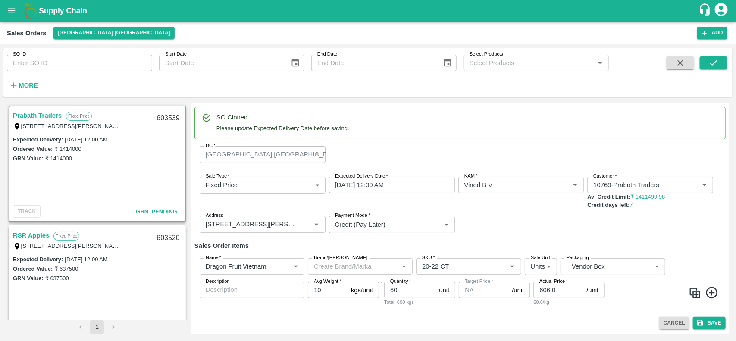
click at [711, 288] on icon at bounding box center [712, 293] width 14 height 14
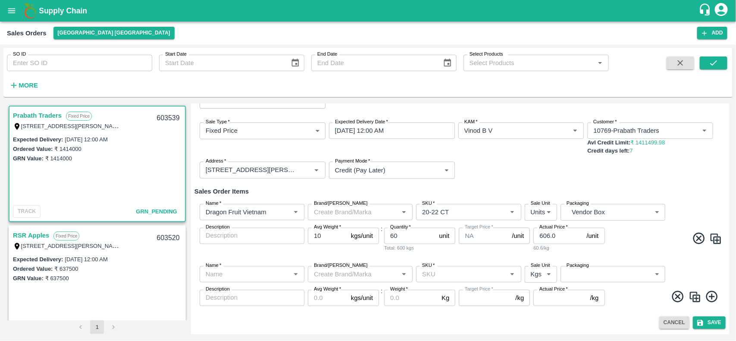
click at [693, 245] on icon at bounding box center [699, 239] width 14 height 14
type input "1"
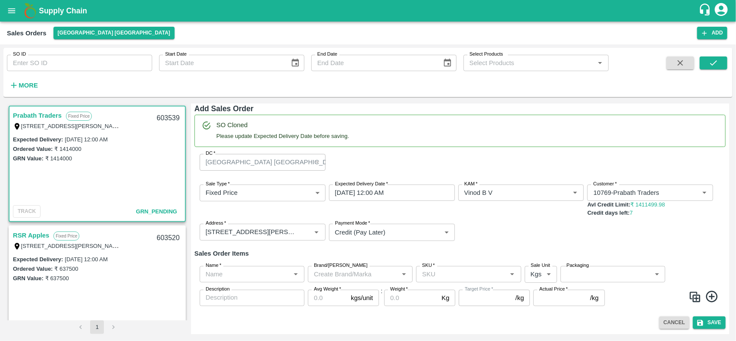
scroll to position [3, 0]
click at [247, 282] on div "Name   *" at bounding box center [252, 274] width 105 height 16
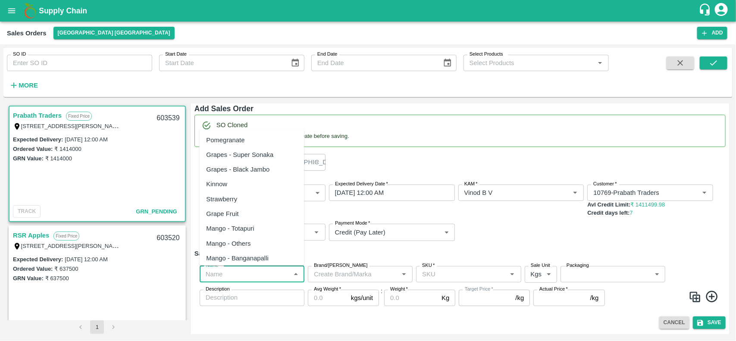
paste input "Kiwi Green NZ"
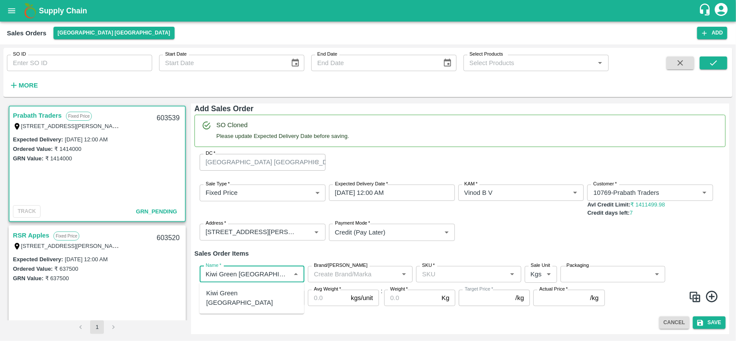
click at [245, 289] on div "Kiwi Green NZ" at bounding box center [252, 298] width 91 height 19
type input "Kiwi Green NZ"
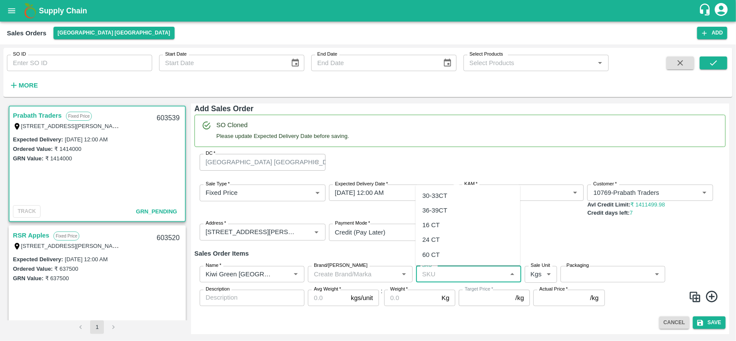
click at [453, 277] on input "SKU   *" at bounding box center [461, 274] width 85 height 11
click at [439, 212] on div "36-39CT" at bounding box center [435, 210] width 25 height 9
type input "36-39CT"
type input "NA"
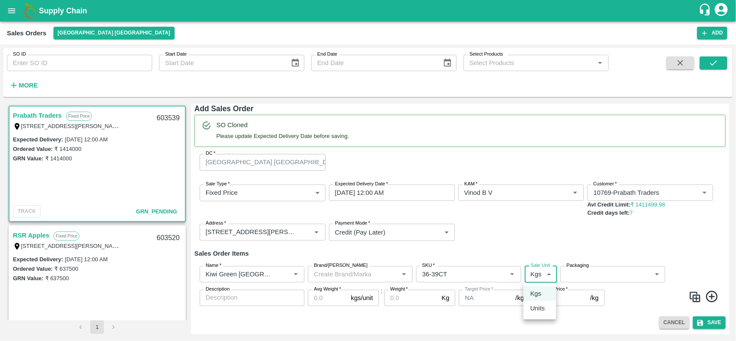
click at [543, 273] on body "Supply Chain Sales Orders Chennai DC Add SO ID SO ID Start Date Start Date End …" at bounding box center [368, 170] width 736 height 341
click at [536, 308] on p "Units" at bounding box center [538, 308] width 15 height 9
type input "2"
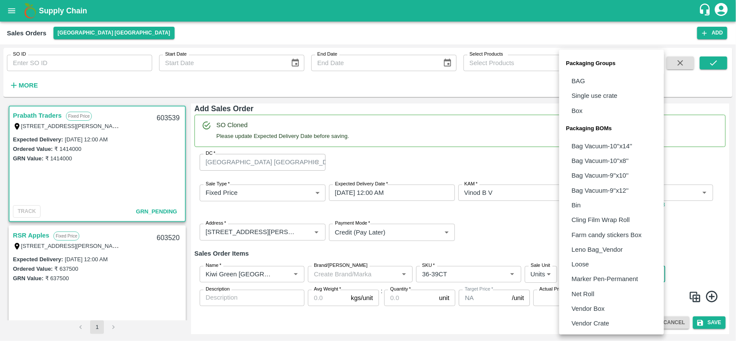
click at [585, 276] on body "Supply Chain Sales Orders Chennai DC Add SO ID SO ID Start Date Start Date End …" at bounding box center [368, 170] width 736 height 341
click at [583, 309] on p "Vendor Box" at bounding box center [588, 308] width 33 height 9
type input "BOM/276"
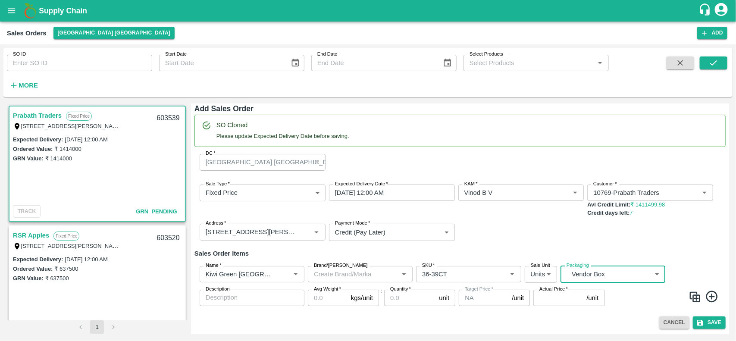
click at [324, 294] on input "Avg Weight   *" at bounding box center [328, 298] width 40 height 16
type input "5"
click at [405, 298] on input "Quantity   *" at bounding box center [409, 298] width 51 height 16
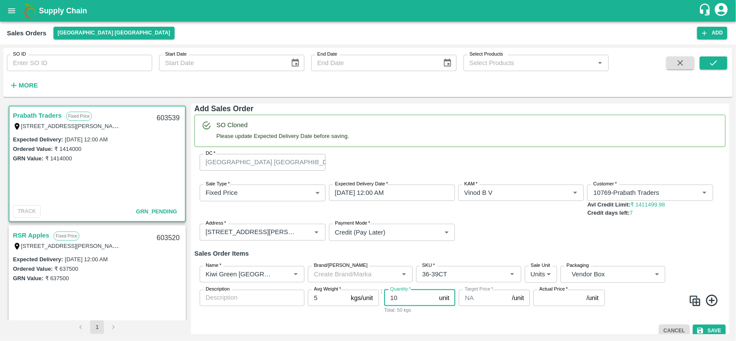
type input "10"
click at [553, 297] on input "Actual Price   *" at bounding box center [559, 298] width 50 height 16
type input "1300"
click at [709, 294] on icon at bounding box center [712, 301] width 14 height 14
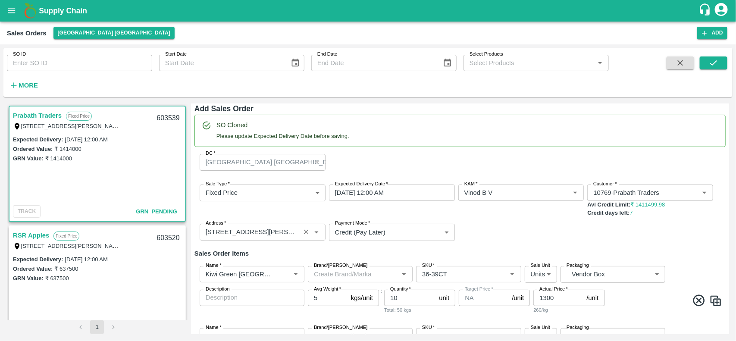
scroll to position [65, 0]
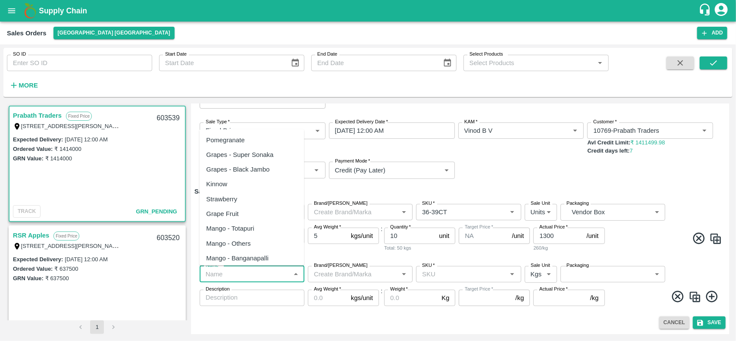
click at [228, 274] on input "Name   *" at bounding box center [244, 274] width 85 height 11
paste input "Apple Queen"
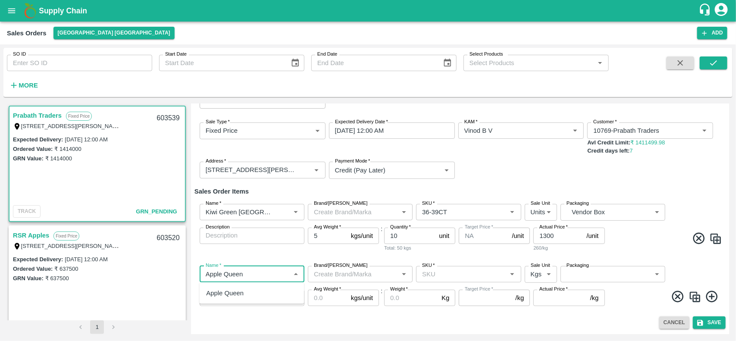
click at [228, 293] on div "Apple Queen" at bounding box center [226, 293] width 38 height 9
type input "Apple Queen"
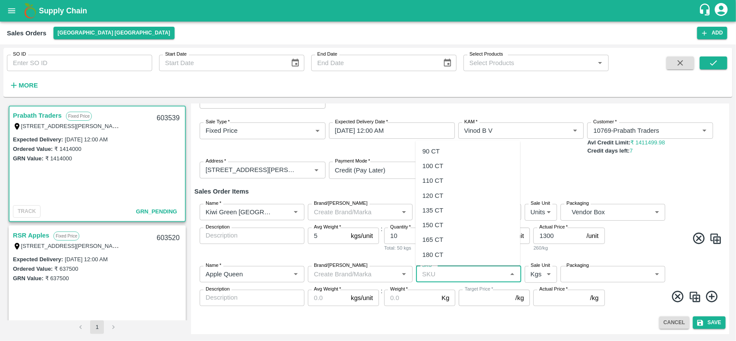
click at [471, 270] on input "SKU   *" at bounding box center [461, 274] width 85 height 11
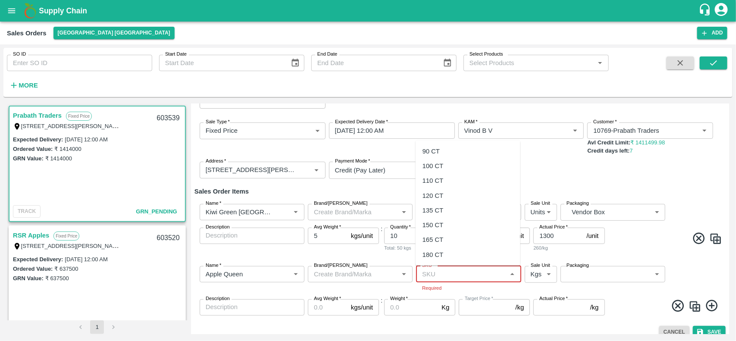
click at [436, 274] on input "SKU   *" at bounding box center [461, 274] width 85 height 11
click at [436, 173] on div "110 CT" at bounding box center [468, 180] width 105 height 15
type input "110 CT"
type input "NA"
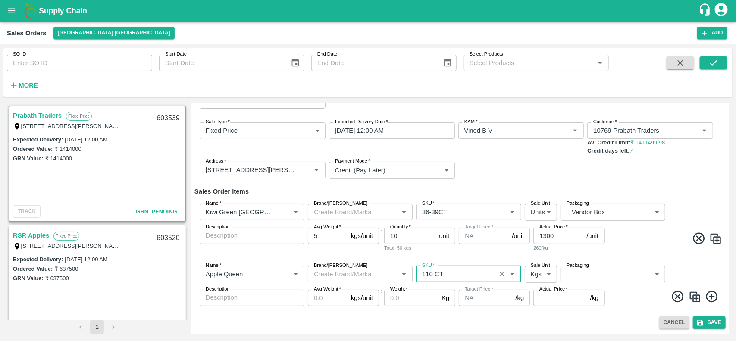
click at [539, 275] on body "Supply Chain Sales Orders Chennai DC Add SO ID SO ID Start Date Start Date End …" at bounding box center [368, 170] width 736 height 341
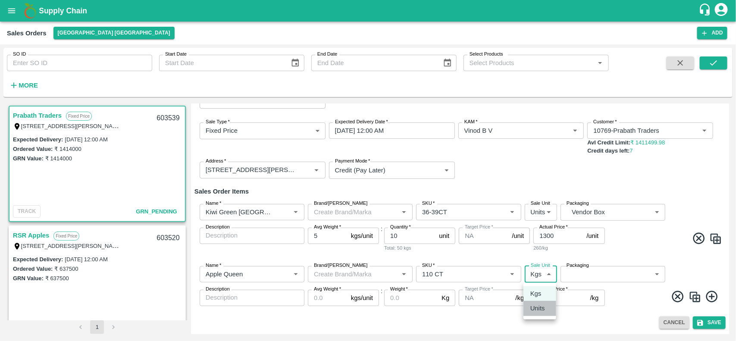
click at [538, 304] on p "Units" at bounding box center [538, 308] width 15 height 9
type input "2"
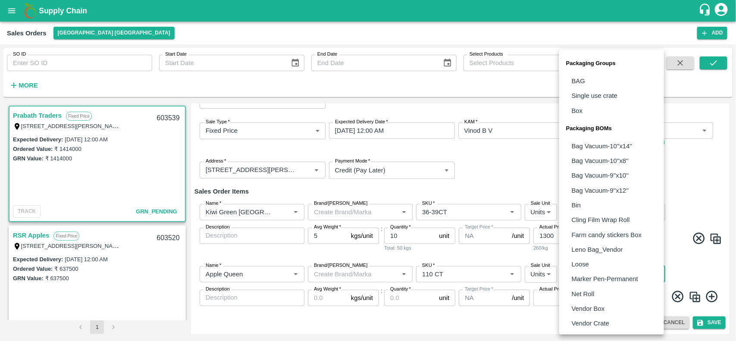
click at [597, 277] on body "Supply Chain Sales Orders Chennai DC Add SO ID SO ID Start Date Start Date End …" at bounding box center [368, 170] width 736 height 341
click at [591, 305] on p "Vendor Box" at bounding box center [588, 308] width 33 height 9
type input "BOM/276"
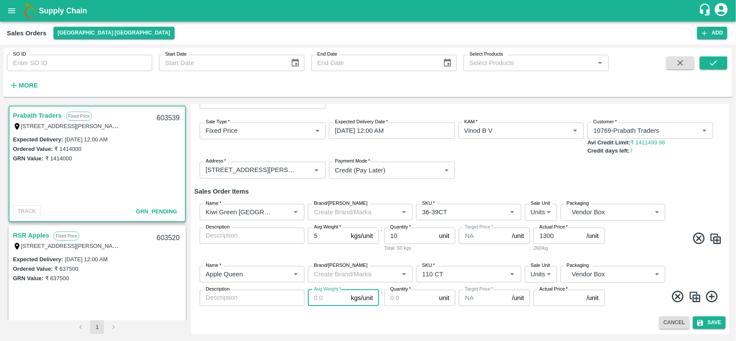
click at [327, 296] on input "Avg Weight   *" at bounding box center [328, 298] width 40 height 16
type input "18"
click at [402, 300] on input "Quantity   *" at bounding box center [409, 298] width 51 height 16
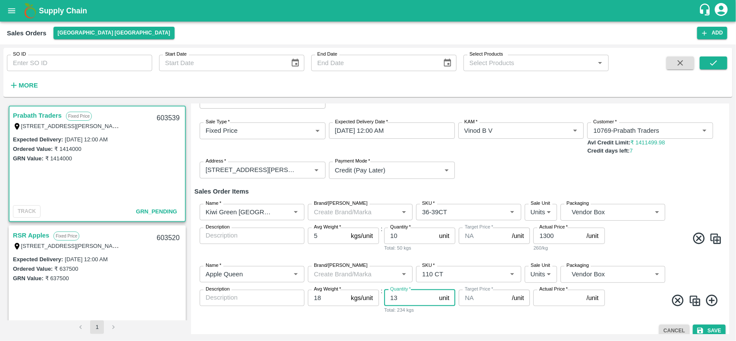
type input "13"
click at [550, 294] on input "Actual Price   *" at bounding box center [559, 298] width 50 height 16
type input "3900"
click at [641, 296] on span at bounding box center [665, 302] width 116 height 17
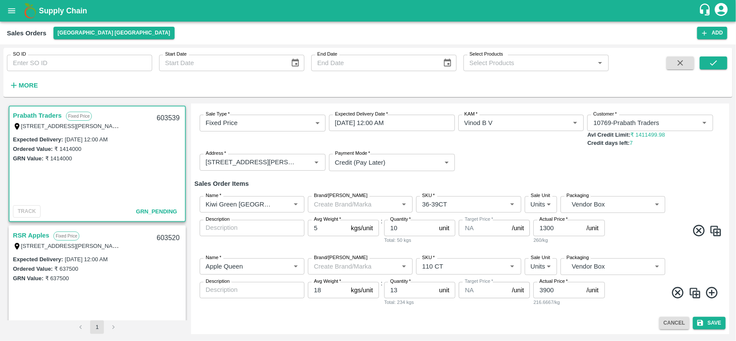
click at [713, 292] on icon at bounding box center [712, 293] width 12 height 12
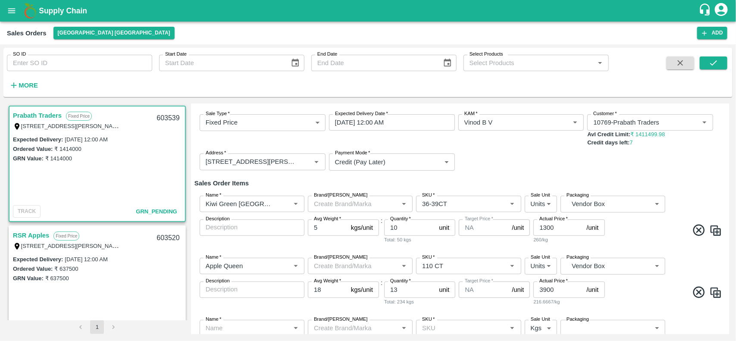
scroll to position [127, 0]
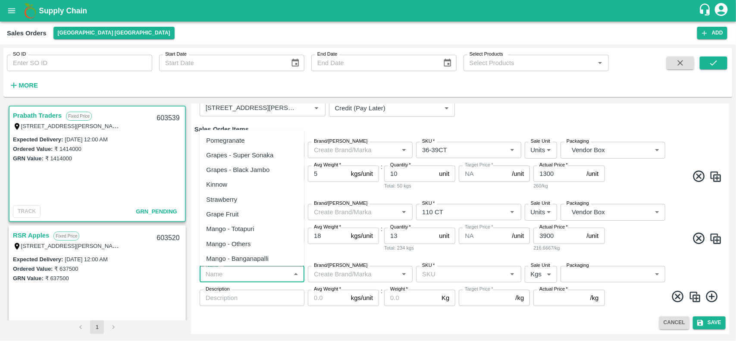
click at [255, 280] on input "Name   *" at bounding box center [244, 274] width 85 height 11
paste input "Apple Queen"
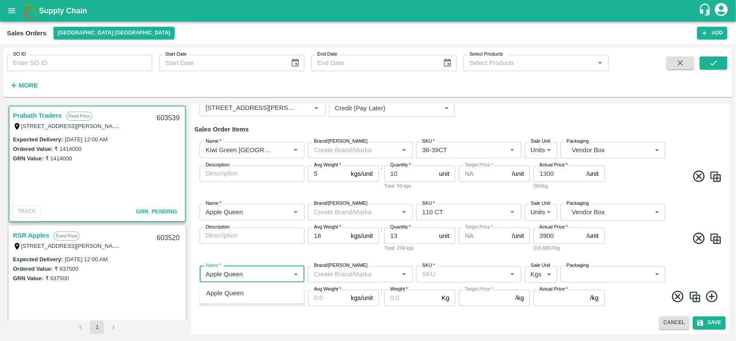
click at [243, 289] on div "Apple Queen" at bounding box center [226, 293] width 38 height 9
type input "Apple Queen"
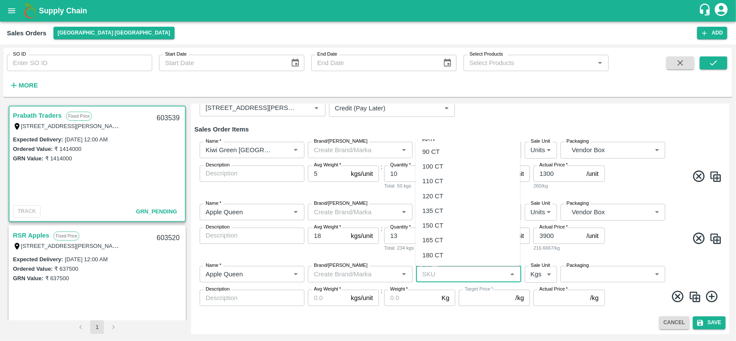
click at [444, 276] on input "SKU   *" at bounding box center [461, 274] width 85 height 11
click at [428, 195] on div "120 CT" at bounding box center [433, 196] width 21 height 9
type input "120 CT"
type input "NA"
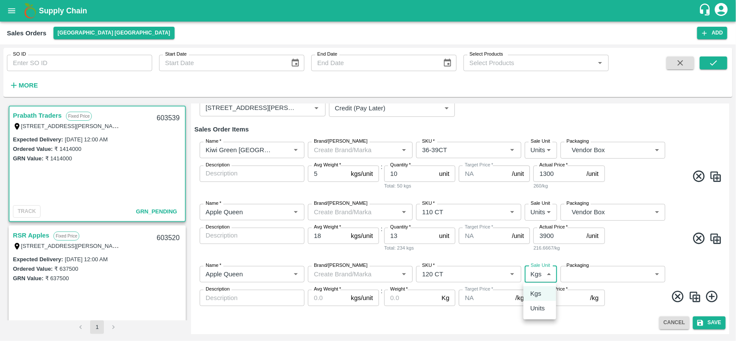
click at [532, 274] on body "Supply Chain Sales Orders Chennai DC Add SO ID SO ID Start Date Start Date End …" at bounding box center [368, 170] width 736 height 341
click at [538, 302] on li "Units" at bounding box center [540, 308] width 33 height 15
type input "2"
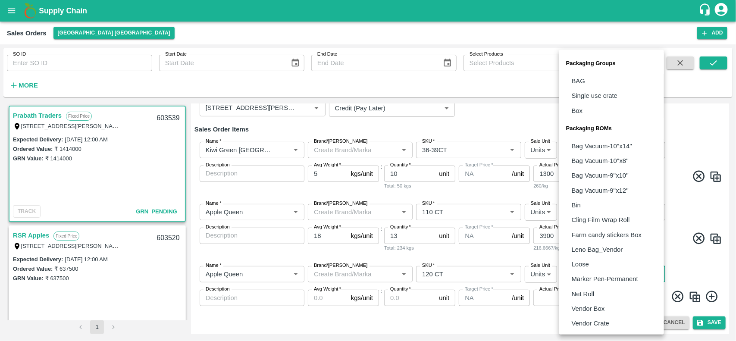
click at [607, 269] on body "Supply Chain Sales Orders Chennai DC Add SO ID SO ID Start Date Start Date End …" at bounding box center [368, 170] width 736 height 341
click at [589, 308] on p "Vendor Box" at bounding box center [588, 308] width 33 height 9
type input "BOM/276"
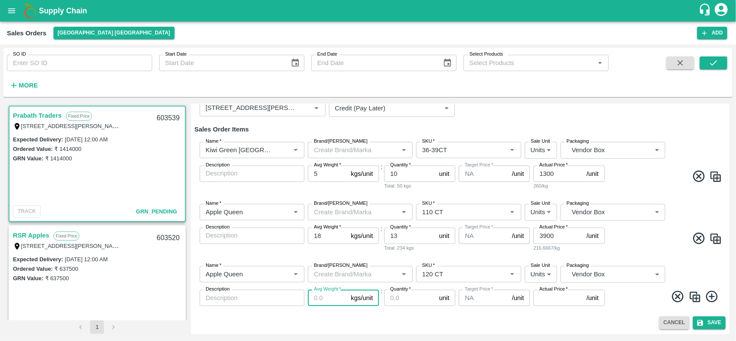
click at [320, 298] on input "Avg Weight   *" at bounding box center [328, 298] width 40 height 16
type input "18"
click at [394, 296] on input "Quantity   *" at bounding box center [409, 298] width 51 height 16
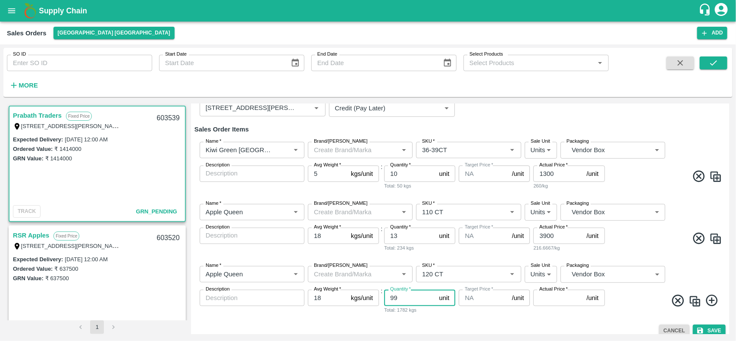
type input "99"
click at [544, 302] on input "Actual Price   *" at bounding box center [559, 298] width 50 height 16
type input "3900"
click at [710, 298] on icon at bounding box center [712, 301] width 14 height 14
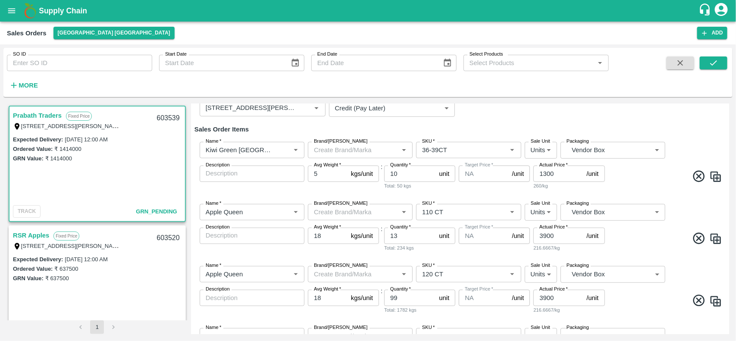
scroll to position [190, 0]
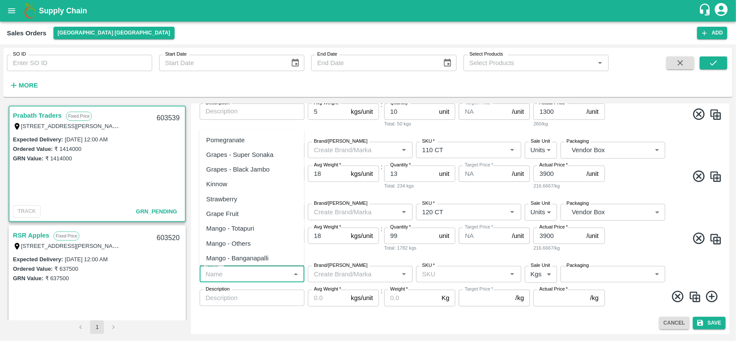
click at [232, 274] on input "Name   *" at bounding box center [244, 274] width 85 height 11
paste input "Apple RD Turkey"
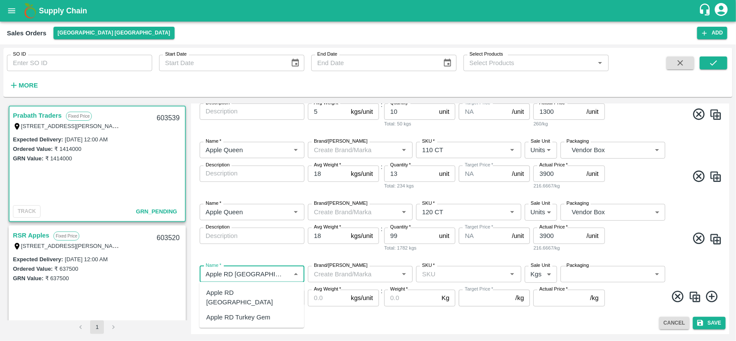
click at [232, 290] on div "Apple RD Turkey" at bounding box center [252, 297] width 91 height 19
type input "Apple RD Turkey"
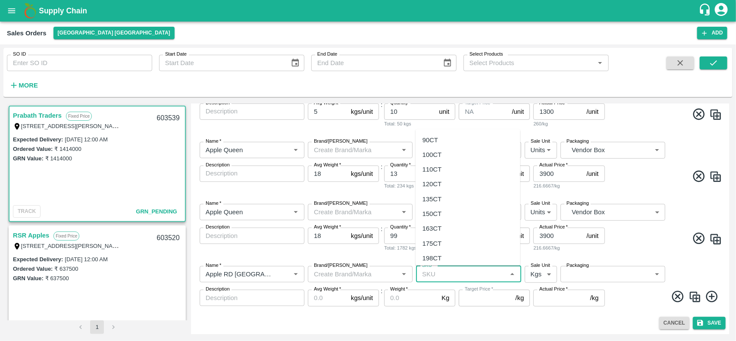
click at [428, 278] on input "SKU   *" at bounding box center [461, 274] width 85 height 11
click at [435, 169] on div "110CT" at bounding box center [432, 169] width 19 height 9
type input "110CT"
type input "0.0"
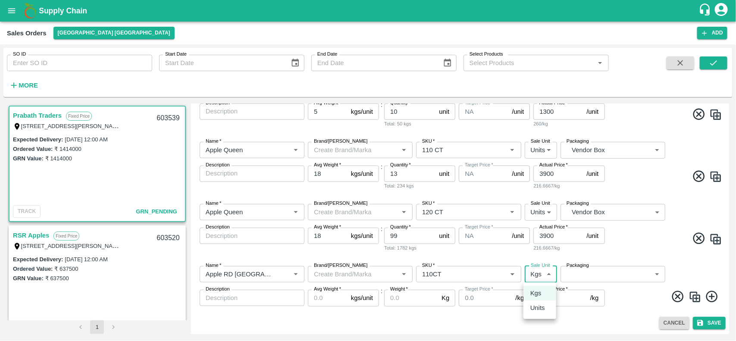
click at [545, 277] on body "Supply Chain Sales Orders Chennai DC Add SO ID SO ID Start Date Start Date End …" at bounding box center [368, 170] width 736 height 341
click at [540, 305] on p "Units" at bounding box center [538, 307] width 15 height 9
type input "2"
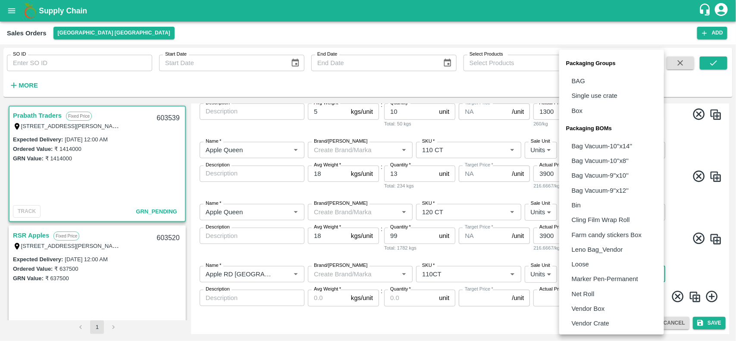
click at [574, 273] on body "Supply Chain Sales Orders Chennai DC Add SO ID SO ID Start Date Start Date End …" at bounding box center [368, 170] width 736 height 341
click at [579, 309] on p "Vendor Box" at bounding box center [588, 308] width 33 height 9
type input "BOM/276"
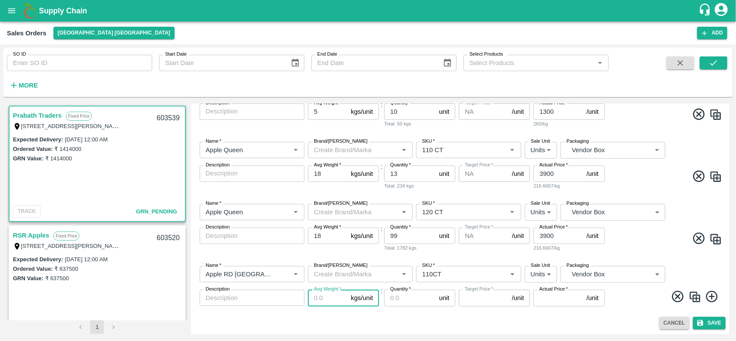
click at [316, 297] on input "Avg Weight   *" at bounding box center [328, 298] width 40 height 16
type input "1"
type input "0"
type input "18"
click at [404, 302] on input "Quantity   *" at bounding box center [409, 298] width 51 height 16
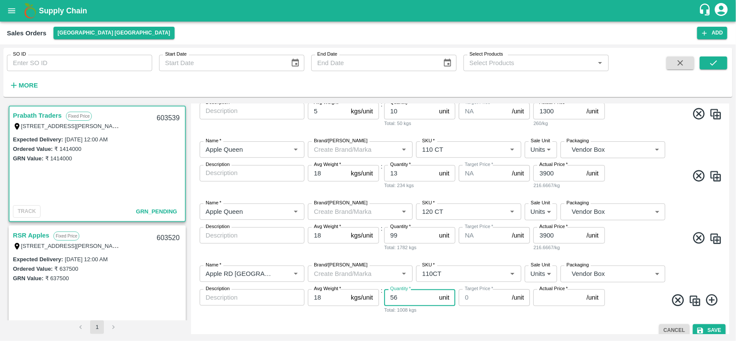
type input "56"
click at [551, 301] on input "Actual Price   *" at bounding box center [559, 297] width 50 height 16
type input "3400"
click at [656, 315] on div "Name   * Name   * Brand/Marka Brand/Marka SKU   * SKU   * Sale Unit Units 2 Sal…" at bounding box center [461, 290] width 532 height 62
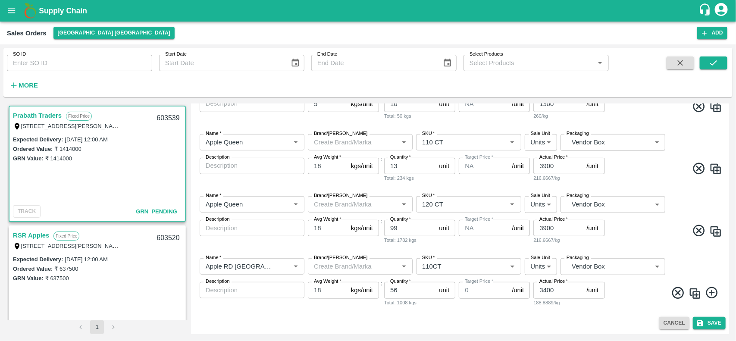
click at [712, 294] on icon at bounding box center [712, 293] width 14 height 14
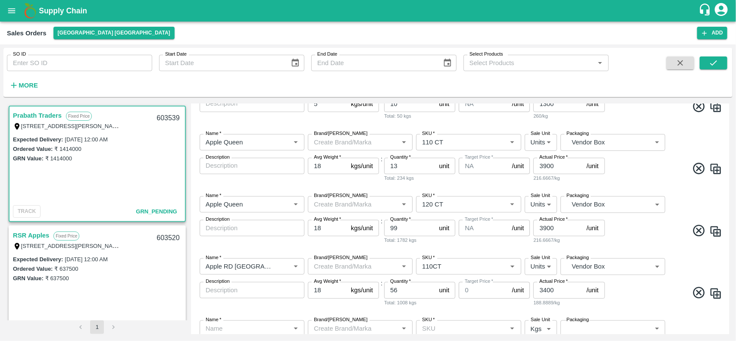
scroll to position [252, 0]
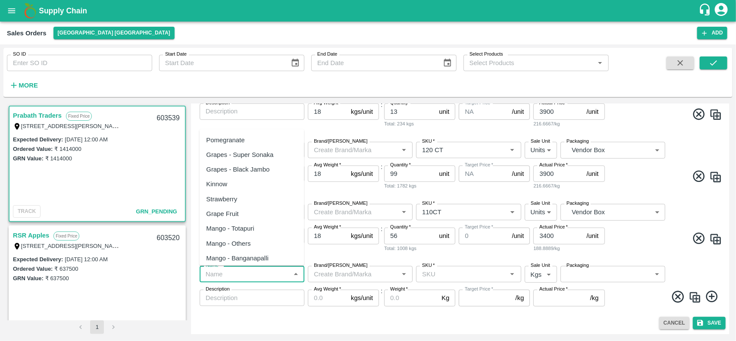
click at [223, 278] on input "Name   *" at bounding box center [244, 274] width 85 height 11
paste input "Apple RD Turkey"
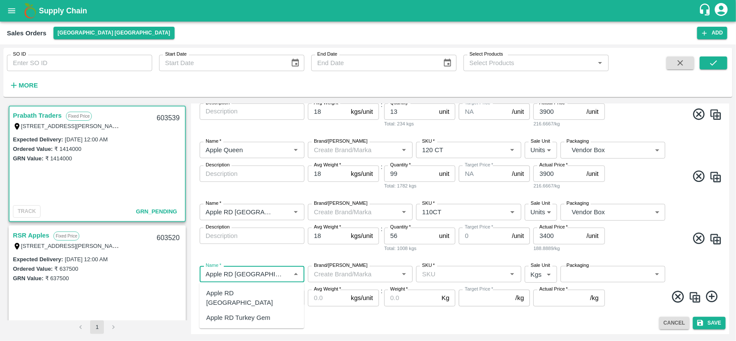
click at [228, 292] on div "Apple RD Turkey" at bounding box center [252, 298] width 91 height 19
type input "Apple RD Turkey"
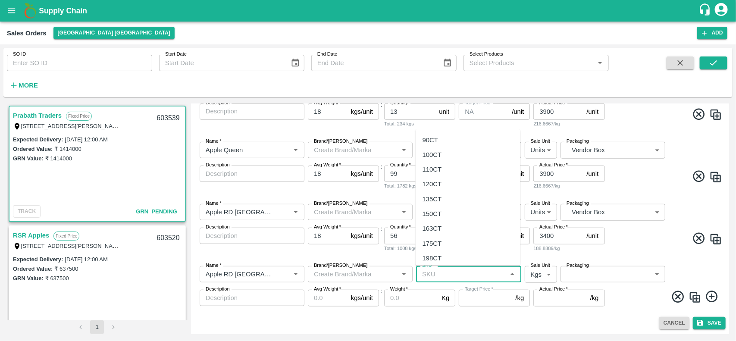
click at [448, 270] on input "SKU   *" at bounding box center [461, 274] width 85 height 11
click at [430, 180] on div "120CT" at bounding box center [432, 183] width 19 height 9
type input "120CT"
type input "0.0"
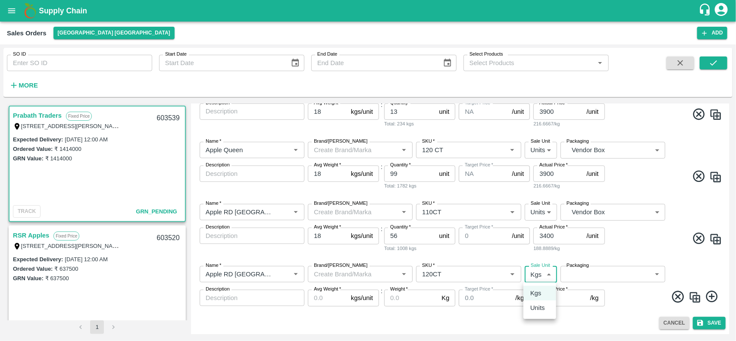
click at [538, 273] on body "Supply Chain Sales Orders Chennai DC Add SO ID SO ID Start Date Start Date End …" at bounding box center [368, 170] width 736 height 341
click at [542, 304] on p "Units" at bounding box center [538, 307] width 15 height 9
type input "2"
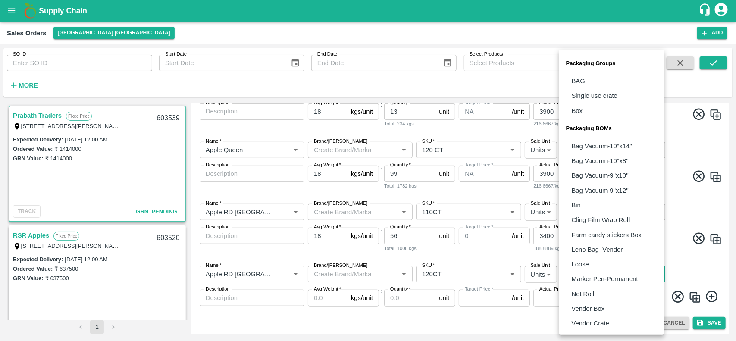
click at [593, 273] on body "Supply Chain Sales Orders Chennai DC Add SO ID SO ID Start Date Start Date End …" at bounding box center [368, 170] width 736 height 341
click at [592, 304] on p "Vendor Box" at bounding box center [588, 308] width 33 height 9
type input "BOM/276"
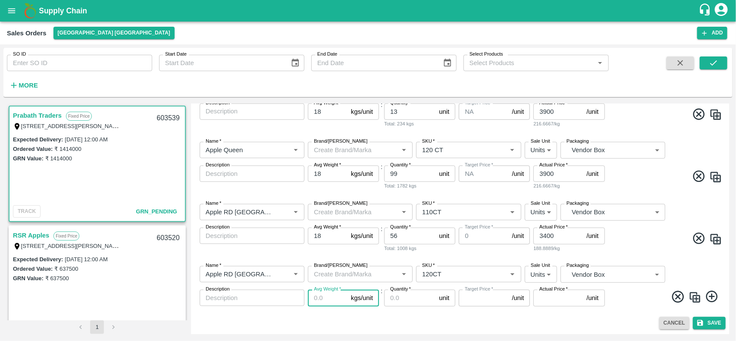
click at [316, 296] on input "Avg Weight   *" at bounding box center [328, 298] width 40 height 16
type input "1"
type input "0"
type input "18"
click at [401, 298] on input "Quantity   *" at bounding box center [409, 298] width 51 height 16
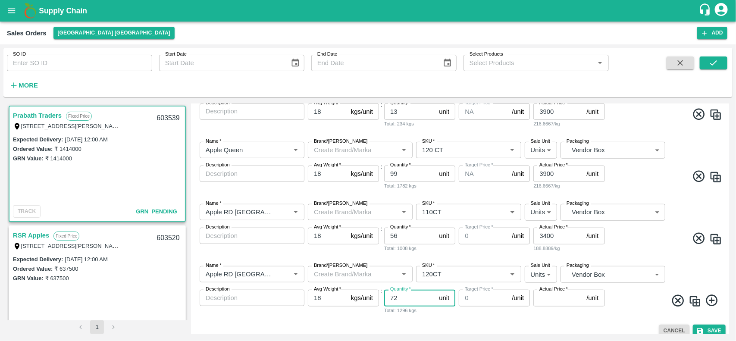
type input "72"
click at [557, 307] on div "Actual Price   * /unit Actual Price" at bounding box center [569, 302] width 71 height 25
click at [555, 303] on input "Actual Price   *" at bounding box center [559, 298] width 50 height 16
type input "3400"
click at [636, 313] on div "Name   * Name   * Brand/Marka Brand/Marka SKU   * SKU   * Sale Unit Units 2 Sal…" at bounding box center [461, 290] width 532 height 62
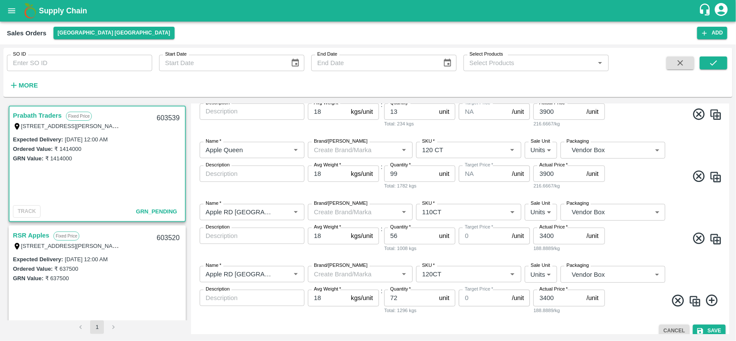
scroll to position [260, 0]
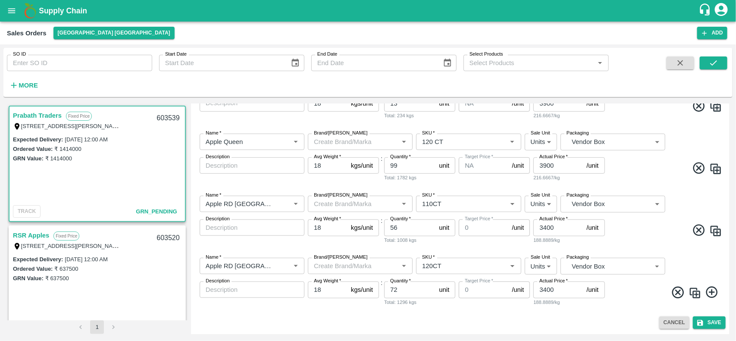
click at [711, 295] on icon at bounding box center [712, 293] width 12 height 12
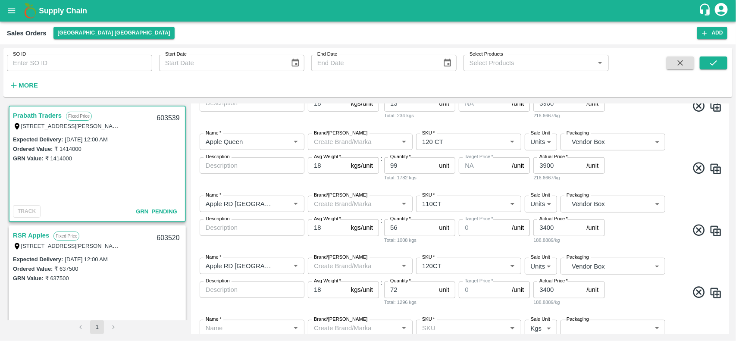
scroll to position [314, 0]
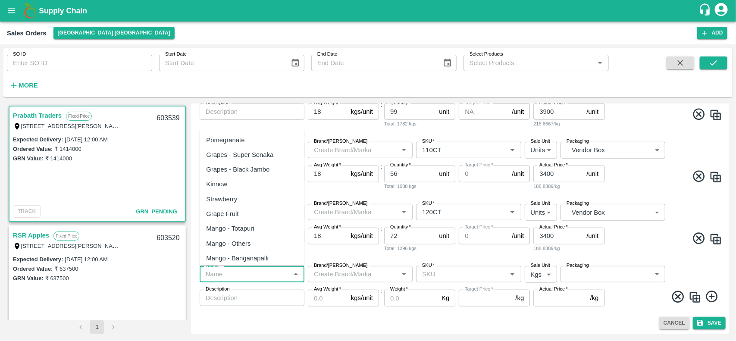
click at [228, 279] on input "Name   *" at bounding box center [244, 274] width 85 height 11
paste input "Apple RD USA"
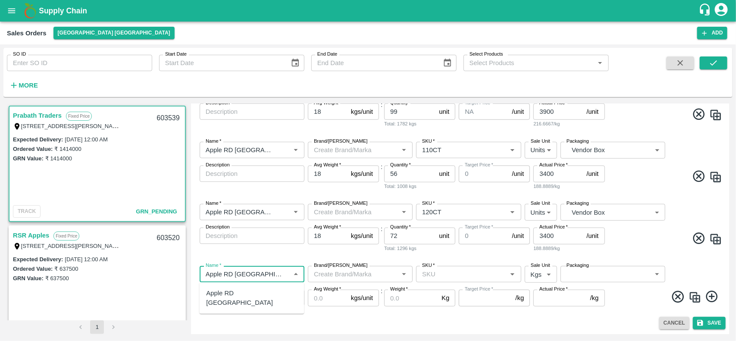
click at [230, 297] on div "Apple RD USA" at bounding box center [252, 298] width 91 height 19
type input "Apple RD USA"
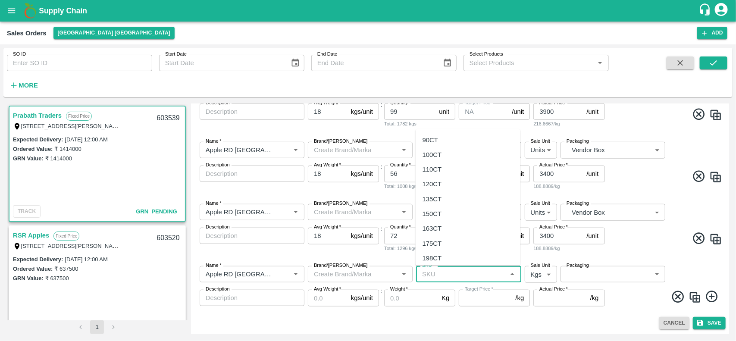
click at [452, 269] on input "SKU   *" at bounding box center [461, 274] width 85 height 11
click at [432, 168] on div "110CT" at bounding box center [432, 169] width 19 height 9
type input "110CT"
type input "NA"
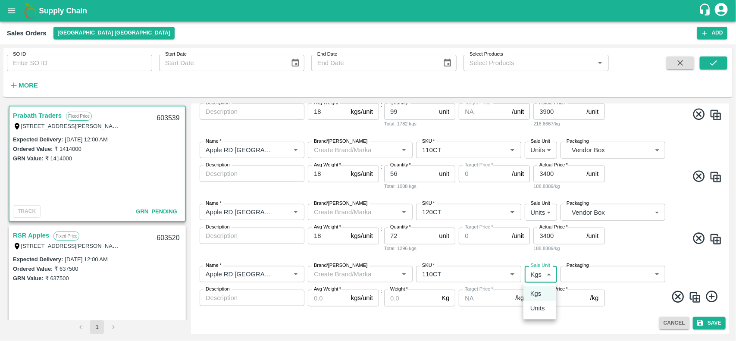
click at [542, 271] on body "Supply Chain Sales Orders Chennai DC Add SO ID SO ID Start Date Start Date End …" at bounding box center [368, 170] width 736 height 341
click at [539, 302] on li "Units" at bounding box center [540, 308] width 33 height 15
type input "2"
click at [588, 279] on body "Supply Chain Sales Orders Chennai DC Add SO ID SO ID Start Date Start Date End …" at bounding box center [368, 170] width 736 height 341
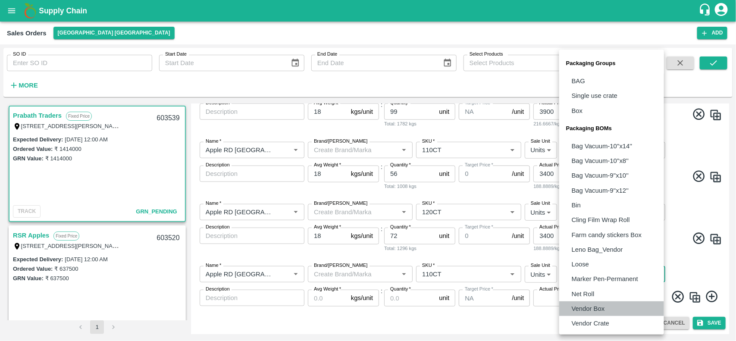
click at [590, 305] on p "Vendor Box" at bounding box center [588, 308] width 33 height 9
type input "BOM/276"
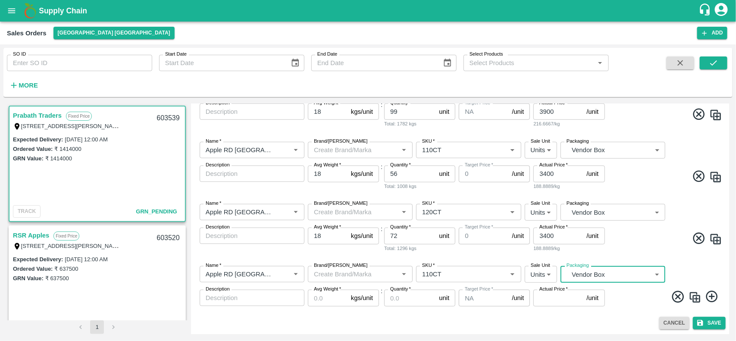
click at [333, 297] on input "Avg Weight   *" at bounding box center [328, 298] width 40 height 16
type input "18"
click at [402, 296] on input "Quantity   *" at bounding box center [409, 298] width 51 height 16
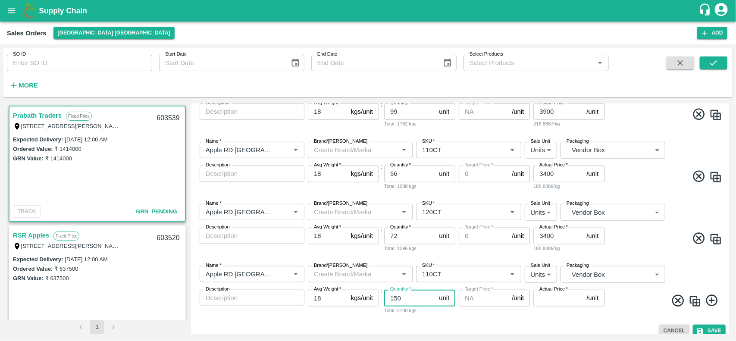
type input "150"
click at [548, 303] on input "Actual Price   *" at bounding box center [559, 298] width 50 height 16
type input "4100"
click at [635, 297] on span at bounding box center [665, 302] width 116 height 17
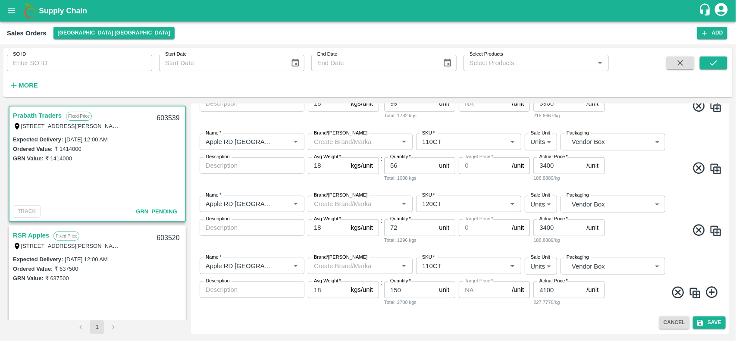
click at [708, 294] on icon at bounding box center [712, 293] width 14 height 14
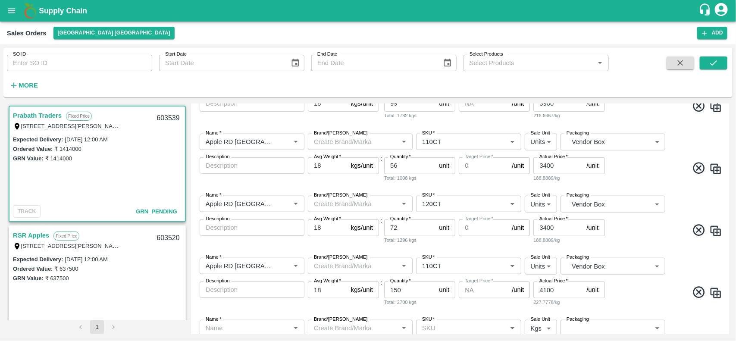
scroll to position [376, 0]
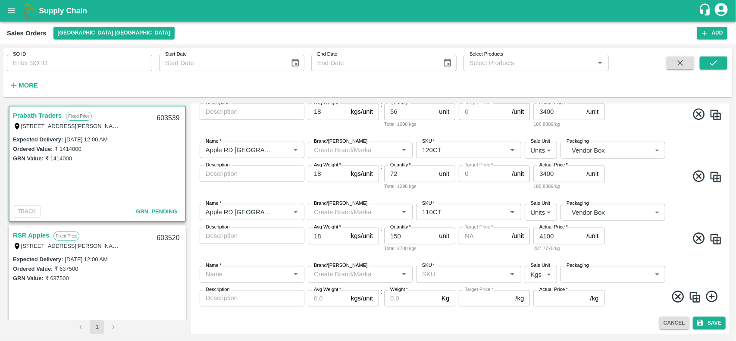
click at [225, 268] on div "Name   *" at bounding box center [252, 274] width 105 height 16
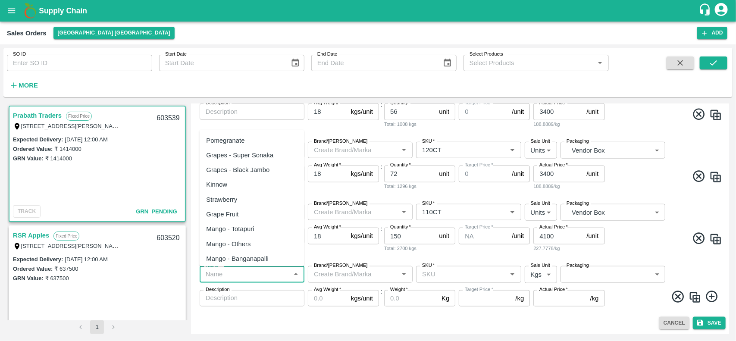
paste input "Kiwi Green NZ"
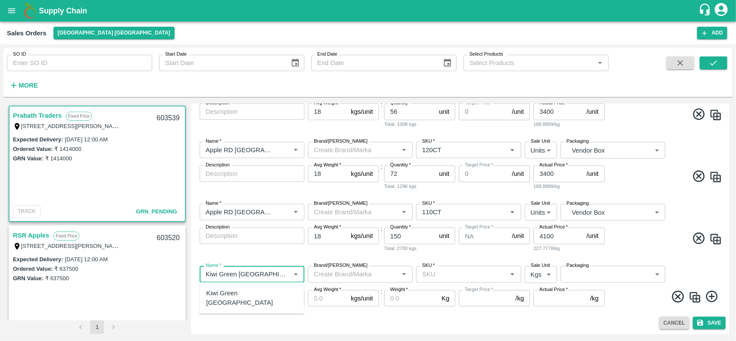
click at [242, 296] on div "Kiwi Green NZ" at bounding box center [252, 298] width 91 height 19
type input "Kiwi Green NZ"
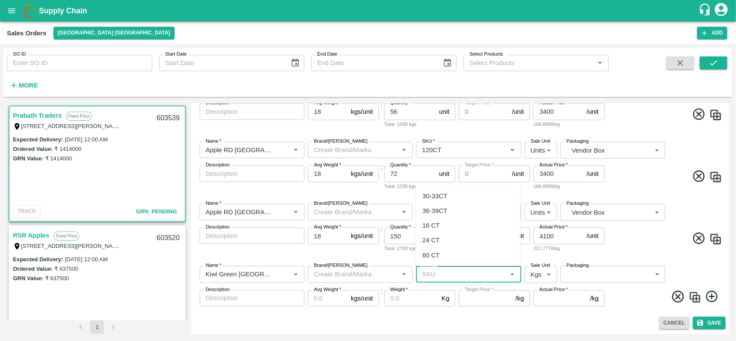
click at [439, 277] on input "SKU   *" at bounding box center [461, 274] width 85 height 11
click at [438, 199] on div "30-33CT" at bounding box center [435, 196] width 25 height 9
type input "30-33CT"
type input "NA"
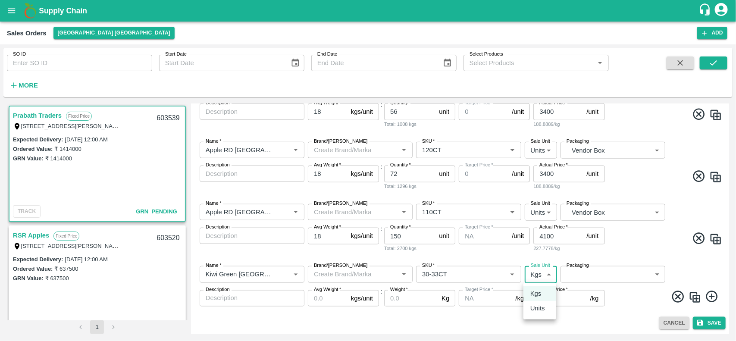
click at [536, 274] on body "Supply Chain Sales Orders Chennai DC Add SO ID SO ID Start Date Start Date End …" at bounding box center [368, 170] width 736 height 341
click at [538, 303] on li "Units" at bounding box center [540, 308] width 33 height 15
type input "2"
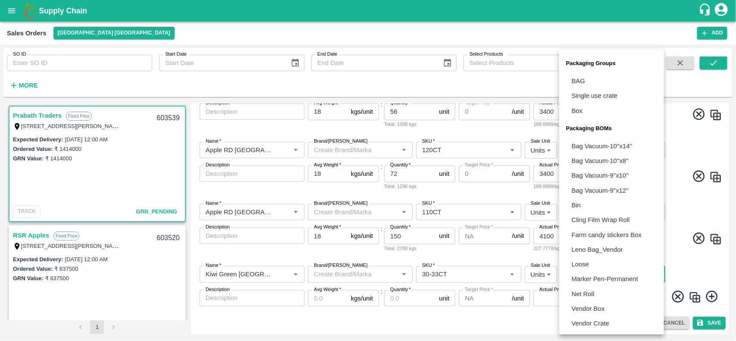
click at [610, 273] on body "Supply Chain Sales Orders Chennai DC Add SO ID SO ID Start Date Start Date End …" at bounding box center [368, 170] width 736 height 341
click at [600, 311] on p "Vendor Box" at bounding box center [588, 308] width 33 height 9
type input "BOM/276"
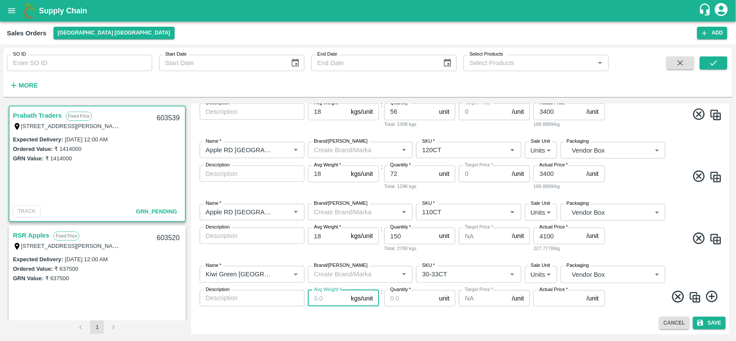
click at [319, 303] on input "Avg Weight   *" at bounding box center [328, 298] width 40 height 16
type input "1"
type input "5"
click at [406, 299] on input "Quantity   *" at bounding box center [409, 298] width 51 height 16
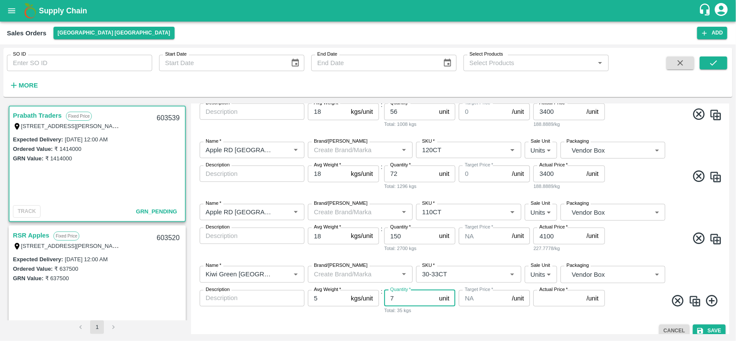
type input "7"
click at [542, 299] on input "Actual Price   *" at bounding box center [559, 298] width 50 height 16
type input "1200"
click at [647, 314] on div "Name   * Name   * Brand/Marka Brand/Marka SKU   * SKU   * Sale Unit Units 2 Sal…" at bounding box center [461, 290] width 532 height 62
click at [712, 300] on icon at bounding box center [712, 301] width 12 height 12
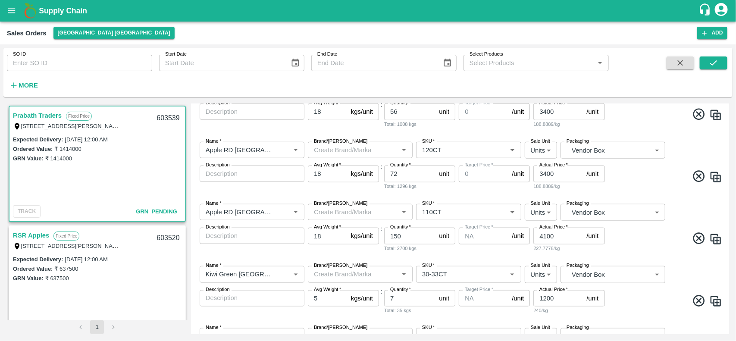
scroll to position [438, 0]
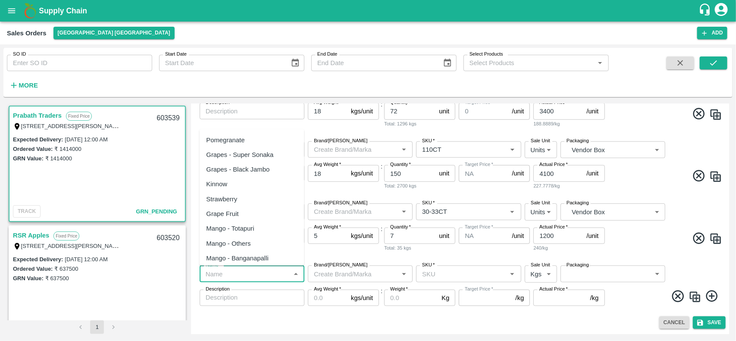
click at [234, 271] on input "Name   *" at bounding box center [244, 273] width 85 height 11
paste input "Apple Royal Gala SA"
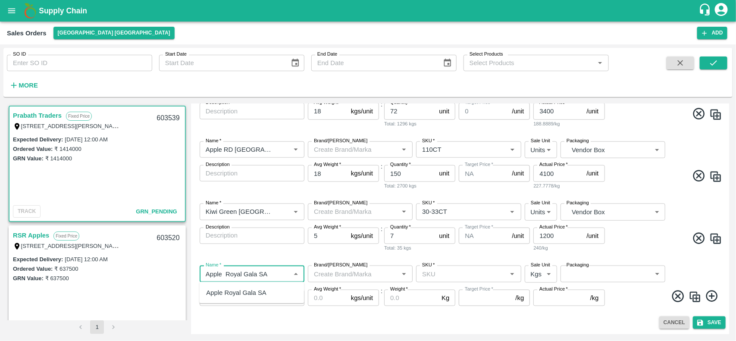
click at [239, 297] on div "Apple Royal Gala SA" at bounding box center [237, 292] width 60 height 9
type input "Apple Royal Gala SA"
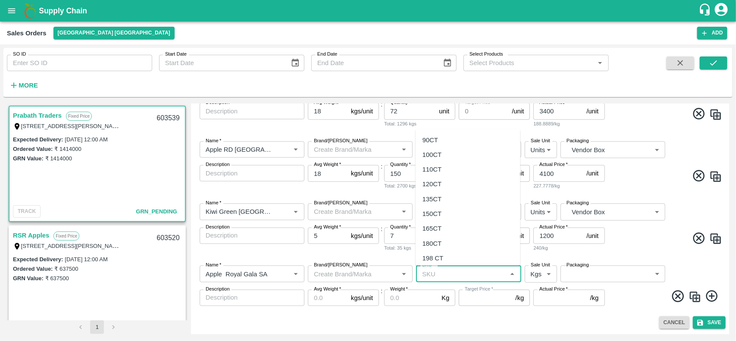
click at [446, 274] on input "SKU   *" at bounding box center [461, 273] width 85 height 11
click at [428, 154] on div "100CT" at bounding box center [432, 154] width 19 height 9
type input "100CT"
type input "NA"
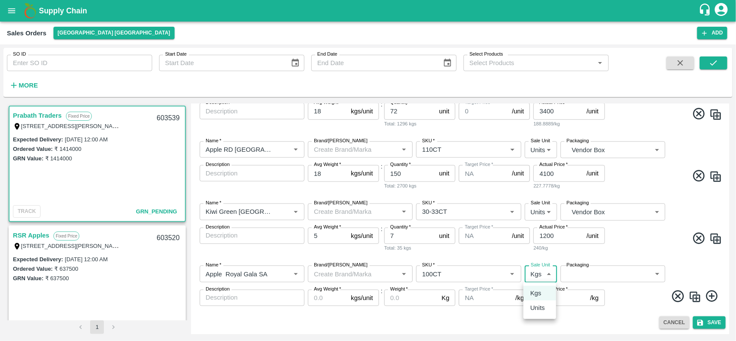
click at [534, 273] on body "Supply Chain Sales Orders Chennai DC Add SO ID SO ID Start Date Start Date End …" at bounding box center [368, 170] width 736 height 341
click at [536, 302] on li "Units" at bounding box center [540, 308] width 33 height 15
type input "2"
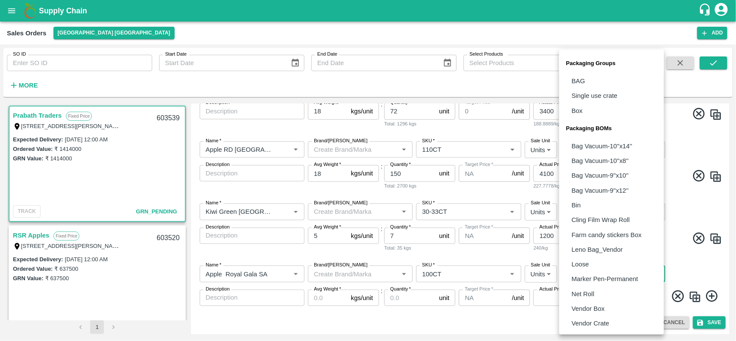
click at [577, 276] on body "Supply Chain Sales Orders Chennai DC Add SO ID SO ID Start Date Start Date End …" at bounding box center [368, 170] width 736 height 341
click at [604, 313] on p "Vendor Box" at bounding box center [588, 308] width 33 height 9
type input "BOM/276"
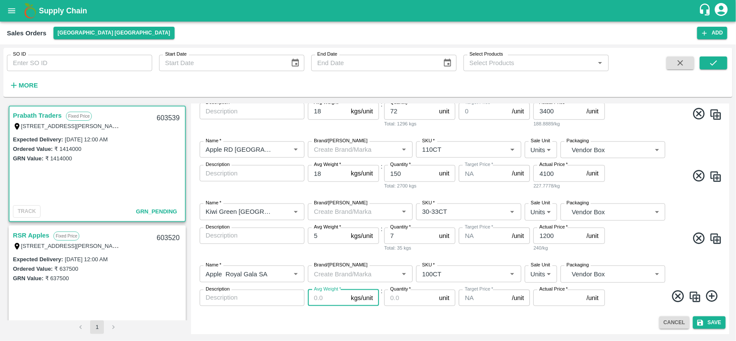
click at [328, 295] on input "Avg Weight   *" at bounding box center [328, 298] width 40 height 16
type input "18"
click at [391, 300] on input "Quantity   *" at bounding box center [409, 298] width 51 height 16
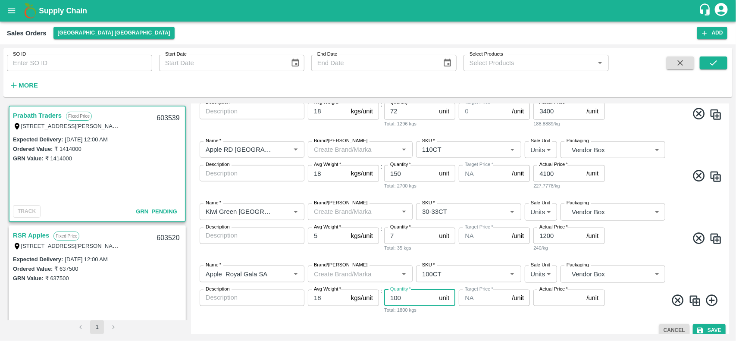
type input "100"
click at [547, 296] on input "Actual Price   *" at bounding box center [559, 298] width 50 height 16
type input "3300"
click at [711, 302] on icon at bounding box center [712, 301] width 12 height 12
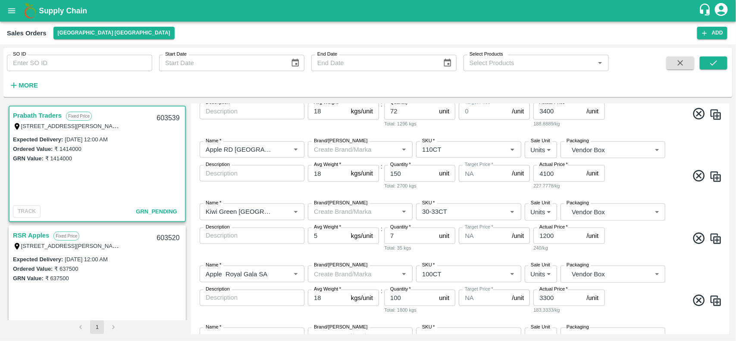
scroll to position [500, 0]
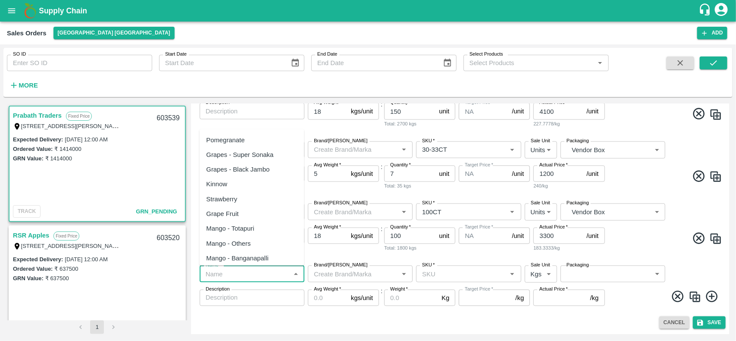
click at [228, 279] on input "Name   *" at bounding box center [244, 273] width 85 height 11
paste input "Apple Royal Gala SA"
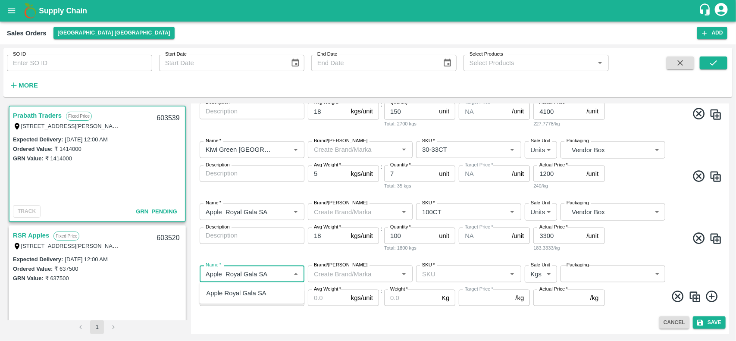
click at [232, 296] on div "Apple Royal Gala SA" at bounding box center [237, 293] width 60 height 9
type input "Apple Royal Gala SA"
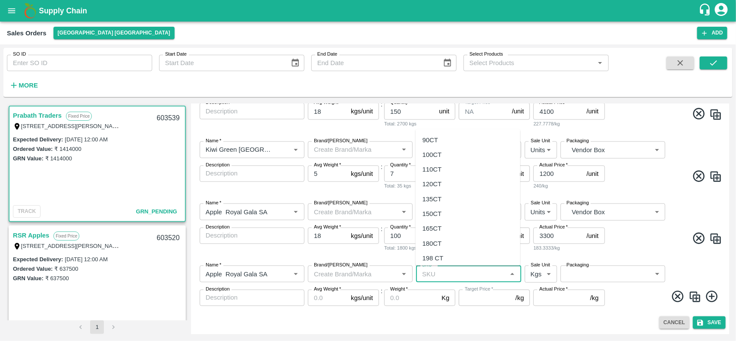
click at [434, 275] on input "SKU   *" at bounding box center [461, 273] width 85 height 11
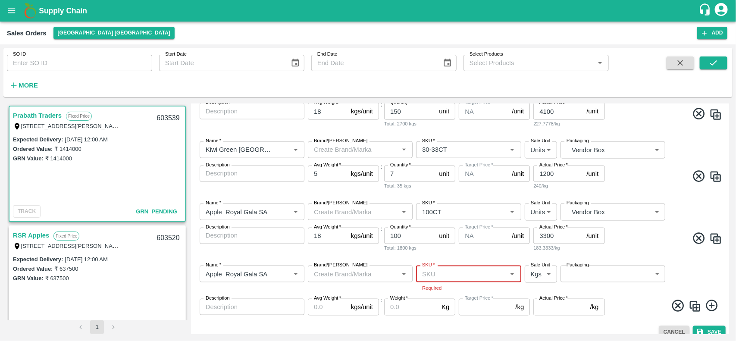
click at [428, 273] on input "SKU   *" at bounding box center [461, 273] width 85 height 11
click at [444, 163] on div "110CT" at bounding box center [468, 169] width 105 height 15
type input "110CT"
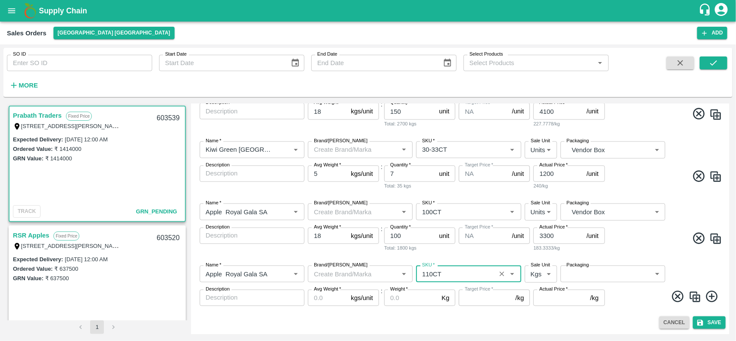
type input "NA"
click at [541, 273] on body "Supply Chain Sales Orders Chennai DC Add SO ID SO ID Start Date Start Date End …" at bounding box center [368, 170] width 736 height 341
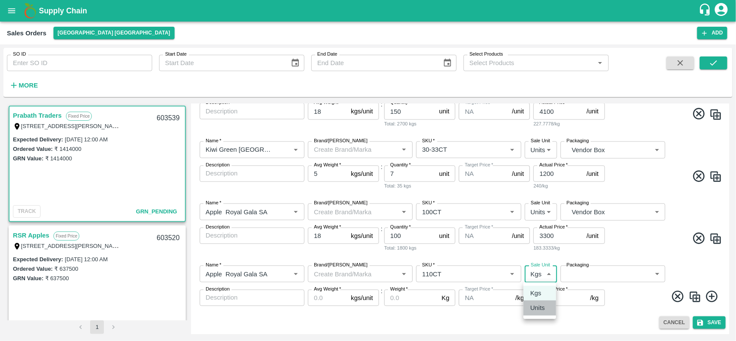
click at [541, 305] on p "Units" at bounding box center [538, 307] width 15 height 9
type input "2"
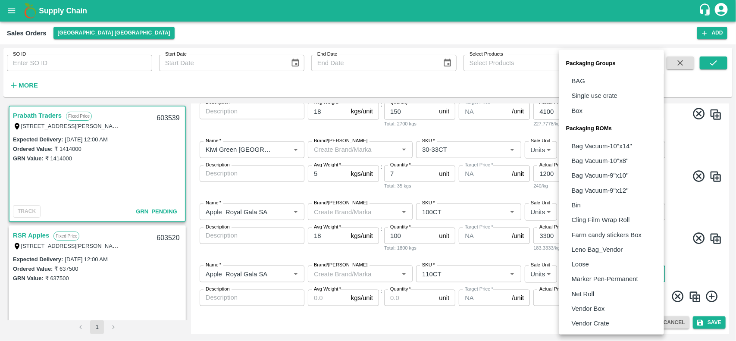
click at [593, 277] on body "Supply Chain Sales Orders Chennai DC Add SO ID SO ID Start Date Start Date End …" at bounding box center [368, 170] width 736 height 341
click at [585, 308] on p "Vendor Box" at bounding box center [588, 308] width 33 height 9
type input "BOM/276"
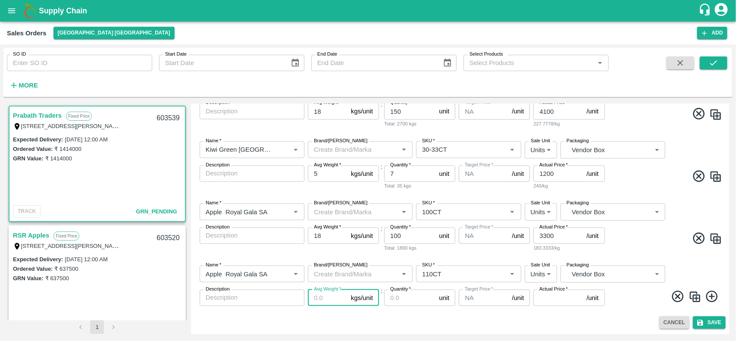
click at [323, 298] on input "Avg Weight   *" at bounding box center [328, 298] width 40 height 16
type input "18"
click at [412, 301] on input "Quantity   *" at bounding box center [409, 298] width 51 height 16
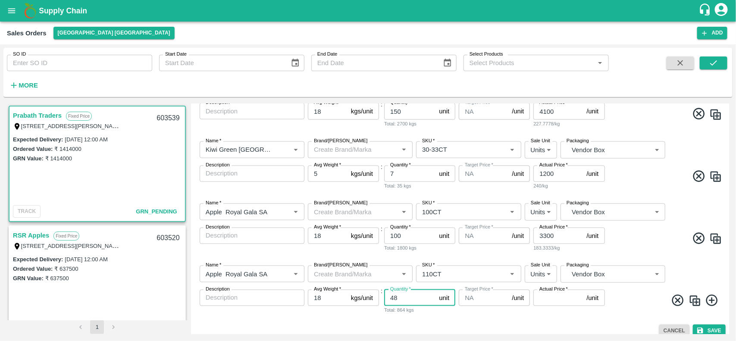
type input "48"
click at [554, 299] on input "Actual Price   *" at bounding box center [559, 298] width 50 height 16
type input "4000"
click at [703, 300] on span at bounding box center [665, 302] width 116 height 17
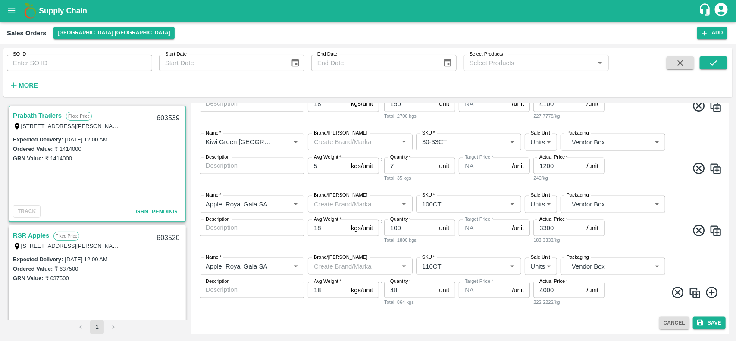
click at [713, 291] on icon at bounding box center [712, 293] width 14 height 14
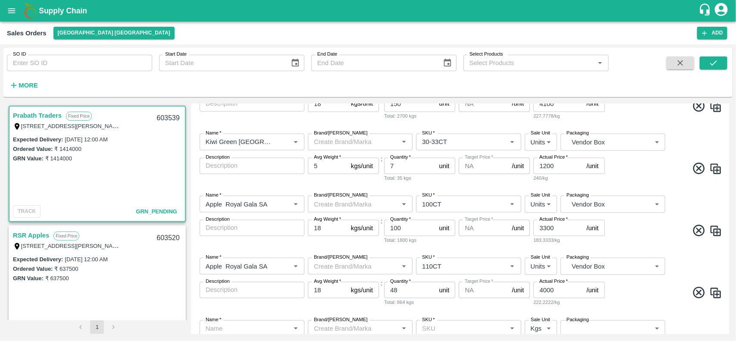
scroll to position [562, 0]
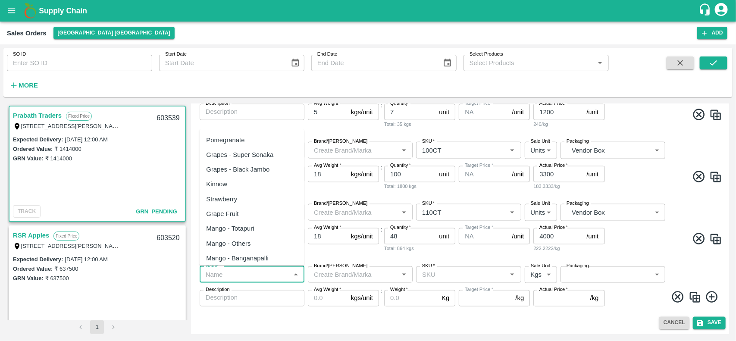
click at [224, 273] on input "Name   *" at bounding box center [244, 274] width 85 height 11
paste input "Kiwi Green"
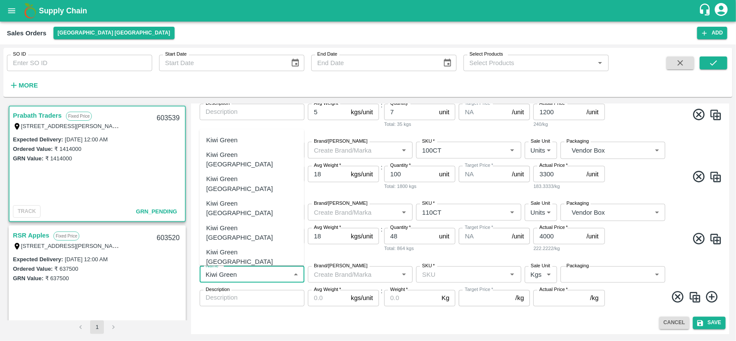
type input "Kiwi Green"
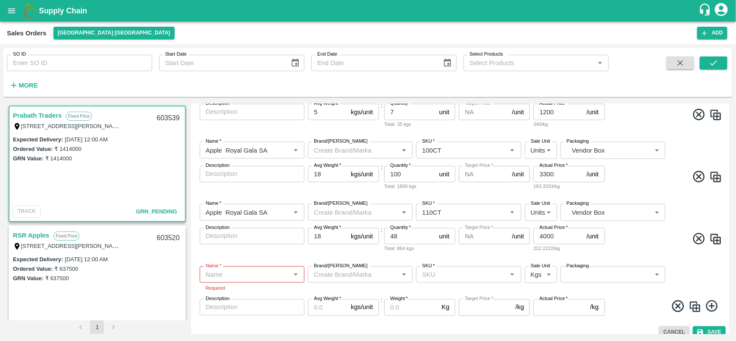
click at [275, 340] on div "SO ID SO ID Start Date Start Date End Date End Date Select Products Select Prod…" at bounding box center [368, 192] width 736 height 297
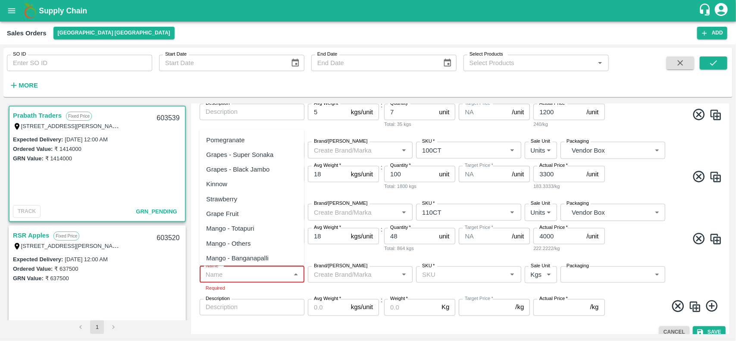
click at [232, 277] on input "Name   *" at bounding box center [244, 274] width 85 height 11
paste input "Kiwi Green"
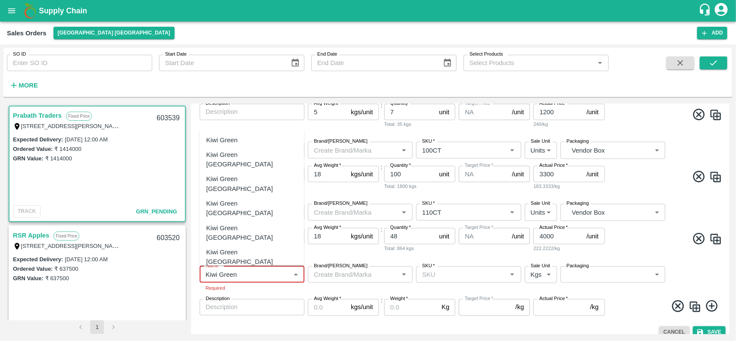
click at [233, 145] on div "Kiwi Green" at bounding box center [222, 139] width 31 height 9
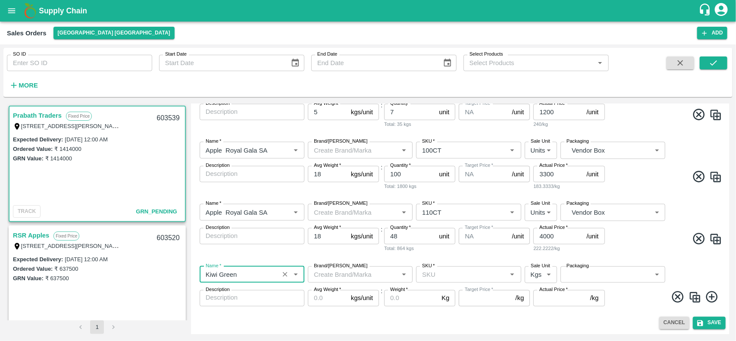
type input "Kiwi Green"
click at [437, 277] on input "SKU   *" at bounding box center [461, 274] width 85 height 11
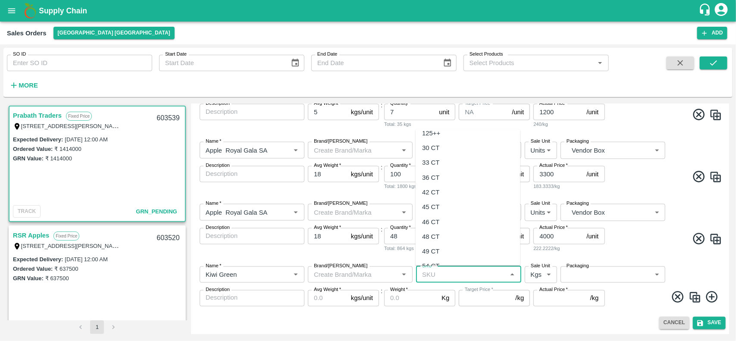
scroll to position [126, 0]
click at [431, 186] on div "42 CT" at bounding box center [431, 190] width 17 height 9
type input "42 CT"
type input "NA"
click at [538, 273] on body "Supply Chain Sales Orders Chennai DC Add SO ID SO ID Start Date Start Date End …" at bounding box center [368, 170] width 736 height 341
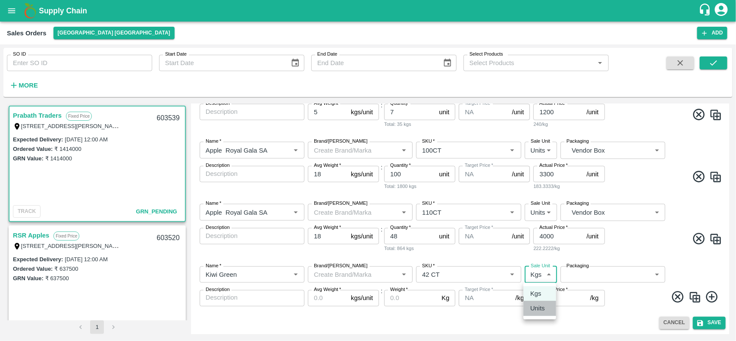
click at [538, 305] on p "Units" at bounding box center [538, 308] width 15 height 9
type input "2"
click at [582, 272] on body "Supply Chain Sales Orders Chennai DC Add SO ID SO ID Start Date Start Date End …" at bounding box center [368, 170] width 736 height 341
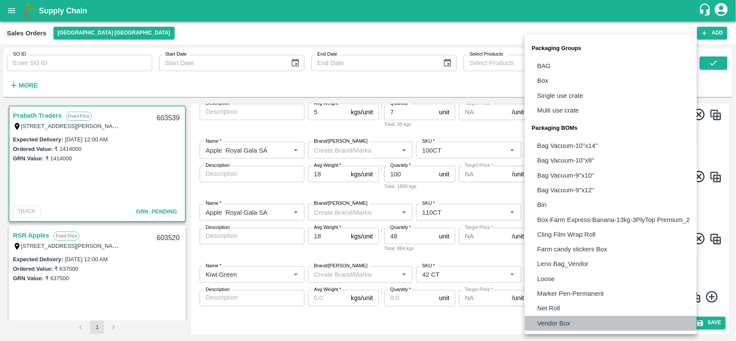
click at [559, 322] on p "Vendor Box" at bounding box center [554, 323] width 33 height 9
type input "BOM/276"
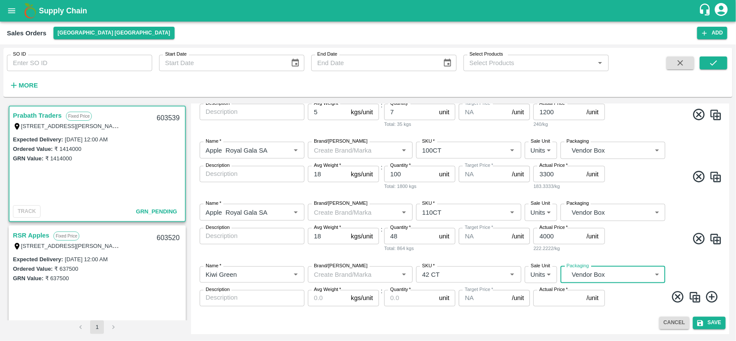
click at [324, 299] on input "Avg Weight   *" at bounding box center [328, 298] width 40 height 16
type input "5"
click at [394, 300] on input "Quantity   *" at bounding box center [409, 298] width 51 height 16
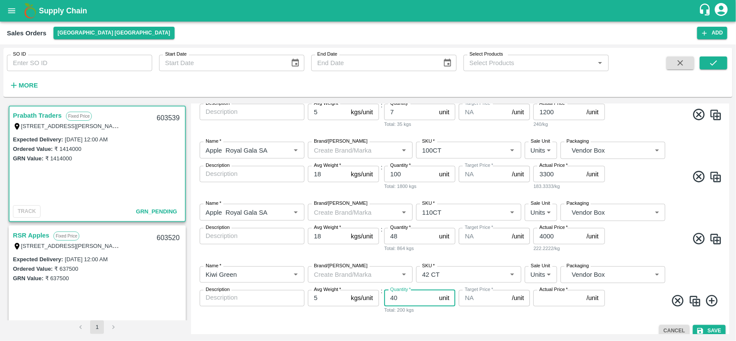
type input "40"
click at [552, 295] on input "Actual Price   *" at bounding box center [559, 298] width 50 height 16
type input "2400"
click at [710, 305] on icon at bounding box center [712, 302] width 12 height 12
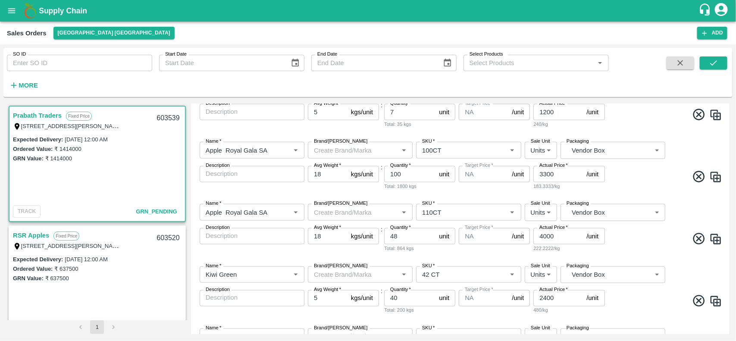
scroll to position [624, 0]
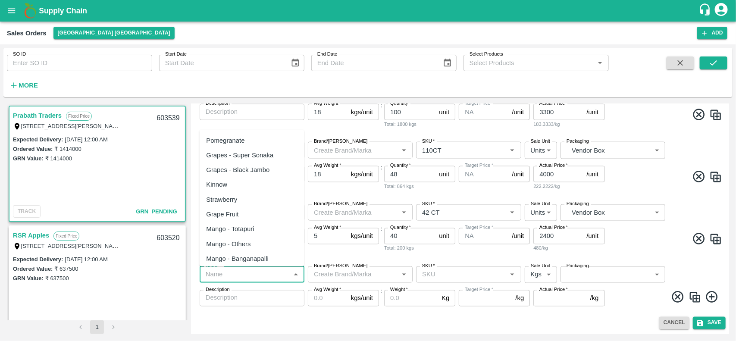
click at [213, 277] on input "Name   *" at bounding box center [244, 274] width 85 height 11
paste input "Apple Royal Gala [GEOGRAPHIC_DATA]"
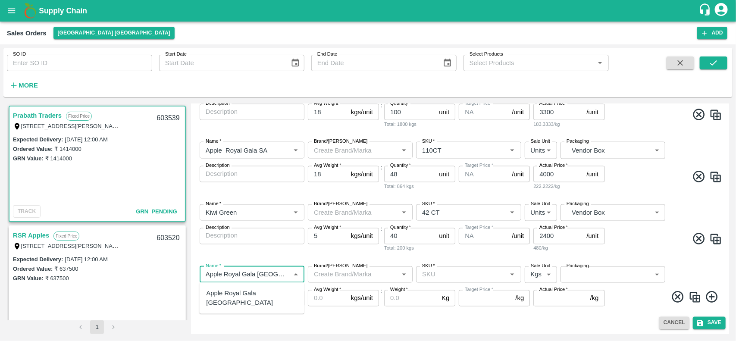
click at [221, 297] on div "Apple Royal Gala [GEOGRAPHIC_DATA]" at bounding box center [252, 298] width 91 height 19
type input "Apple Royal Gala [GEOGRAPHIC_DATA]"
click at [434, 271] on input "SKU   *" at bounding box center [461, 274] width 85 height 11
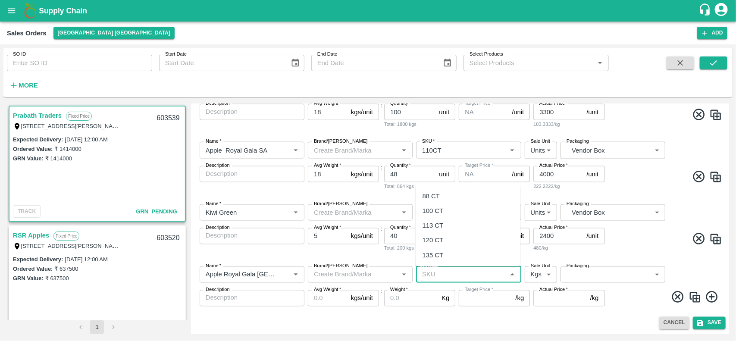
click at [425, 194] on div "88 CT" at bounding box center [431, 196] width 17 height 9
type input "88 CT"
click at [540, 271] on body "Supply Chain Sales Orders Chennai DC Add SO ID SO ID Start Date Start Date End …" at bounding box center [368, 170] width 736 height 341
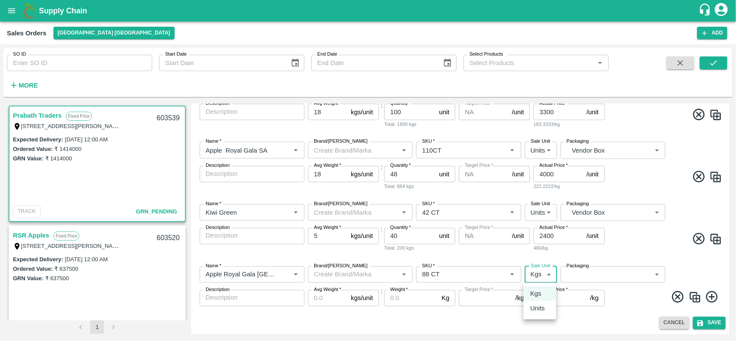
type input "NA"
click at [535, 305] on p "Units" at bounding box center [538, 308] width 15 height 9
type input "2"
click at [580, 275] on body "Supply Chain Sales Orders Chennai DC Add SO ID SO ID Start Date Start Date End …" at bounding box center [368, 170] width 736 height 341
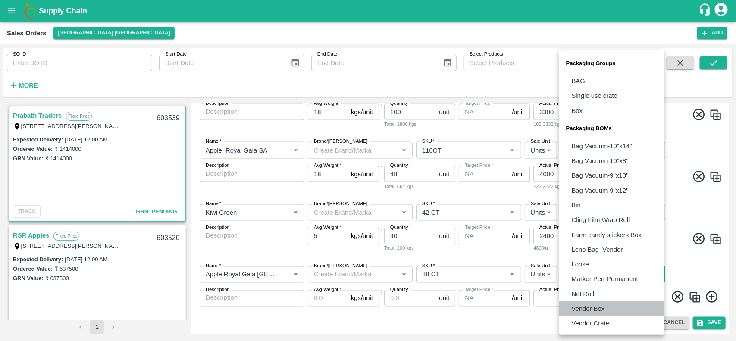
click at [582, 311] on p "Vendor Box" at bounding box center [588, 308] width 33 height 9
type input "BOM/276"
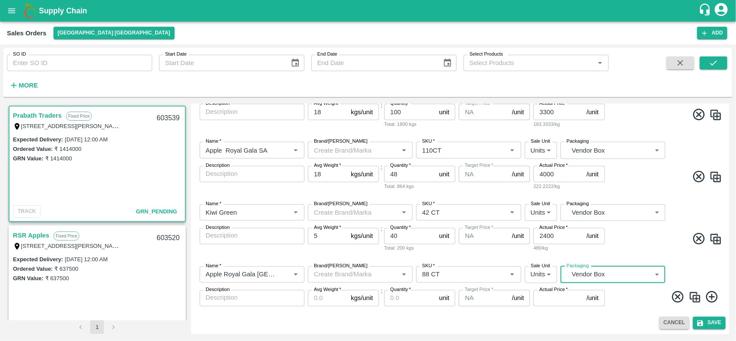
click at [315, 299] on input "Avg Weight   *" at bounding box center [328, 298] width 40 height 16
type input "18"
click at [417, 301] on input "Quantity   *" at bounding box center [409, 298] width 51 height 16
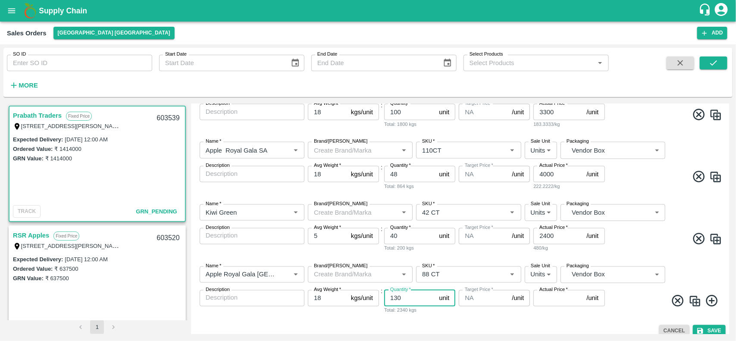
type input "130"
click at [541, 305] on input "Actual Price   *" at bounding box center [559, 298] width 50 height 16
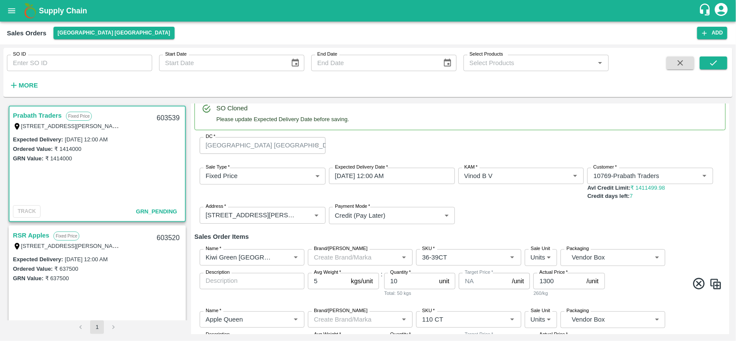
scroll to position [0, 0]
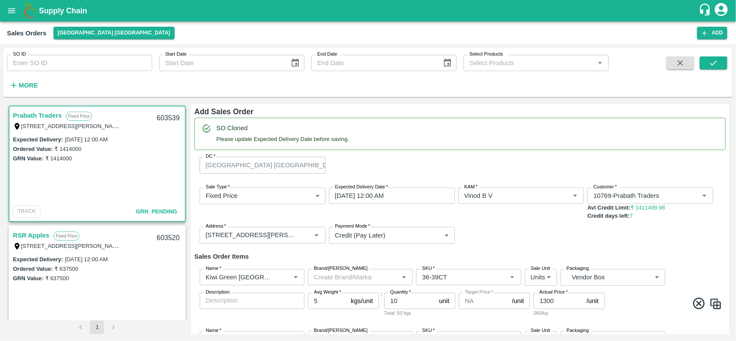
type input "3900"
click at [570, 298] on input "1300" at bounding box center [559, 301] width 50 height 16
type input "1313"
click at [622, 312] on span at bounding box center [665, 305] width 116 height 17
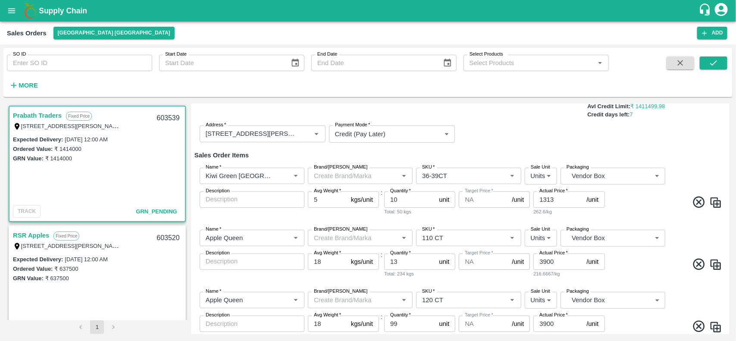
scroll to position [102, 0]
click at [563, 263] on input "3900" at bounding box center [559, 261] width 50 height 16
type input "3939"
click at [622, 273] on span at bounding box center [665, 265] width 116 height 17
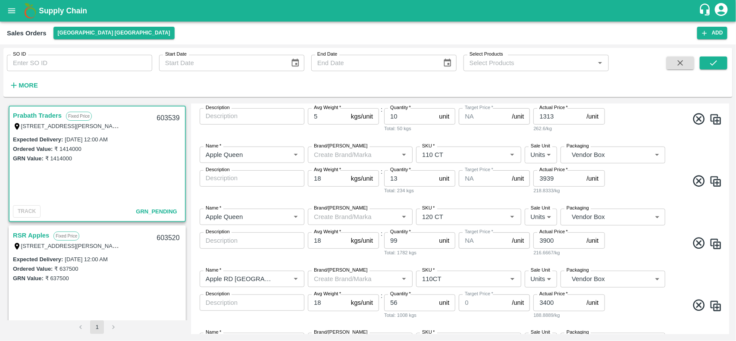
scroll to position [186, 0]
click at [547, 176] on input "3939" at bounding box center [559, 178] width 50 height 16
click at [540, 239] on input "3900" at bounding box center [559, 240] width 50 height 16
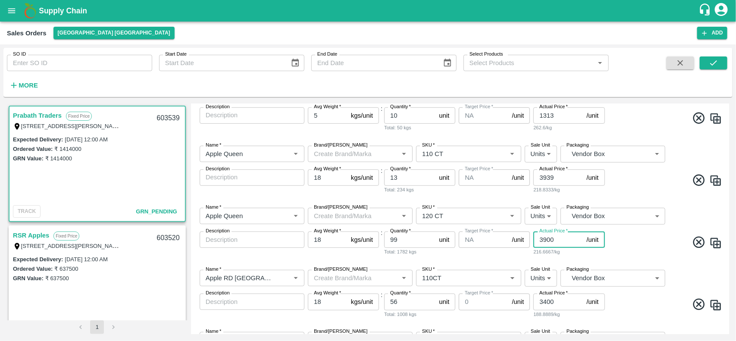
paste input "39"
type input "3939"
click at [617, 255] on div "Name   * Name   * Brand/Marka Brand/Marka SKU   * SKU   * Sale Unit Units 2 Sal…" at bounding box center [461, 232] width 532 height 62
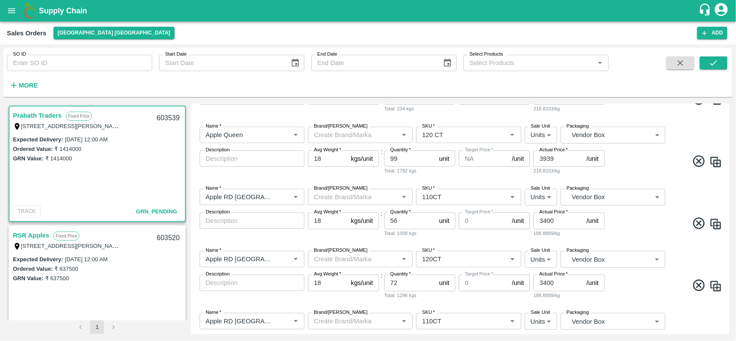
scroll to position [268, 0]
click at [553, 225] on input "3400" at bounding box center [559, 219] width 50 height 16
type input "3434"
click at [554, 280] on input "3400" at bounding box center [559, 282] width 50 height 16
type input "3434"
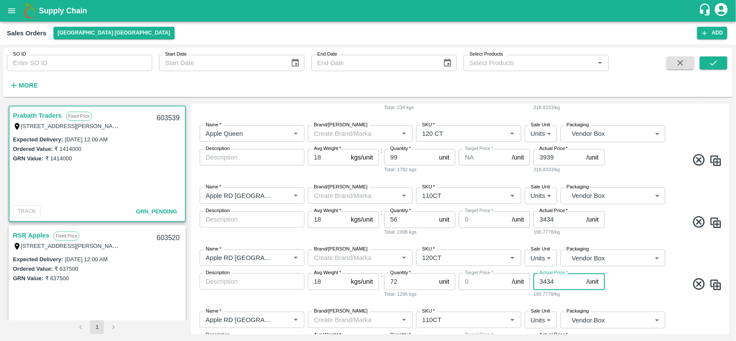
click at [620, 286] on span at bounding box center [665, 285] width 116 height 17
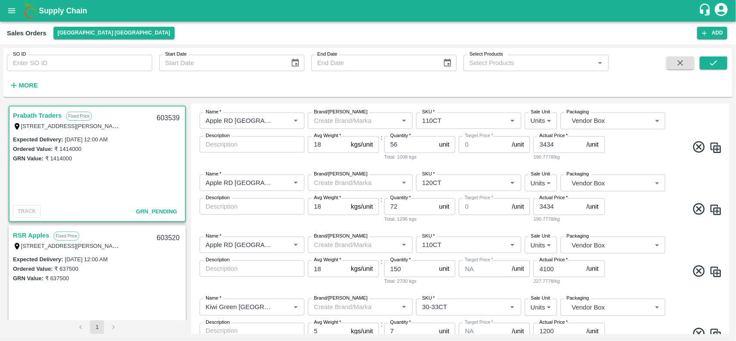
scroll to position [344, 0]
click at [568, 270] on input "4100" at bounding box center [559, 267] width 50 height 16
type input "4141"
click at [629, 277] on span at bounding box center [665, 271] width 116 height 17
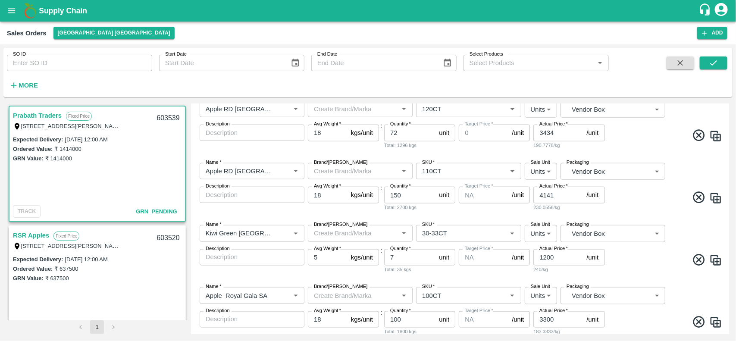
scroll to position [417, 0]
click at [559, 258] on input "1200" at bounding box center [559, 257] width 50 height 16
type input "1212"
click at [620, 269] on span at bounding box center [665, 261] width 116 height 17
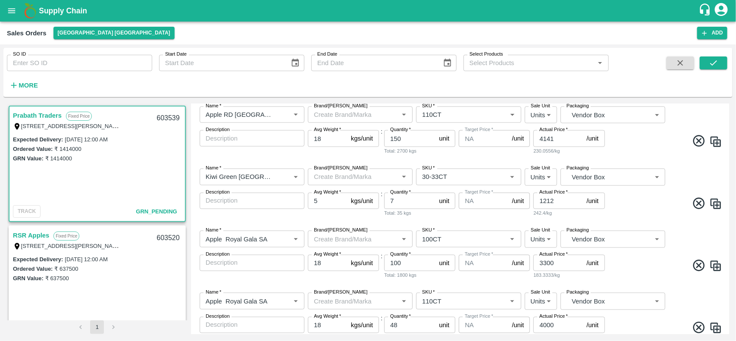
scroll to position [488, 0]
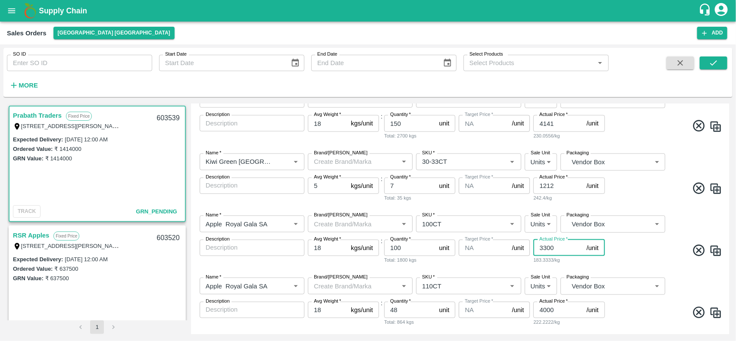
click at [566, 244] on input "3300" at bounding box center [559, 248] width 50 height 16
type input "3333"
click at [607, 262] on div "Name   * Name   * Brand/Marka Brand/Marka SKU   * SKU   * Sale Unit Units 2 Sal…" at bounding box center [461, 240] width 532 height 62
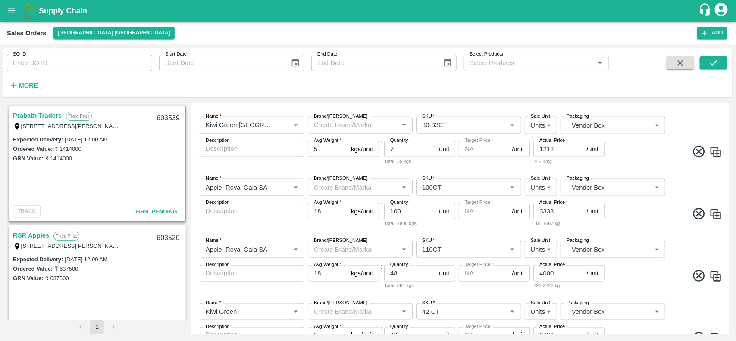
scroll to position [538, 0]
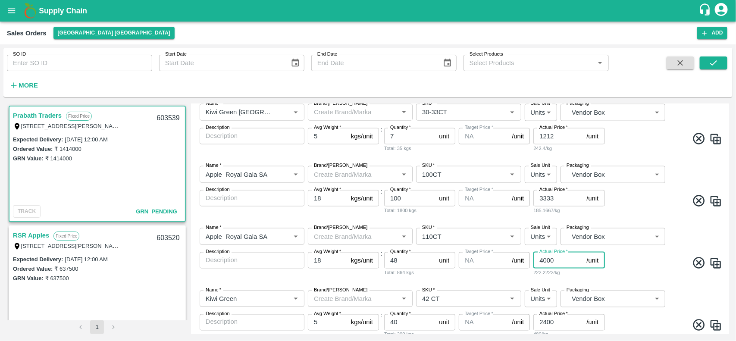
click at [568, 262] on input "4000" at bounding box center [559, 260] width 50 height 16
type input "4040"
click at [621, 264] on span at bounding box center [665, 264] width 116 height 17
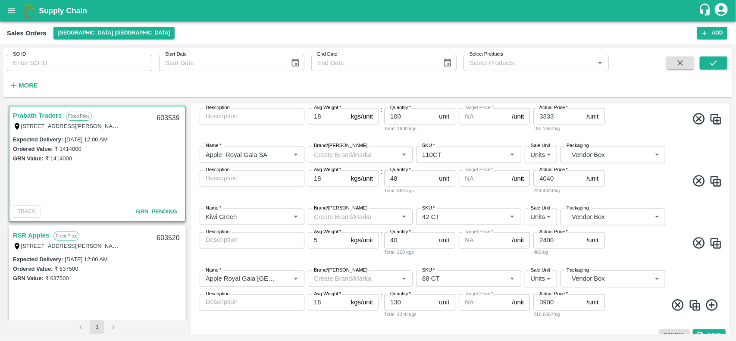
scroll to position [620, 0]
click at [566, 242] on input "2400" at bounding box center [559, 240] width 50 height 16
type input "2424"
click at [605, 260] on div "Name   * Name   * Brand/Marka Brand/Marka SKU   * SKU   * Sale Unit Units 2 Sal…" at bounding box center [461, 232] width 532 height 62
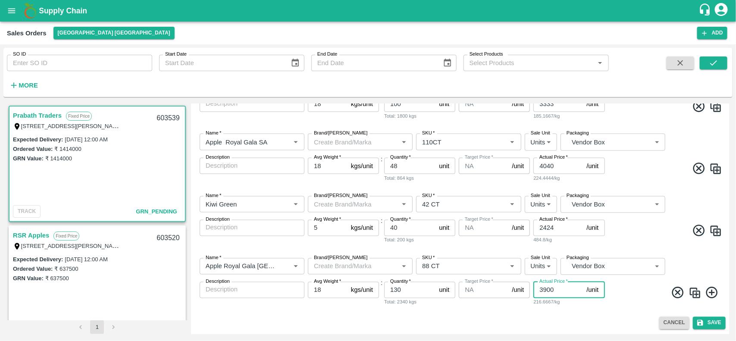
click at [566, 293] on input "3900" at bounding box center [559, 290] width 50 height 16
type input "3939"
click at [598, 322] on div "Cancel Save" at bounding box center [461, 323] width 532 height 13
click at [699, 327] on icon "submit" at bounding box center [701, 323] width 8 height 8
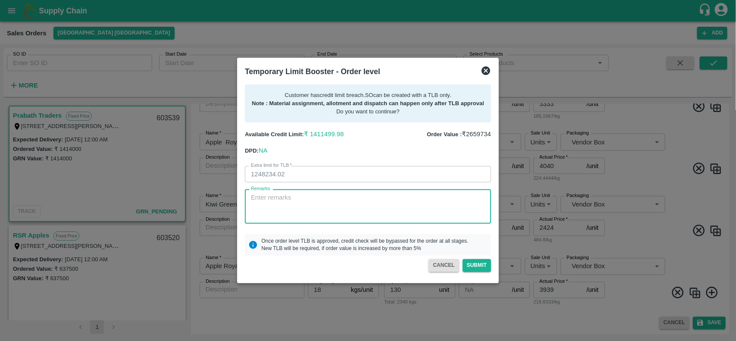
click at [323, 195] on textarea "Remarks" at bounding box center [368, 206] width 234 height 27
type textarea "5 Lakhs will be deposited today"
click at [471, 264] on button "Submit" at bounding box center [477, 265] width 28 height 13
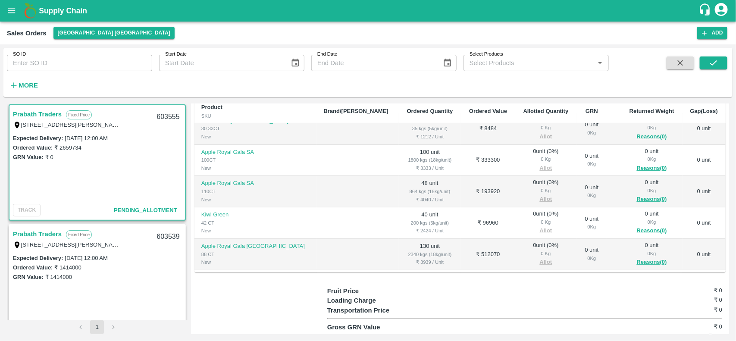
scroll to position [213, 0]
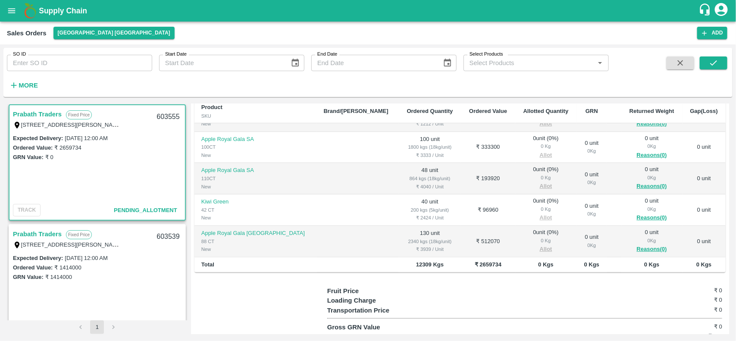
click at [461, 266] on td "₹ 2659734" at bounding box center [488, 265] width 54 height 15
copy b "2659734"
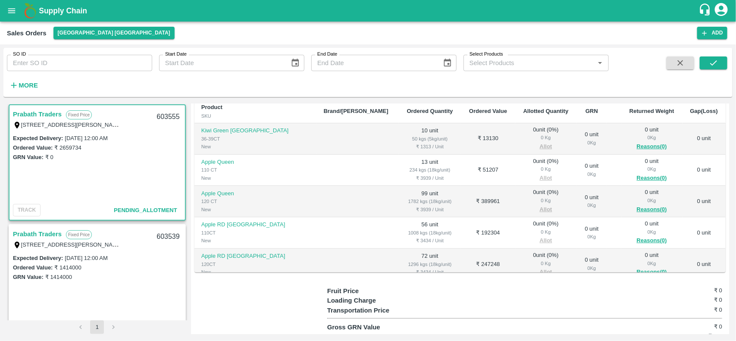
scroll to position [0, 0]
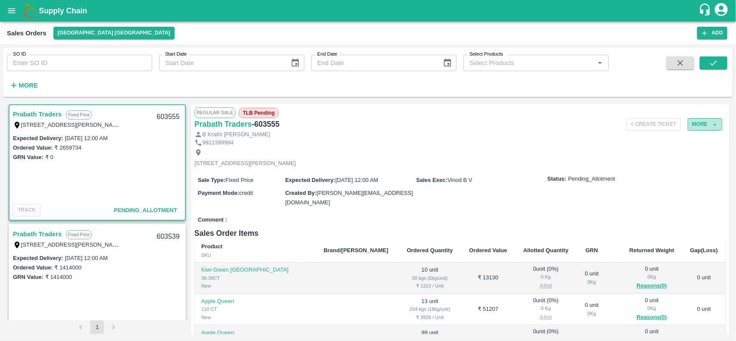
click at [699, 127] on button "More" at bounding box center [705, 124] width 35 height 13
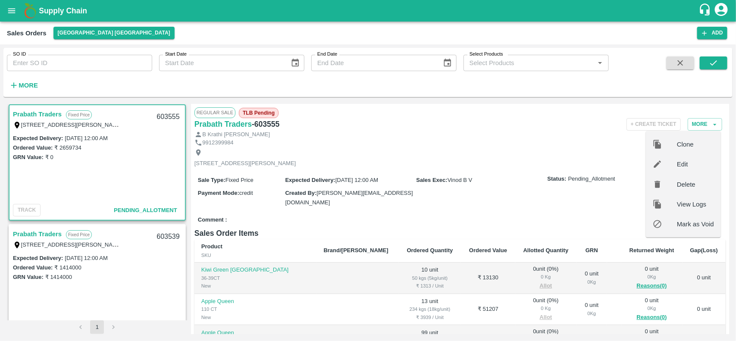
click at [548, 161] on div "Plot No: 131,, Sadasiva heavens, Peddamberpet, Abdullapurmet Mandal ,, Hyderaba…" at bounding box center [461, 158] width 532 height 23
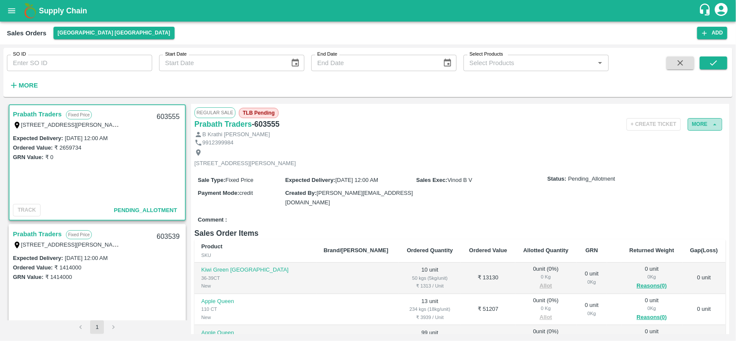
click at [708, 128] on button "More" at bounding box center [705, 124] width 35 height 13
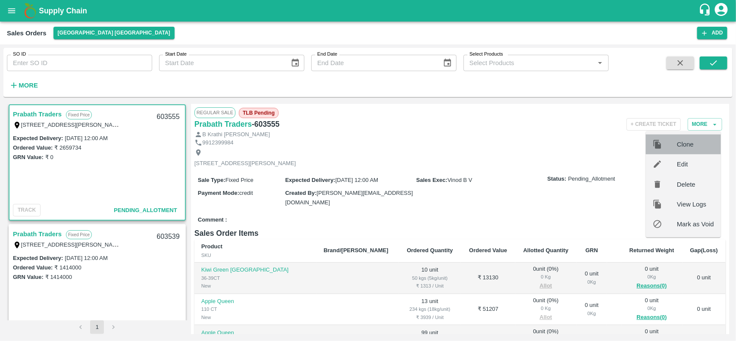
click at [679, 141] on span "Clone" at bounding box center [695, 144] width 37 height 9
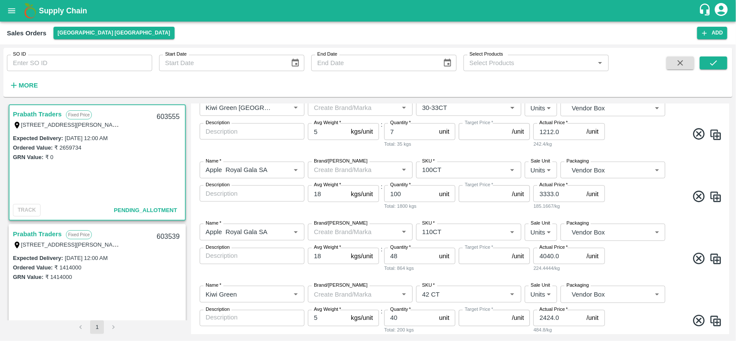
scroll to position [527, 0]
click at [16, 84] on icon "button" at bounding box center [13, 85] width 9 height 9
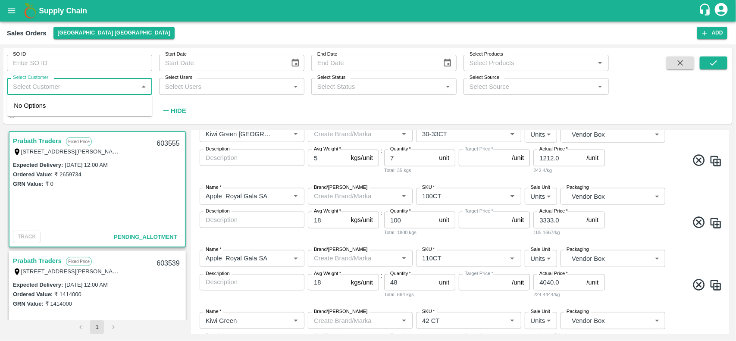
click at [51, 88] on input "Select Customer" at bounding box center [72, 86] width 126 height 11
type input "RSR"
click at [28, 112] on input "checkbox" at bounding box center [22, 109] width 17 height 17
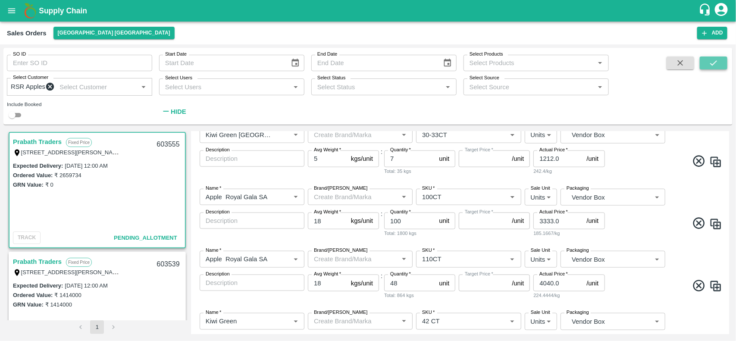
click at [700, 65] on button "submit" at bounding box center [714, 63] width 28 height 13
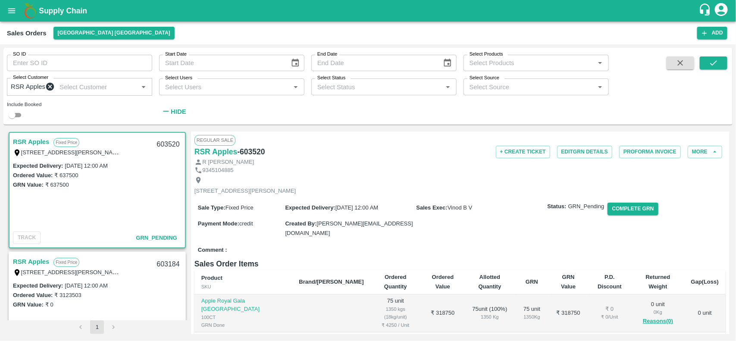
scroll to position [175, 0]
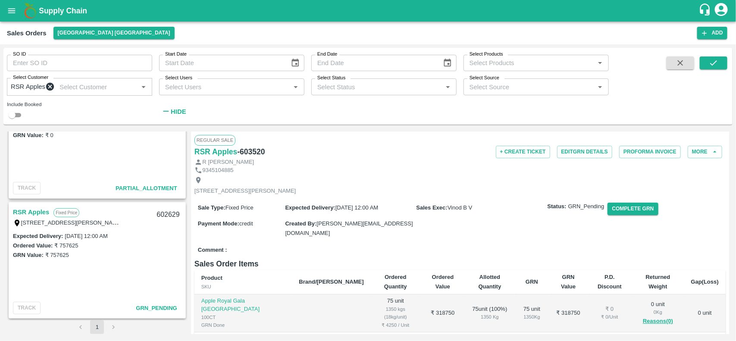
click at [37, 212] on link "RSR Apples" at bounding box center [31, 212] width 36 height 11
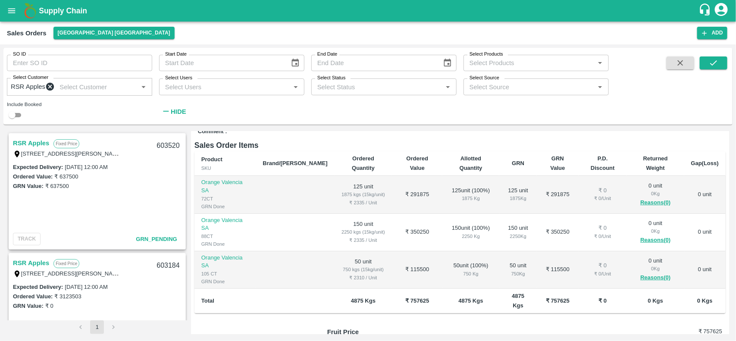
click at [31, 148] on link "RSR Apples" at bounding box center [31, 143] width 36 height 11
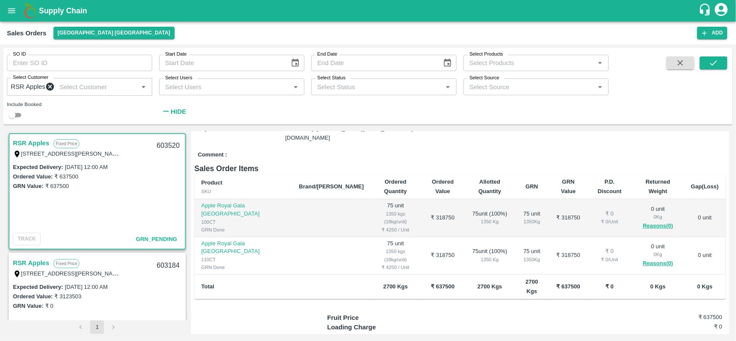
click at [22, 269] on link "RSR Apples" at bounding box center [31, 263] width 36 height 11
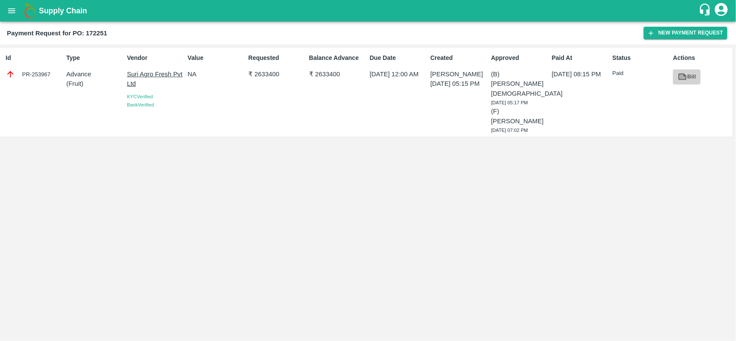
click at [690, 79] on link "Bill" at bounding box center [687, 76] width 28 height 15
click at [673, 36] on button "New Payment Request" at bounding box center [686, 33] width 84 height 13
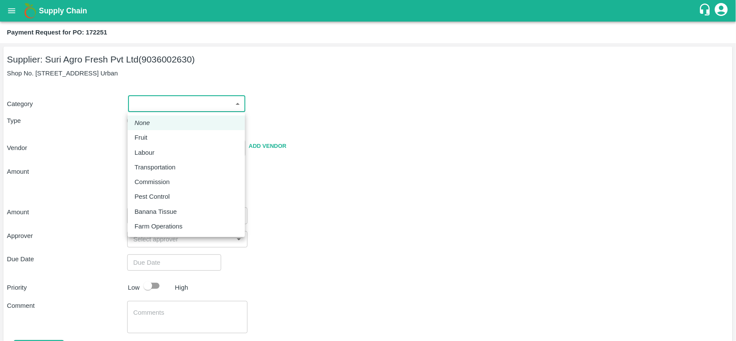
click at [188, 107] on body "Supply Chain Payment Request for PO: 172251 Supplier: Suri Agro Fresh Pvt Ltd (…" at bounding box center [368, 170] width 736 height 341
click at [152, 134] on div "Fruit" at bounding box center [187, 137] width 104 height 9
type input "1"
type input "Suri Agro Fresh Pvt Ltd - 9036002630(Supplier)"
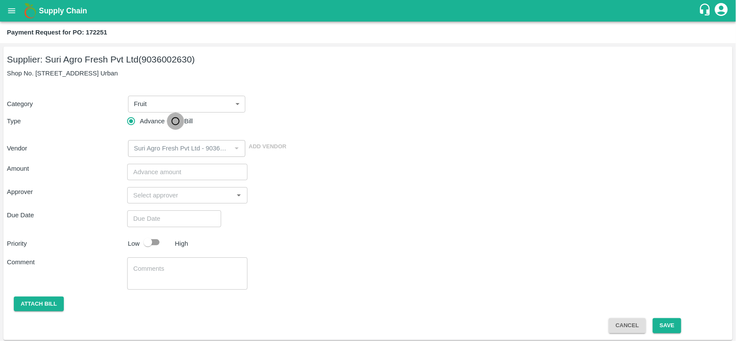
click at [168, 124] on input "Bill" at bounding box center [175, 121] width 17 height 17
radio input "true"
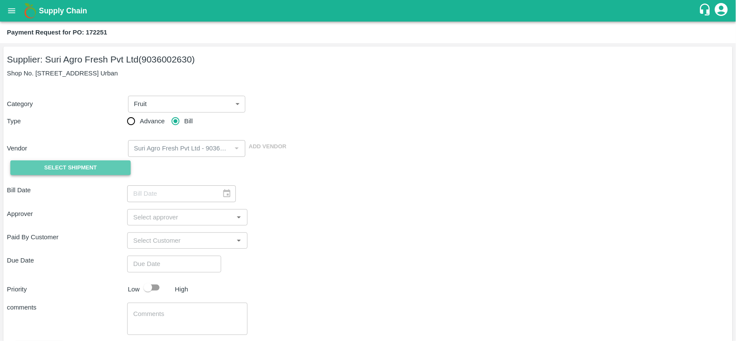
click at [65, 163] on span "Select Shipment" at bounding box center [70, 168] width 53 height 10
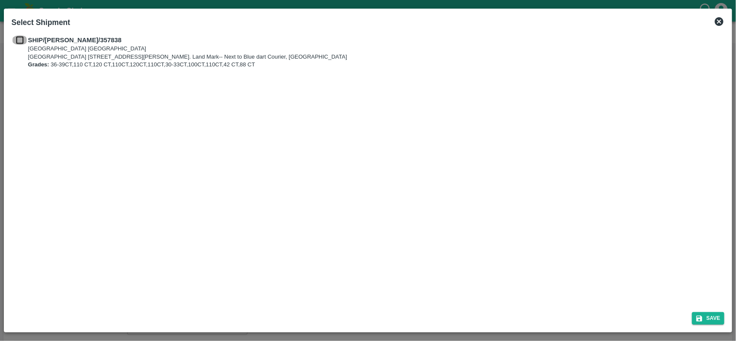
click at [19, 41] on input "checkbox" at bounding box center [20, 39] width 16 height 9
checkbox input "true"
click at [698, 322] on icon "submit" at bounding box center [700, 319] width 8 height 8
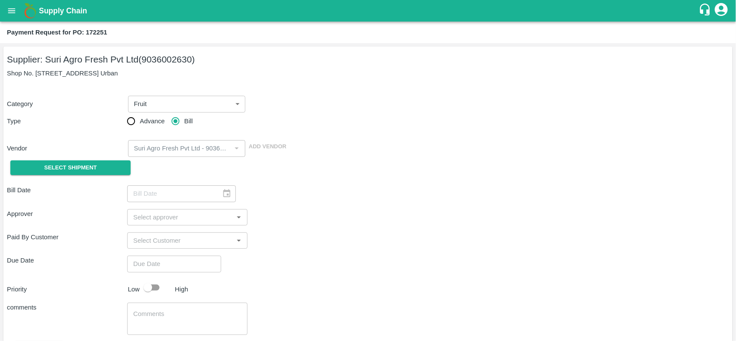
type input "[DATE]"
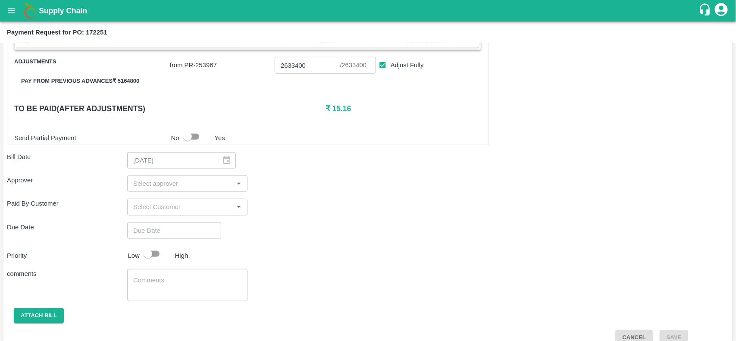
scroll to position [384, 0]
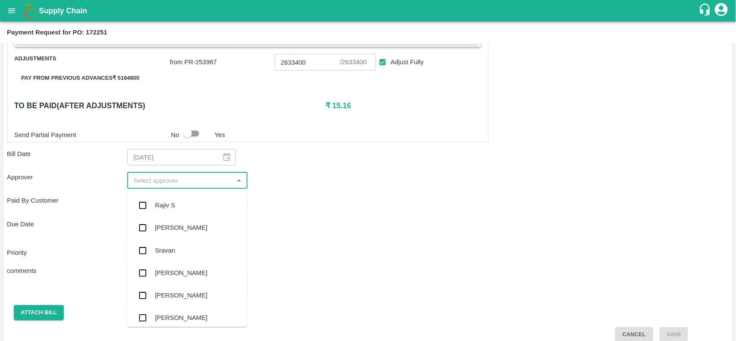
click at [179, 185] on input "input" at bounding box center [180, 180] width 101 height 11
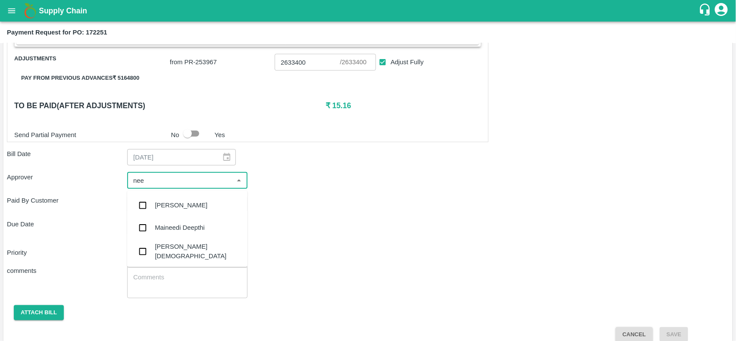
type input "neet"
click at [165, 231] on div "[PERSON_NAME][DEMOGRAPHIC_DATA]" at bounding box center [198, 229] width 86 height 19
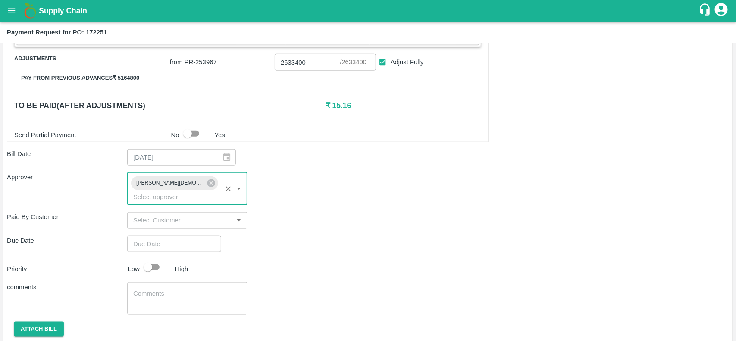
type input "DD/MM/YYYY hh:mm aa"
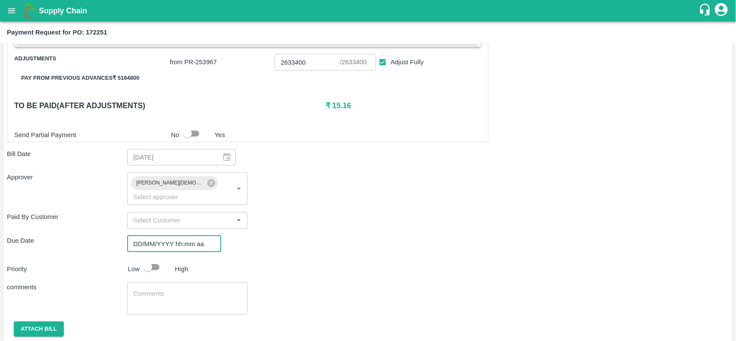
click at [167, 238] on input "DD/MM/YYYY hh:mm aa" at bounding box center [171, 244] width 88 height 16
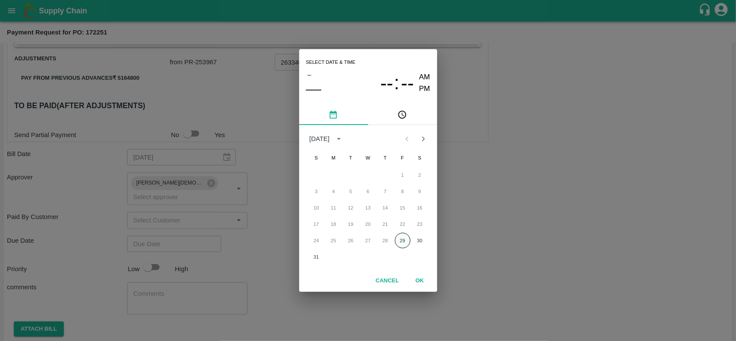
click at [403, 241] on button "29" at bounding box center [403, 241] width 16 height 16
type input "[DATE] 12:00 AM"
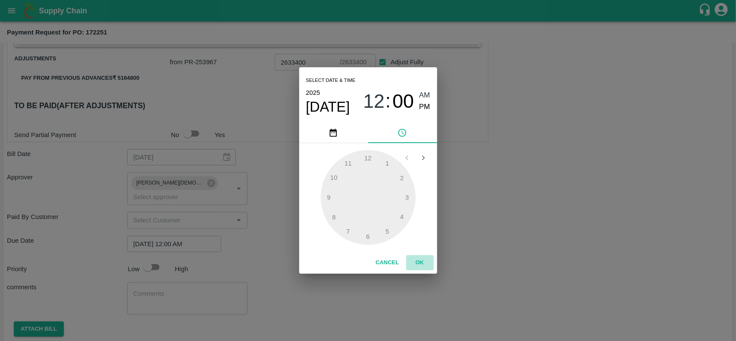
click at [424, 261] on button "OK" at bounding box center [420, 262] width 28 height 15
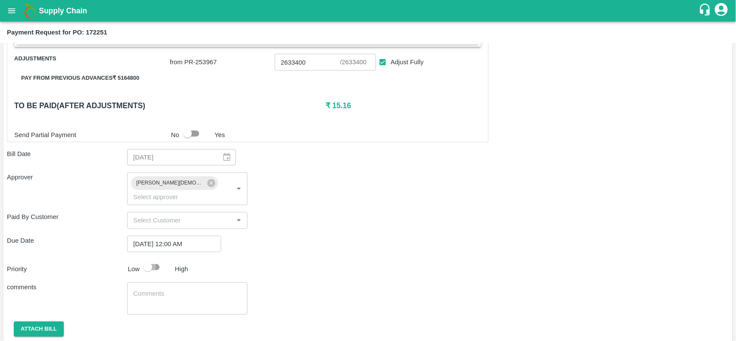
click at [147, 259] on input "checkbox" at bounding box center [147, 267] width 49 height 16
checkbox input "true"
click at [47, 322] on button "Attach bill" at bounding box center [39, 329] width 50 height 15
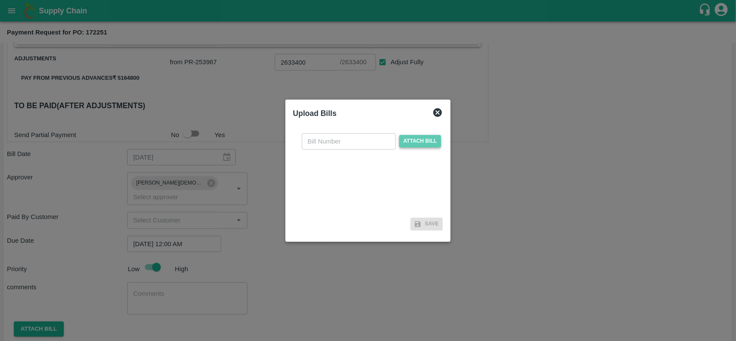
click at [416, 140] on span "Attach bill" at bounding box center [421, 141] width 42 height 13
click at [0, 0] on input "Attach bill" at bounding box center [0, 0] width 0 height 0
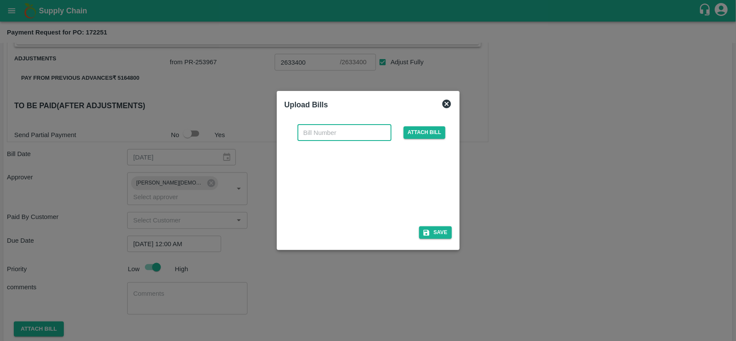
click at [314, 139] on input "text" at bounding box center [345, 133] width 94 height 16
paste input ":S/H/25-26/803001"
type input ":S/H/25-26/803001"
click at [436, 235] on button "Save" at bounding box center [435, 232] width 33 height 13
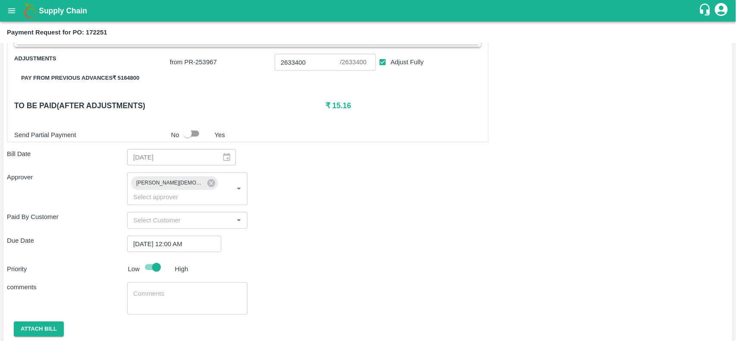
scroll to position [448, 0]
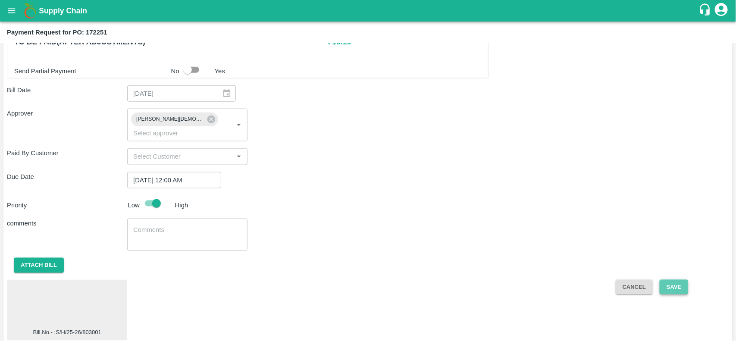
click at [661, 280] on button "Save" at bounding box center [674, 287] width 28 height 15
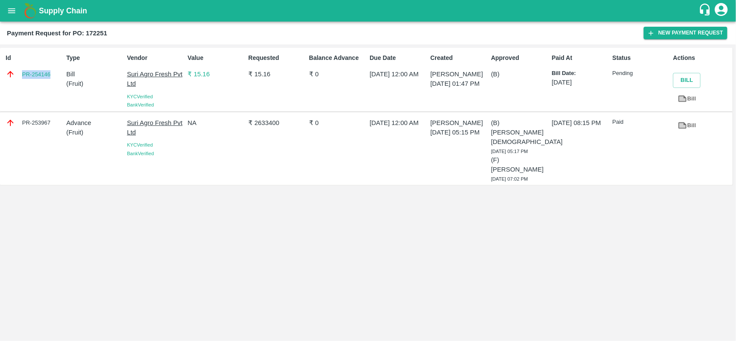
drag, startPoint x: 19, startPoint y: 68, endPoint x: 55, endPoint y: 75, distance: 37.1
click at [55, 75] on div "Id PR-254146" at bounding box center [32, 79] width 61 height 59
copy link "PR-254146"
click at [9, 10] on icon "open drawer" at bounding box center [11, 10] width 9 height 9
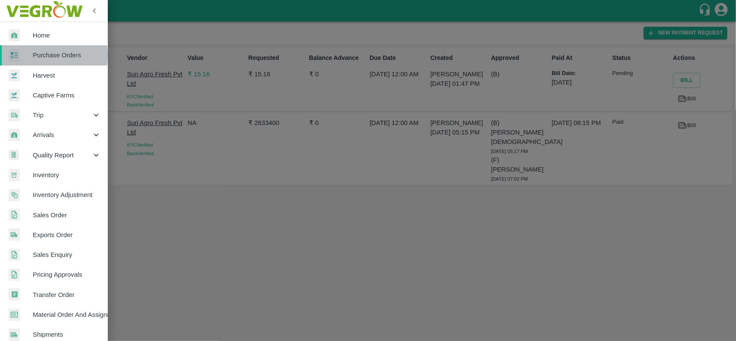
click at [37, 55] on span "Purchase Orders" at bounding box center [67, 54] width 68 height 9
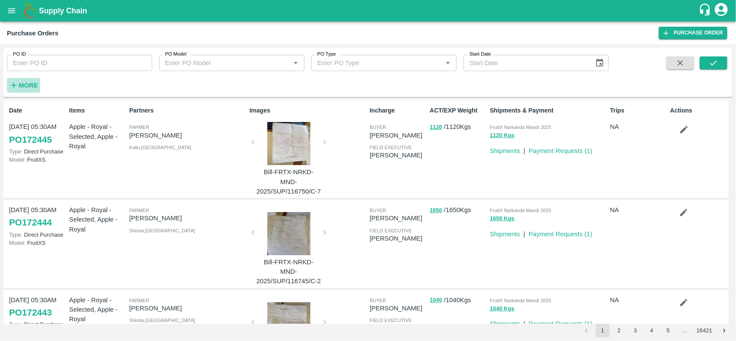
click at [19, 87] on strong "More" at bounding box center [28, 85] width 19 height 7
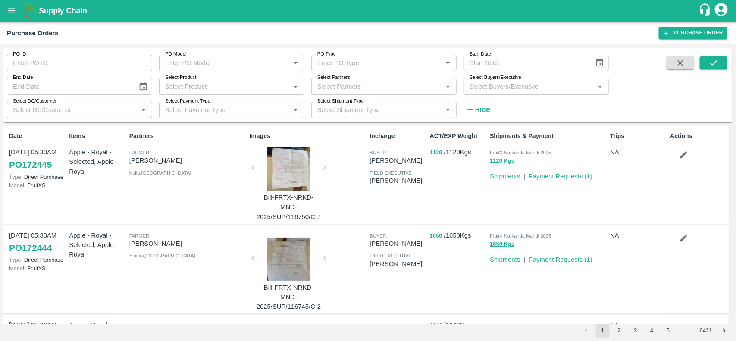
click at [337, 93] on div "Select Partners   *" at bounding box center [383, 86] width 145 height 16
type input "SURI"
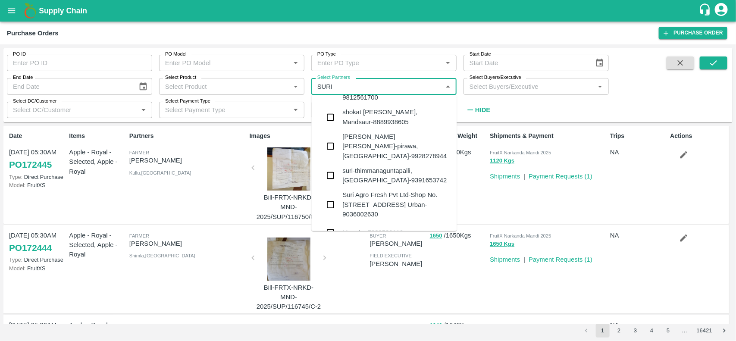
scroll to position [57, 0]
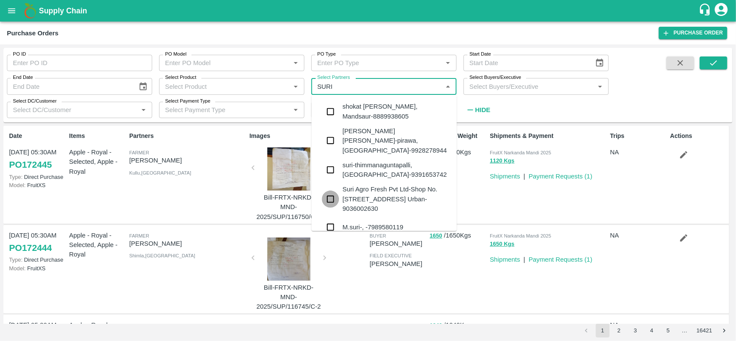
click at [335, 191] on input "checkbox" at bounding box center [330, 199] width 17 height 17
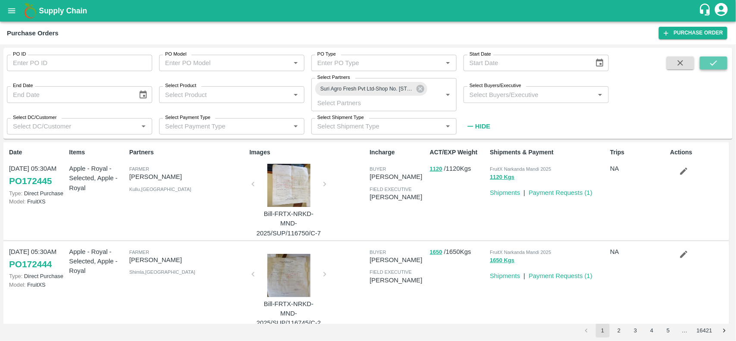
click at [721, 61] on button "submit" at bounding box center [714, 63] width 28 height 13
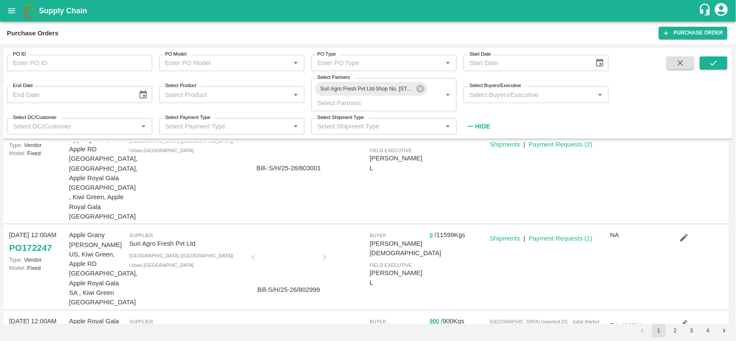
scroll to position [60, 0]
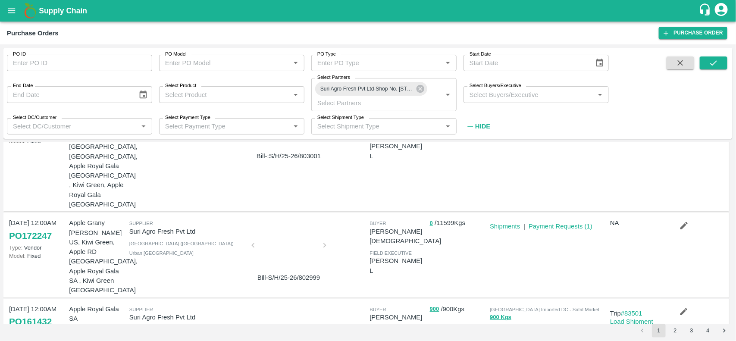
click at [281, 229] on div at bounding box center [289, 248] width 65 height 46
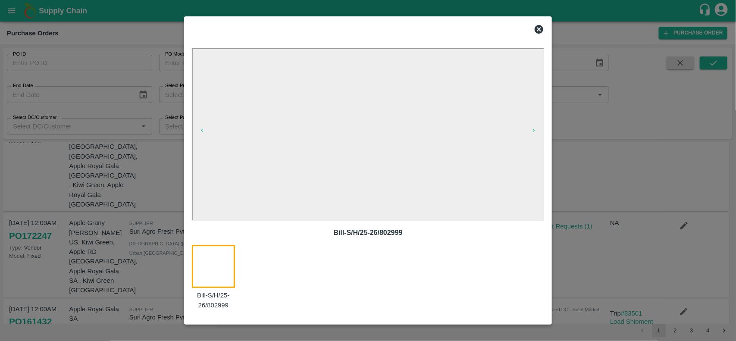
click at [541, 29] on icon at bounding box center [539, 29] width 9 height 9
